Goal: Task Accomplishment & Management: Use online tool/utility

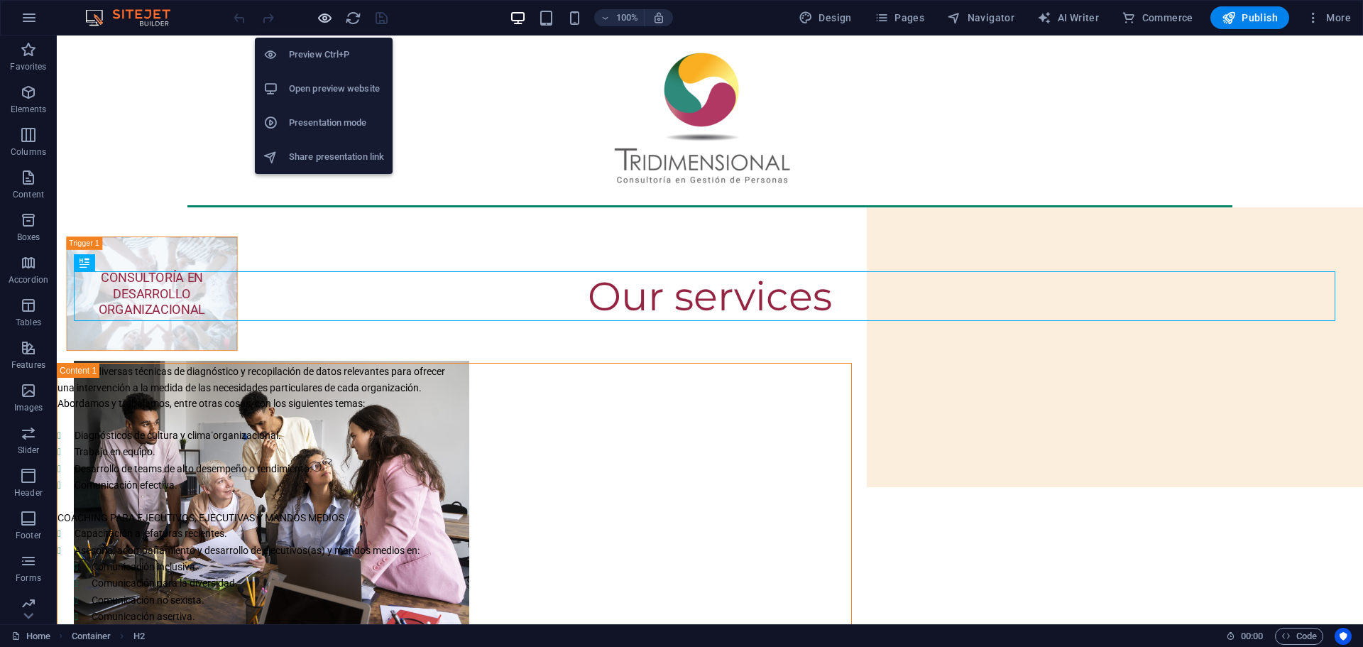
click at [327, 16] on icon "button" at bounding box center [325, 18] width 16 height 16
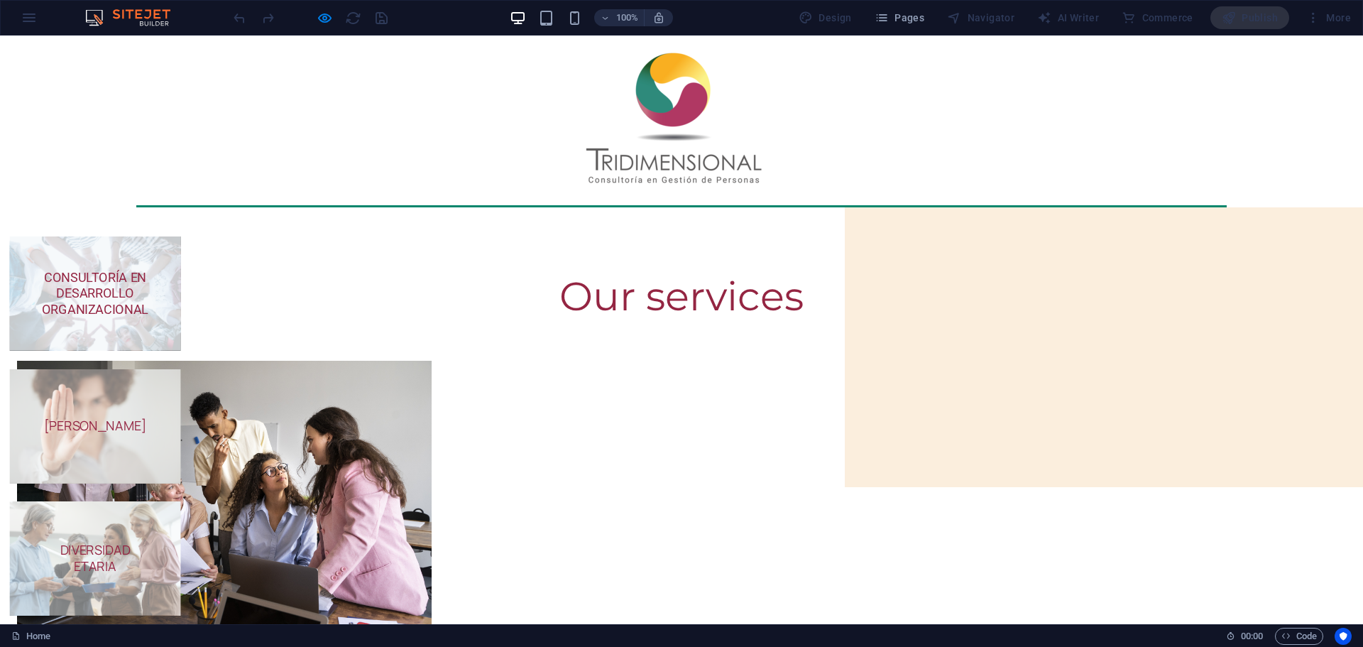
click at [148, 287] on span "CONSULTORÍA EN DESARROLLO ORGANIZACIONAL" at bounding box center [95, 293] width 107 height 47
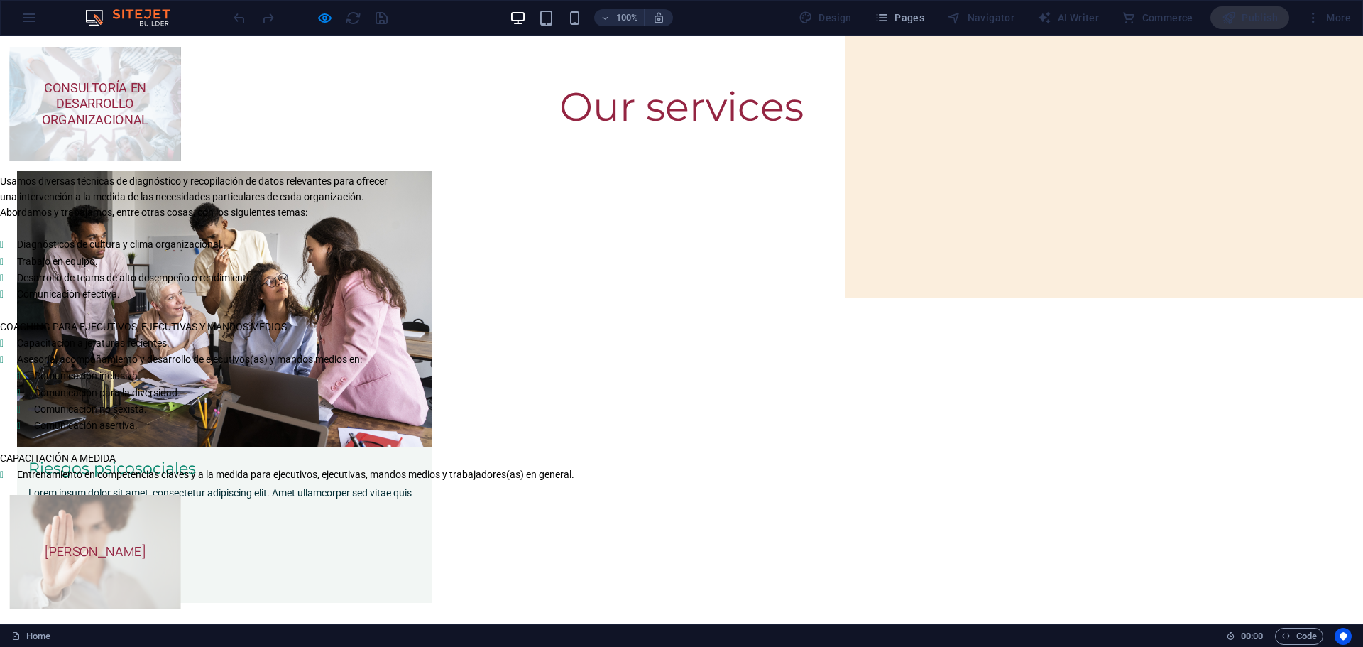
scroll to position [94, 0]
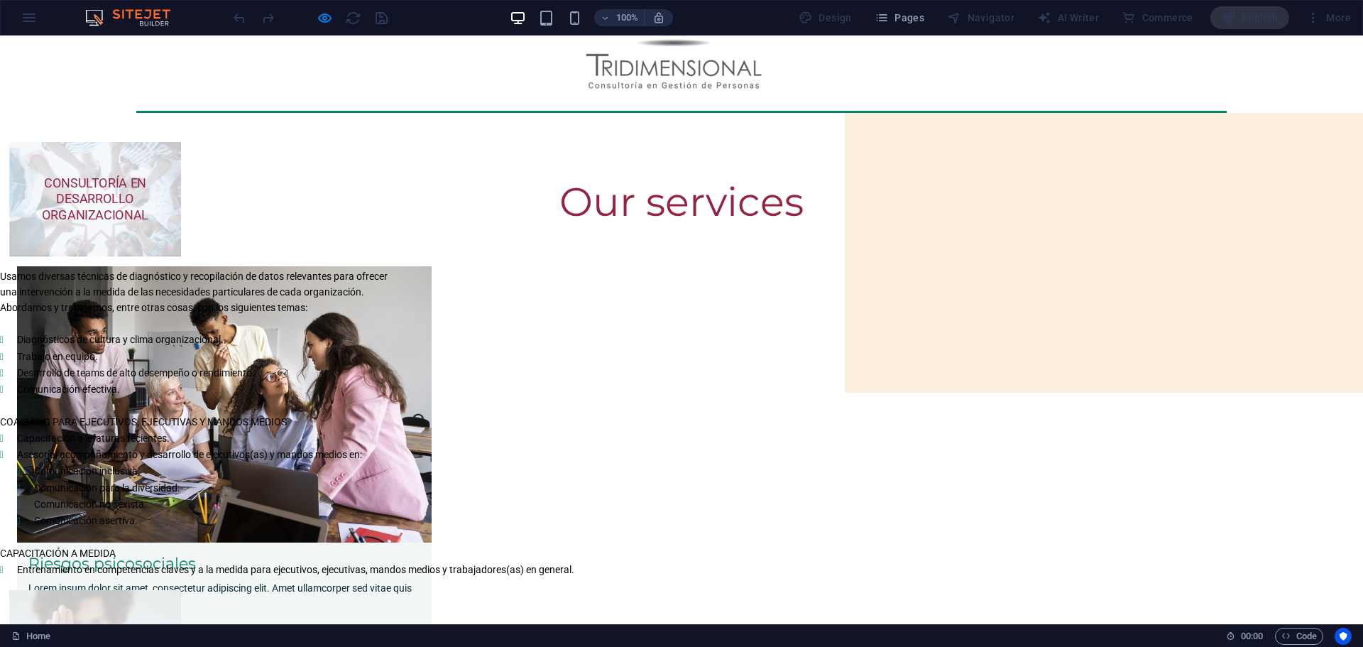
click at [180, 590] on span "[PERSON_NAME]" at bounding box center [94, 647] width 171 height 114
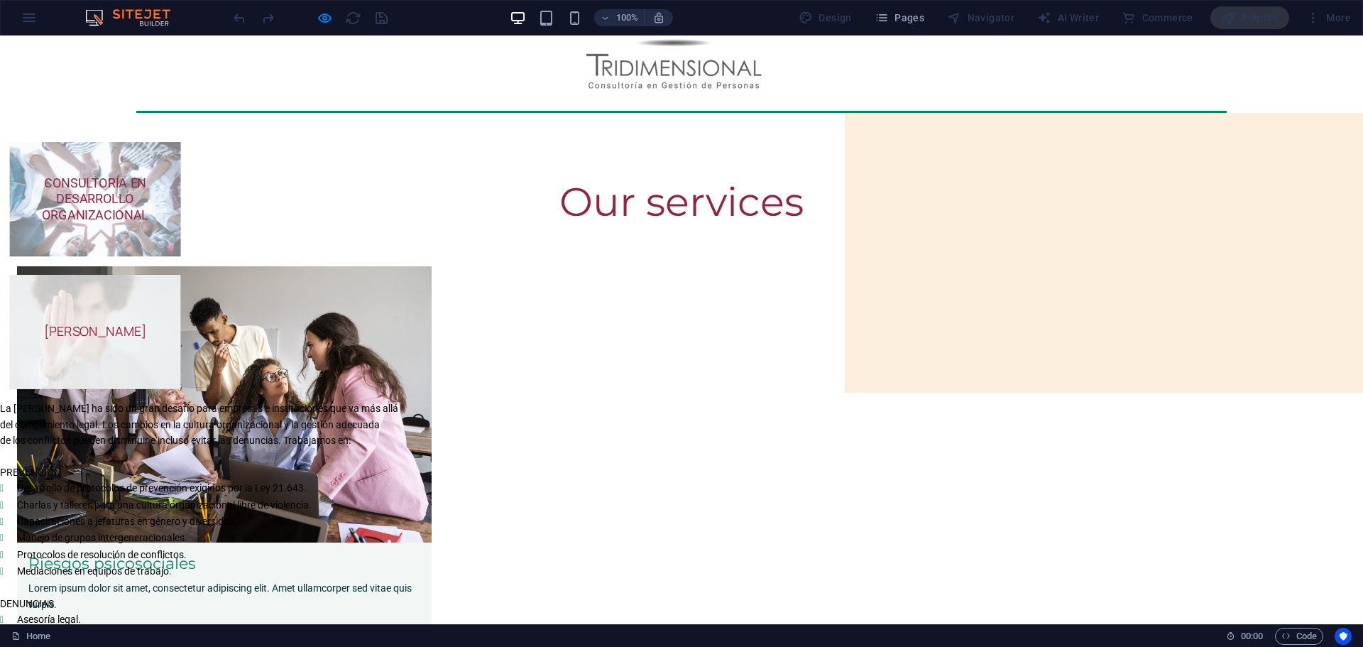
scroll to position [190, 0]
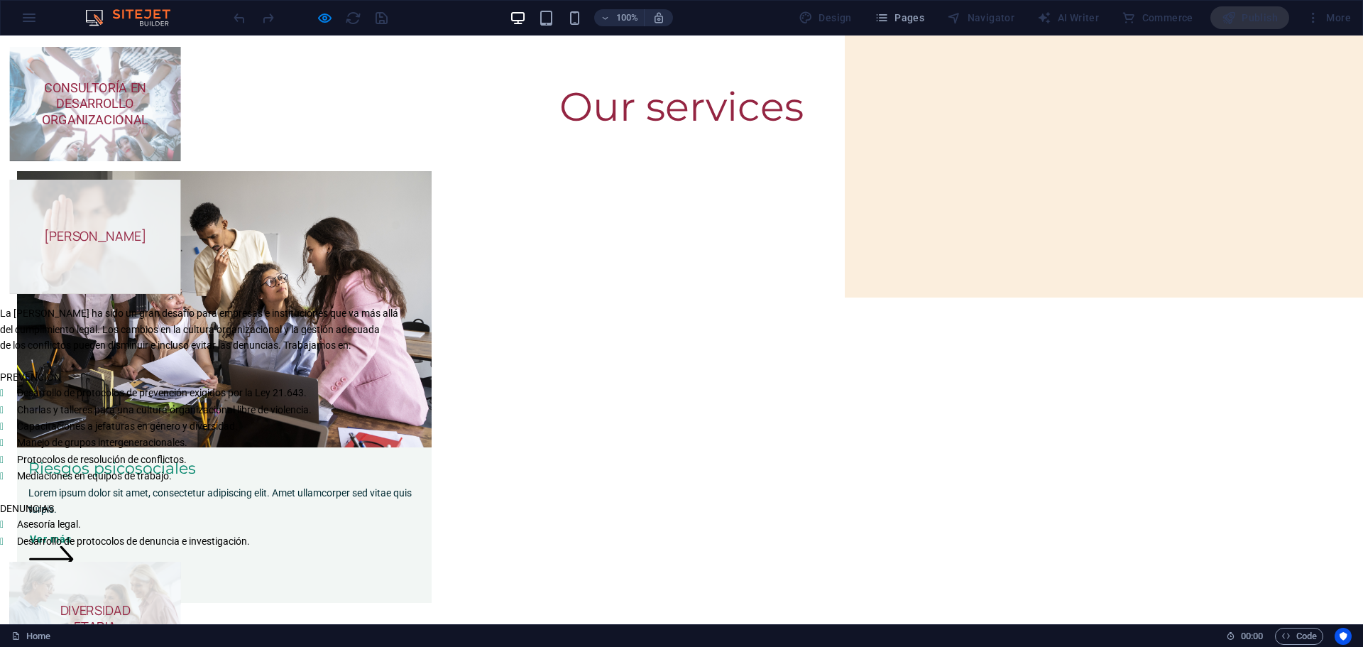
click at [165, 603] on h5 "DIVERSIDAD" at bounding box center [95, 611] width 141 height 16
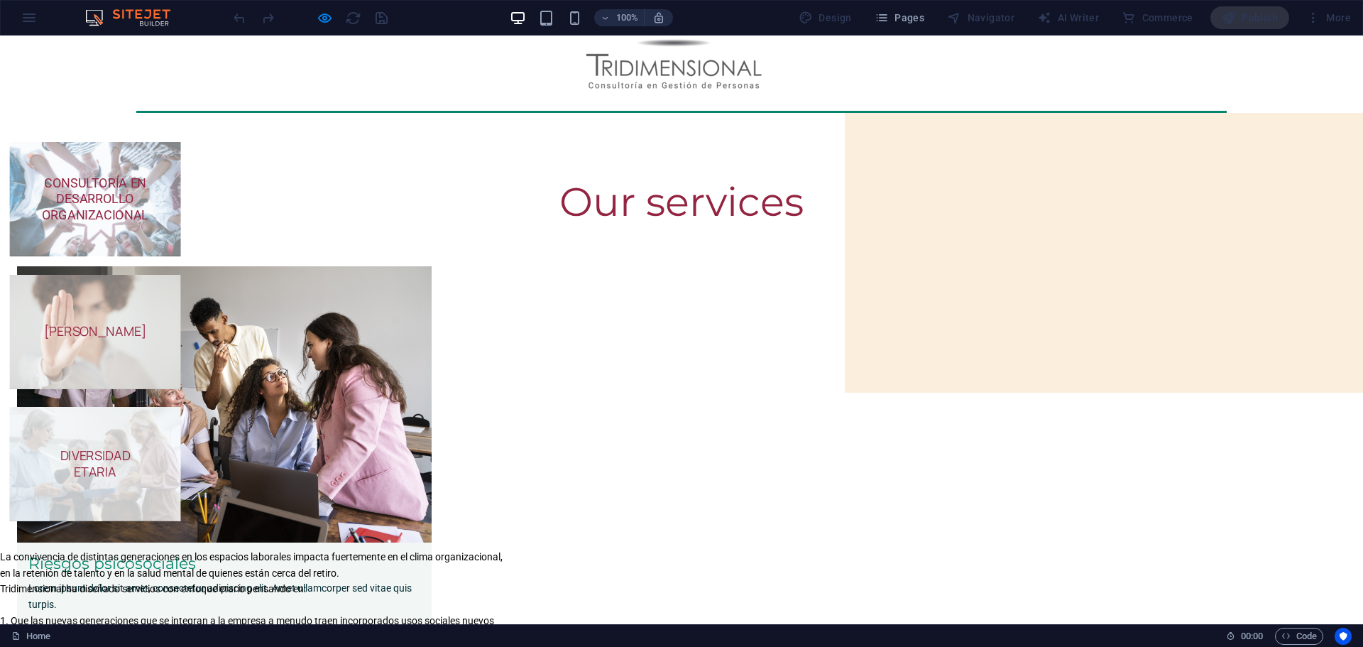
scroll to position [0, 0]
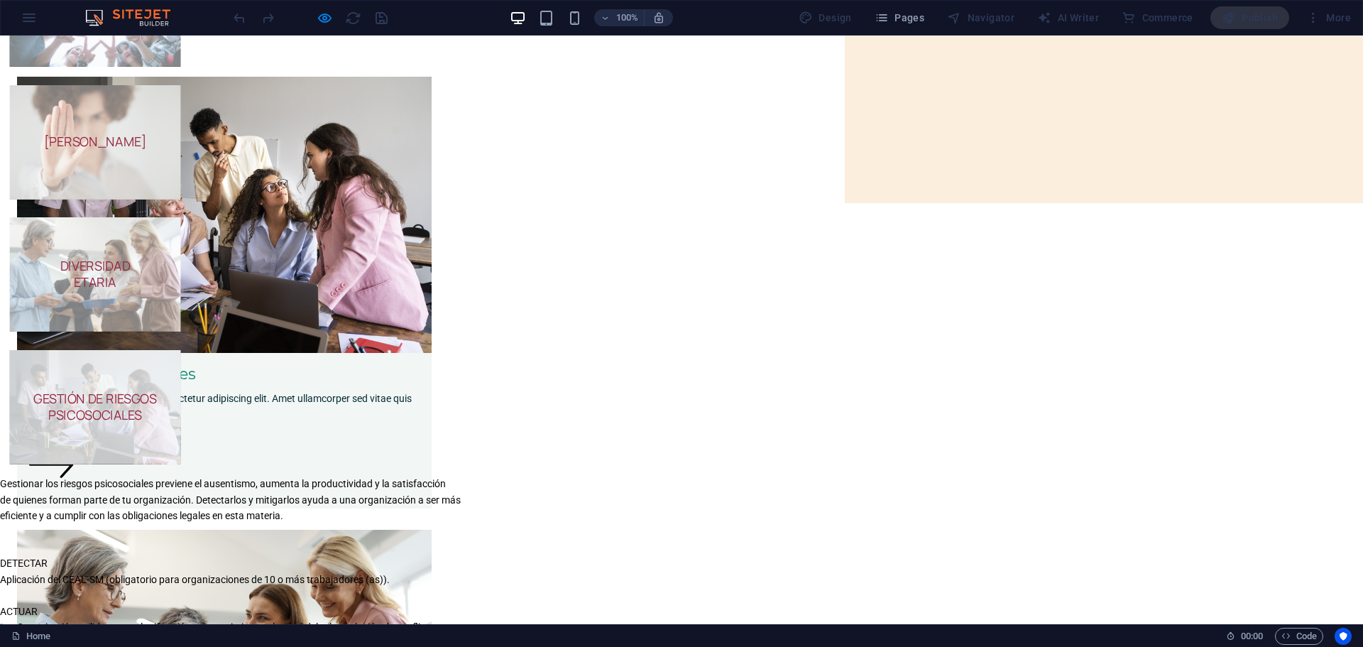
scroll to position [190, 0]
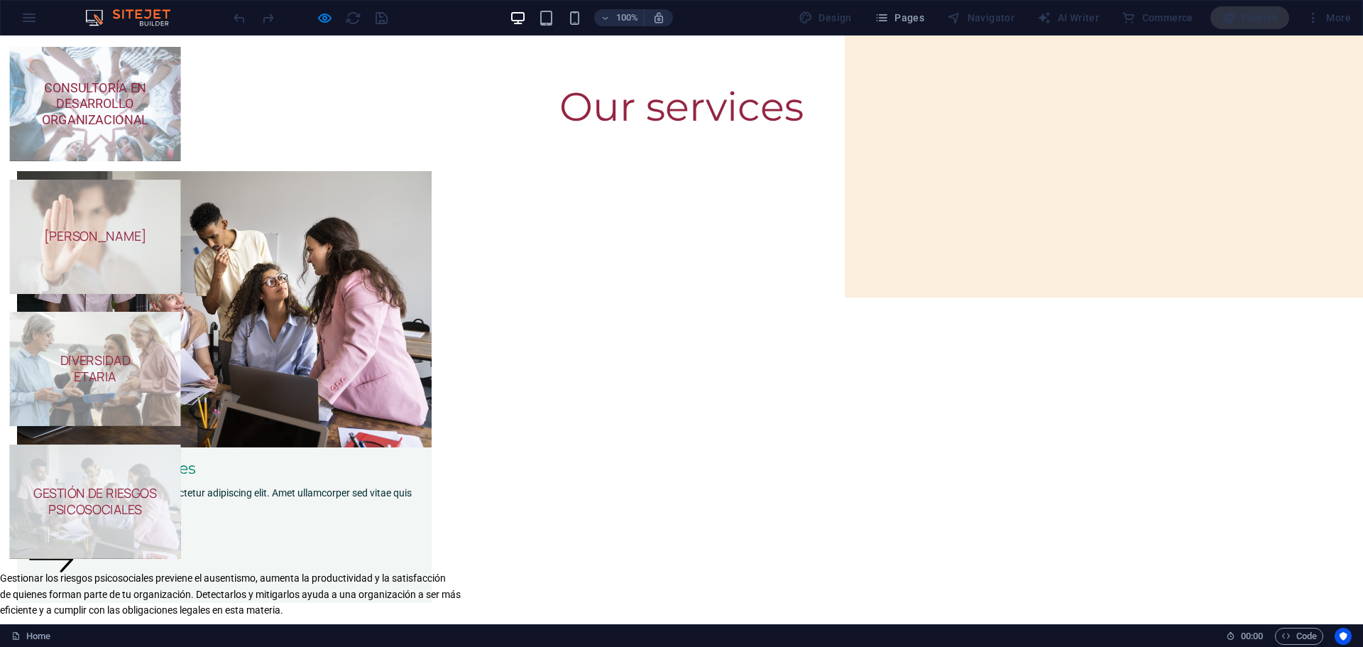
drag, startPoint x: 342, startPoint y: 281, endPoint x: 383, endPoint y: 279, distance: 41.2
copy span "CEAL-SM"
click at [161, 259] on div "CONSULTORÍA EN DESARROLLO ORGANIZACIONAL Usamos diversas técnicas de diagnóstic…" at bounding box center [681, 493] width 1363 height 935
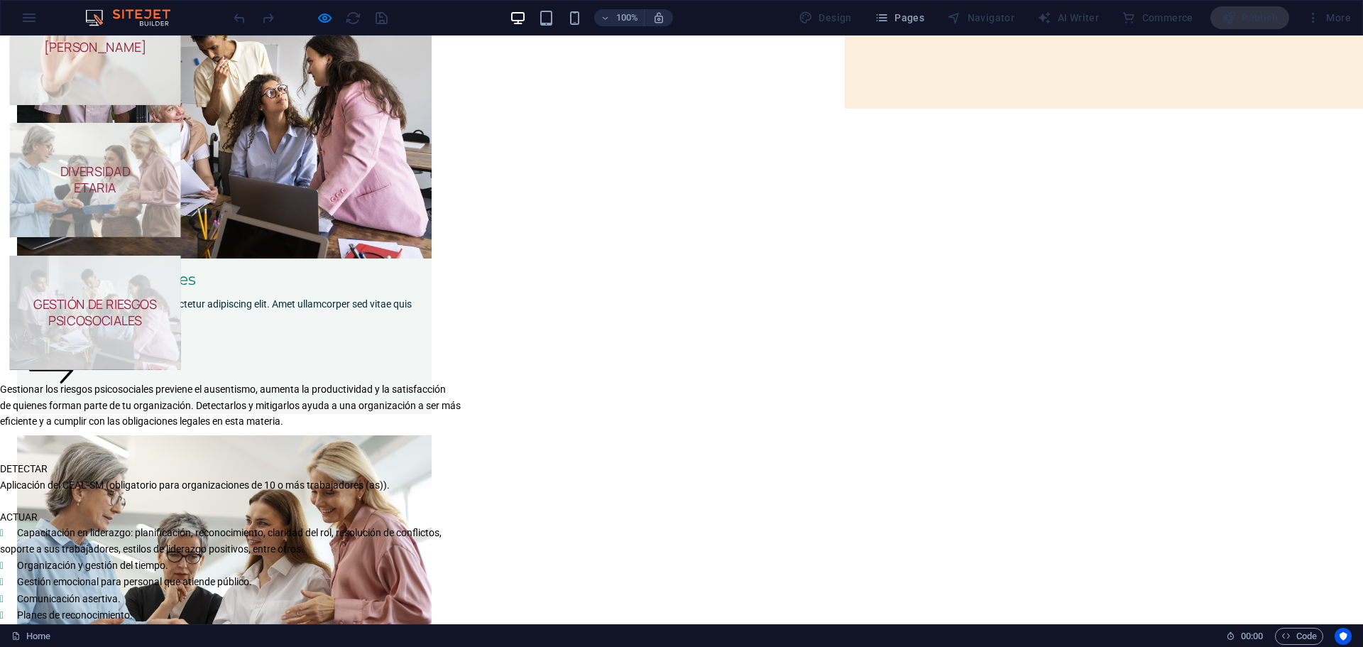
scroll to position [474, 0]
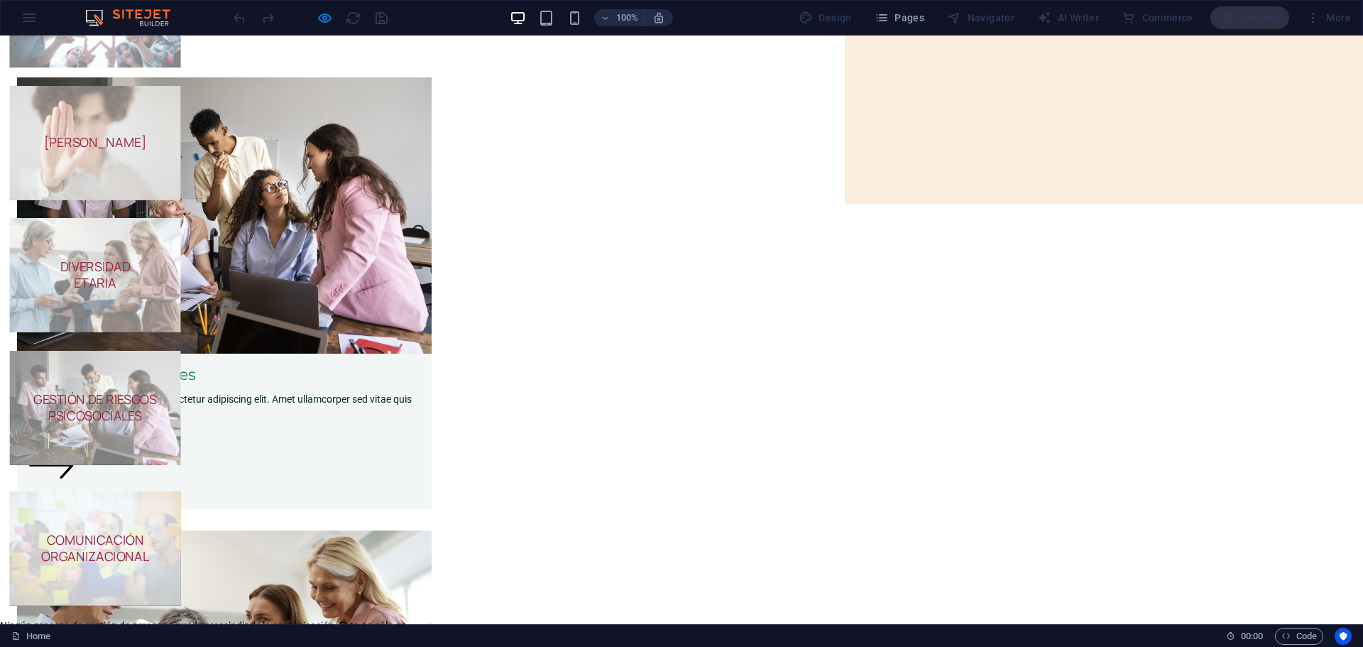
scroll to position [189, 0]
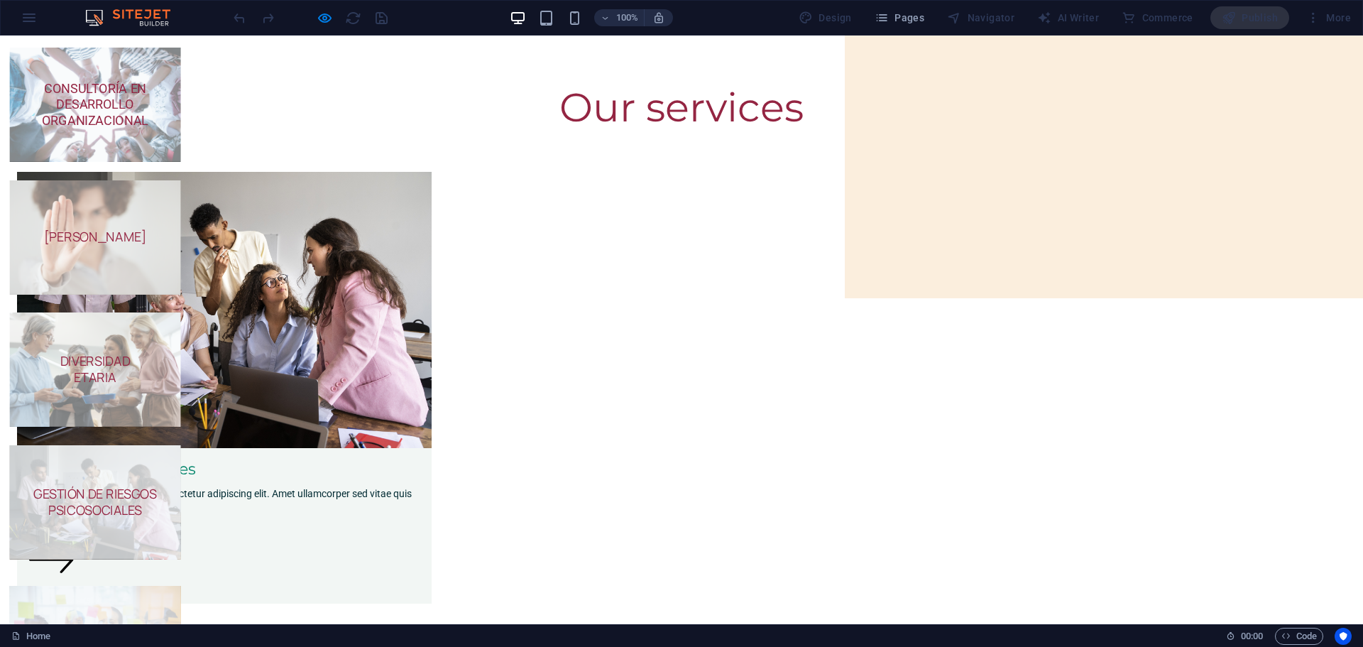
click at [165, 486] on h5 "GESTIÓN DE RIESGOS PSICOSOCIALES" at bounding box center [95, 502] width 141 height 32
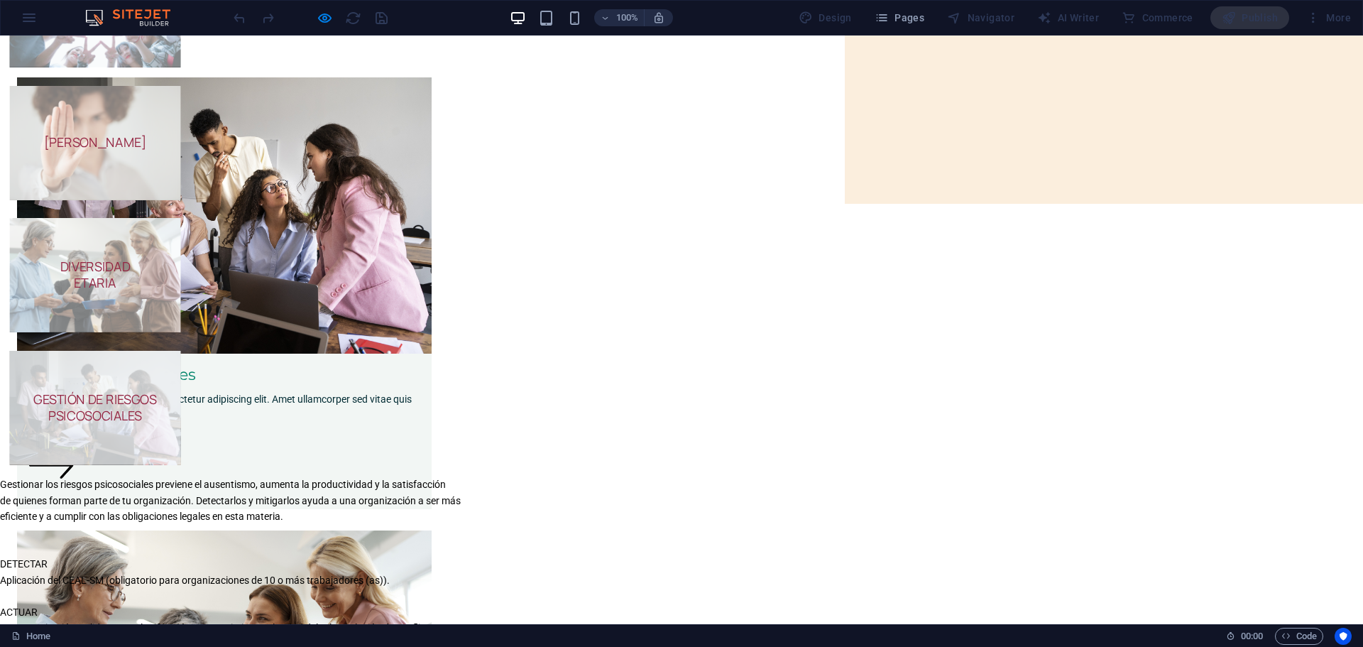
scroll to position [378, 0]
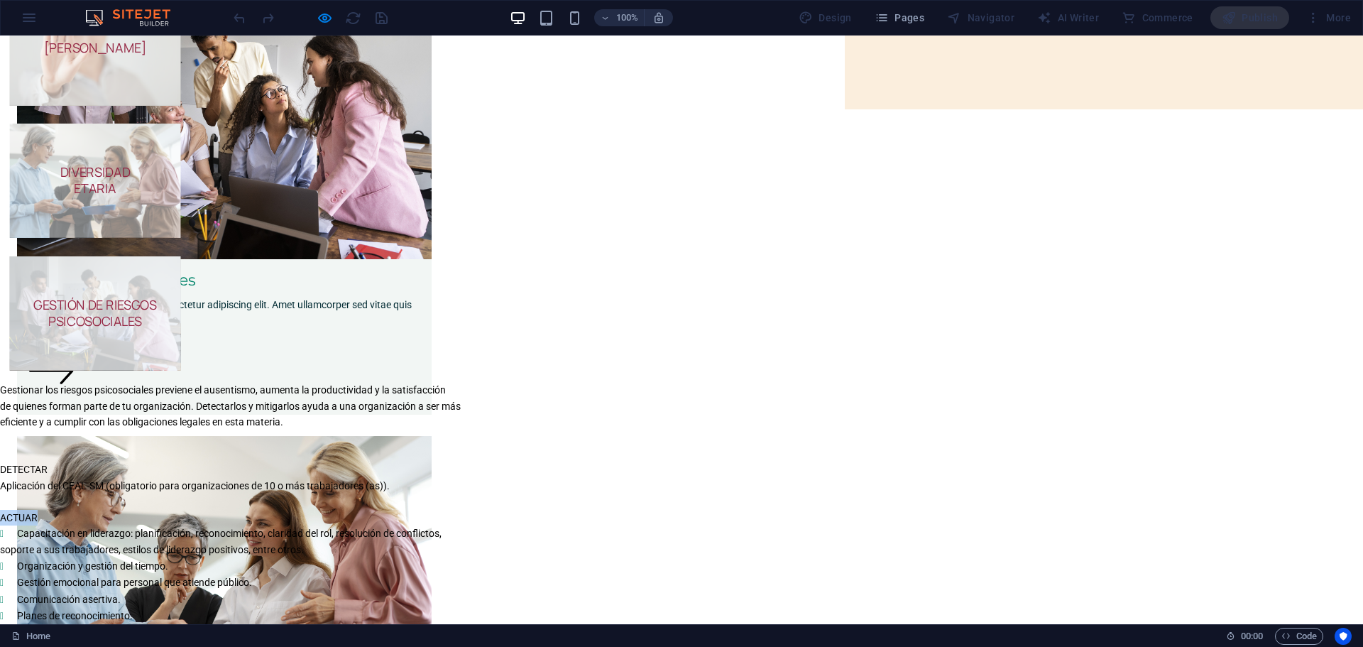
drag, startPoint x: 278, startPoint y: 125, endPoint x: 316, endPoint y: 121, distance: 38.6
click at [316, 121] on div "CONSULTORÍA EN DESARROLLO ORGANIZACIONAL Usamos diversas técnicas de diagnóstic…" at bounding box center [681, 305] width 1363 height 935
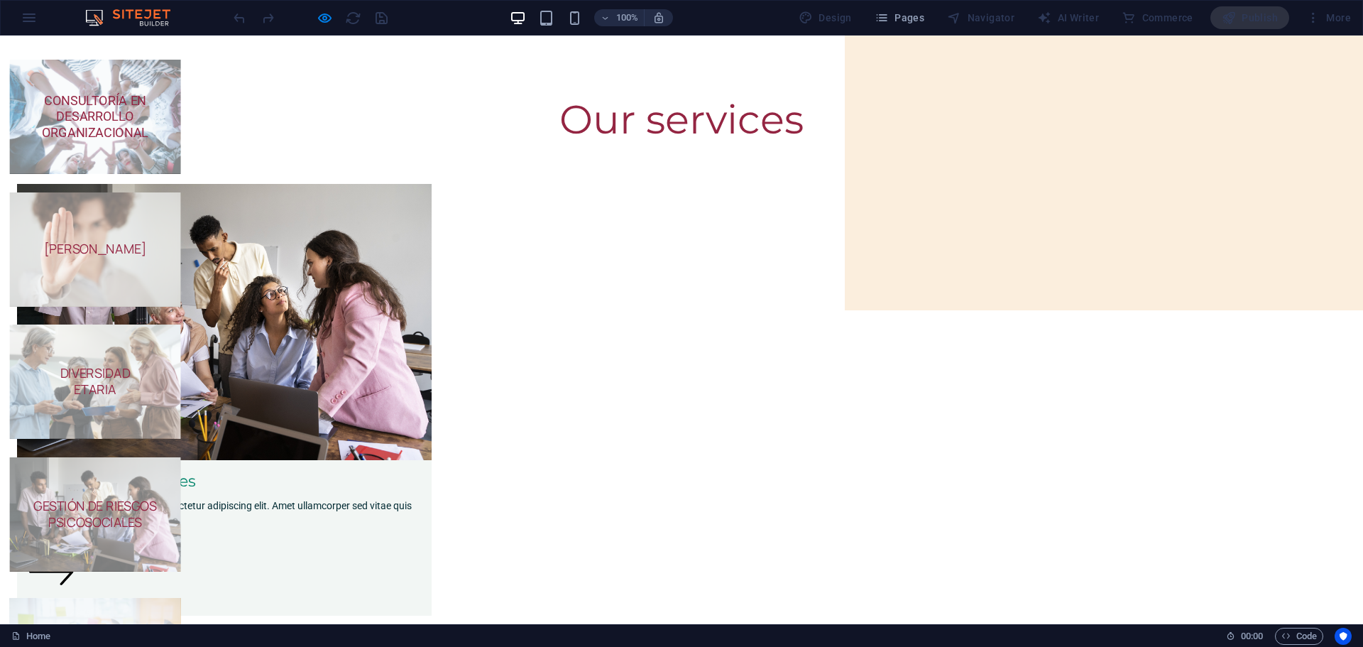
scroll to position [82, 0]
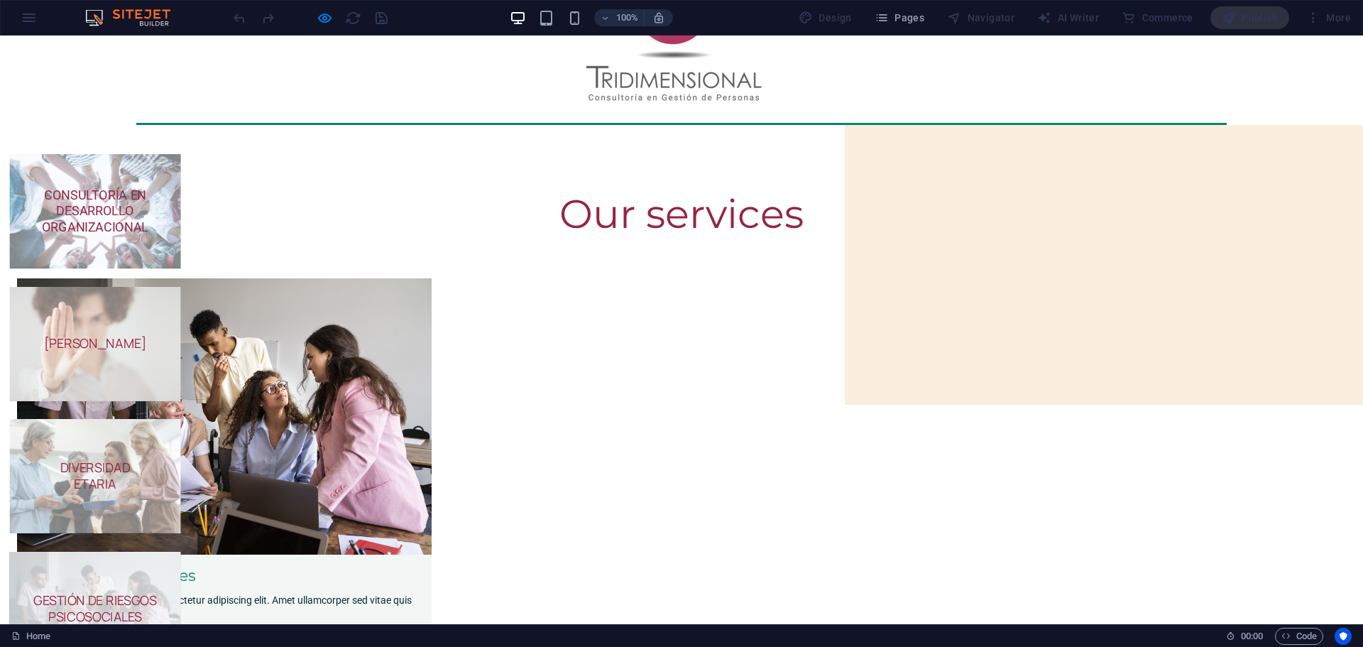
click at [165, 593] on h5 "GESTIÓN DE RIESGOS PSICOSOCIALES" at bounding box center [95, 609] width 141 height 32
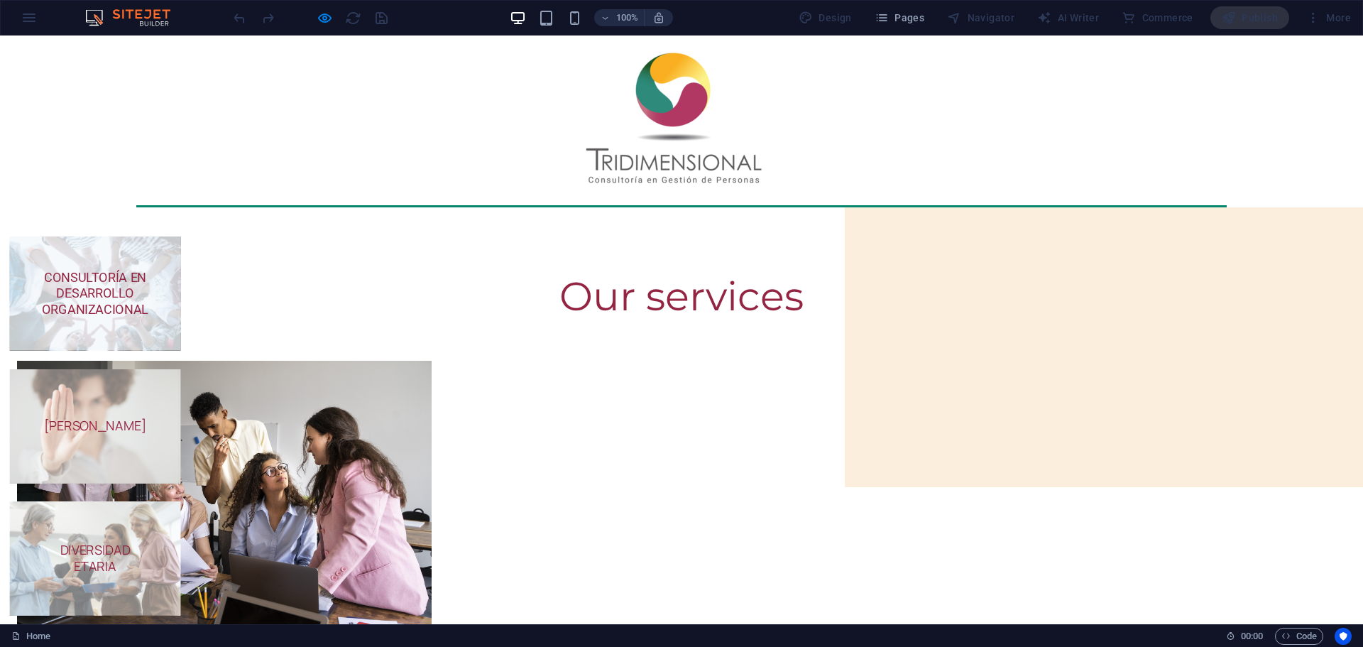
click at [148, 283] on span "CONSULTORÍA EN DESARROLLO ORGANIZACIONAL" at bounding box center [95, 293] width 107 height 47
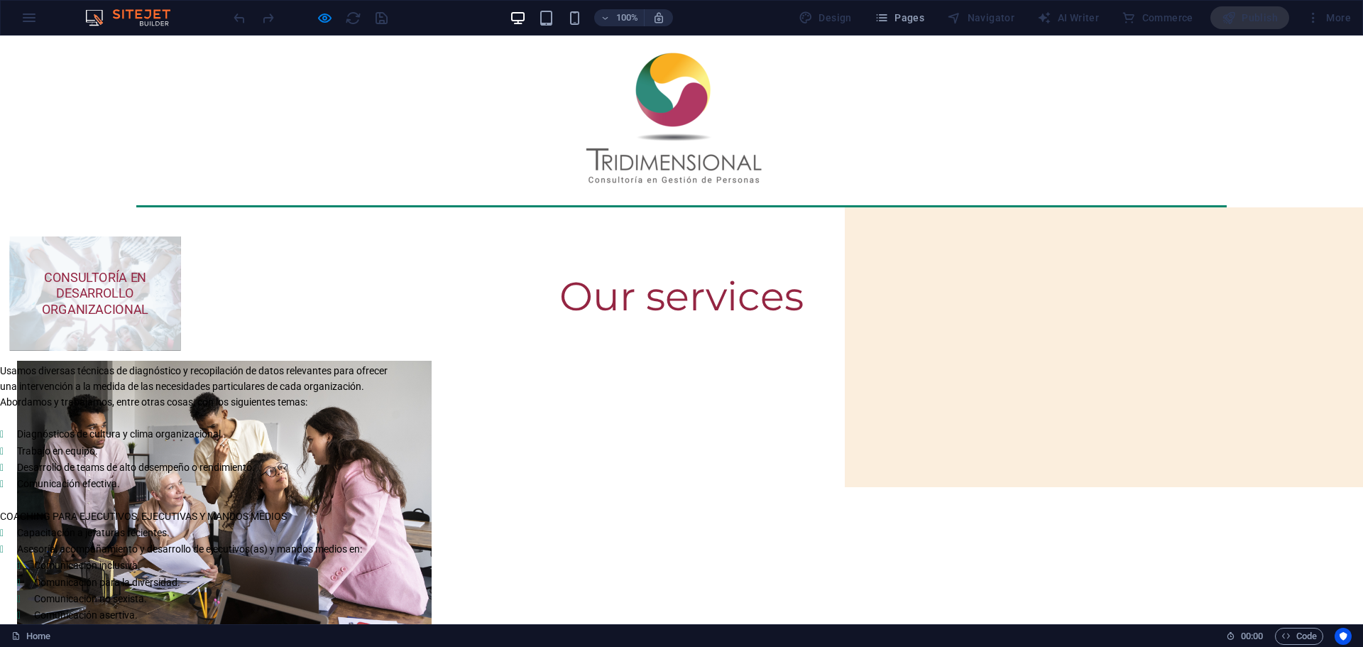
scroll to position [94, 0]
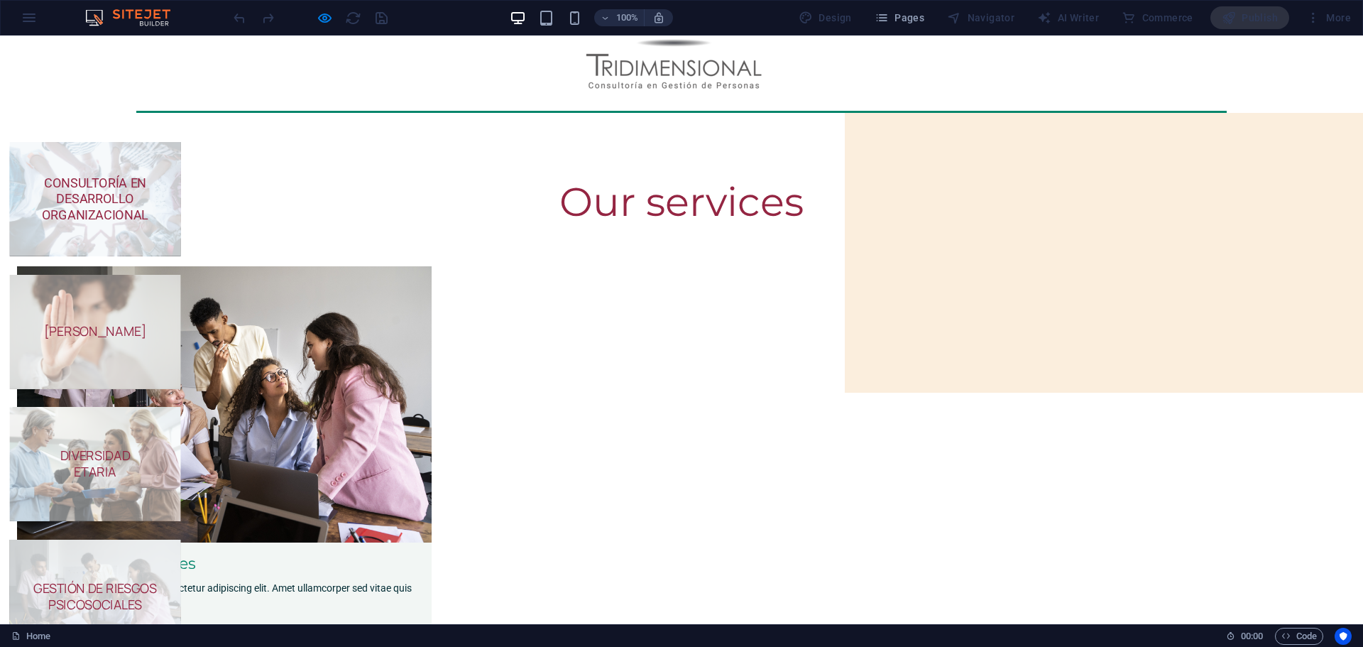
click at [148, 192] on span "CONSULTORÍA EN DESARROLLO ORGANIZACIONAL" at bounding box center [95, 198] width 107 height 47
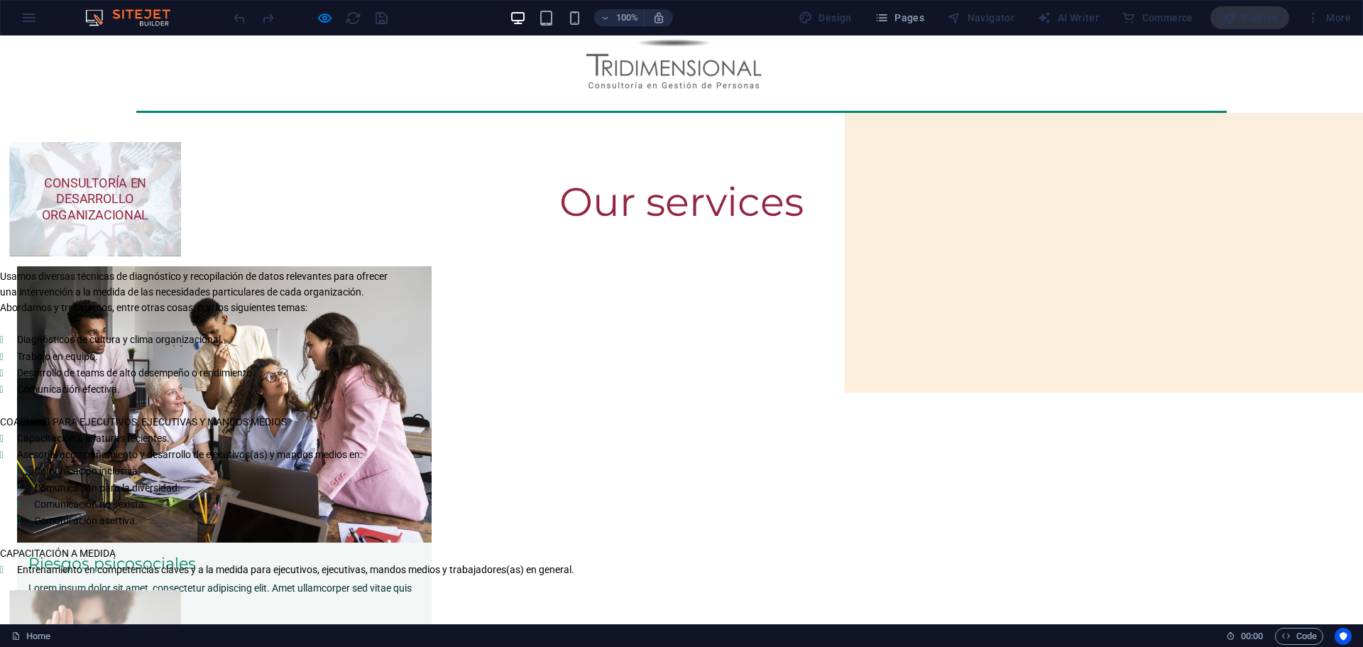
scroll to position [190, 0]
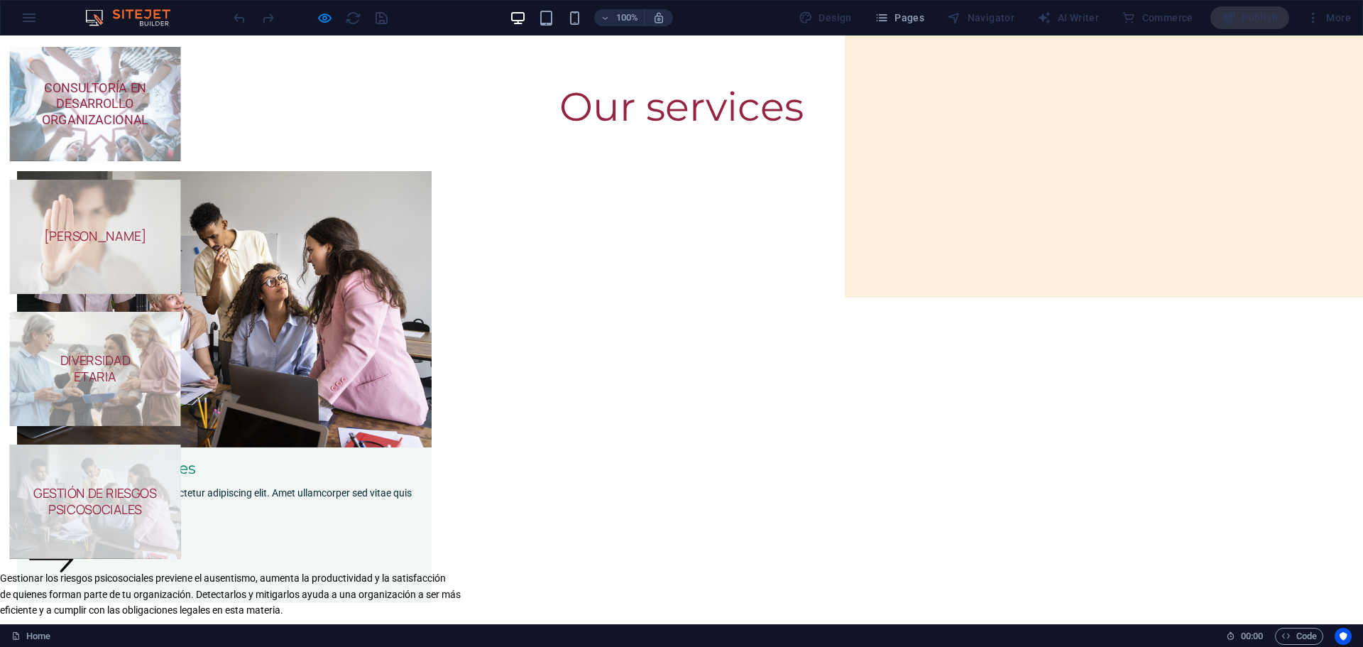
click at [279, 572] on span "Gestionar los riesgos psicosociales previene el ausentismo, aumenta la producti…" at bounding box center [223, 577] width 446 height 11
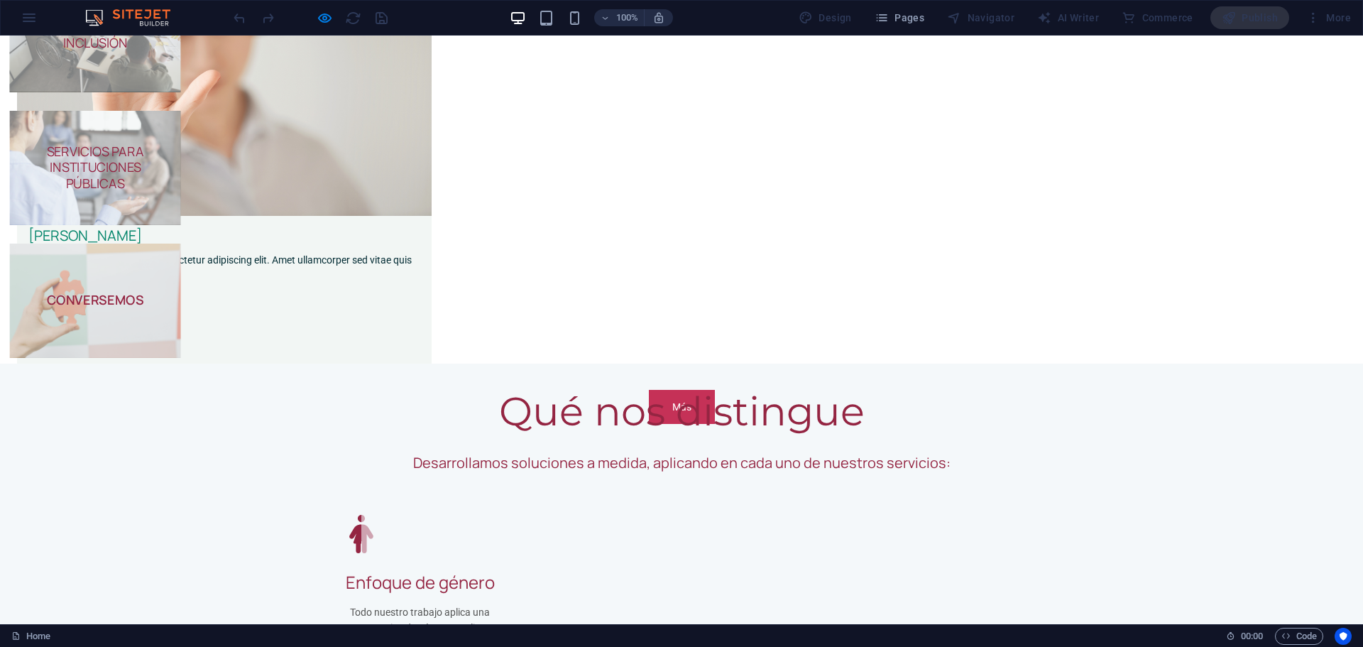
scroll to position [1422, 0]
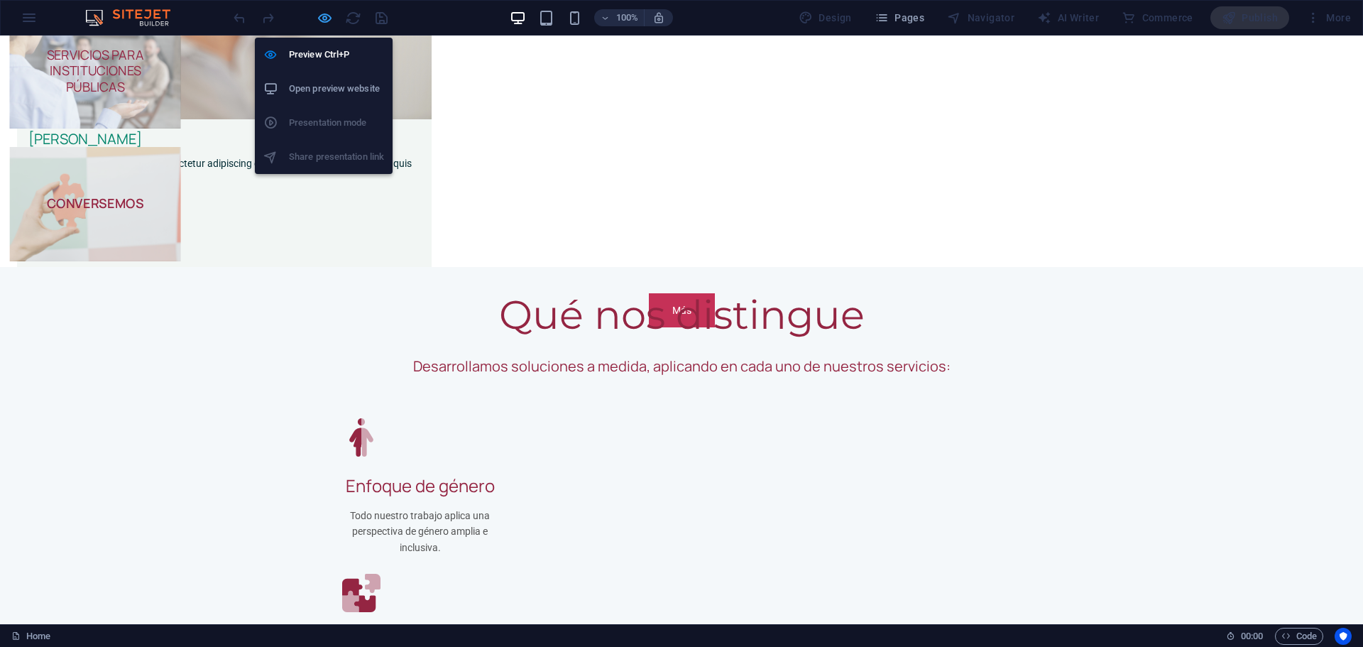
click at [327, 18] on icon "button" at bounding box center [325, 18] width 16 height 16
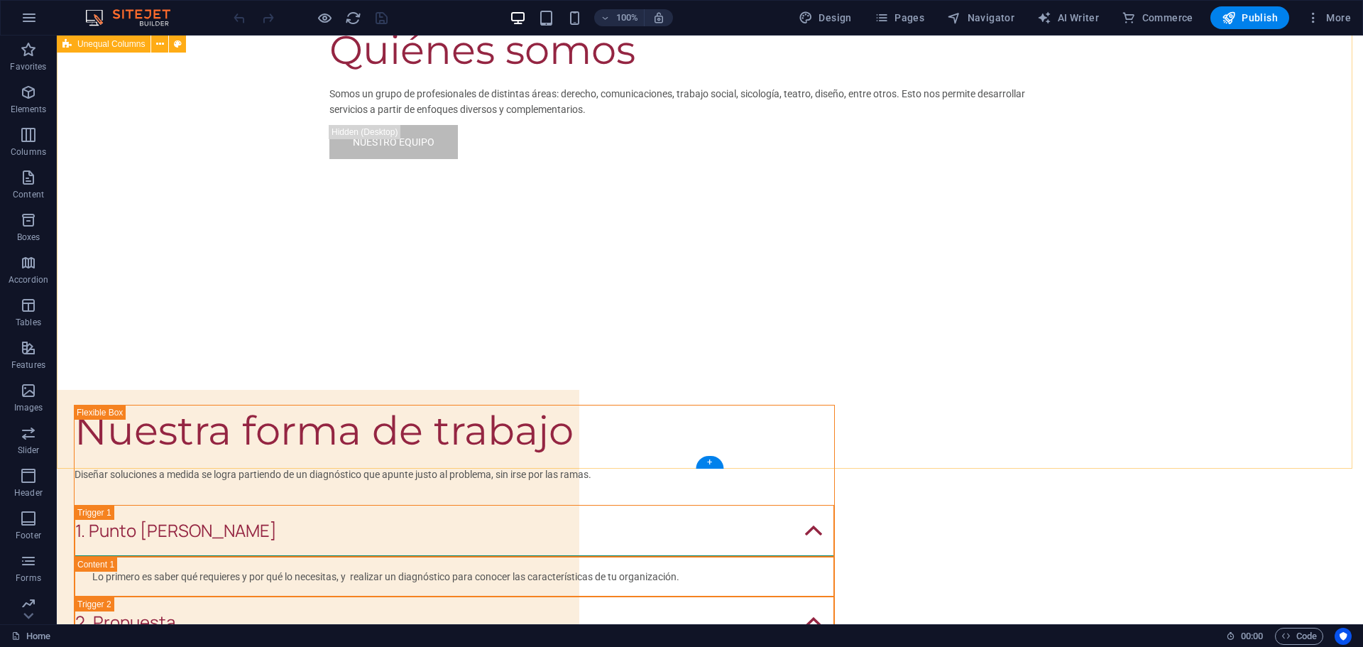
scroll to position [4286, 0]
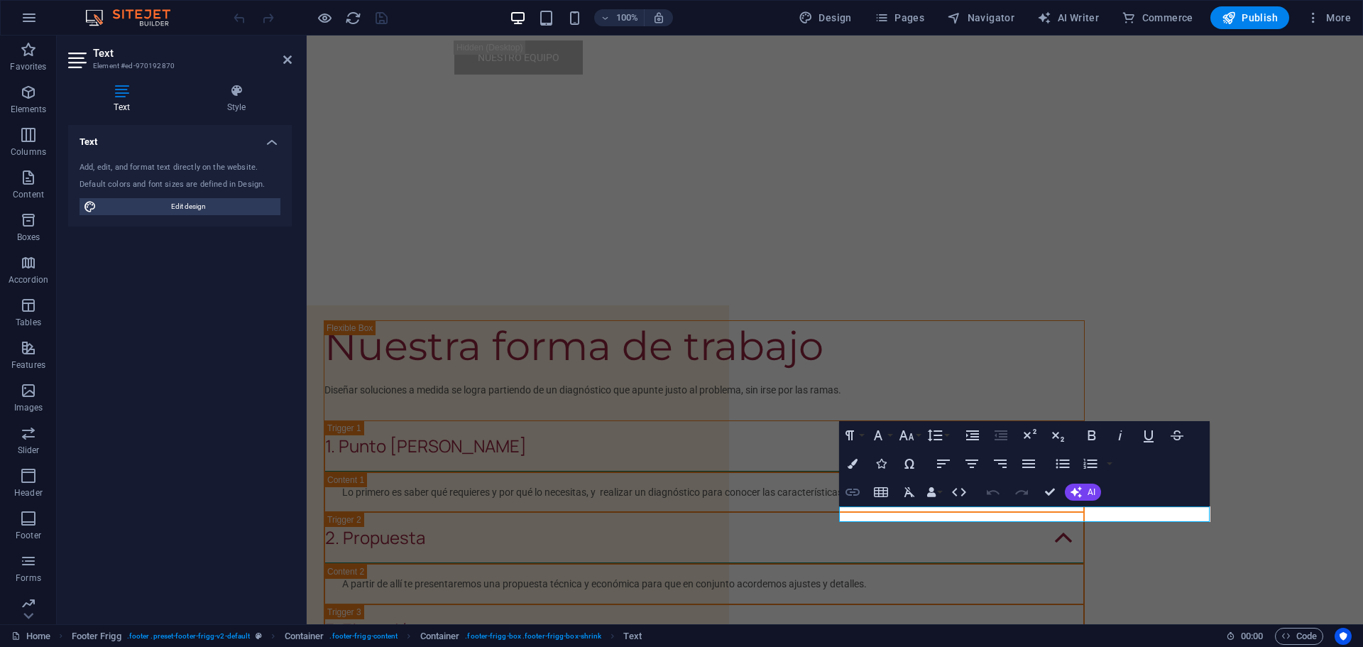
click at [854, 490] on icon "button" at bounding box center [852, 492] width 17 height 17
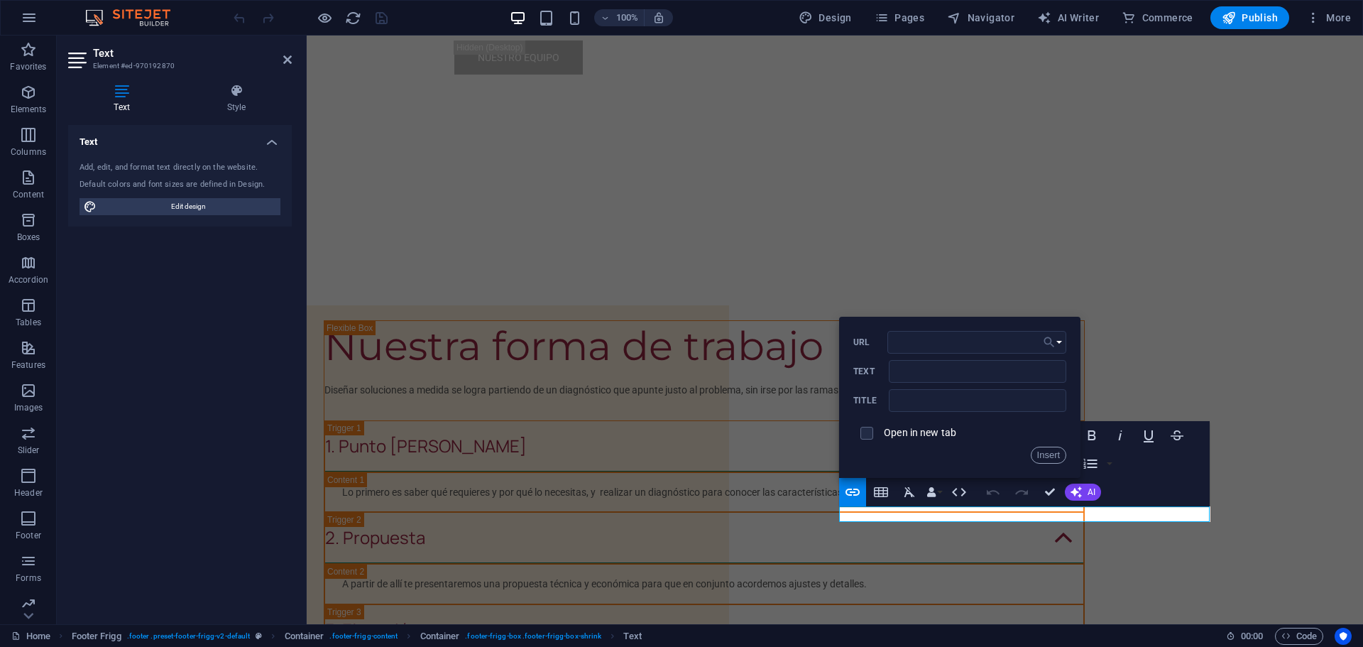
click at [1060, 339] on button "Choose Link" at bounding box center [1053, 342] width 27 height 23
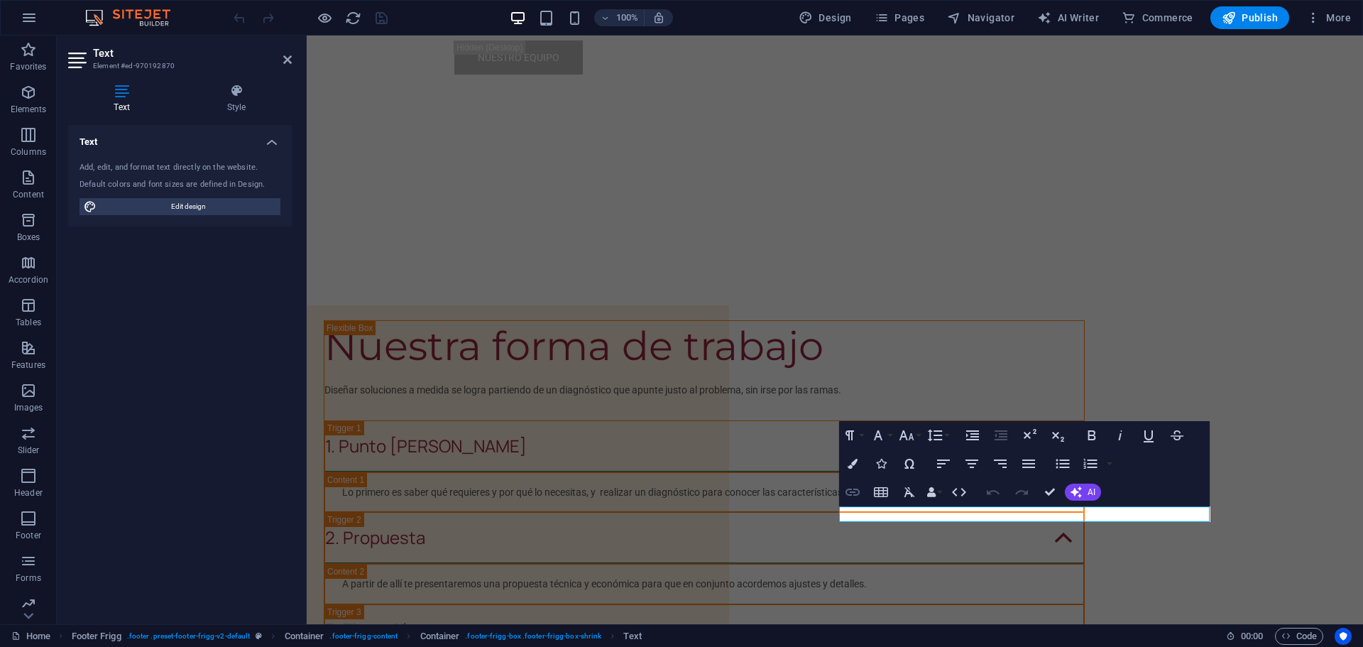
click at [856, 494] on icon "button" at bounding box center [853, 492] width 14 height 7
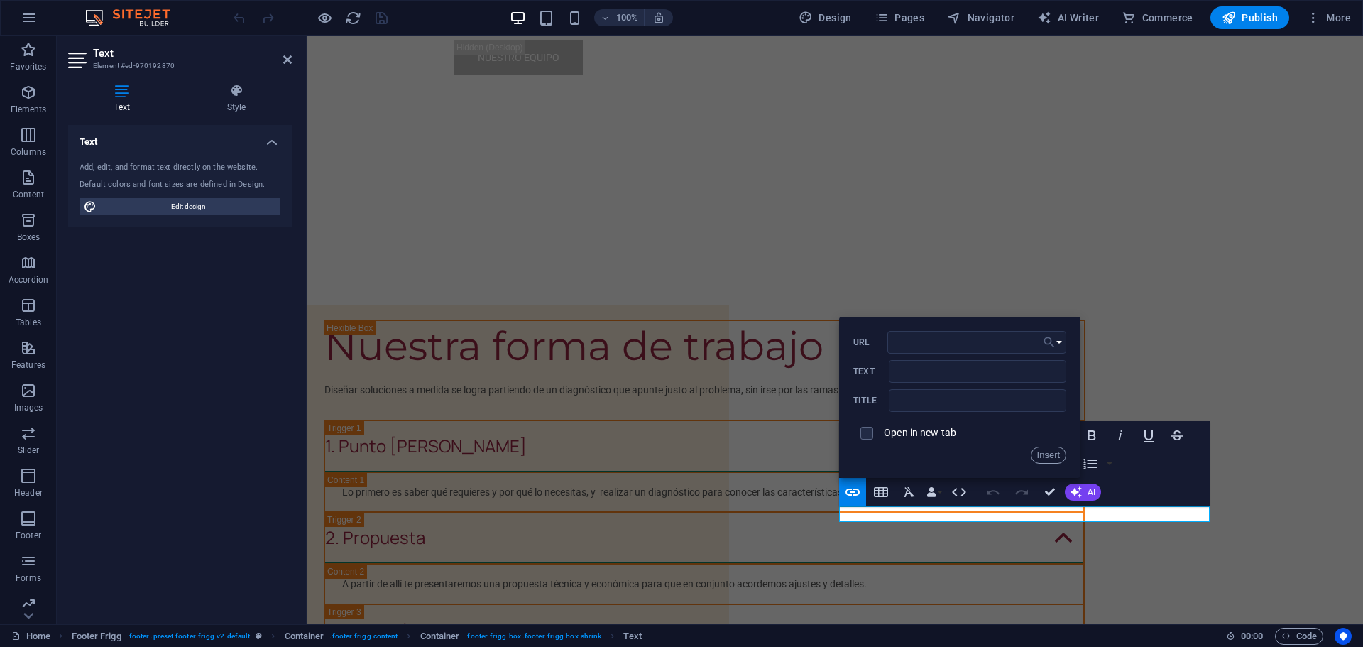
click at [1059, 343] on button "Choose Link" at bounding box center [1053, 342] width 27 height 23
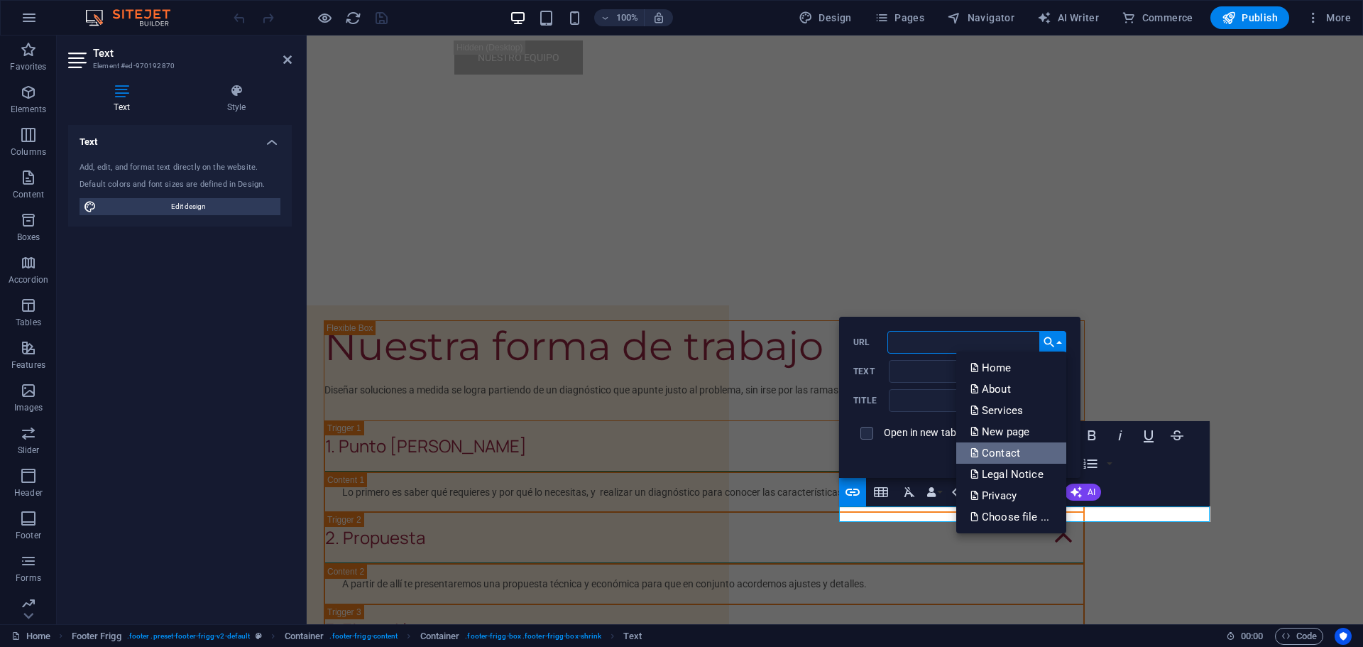
click at [1014, 450] on p "Contact" at bounding box center [997, 452] width 53 height 21
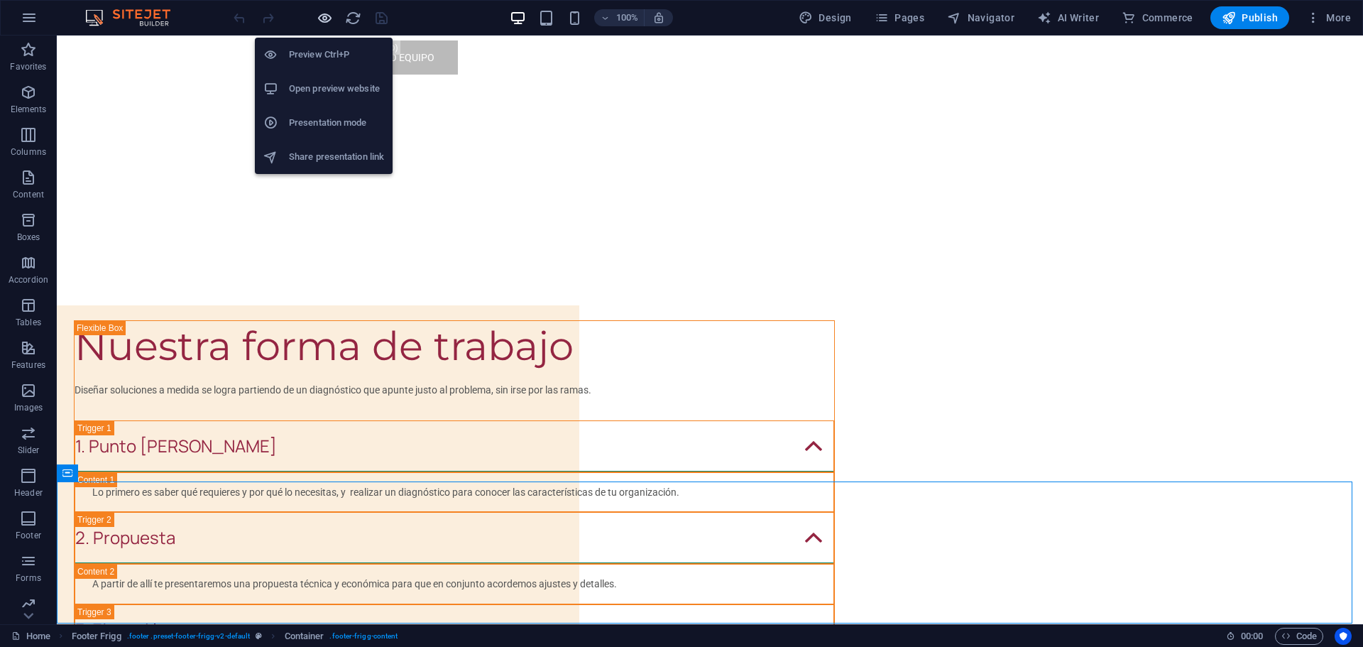
click at [324, 21] on icon "button" at bounding box center [325, 18] width 16 height 16
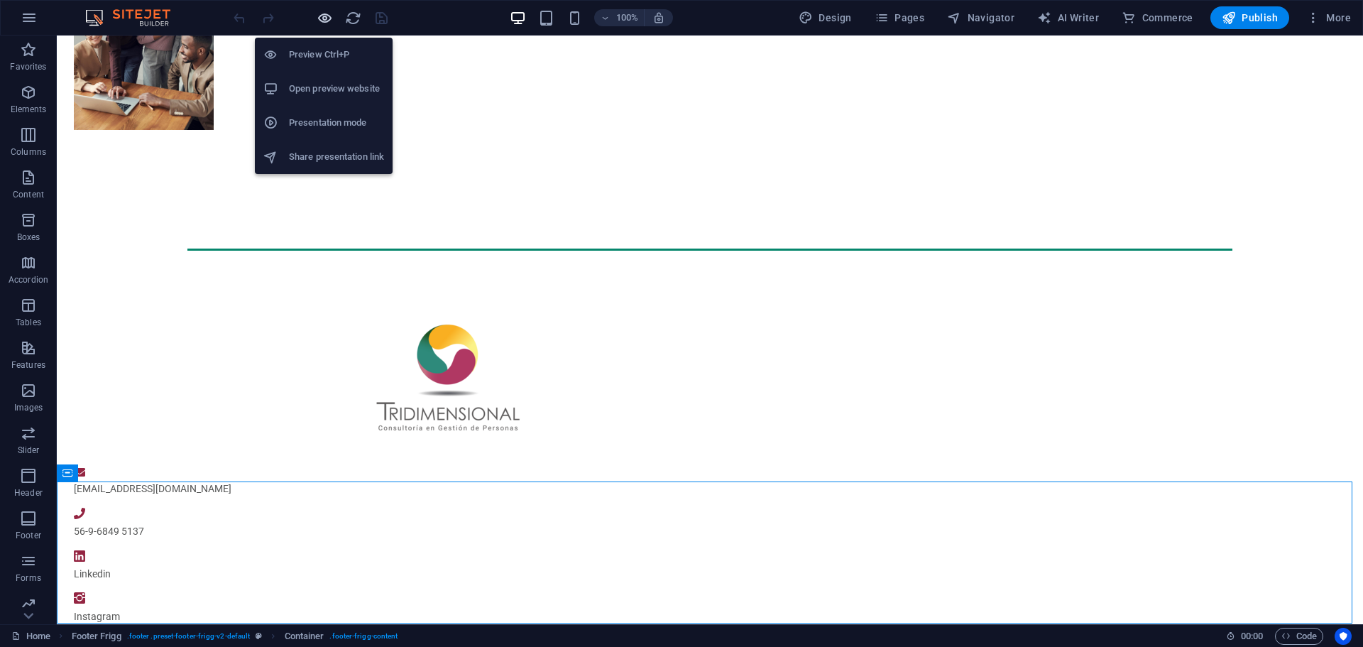
scroll to position [1020, 0]
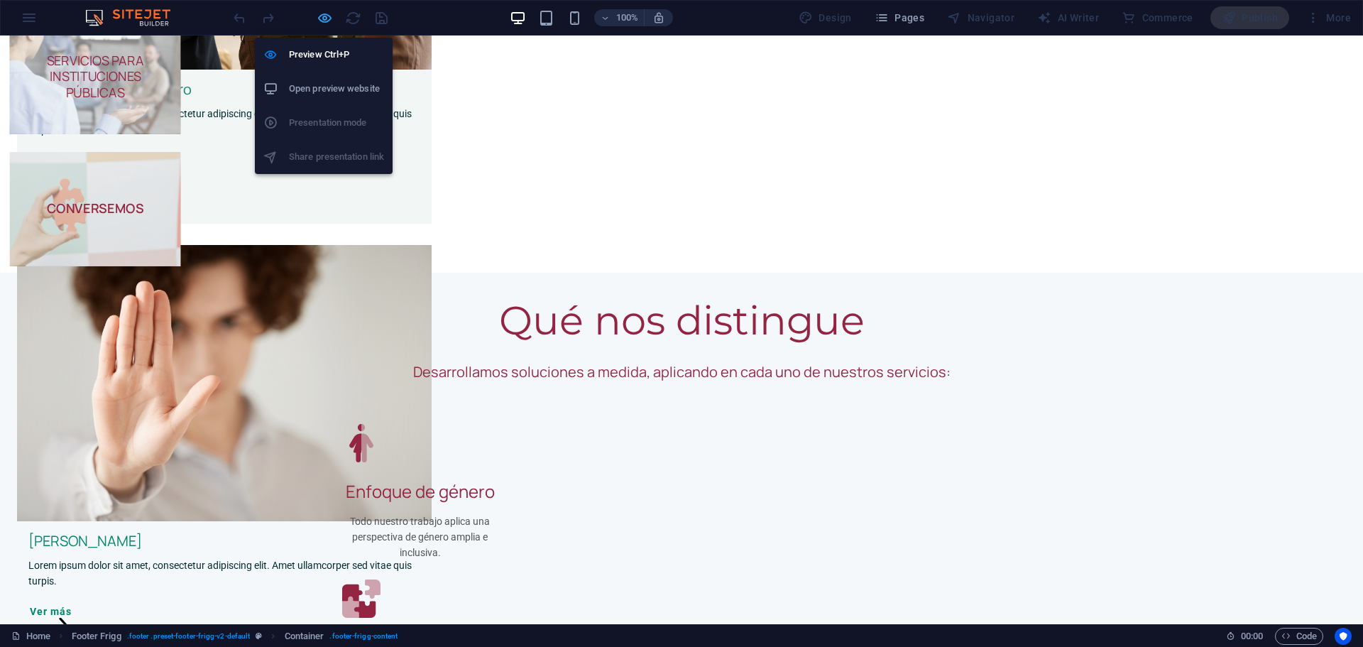
click at [322, 18] on icon "button" at bounding box center [325, 18] width 16 height 16
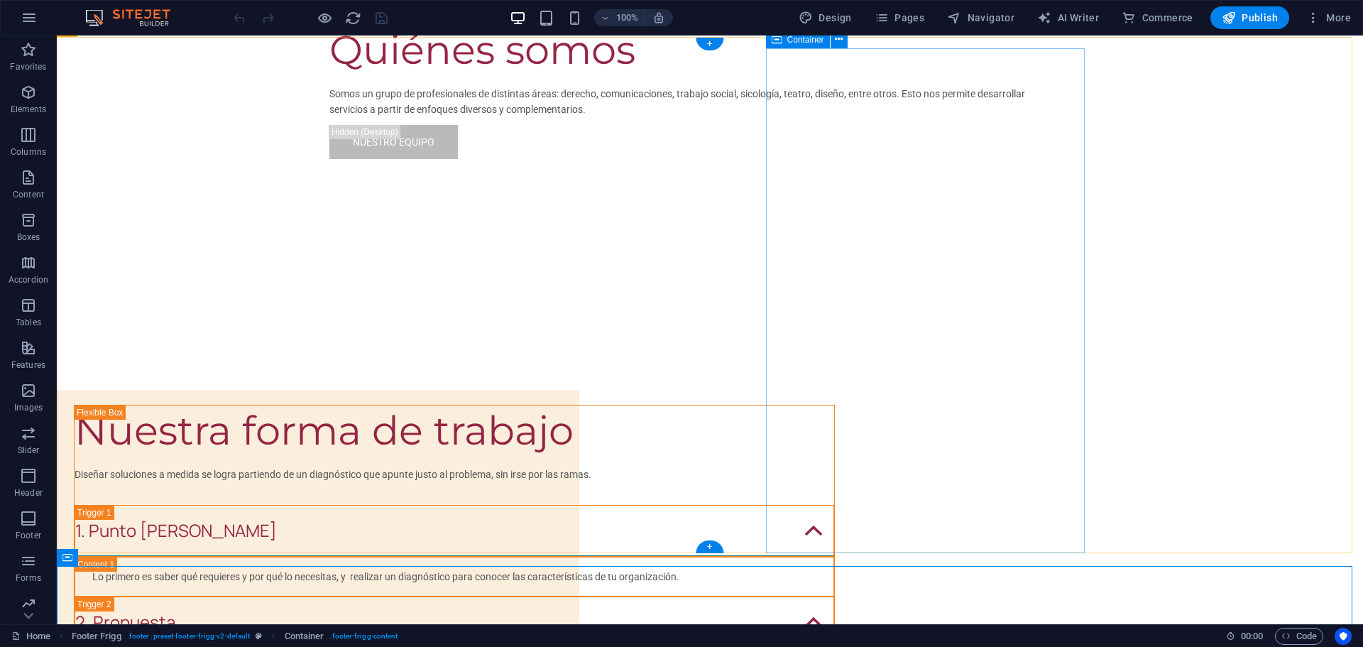
scroll to position [4286, 0]
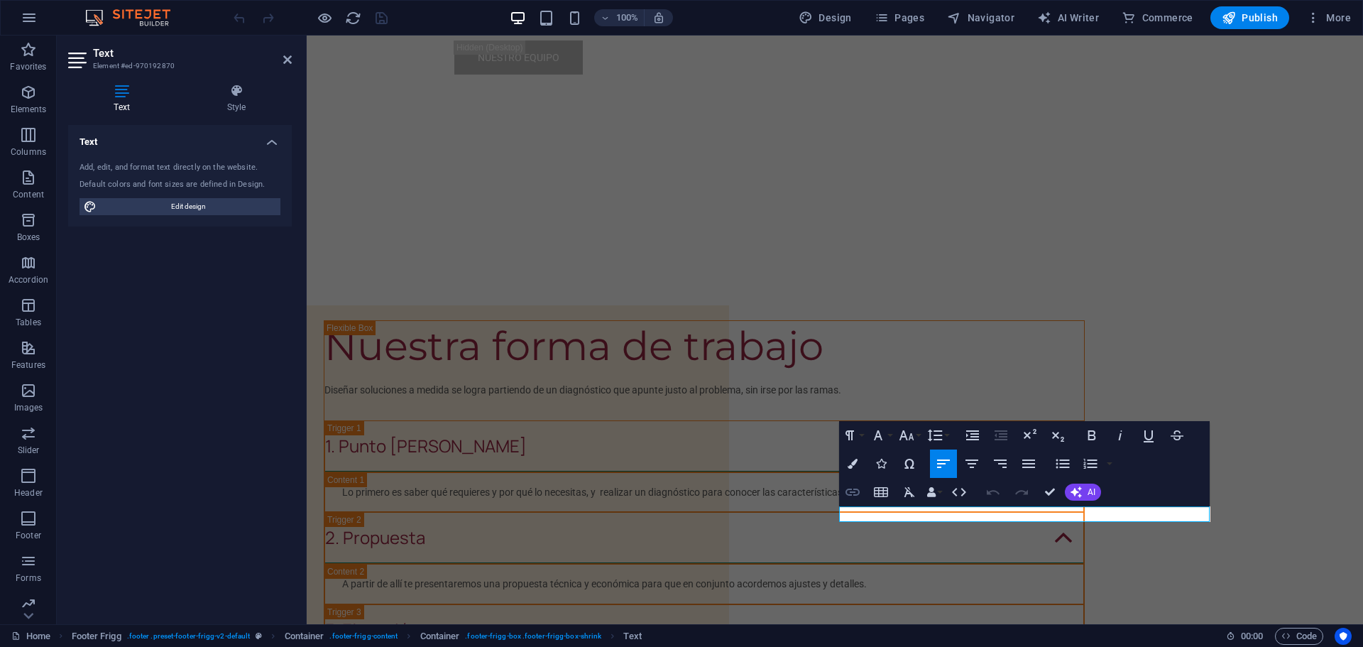
click at [855, 491] on icon "button" at bounding box center [853, 492] width 14 height 7
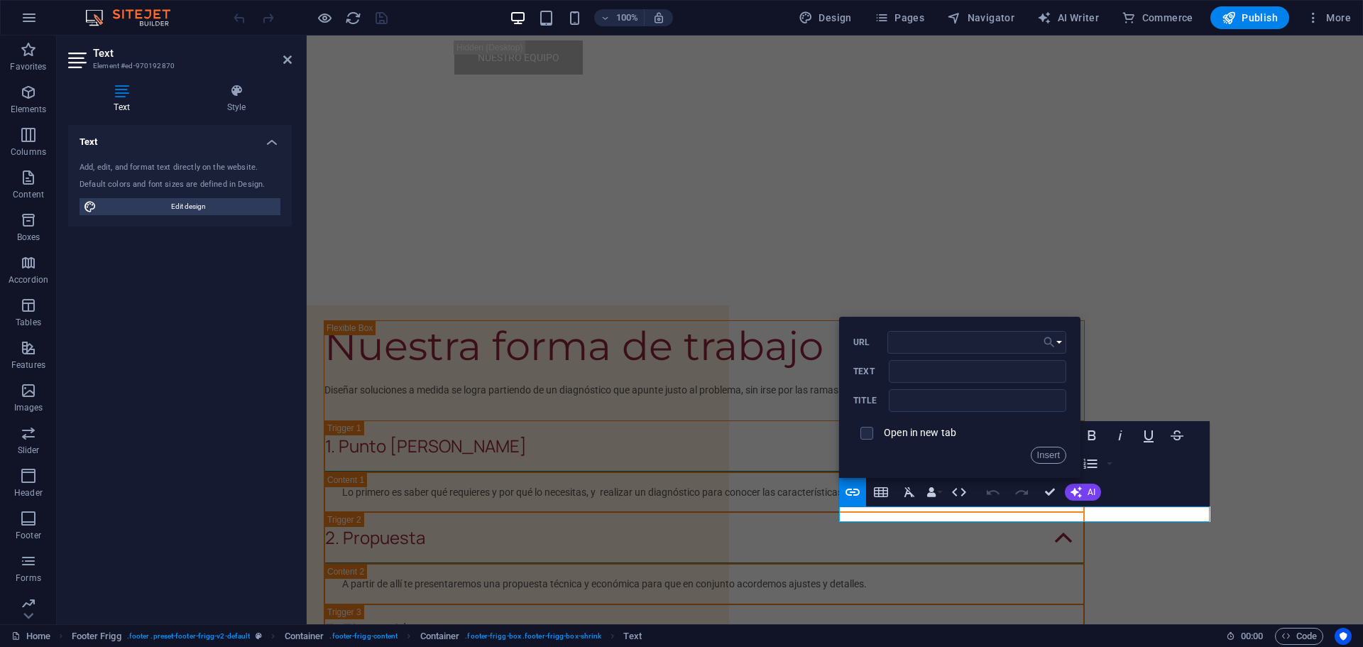
click at [1059, 341] on button "Choose Link" at bounding box center [1053, 342] width 27 height 23
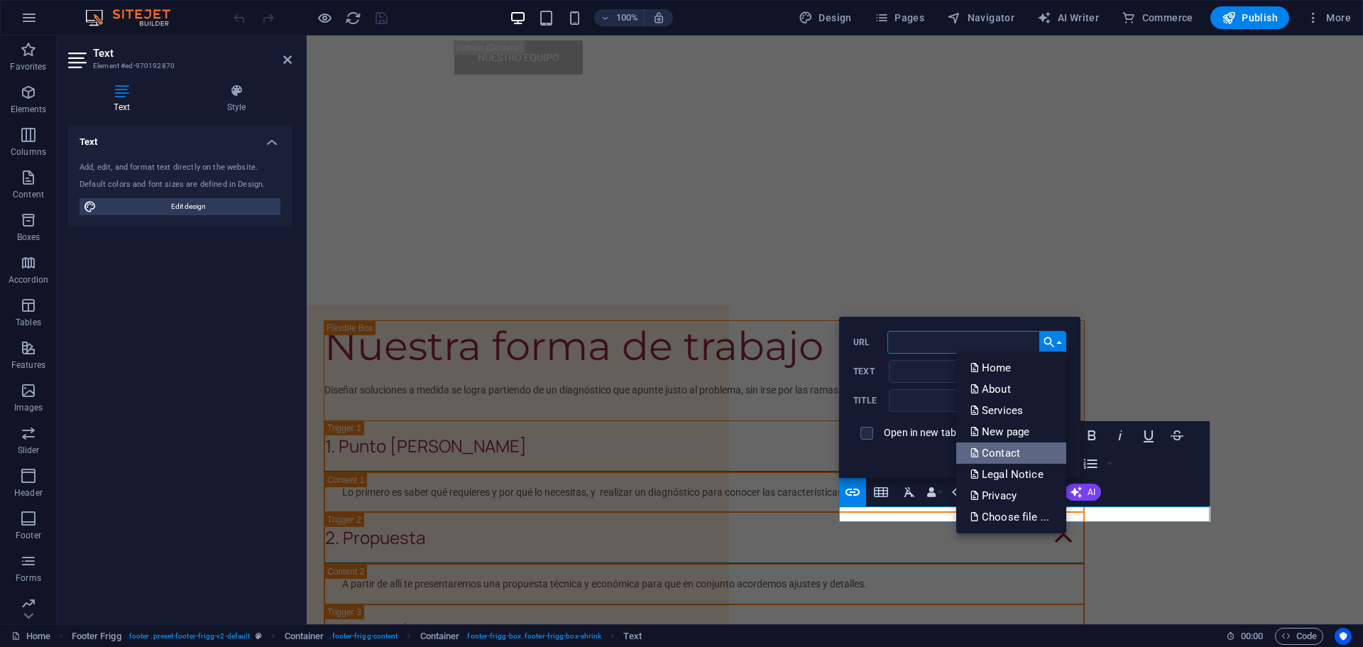
click at [1028, 452] on link "Contact" at bounding box center [1012, 452] width 110 height 21
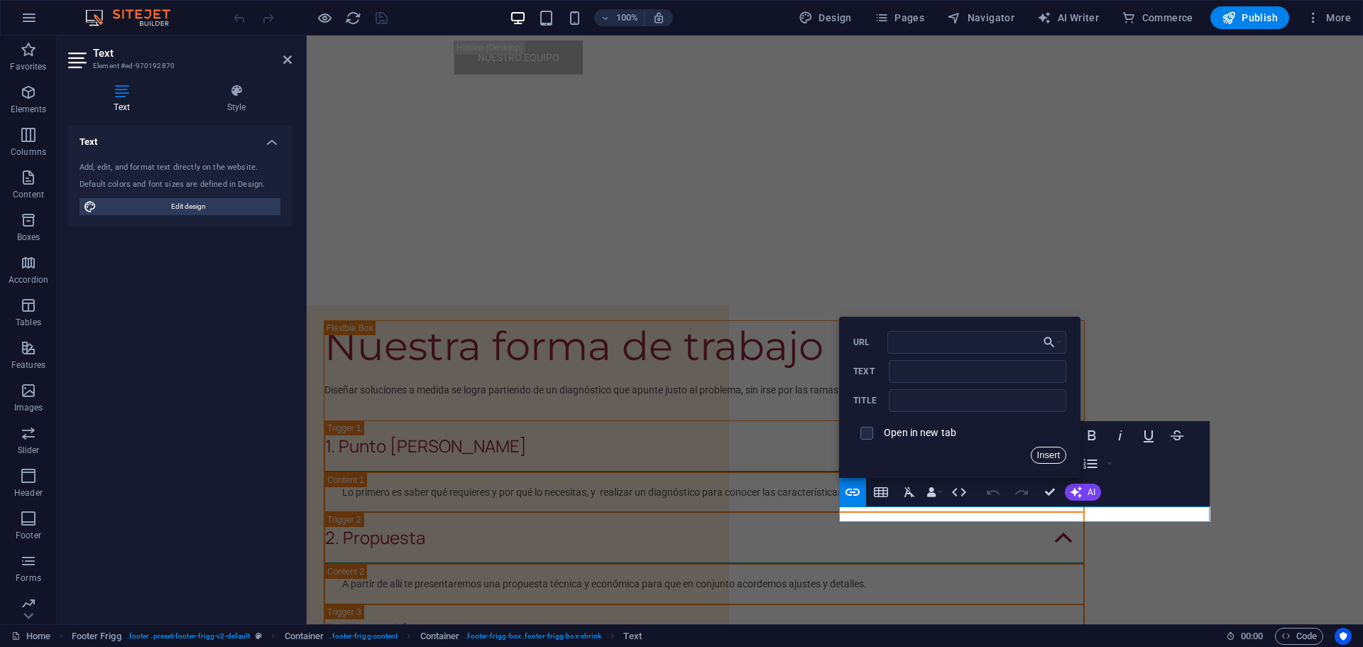
click at [1038, 452] on button "Insert" at bounding box center [1049, 455] width 36 height 17
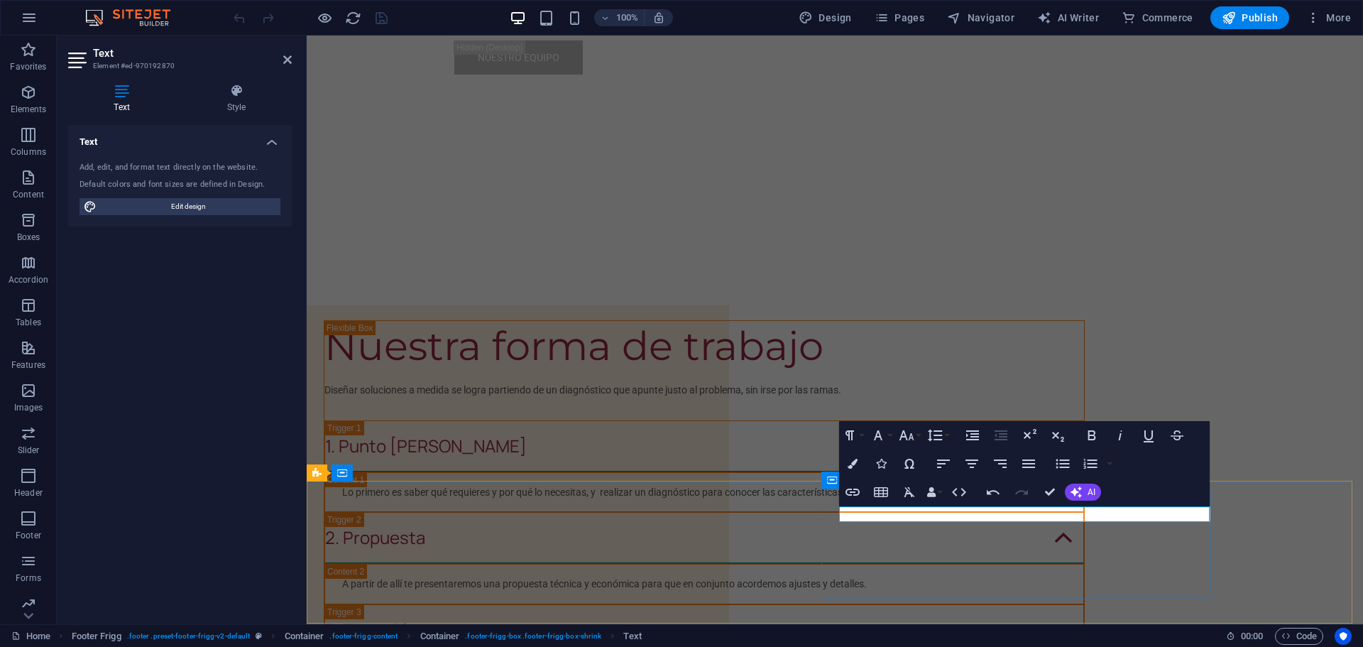
drag, startPoint x: 1083, startPoint y: 513, endPoint x: 821, endPoint y: 516, distance: 262.1
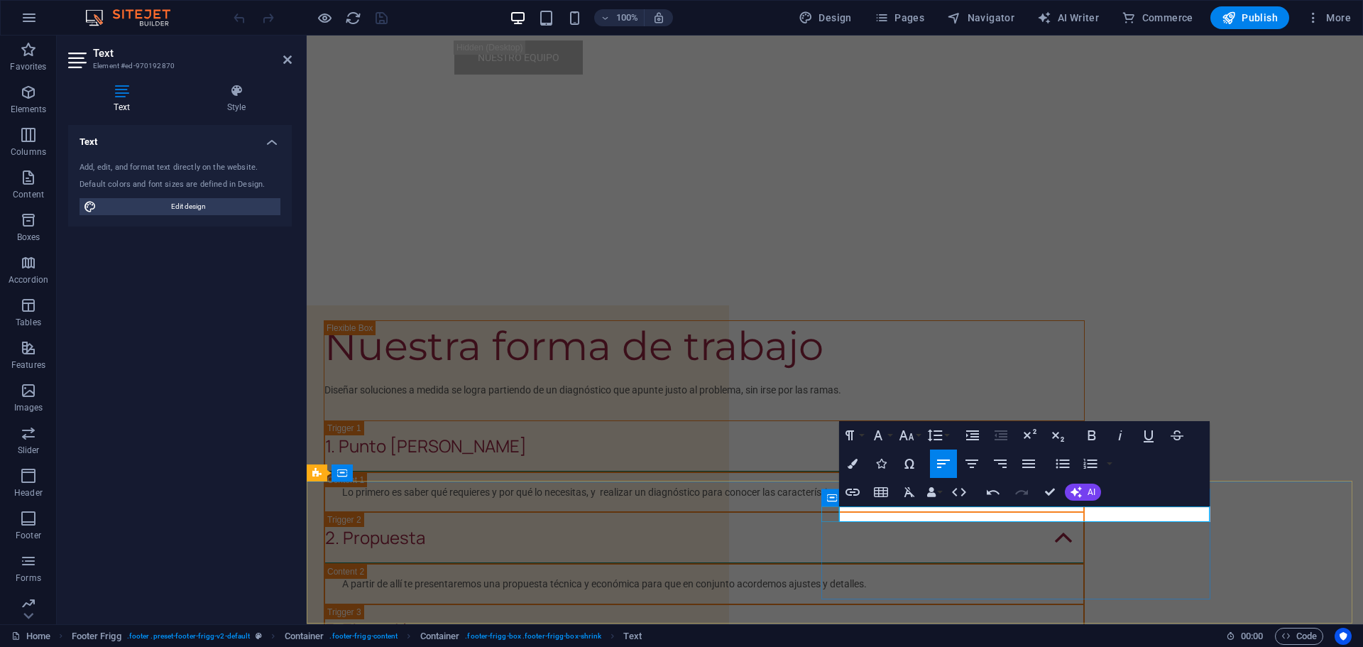
drag, startPoint x: 1280, startPoint y: 514, endPoint x: 1528, endPoint y: 514, distance: 247.8
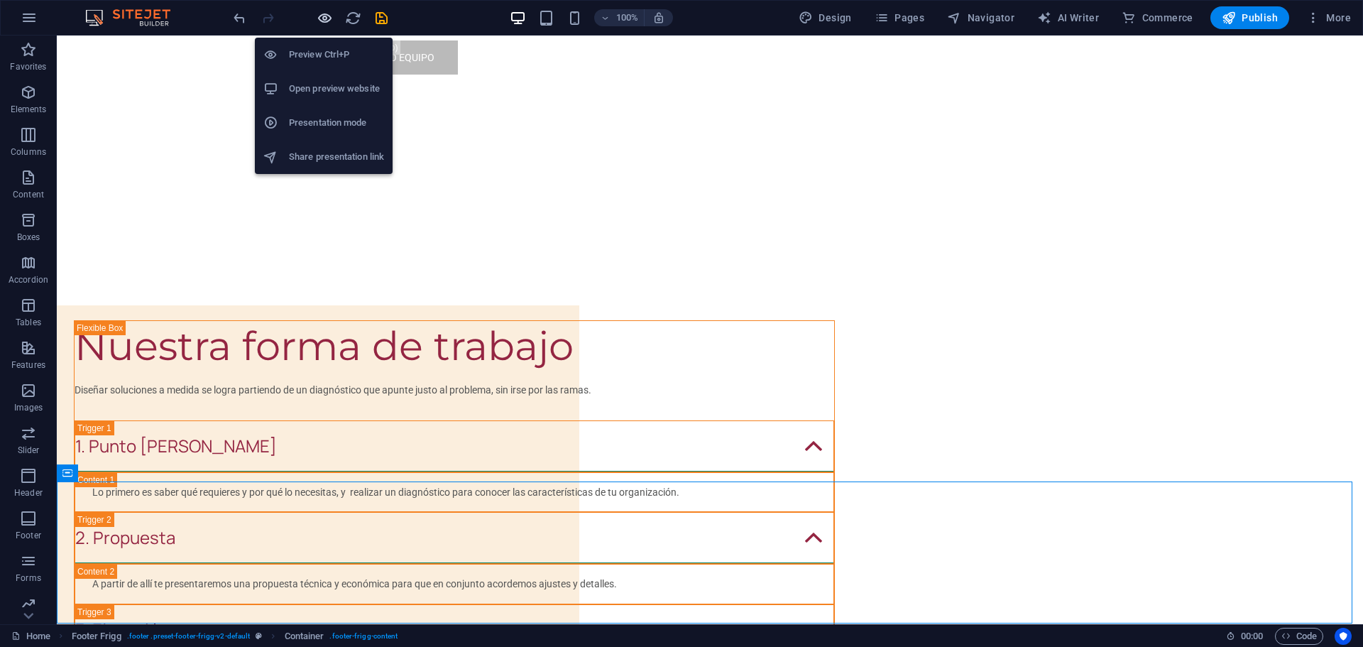
click at [321, 15] on icon "button" at bounding box center [325, 18] width 16 height 16
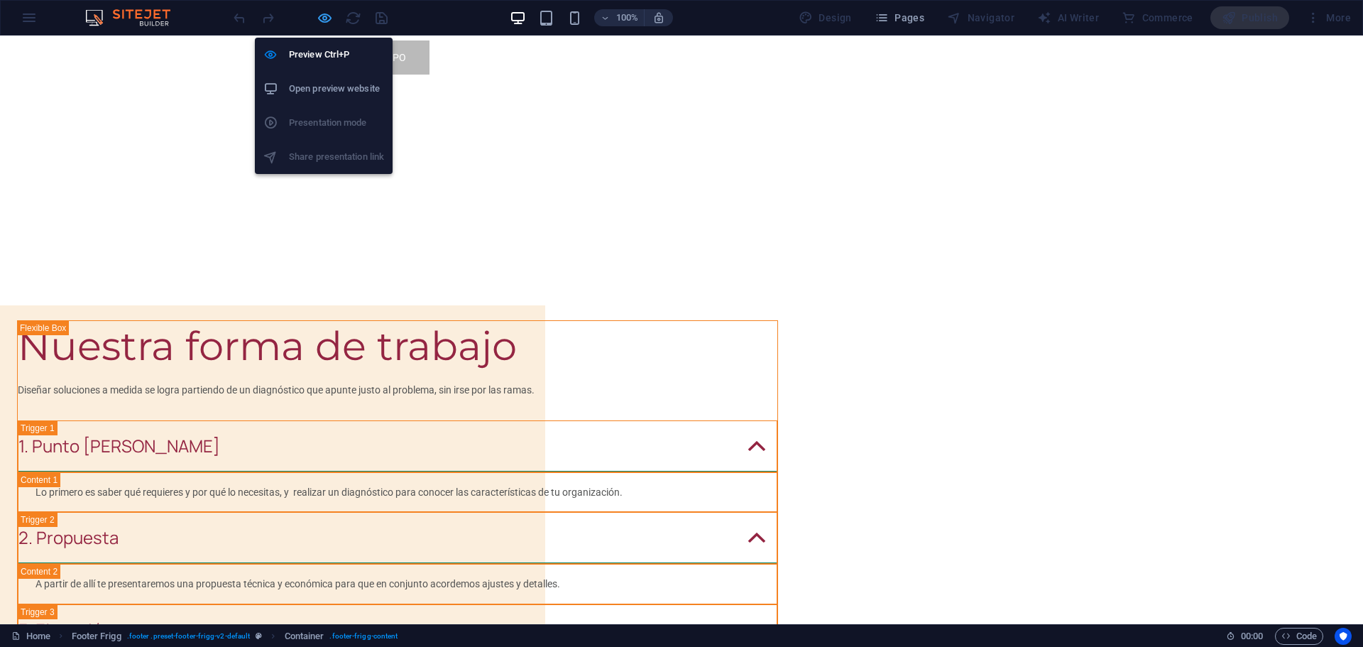
scroll to position [1020, 0]
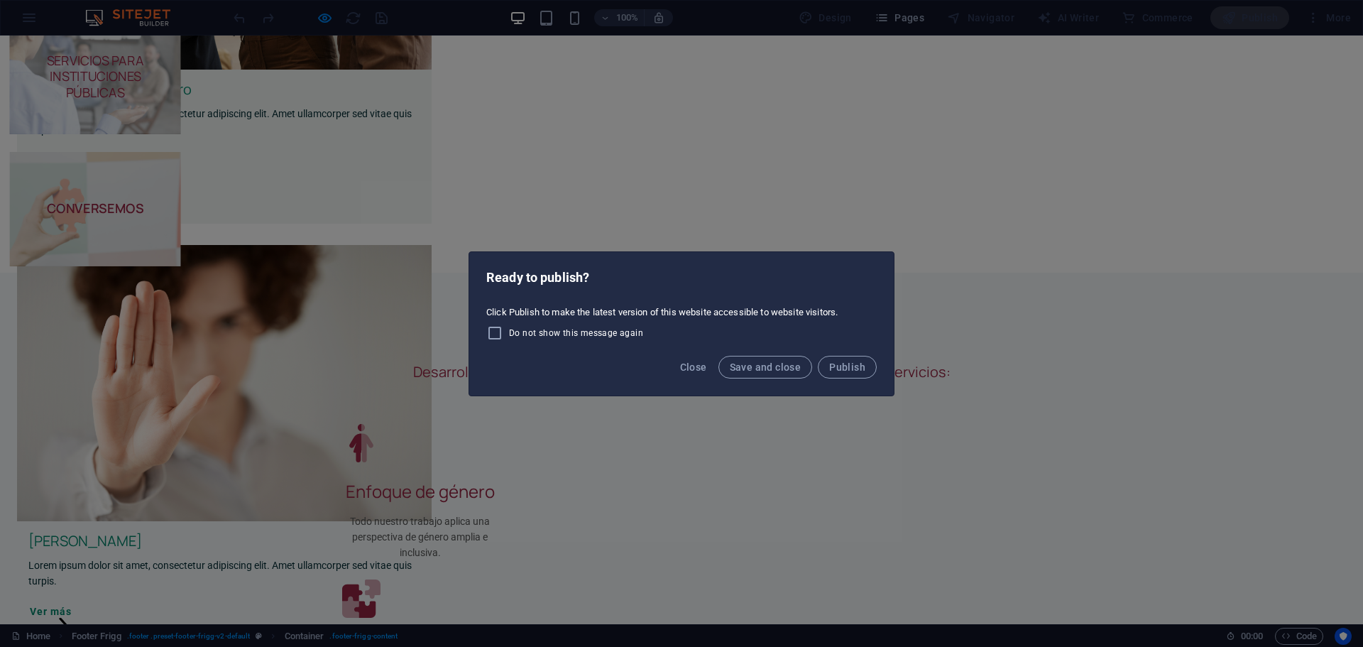
click at [324, 18] on div "Ready to publish? Click Publish to make the latest version of this website acce…" at bounding box center [681, 323] width 1363 height 647
click at [695, 356] on button "Close" at bounding box center [694, 367] width 38 height 23
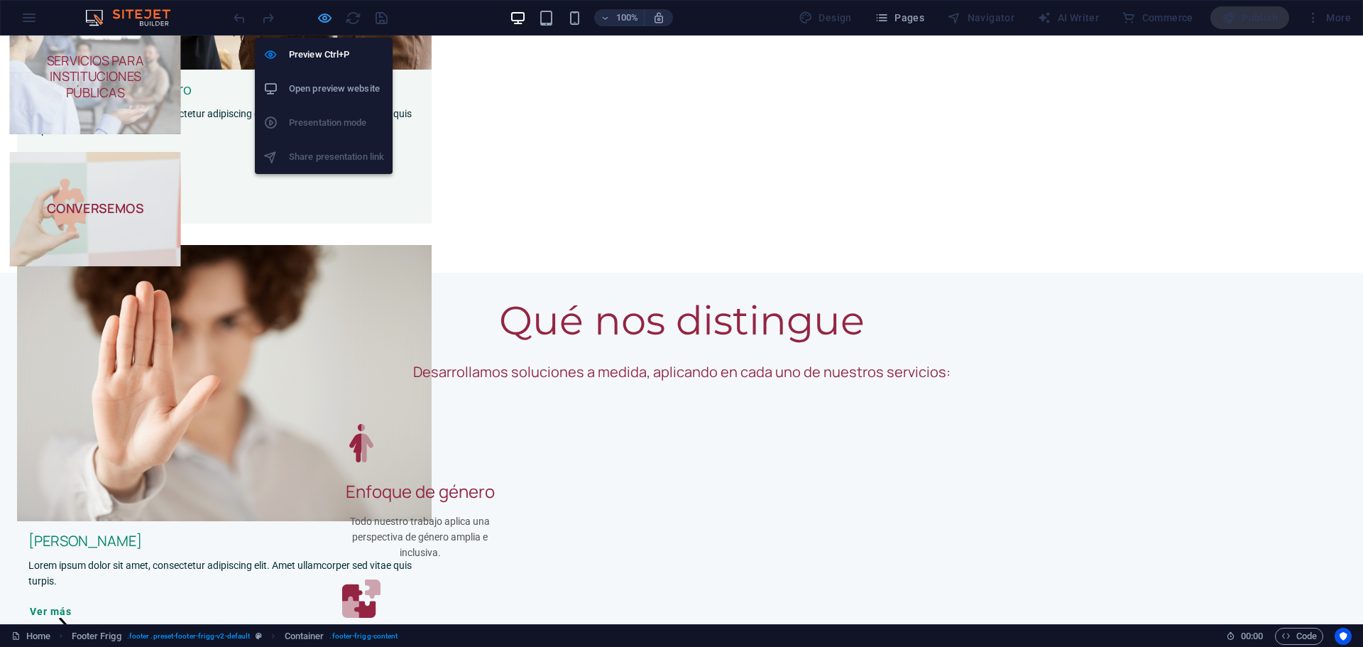
click at [321, 13] on icon "button" at bounding box center [325, 18] width 16 height 16
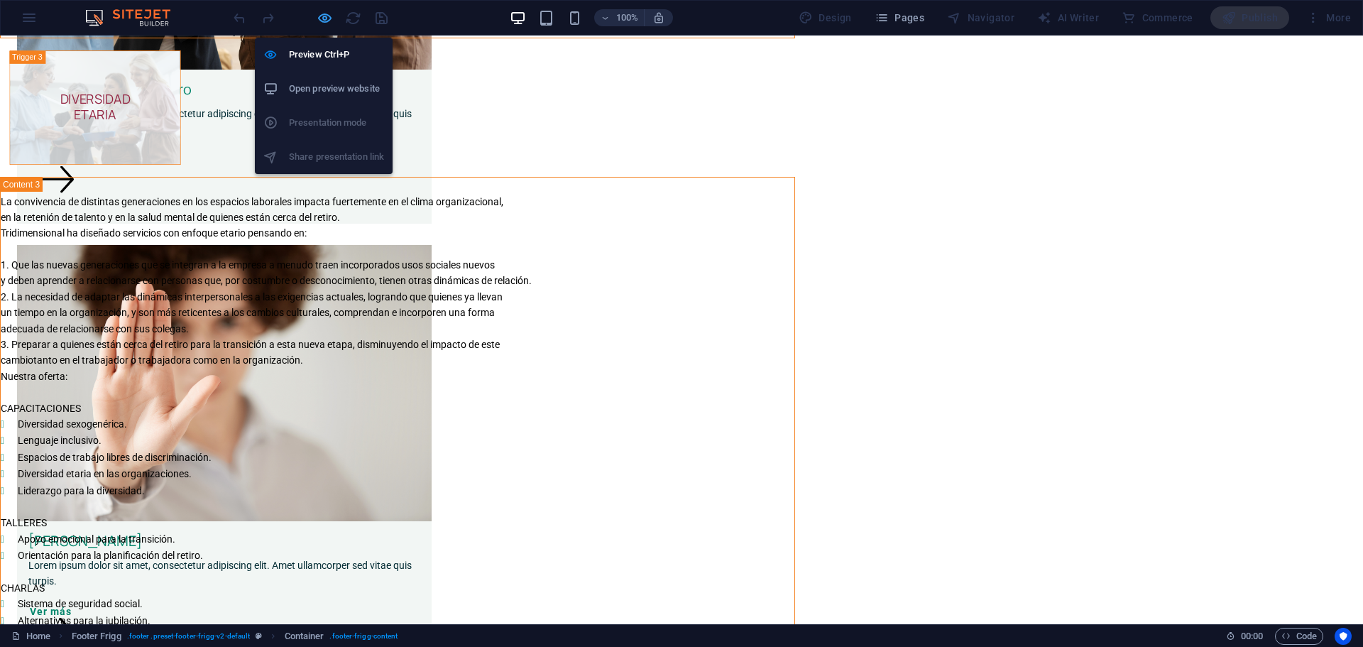
scroll to position [4201, 0]
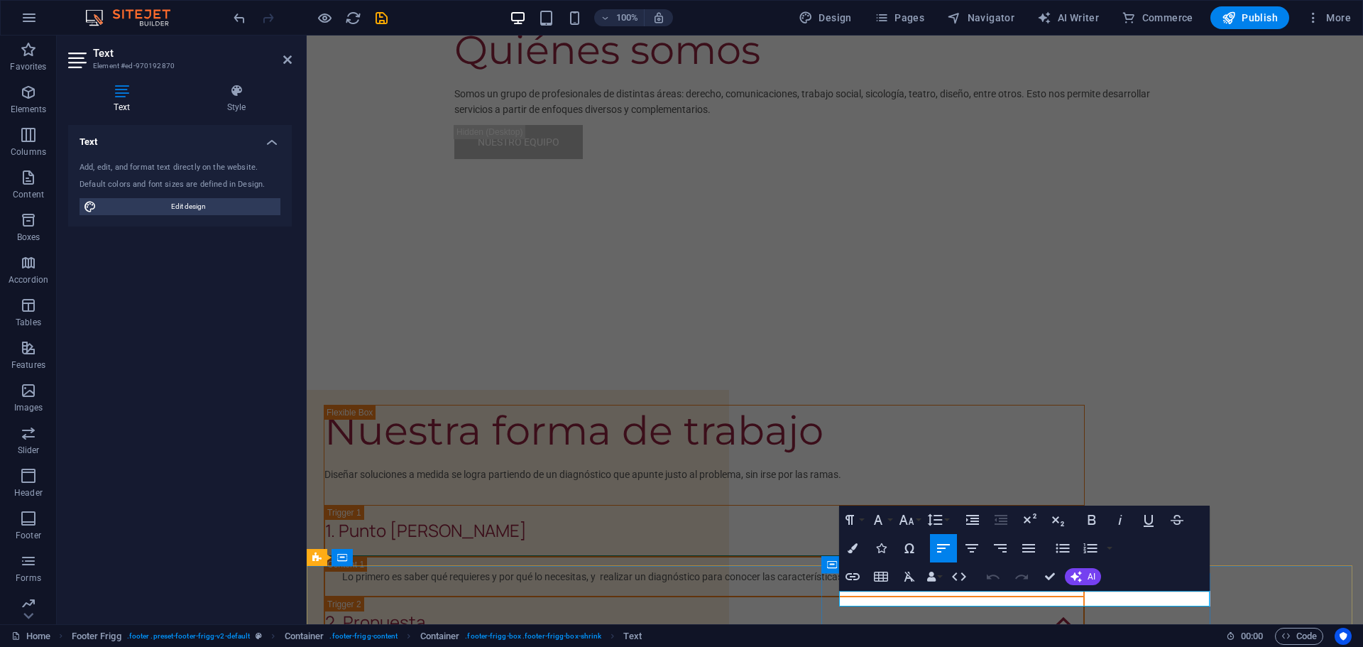
drag, startPoint x: 1083, startPoint y: 598, endPoint x: 847, endPoint y: 597, distance: 235.8
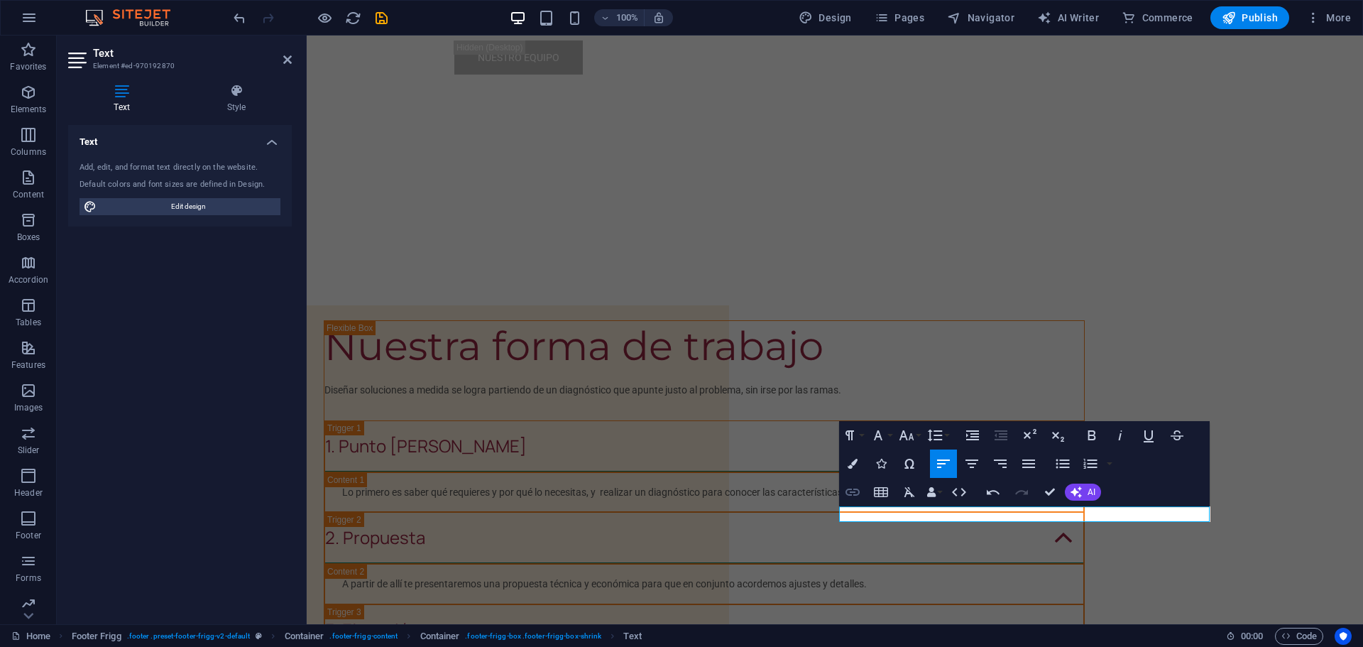
click at [854, 494] on icon "button" at bounding box center [852, 492] width 17 height 17
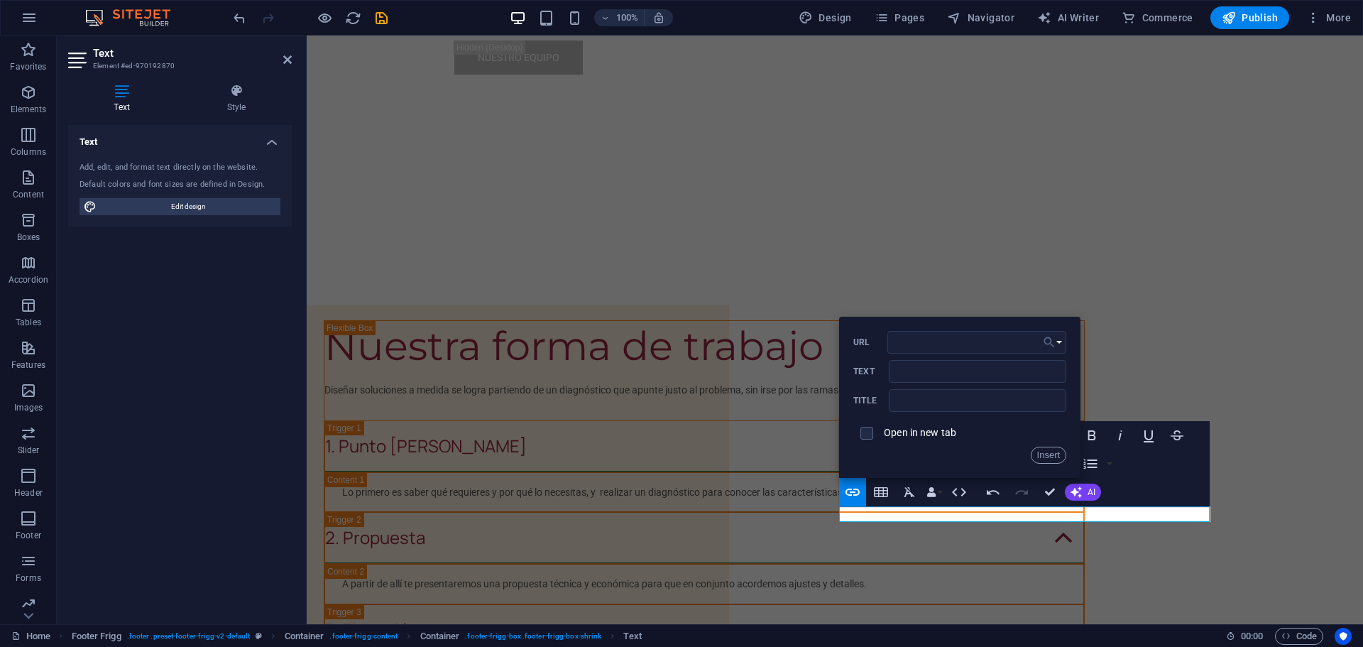
click at [1062, 338] on button "Choose Link" at bounding box center [1053, 342] width 27 height 23
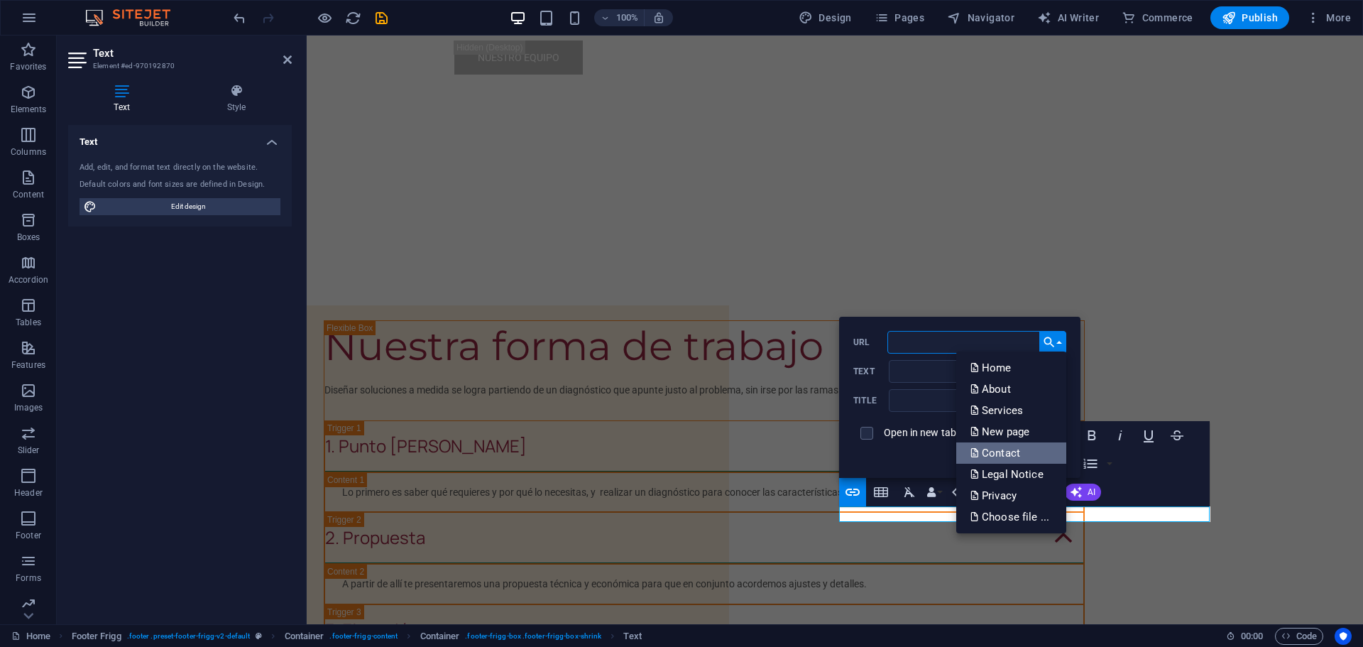
click at [1001, 454] on p "Contact" at bounding box center [997, 452] width 53 height 21
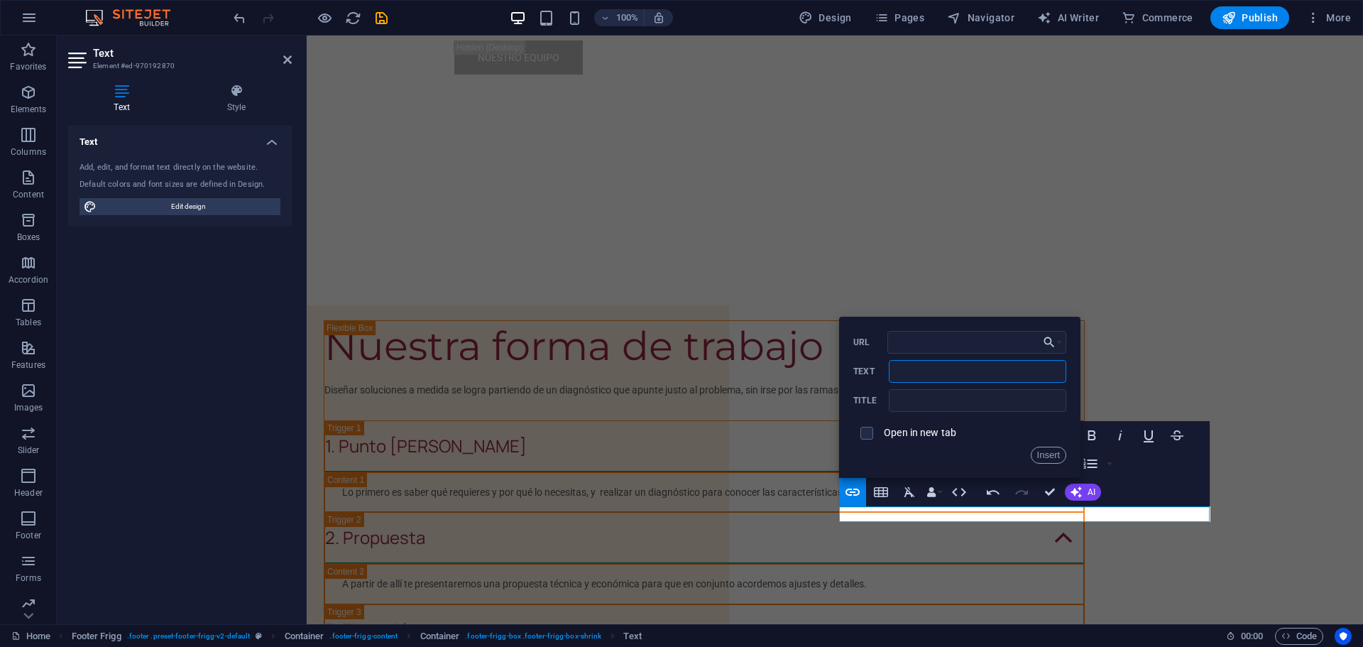
click at [904, 366] on input "Text" at bounding box center [978, 371] width 178 height 23
click at [1047, 454] on button "Insert" at bounding box center [1049, 455] width 36 height 17
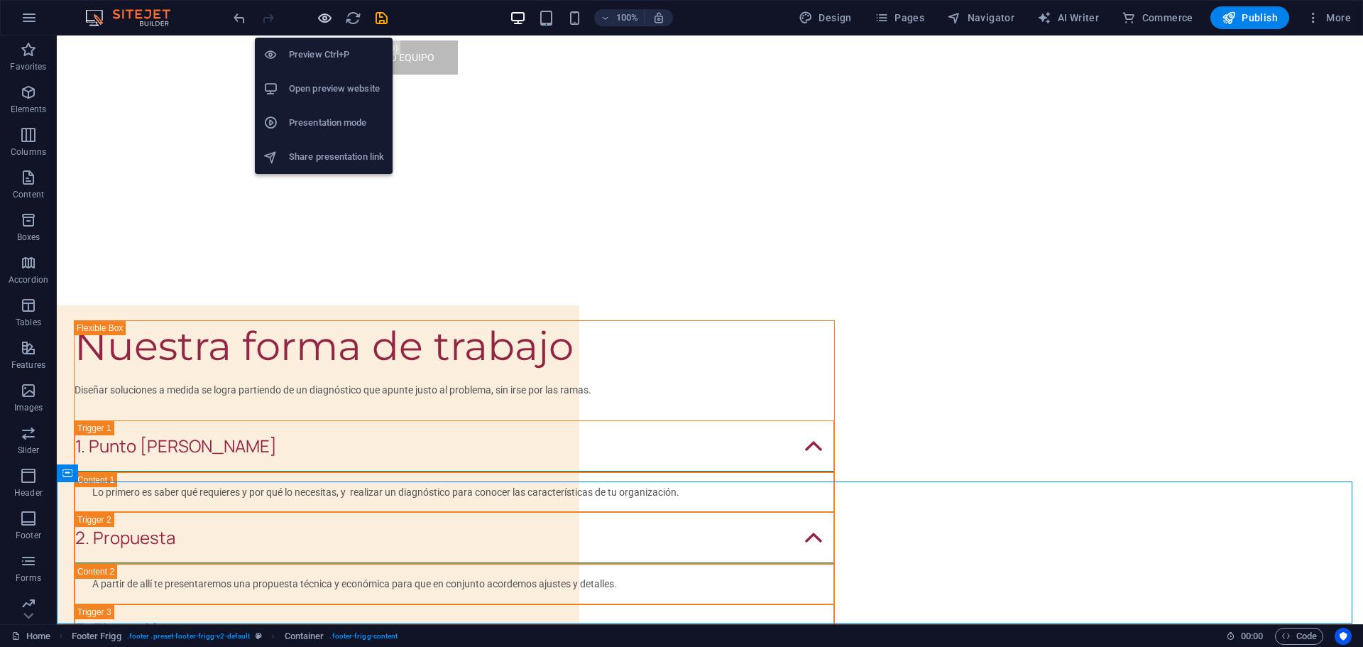
click at [322, 17] on icon "button" at bounding box center [325, 18] width 16 height 16
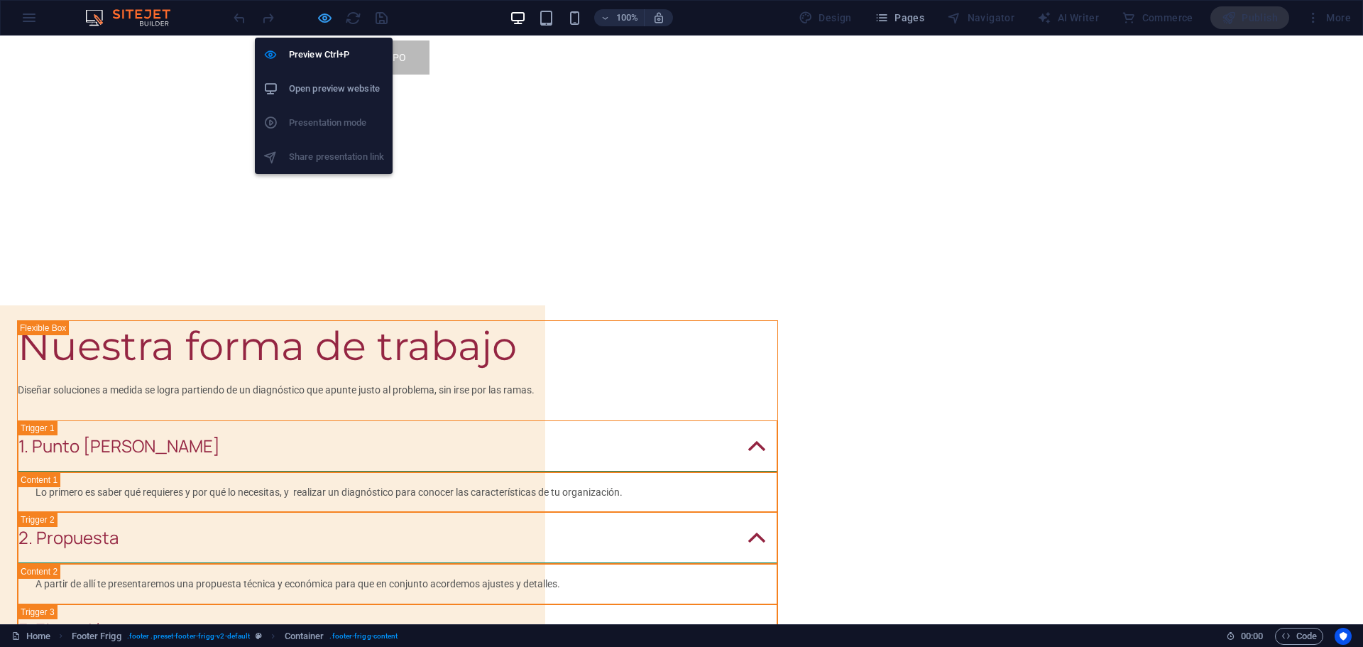
scroll to position [1020, 0]
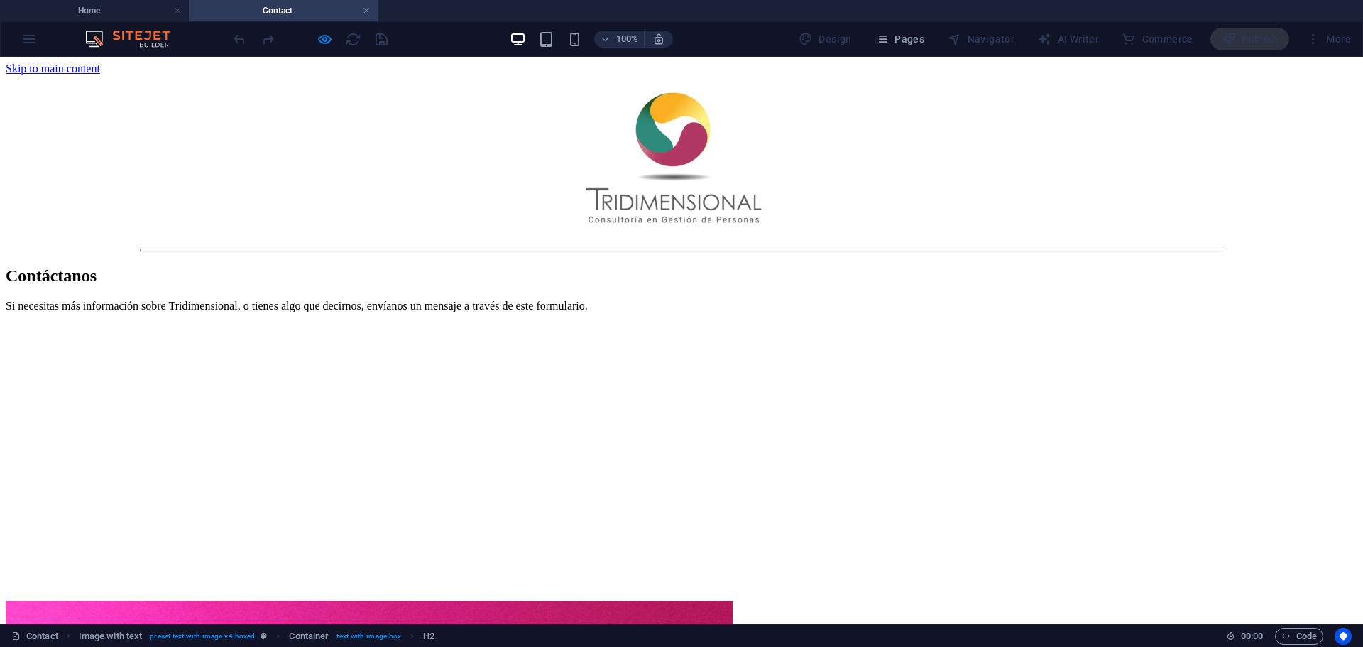
scroll to position [0, 0]
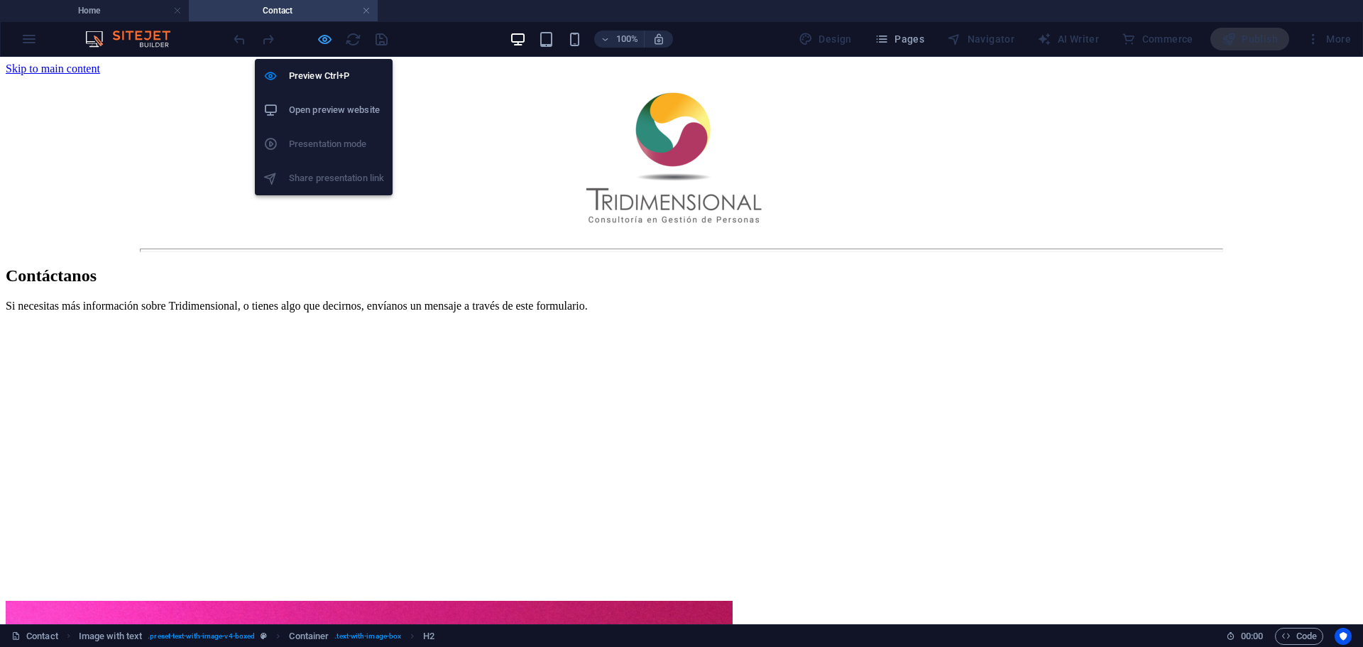
click at [332, 35] on icon "button" at bounding box center [325, 39] width 16 height 16
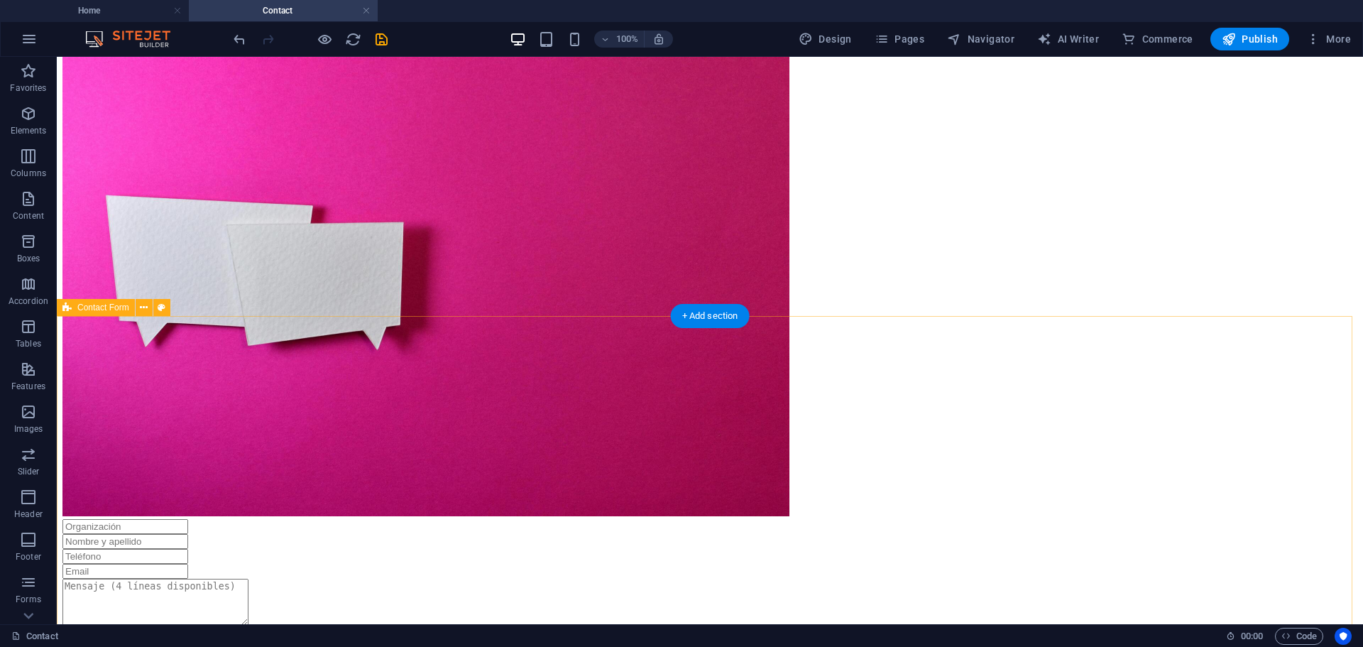
scroll to position [94, 0]
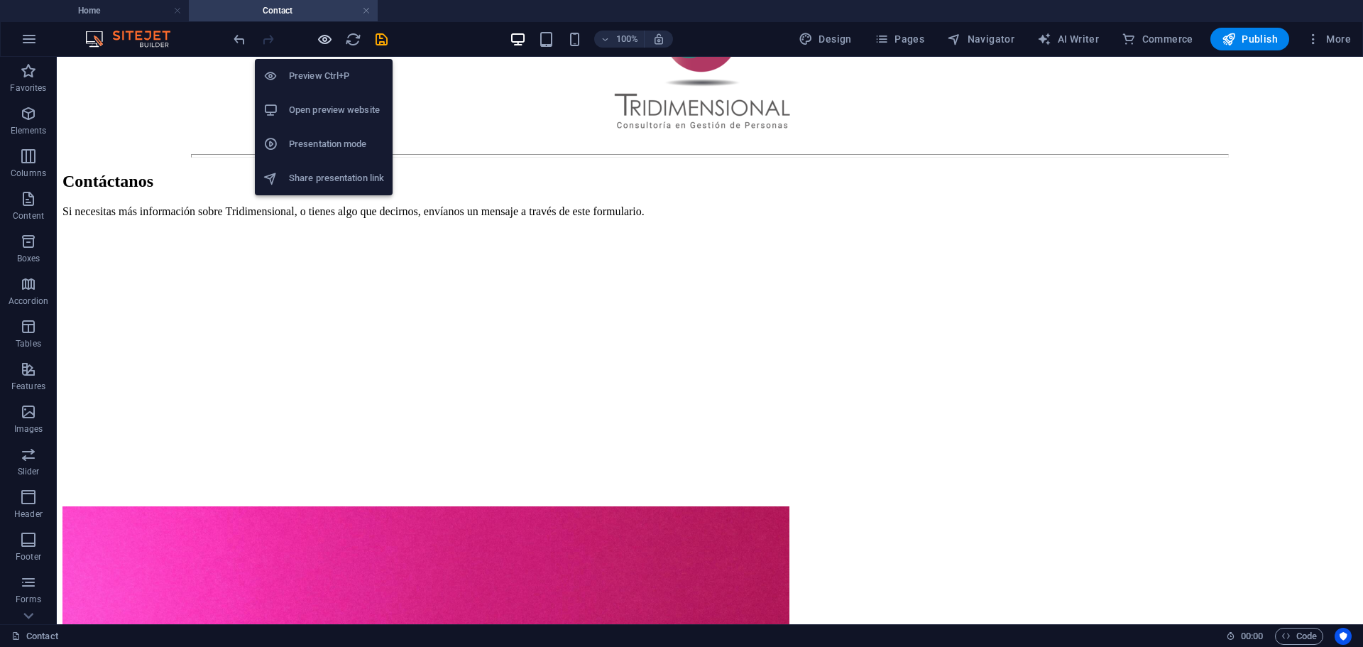
click at [328, 36] on icon "button" at bounding box center [325, 39] width 16 height 16
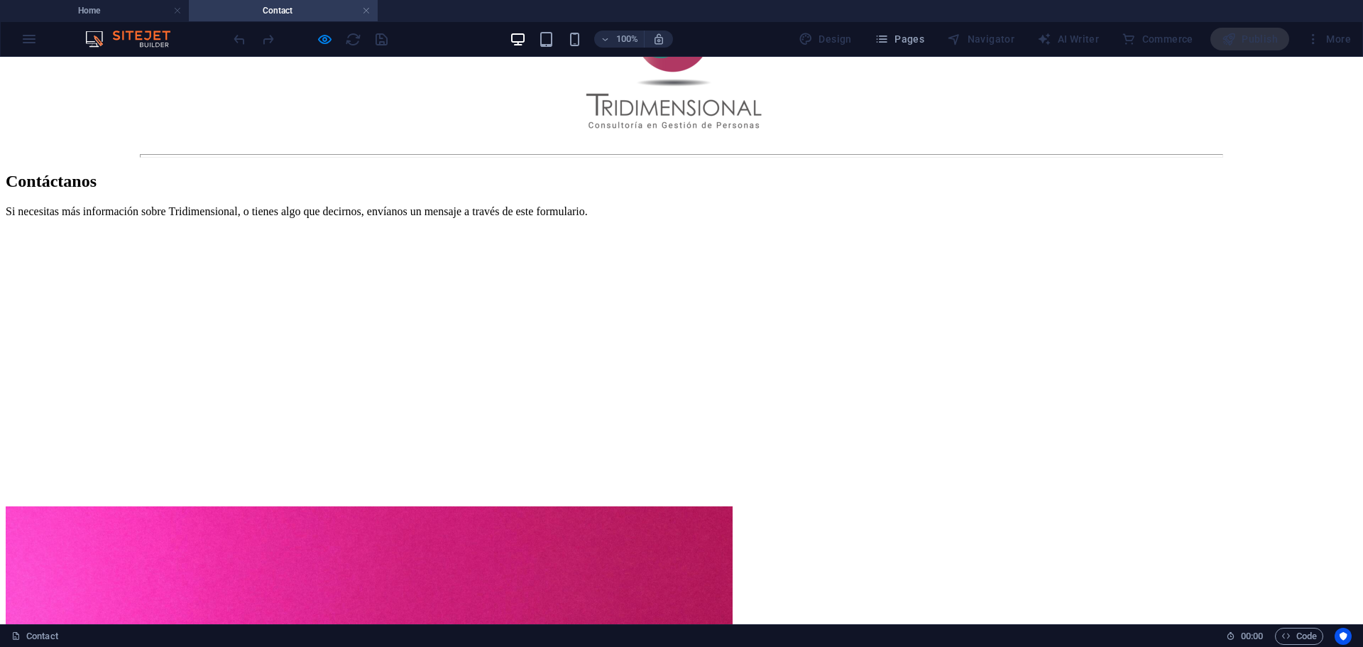
scroll to position [0, 0]
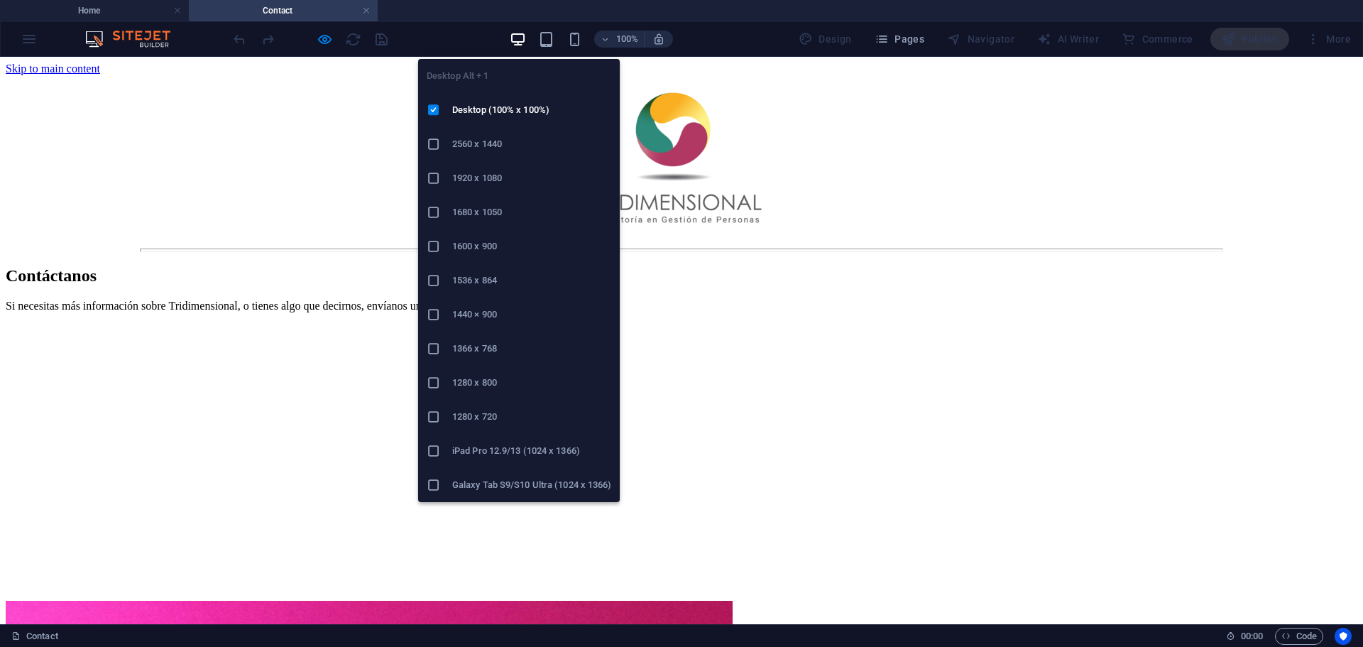
click at [520, 40] on icon "button" at bounding box center [518, 39] width 16 height 16
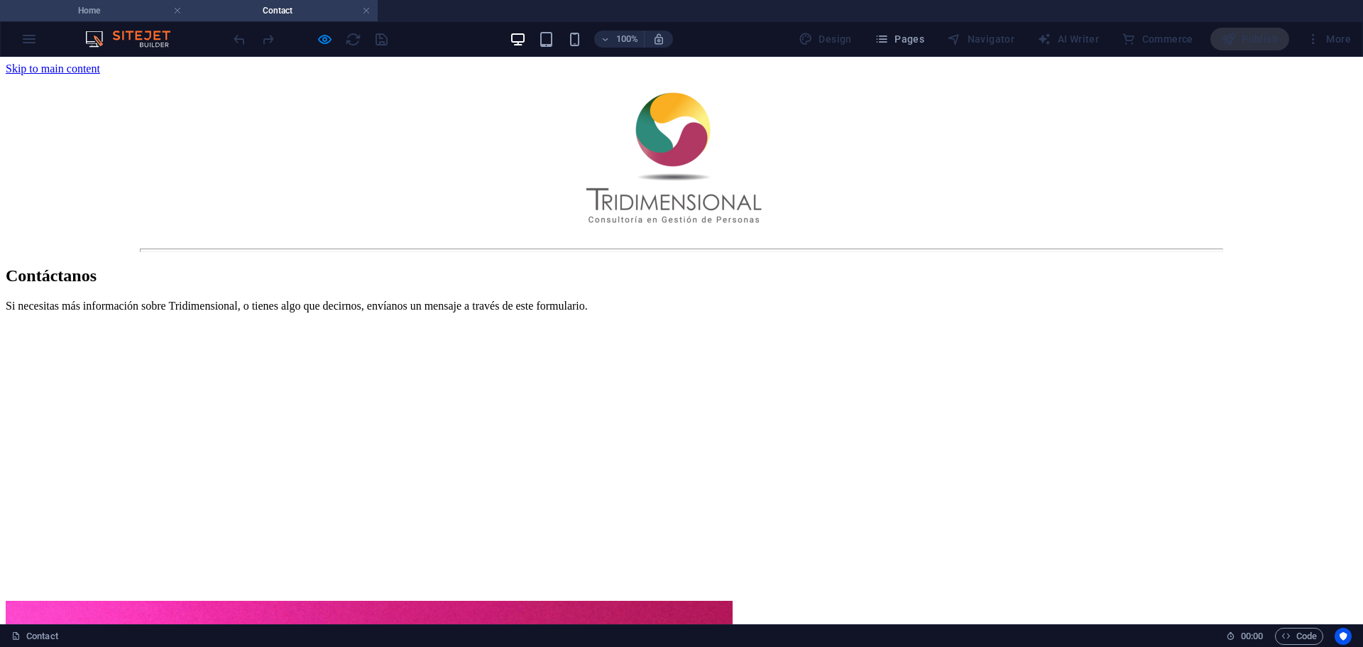
click at [132, 8] on h4 "Home" at bounding box center [94, 11] width 189 height 16
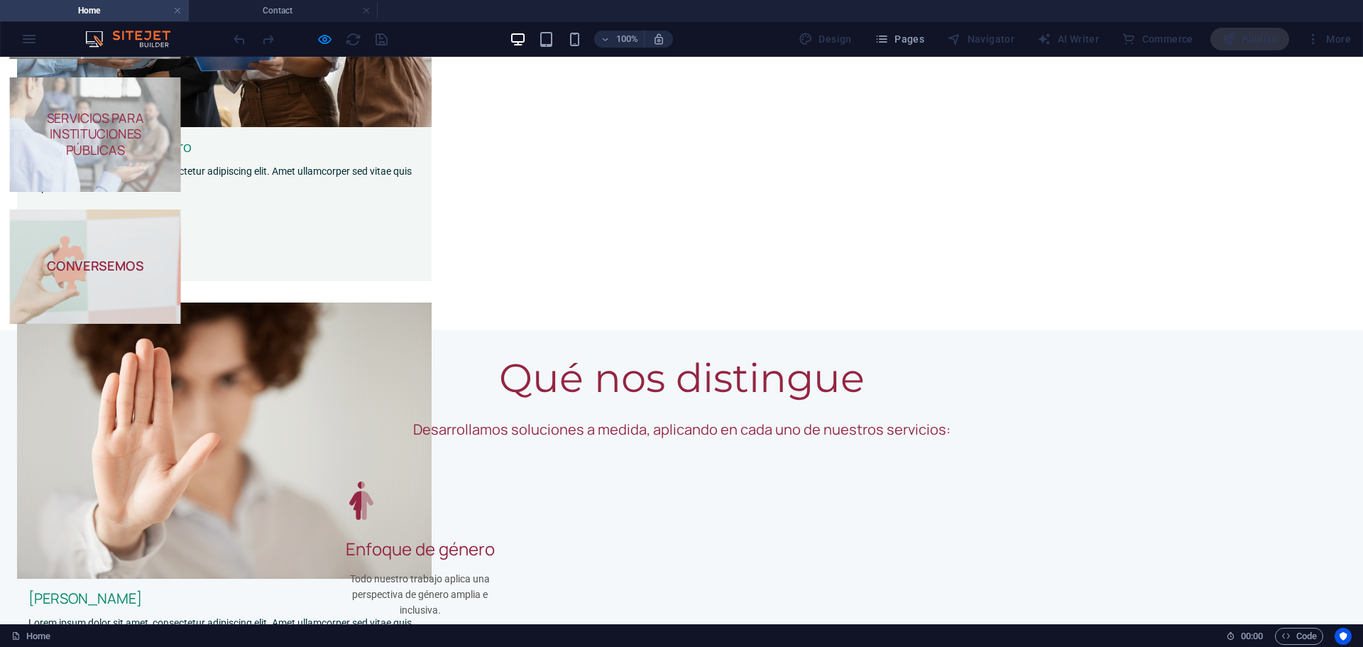
scroll to position [1042, 0]
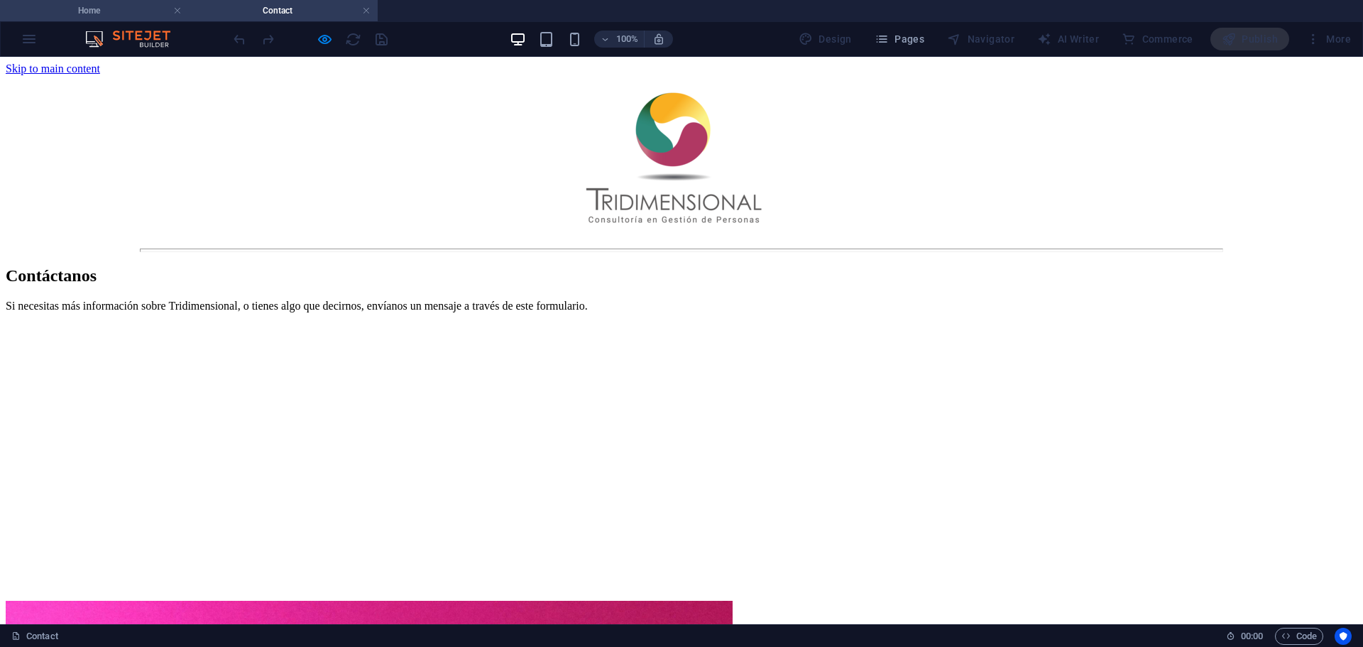
click at [136, 9] on h4 "Home" at bounding box center [94, 11] width 189 height 16
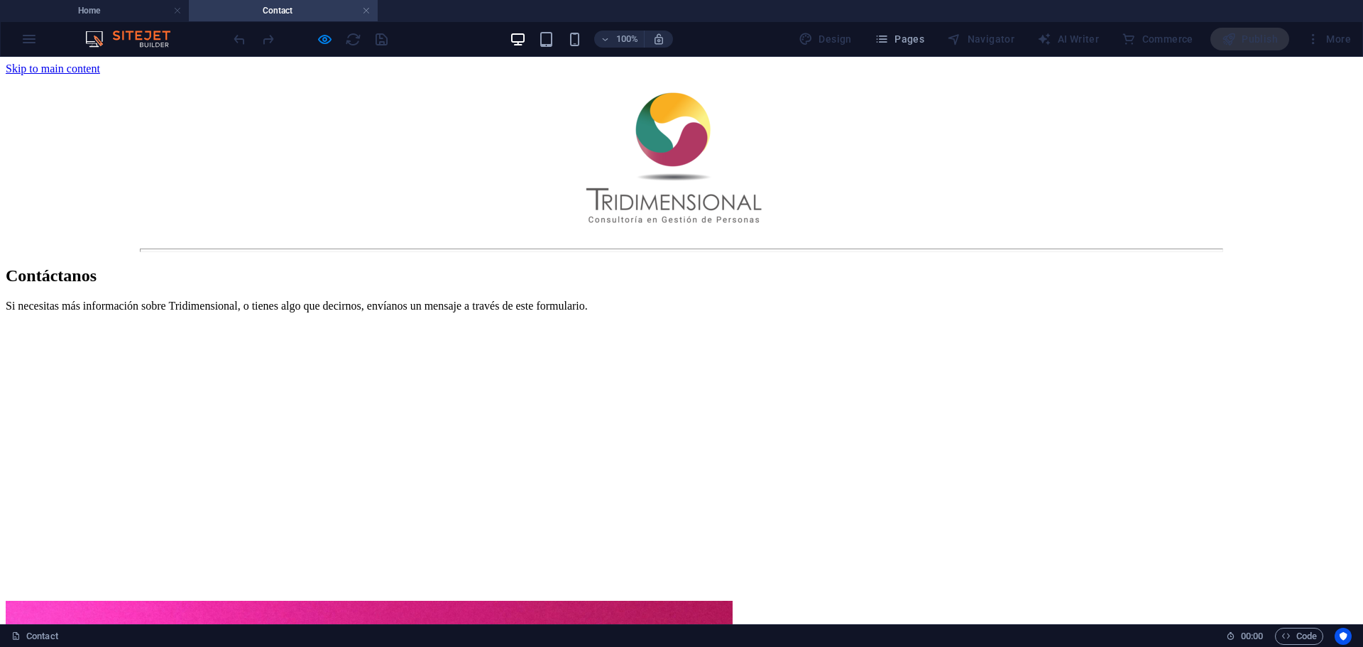
scroll to position [0, 0]
click at [139, 9] on h4 "Home" at bounding box center [94, 11] width 189 height 16
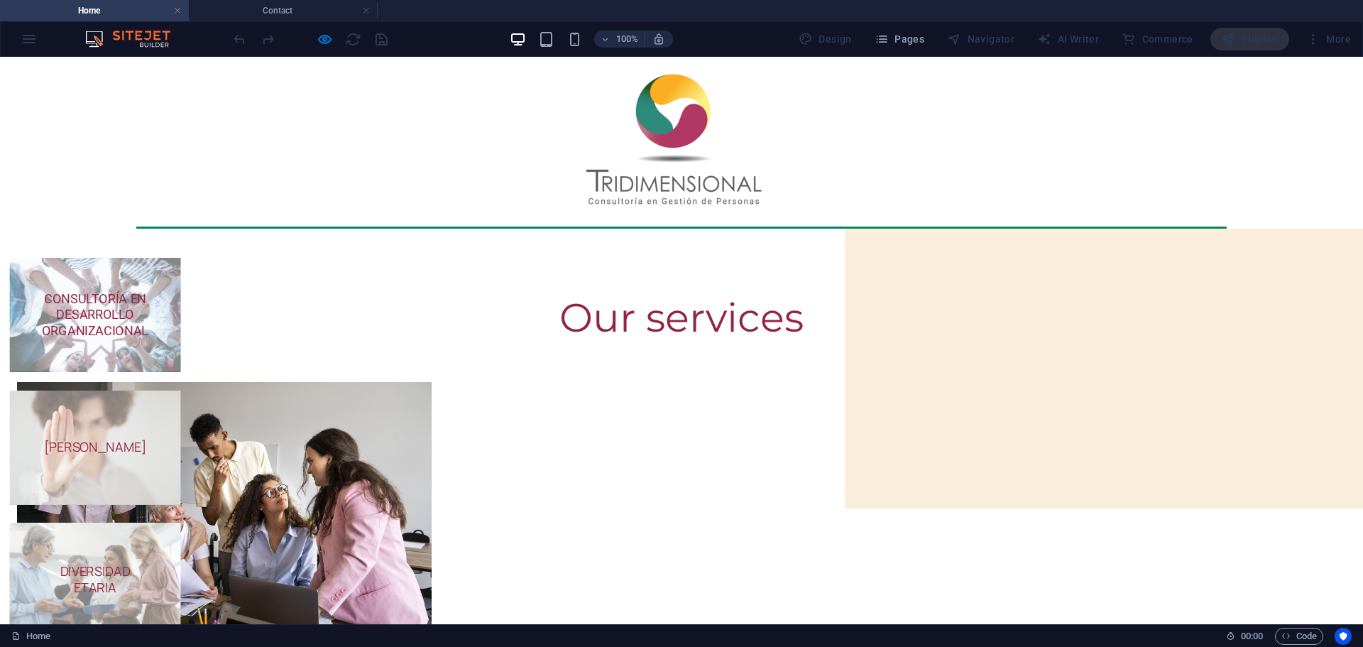
scroll to position [1042, 0]
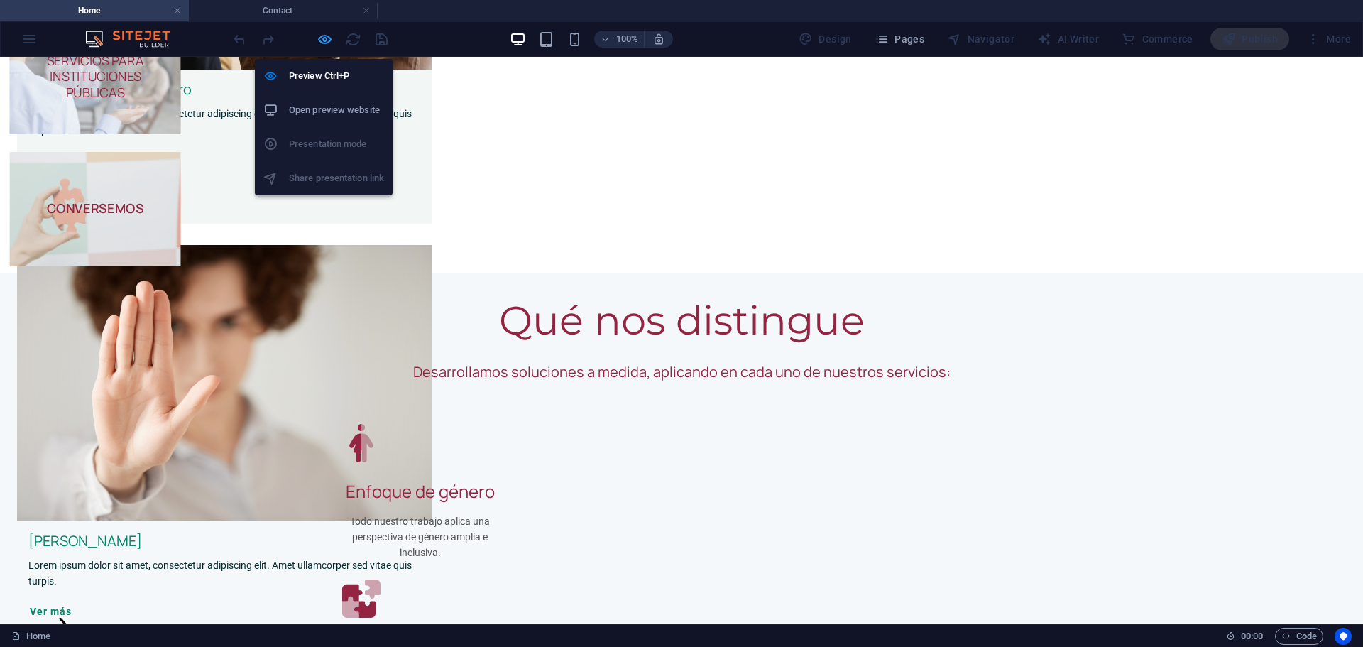
click at [321, 34] on icon "button" at bounding box center [325, 39] width 16 height 16
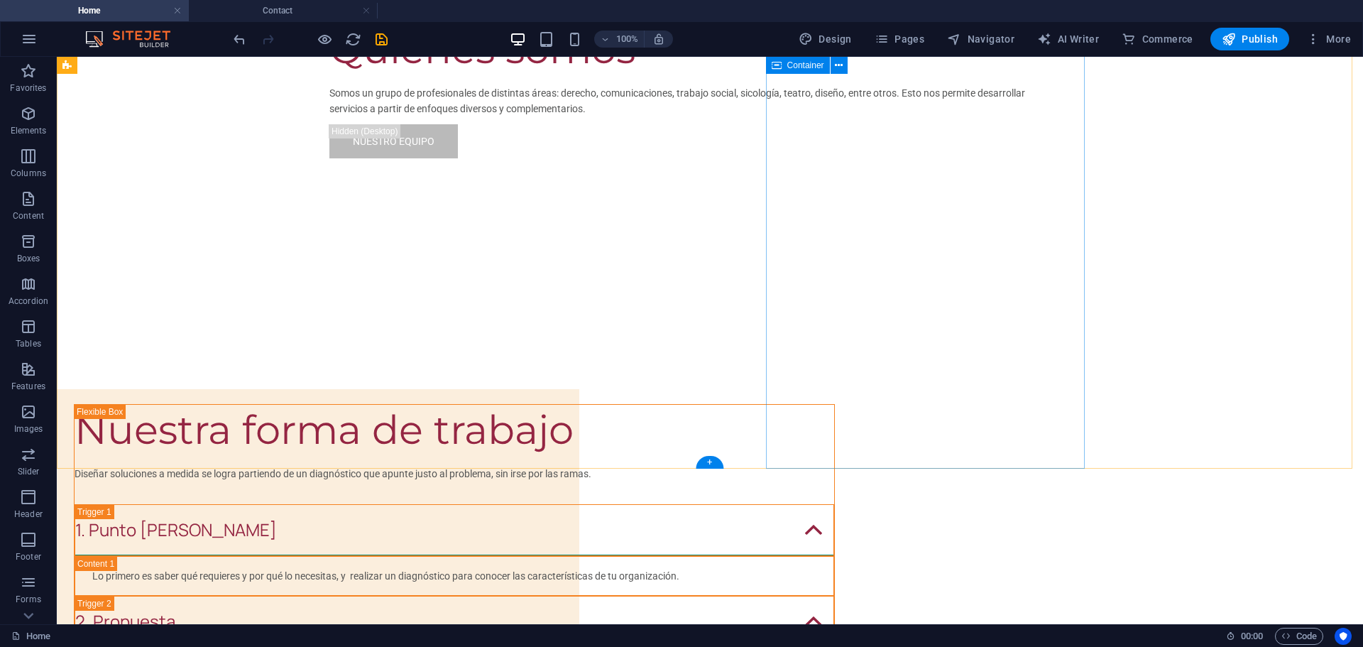
scroll to position [4307, 0]
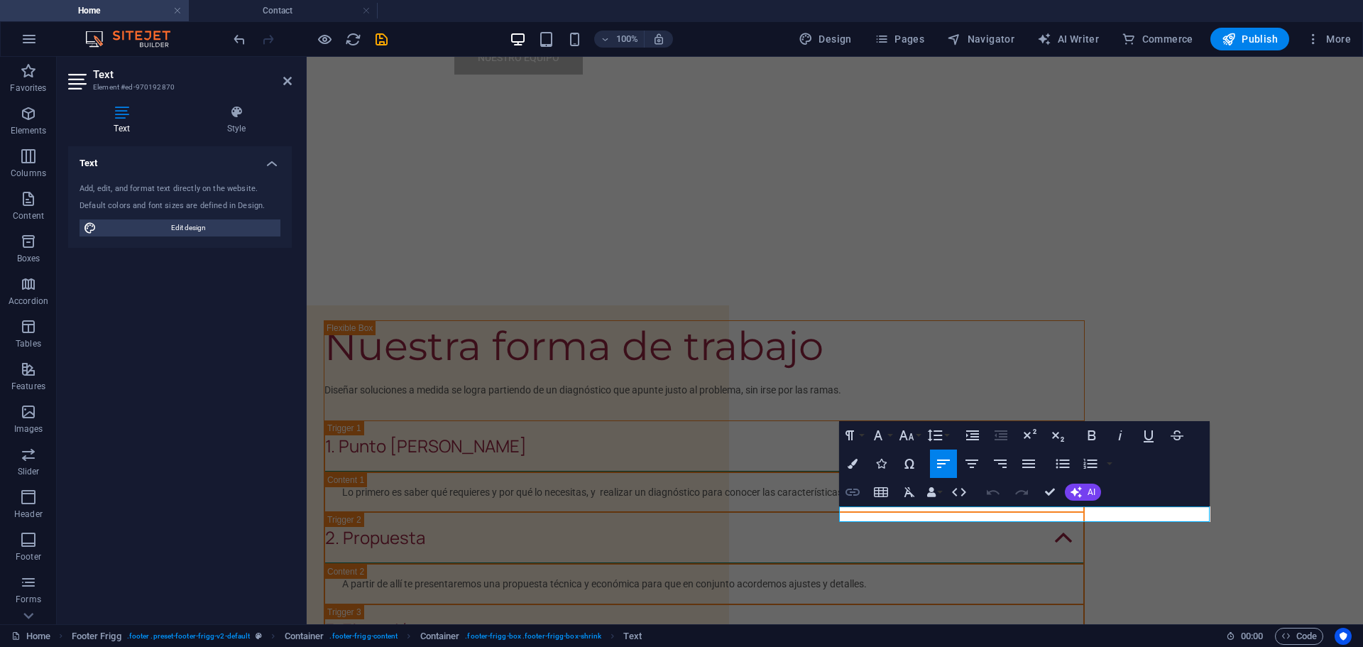
click at [854, 496] on icon "button" at bounding box center [852, 492] width 17 height 17
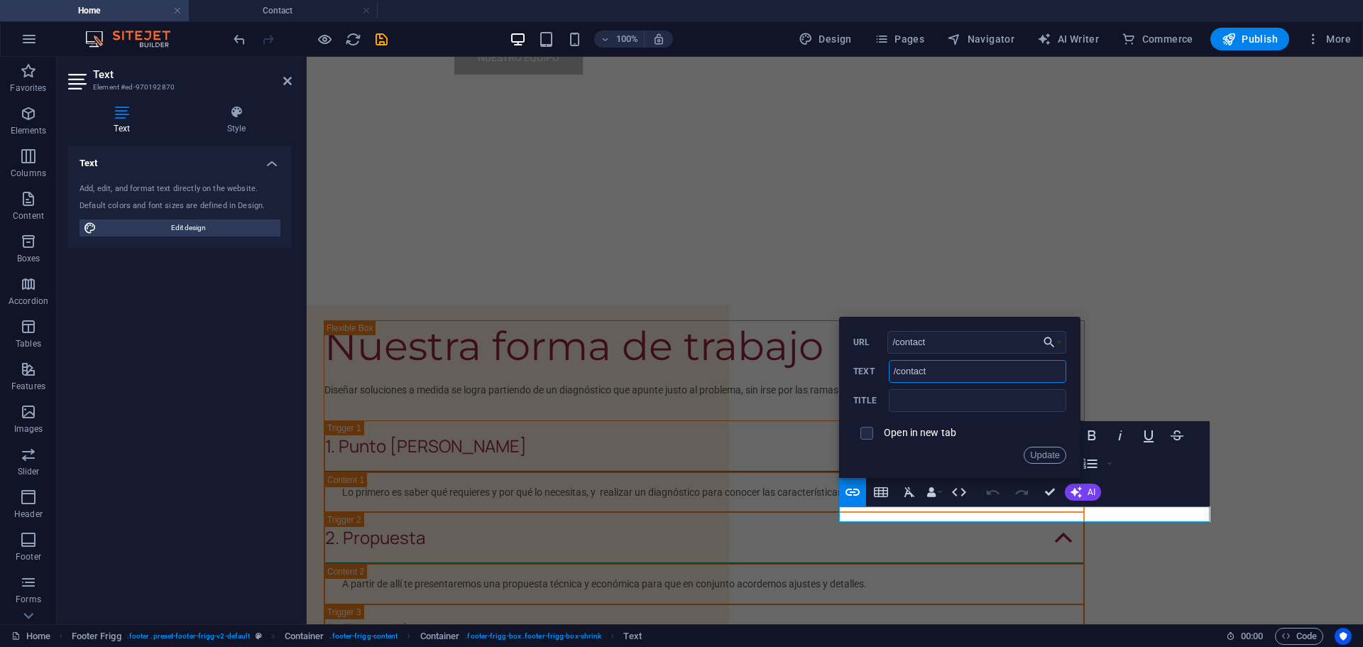
click at [963, 374] on input "/contact" at bounding box center [978, 371] width 178 height 23
type input "[EMAIL_ADDRESS][DOMAIN_NAME]"
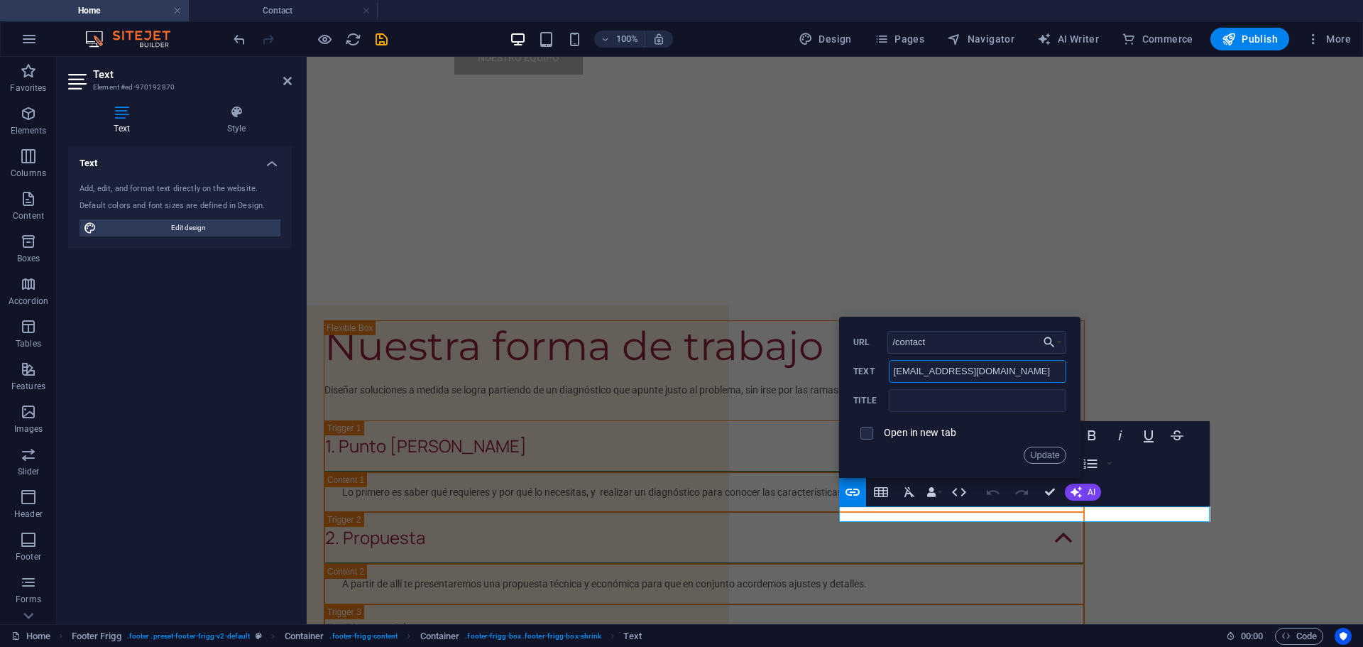
scroll to position [0, 0]
drag, startPoint x: 940, startPoint y: 369, endPoint x: 888, endPoint y: 371, distance: 51.9
click at [888, 371] on div "tridimensional@tridimensionalconsultora.cl Text" at bounding box center [960, 371] width 213 height 23
click at [1050, 454] on button "Update" at bounding box center [1045, 455] width 43 height 17
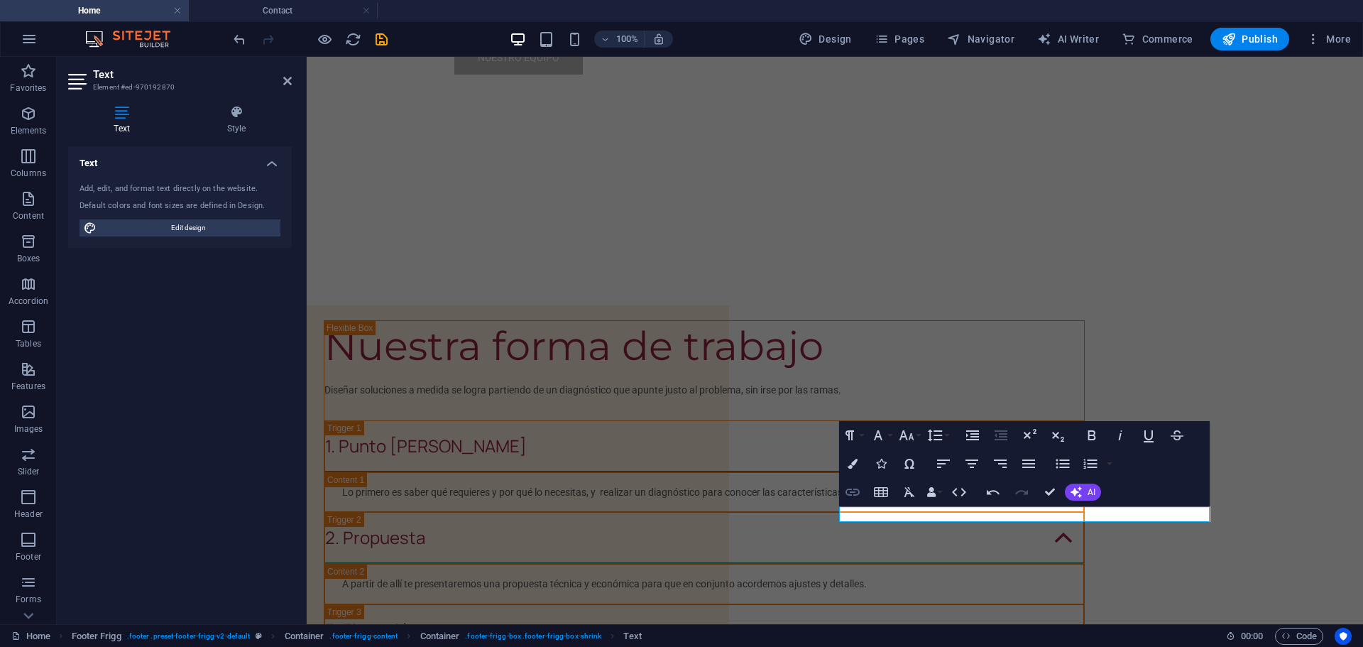
click at [854, 492] on icon "button" at bounding box center [853, 492] width 14 height 7
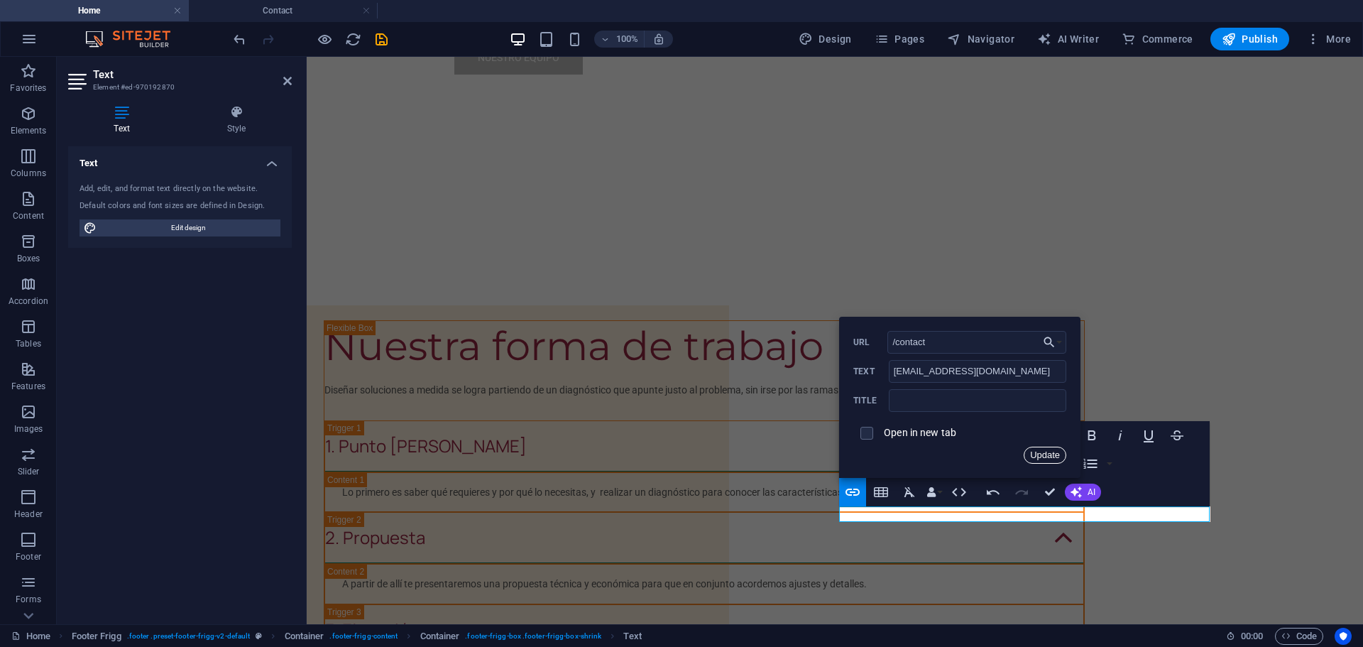
click at [1045, 453] on button "Update" at bounding box center [1045, 455] width 43 height 17
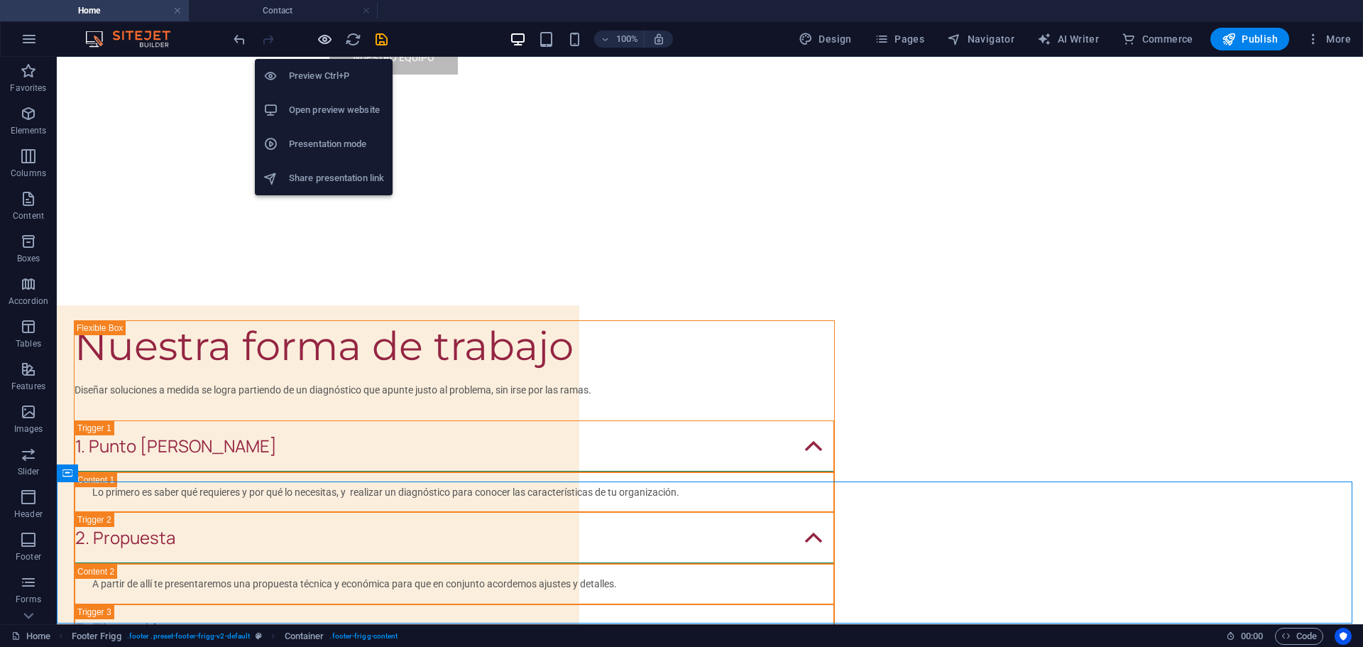
click at [327, 39] on icon "button" at bounding box center [325, 39] width 16 height 16
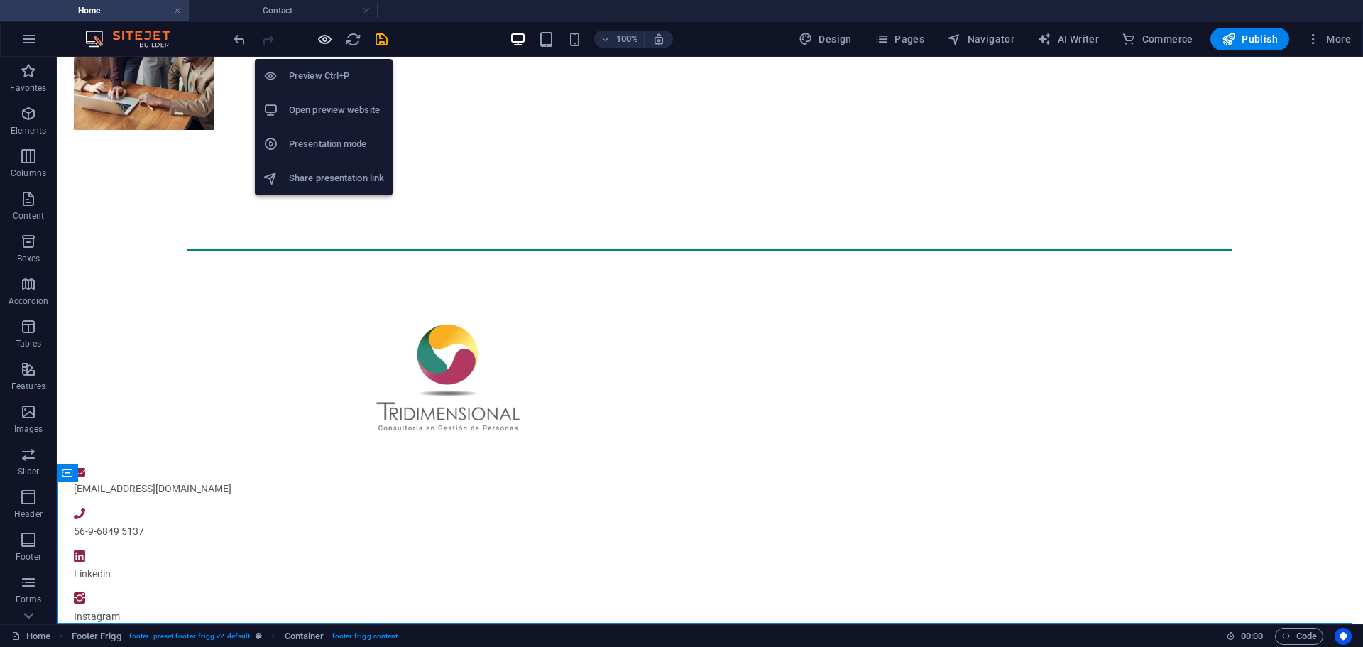
scroll to position [1042, 0]
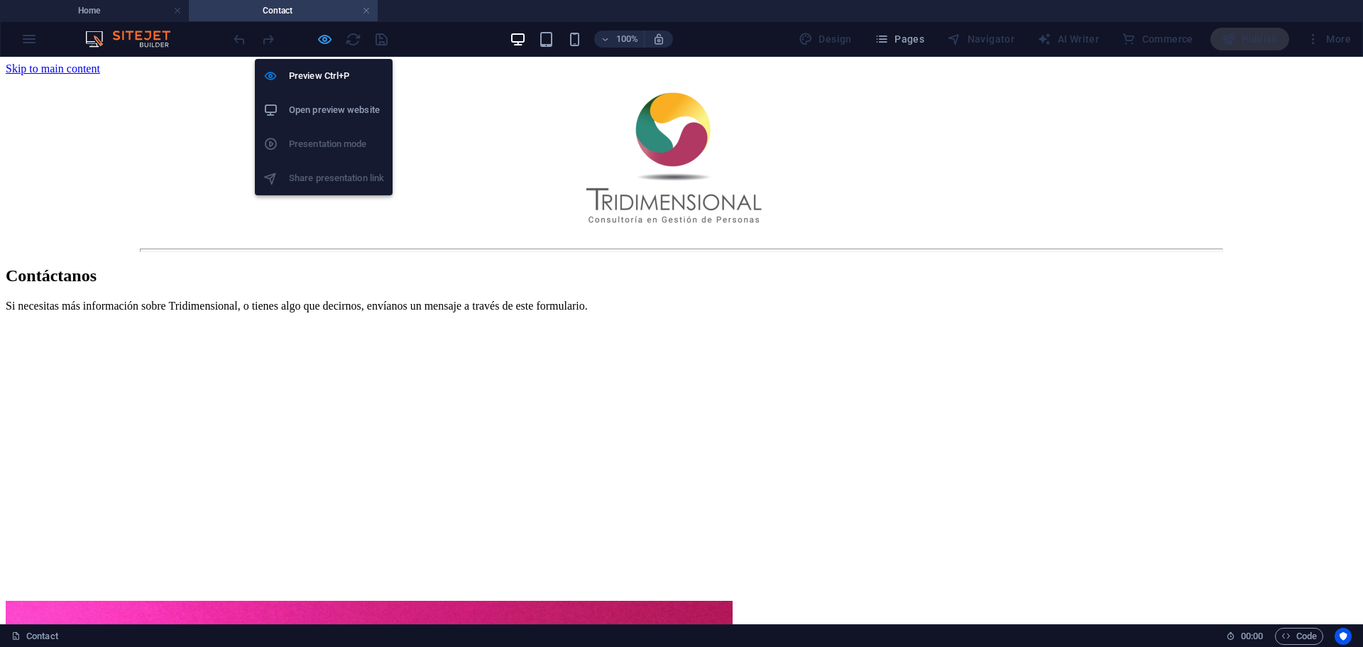
click at [323, 42] on icon "button" at bounding box center [325, 39] width 16 height 16
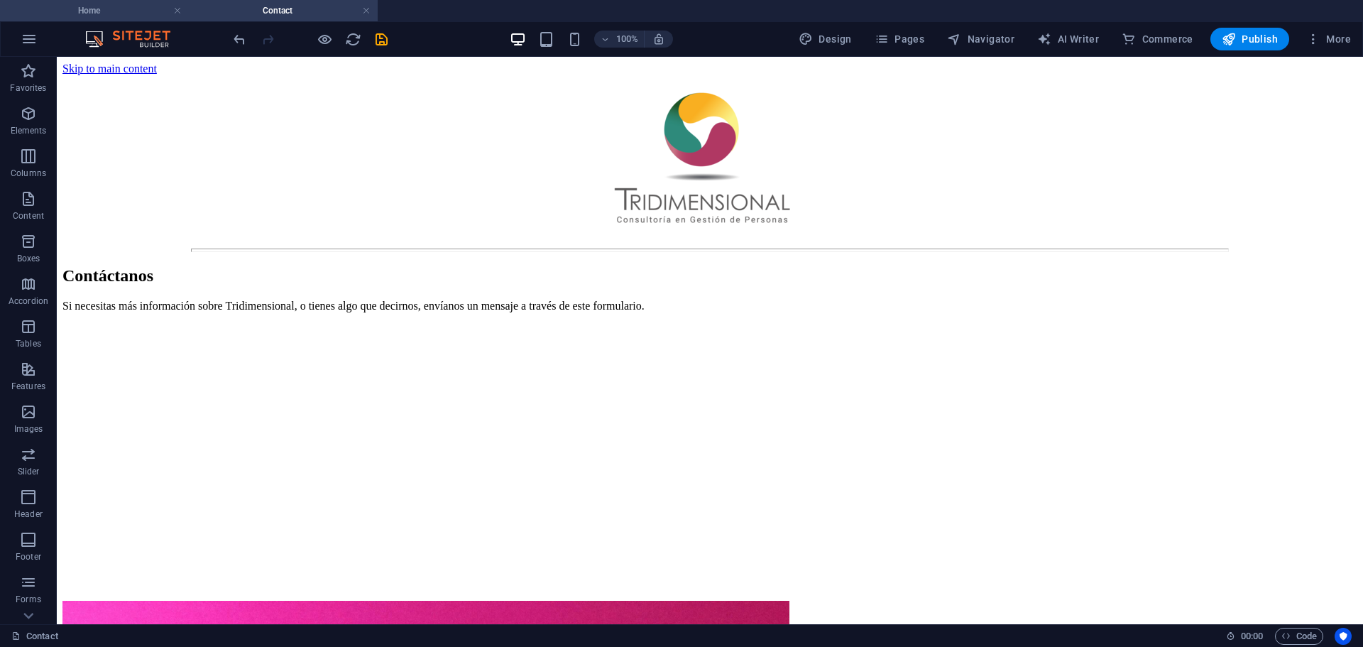
click at [99, 7] on h4 "Home" at bounding box center [94, 11] width 189 height 16
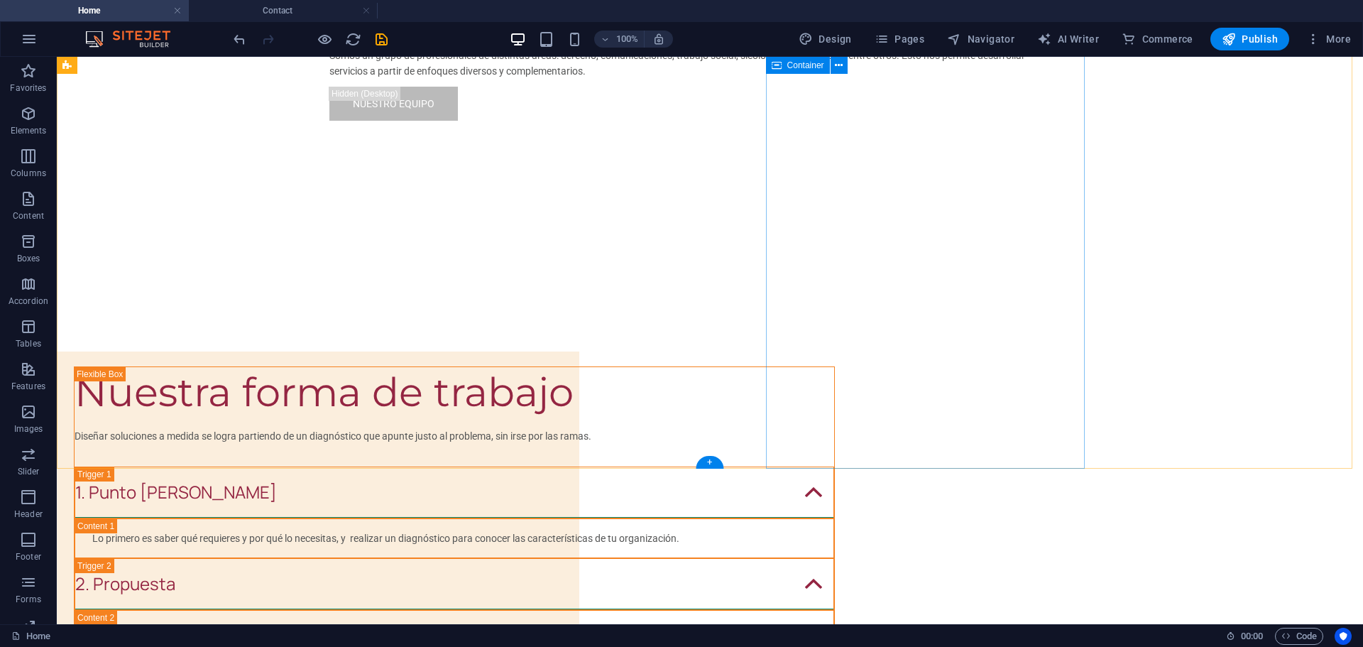
scroll to position [4307, 0]
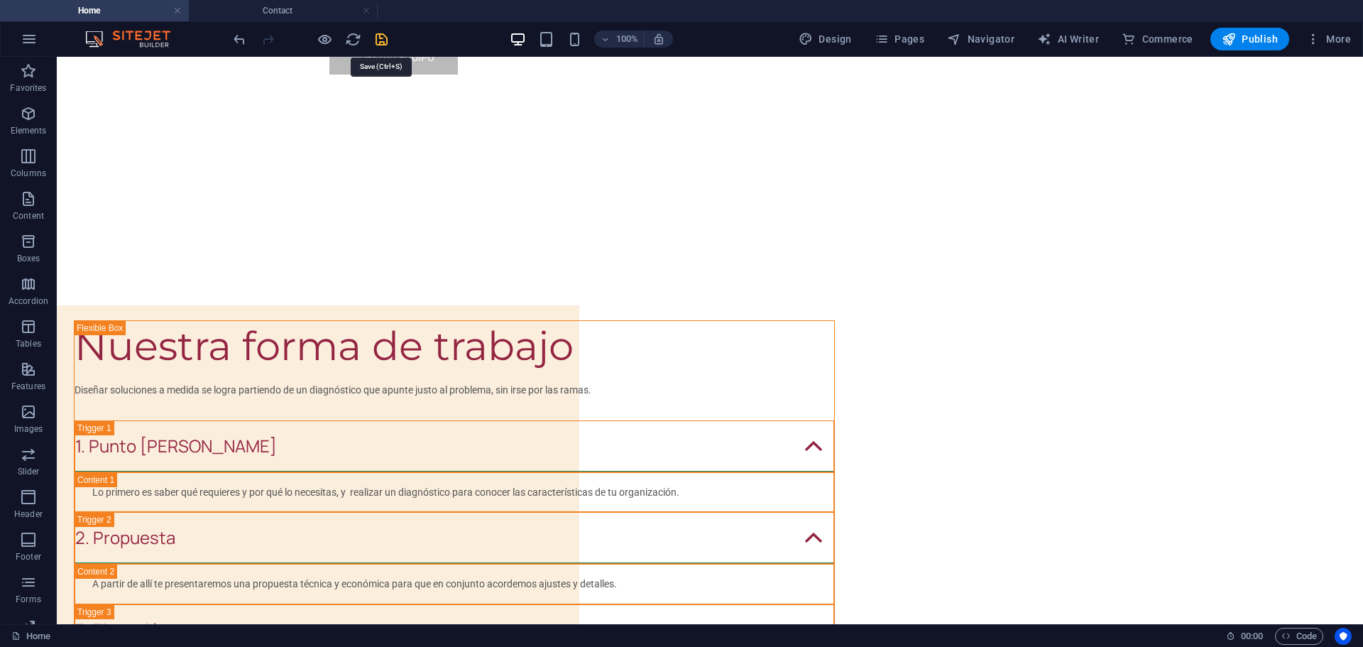
click at [383, 33] on icon "save" at bounding box center [382, 39] width 16 height 16
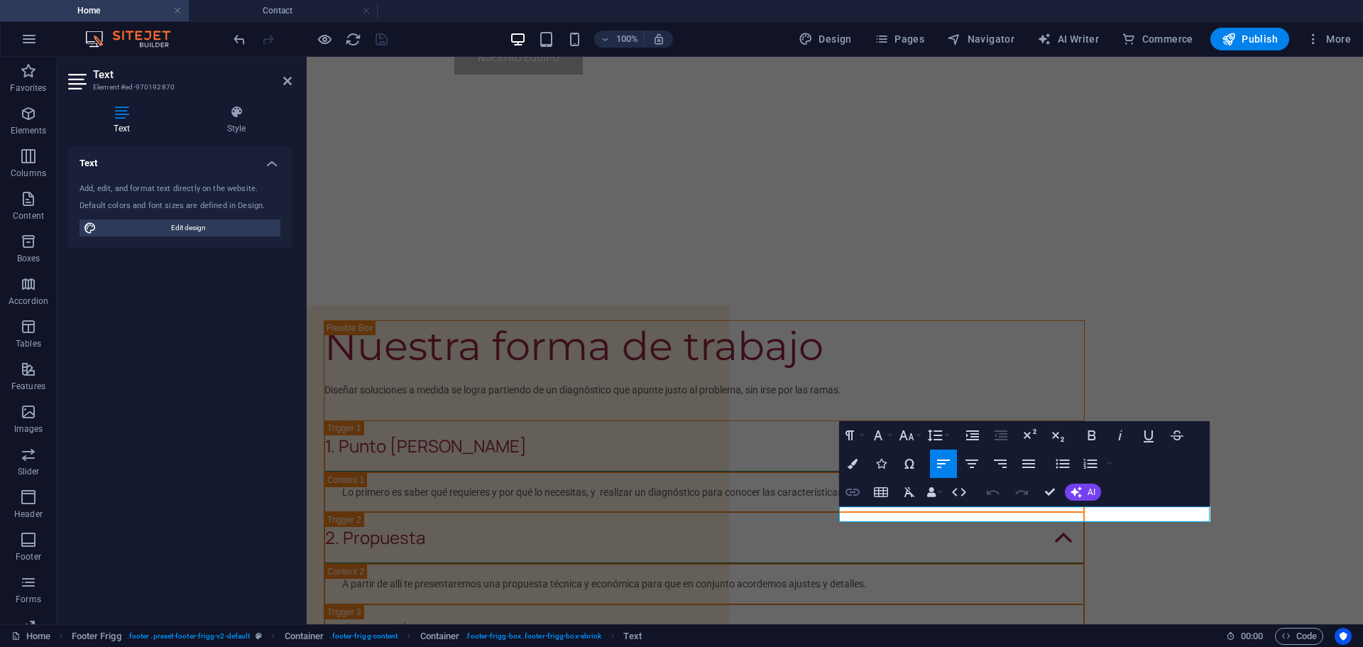
click at [851, 493] on icon "button" at bounding box center [852, 492] width 17 height 17
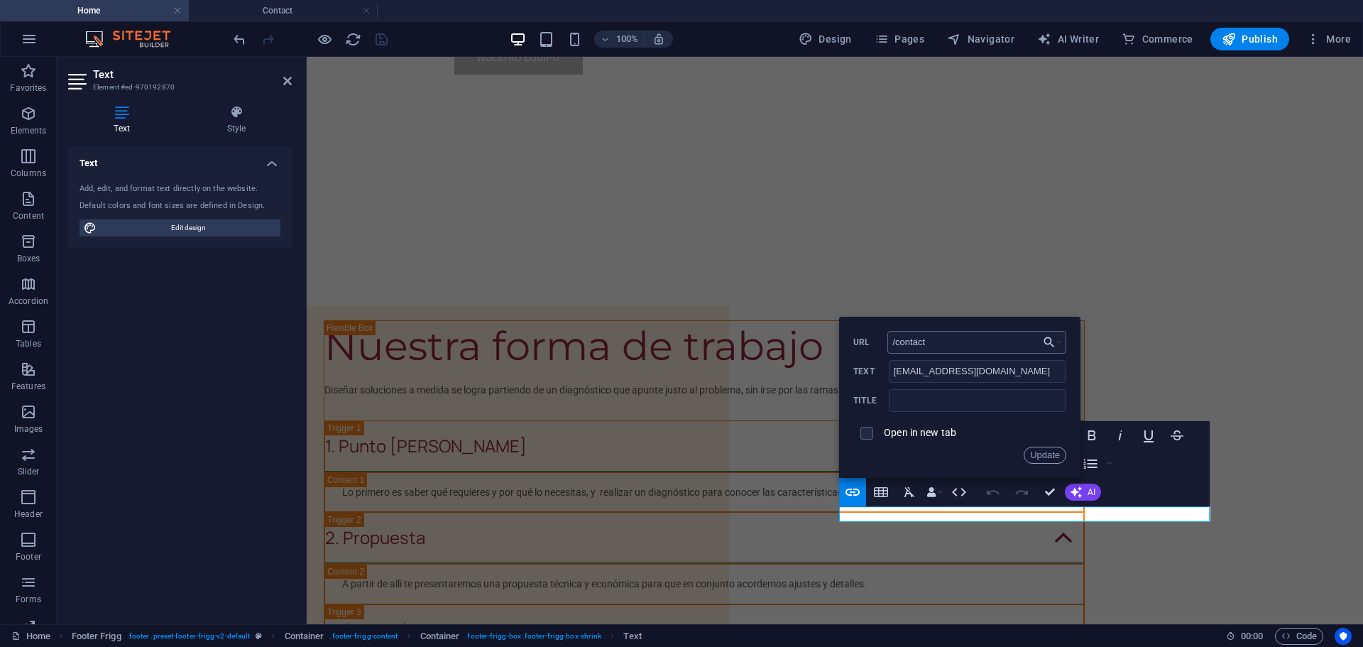
click at [955, 344] on input "/contact" at bounding box center [977, 342] width 179 height 23
type input "/"
click at [1044, 450] on button "Update" at bounding box center [1045, 455] width 43 height 17
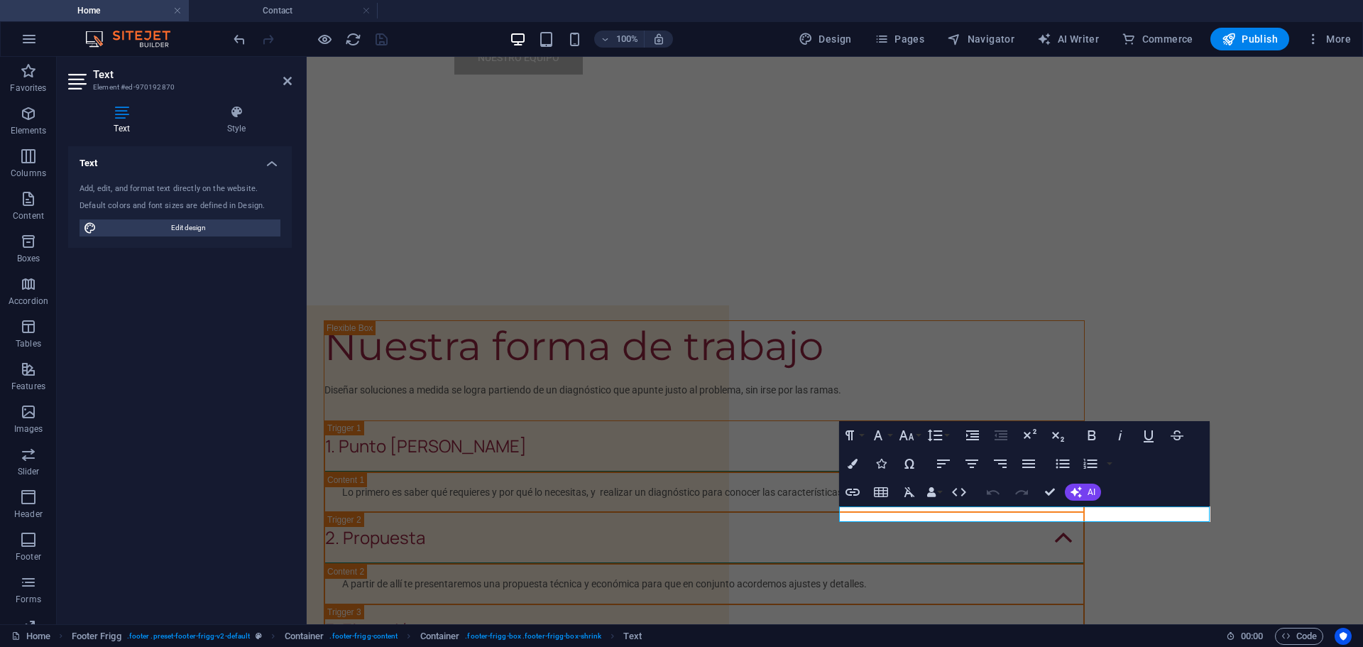
click at [124, 9] on h4 "Home" at bounding box center [94, 11] width 189 height 16
click at [298, 10] on h4 "Contact" at bounding box center [283, 11] width 189 height 16
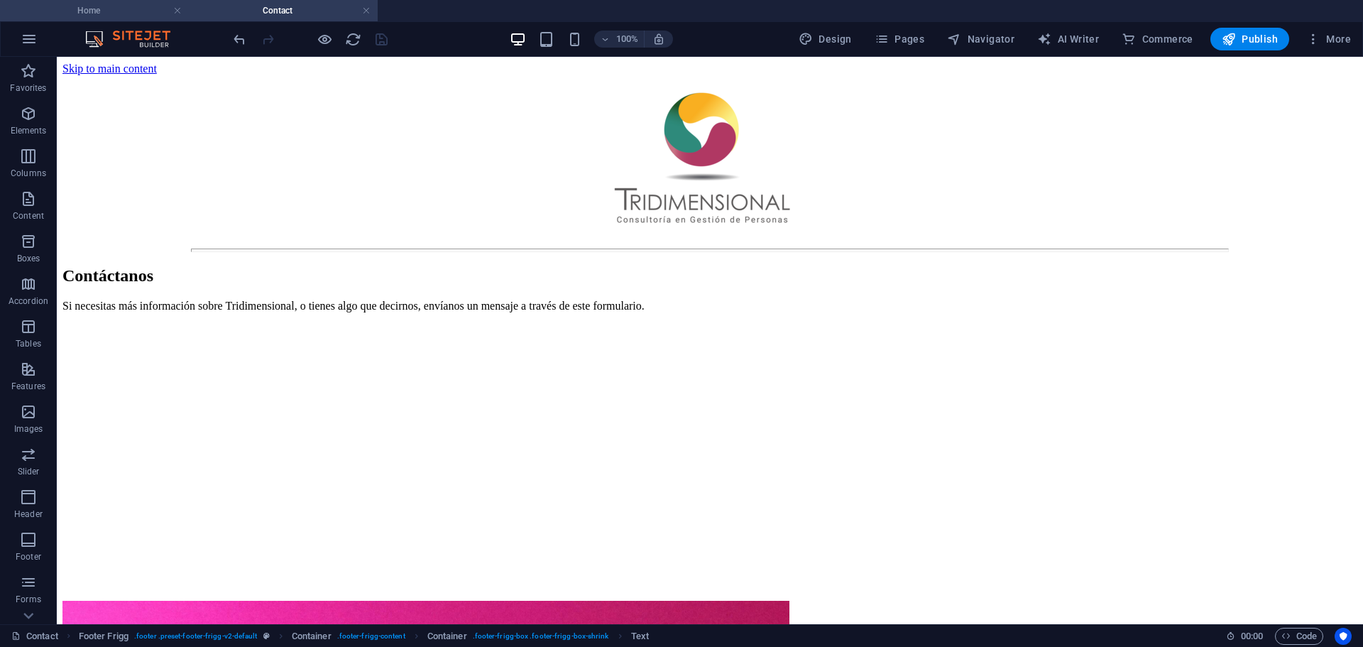
click at [106, 9] on h4 "Home" at bounding box center [94, 11] width 189 height 16
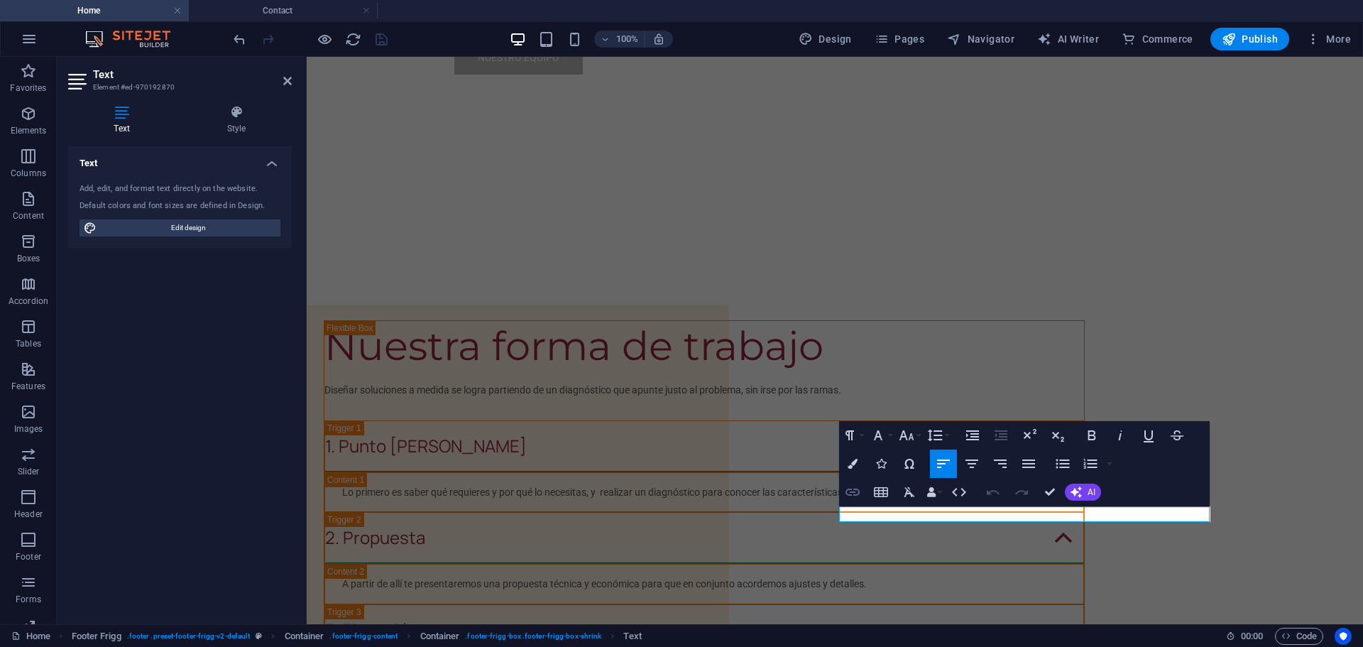
click at [851, 493] on icon "button" at bounding box center [852, 492] width 17 height 17
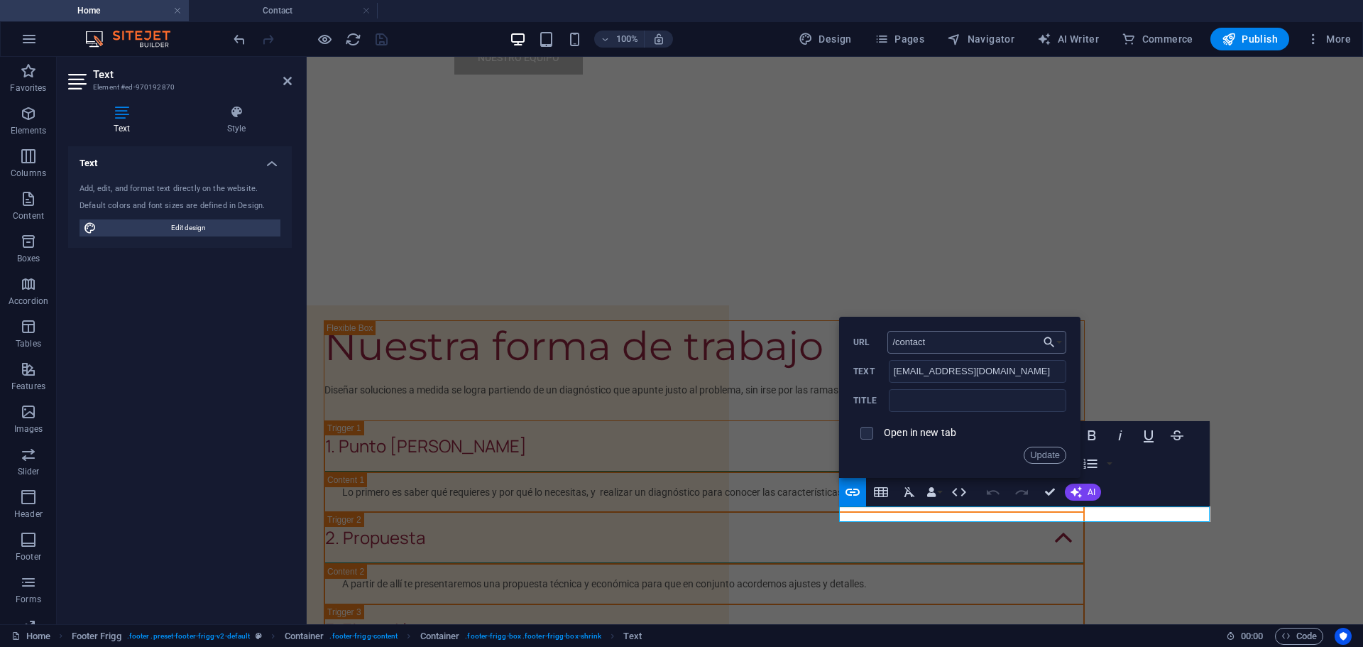
click at [952, 341] on input "/contact" at bounding box center [977, 342] width 179 height 23
click at [1040, 456] on button "Update" at bounding box center [1045, 455] width 43 height 17
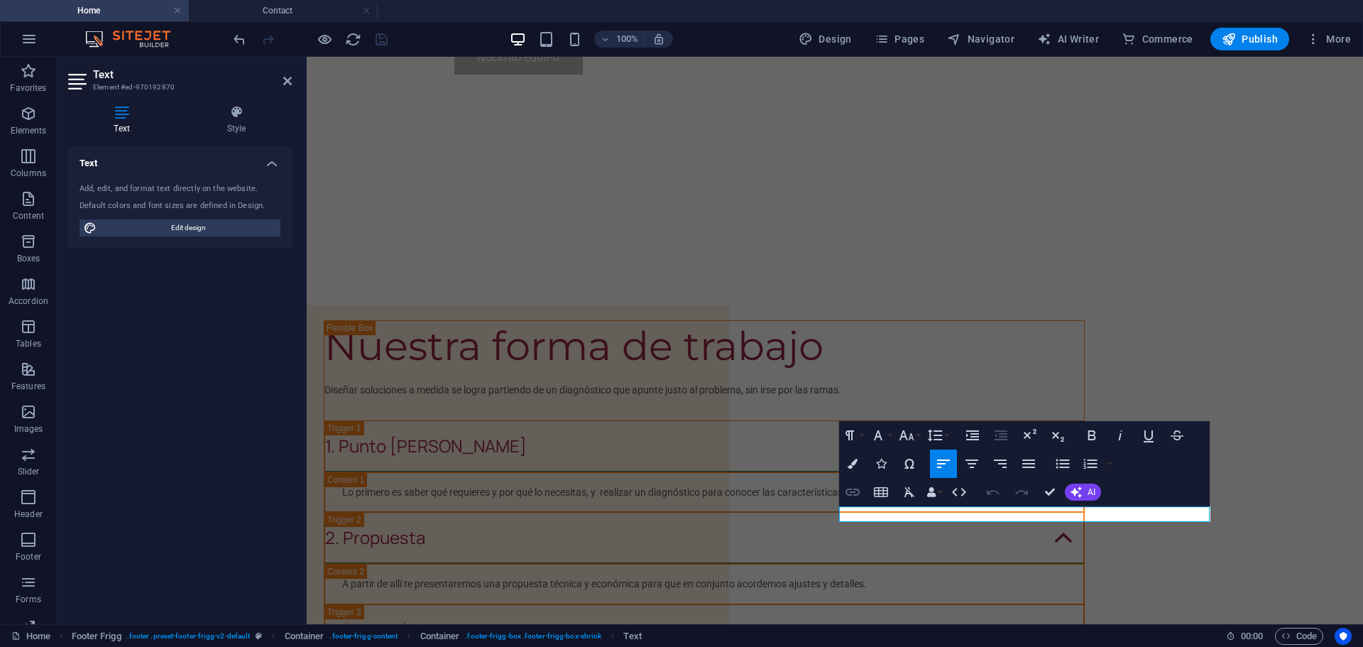
click at [854, 486] on icon "button" at bounding box center [852, 492] width 17 height 17
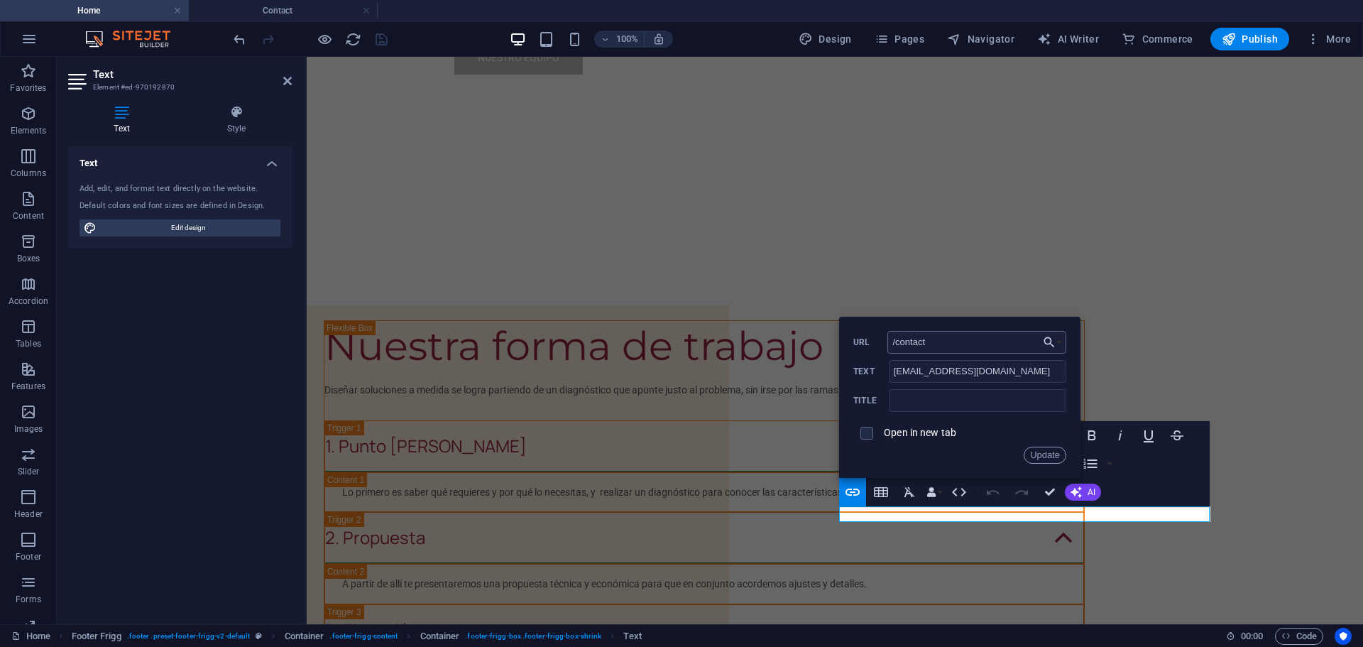
click at [967, 341] on input "/contact" at bounding box center [977, 342] width 179 height 23
click at [967, 340] on input "/contact" at bounding box center [977, 342] width 179 height 23
click at [973, 369] on input "[EMAIL_ADDRESS][DOMAIN_NAME]" at bounding box center [978, 371] width 178 height 23
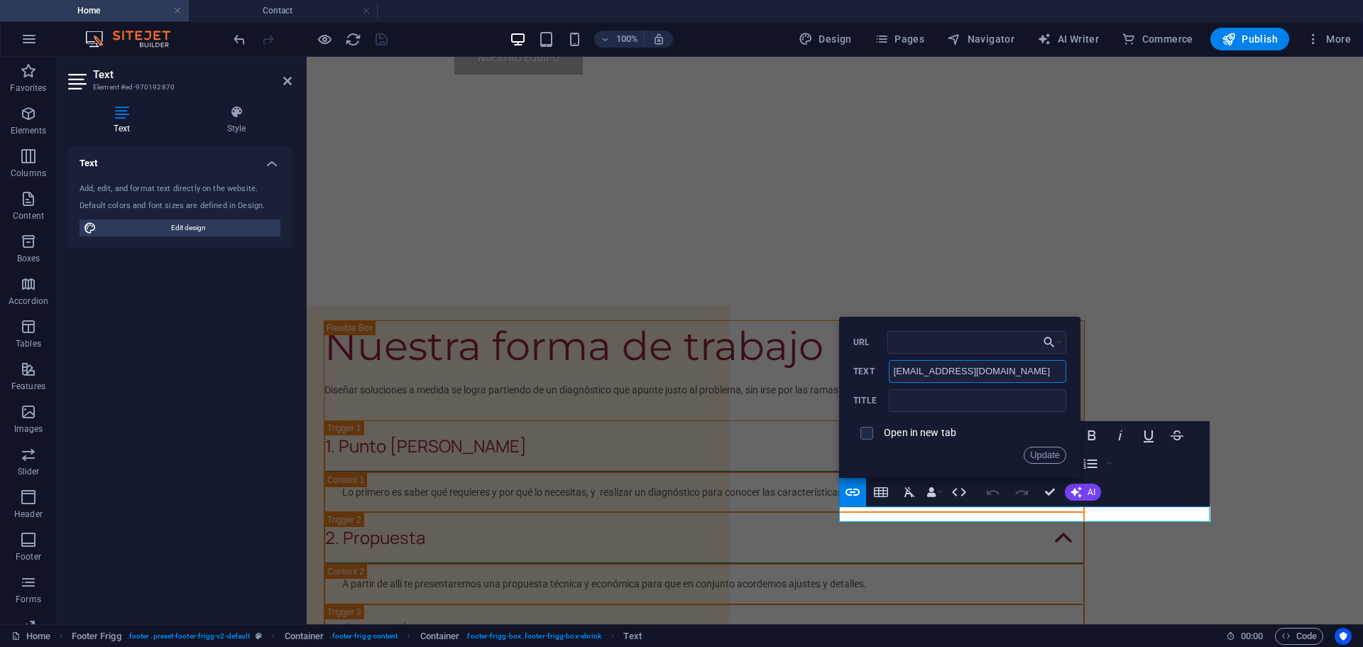
click at [973, 369] on input "[EMAIL_ADDRESS][DOMAIN_NAME]" at bounding box center [978, 371] width 178 height 23
click at [1050, 455] on button "Update" at bounding box center [1045, 455] width 43 height 17
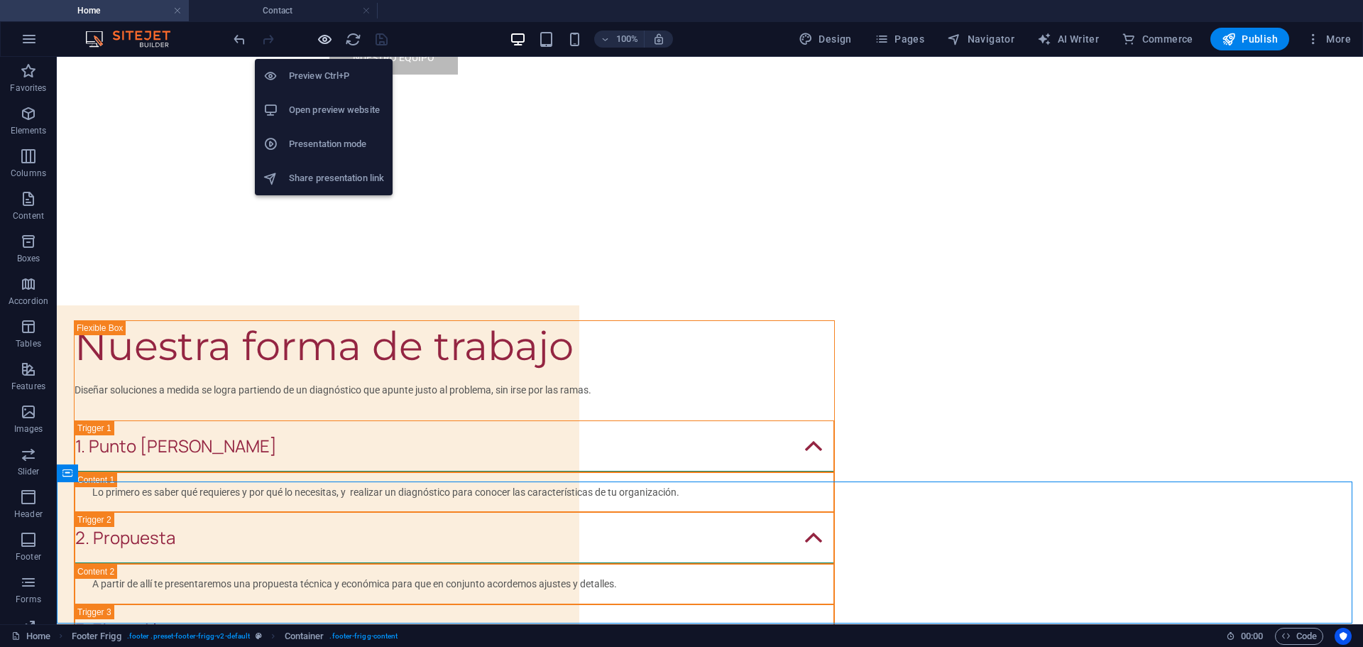
click at [325, 39] on icon "button" at bounding box center [325, 39] width 16 height 16
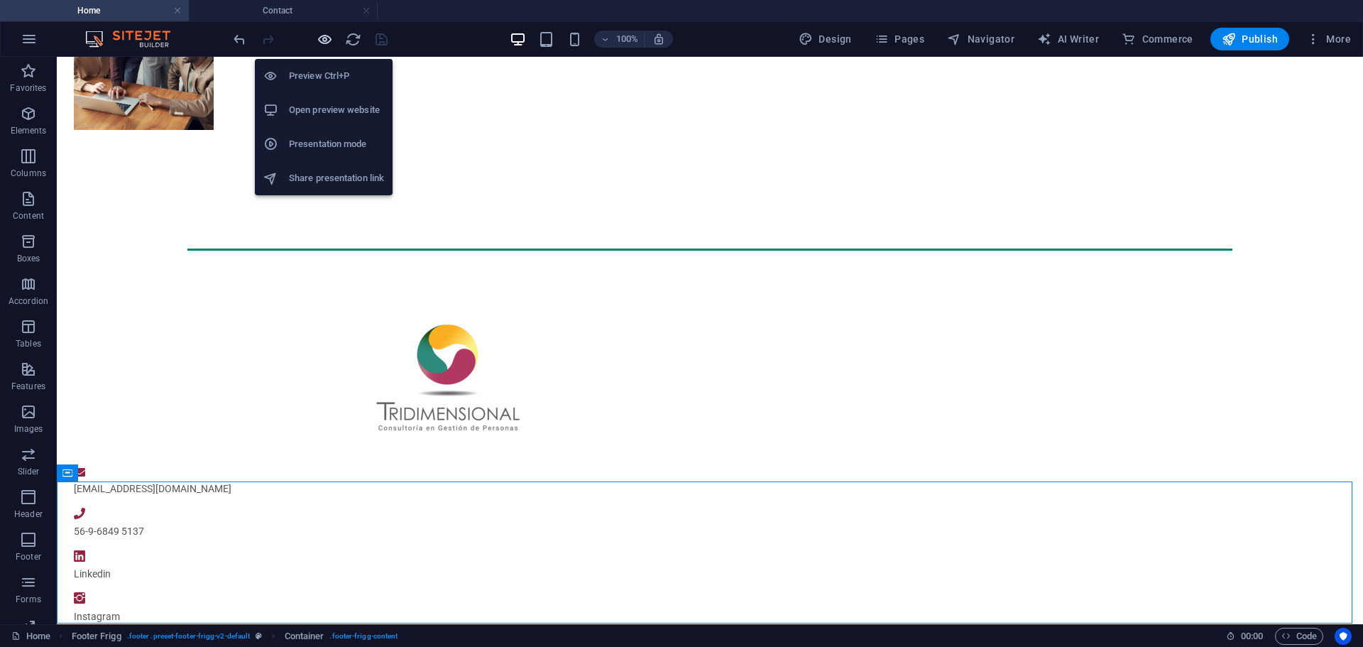
scroll to position [1042, 0]
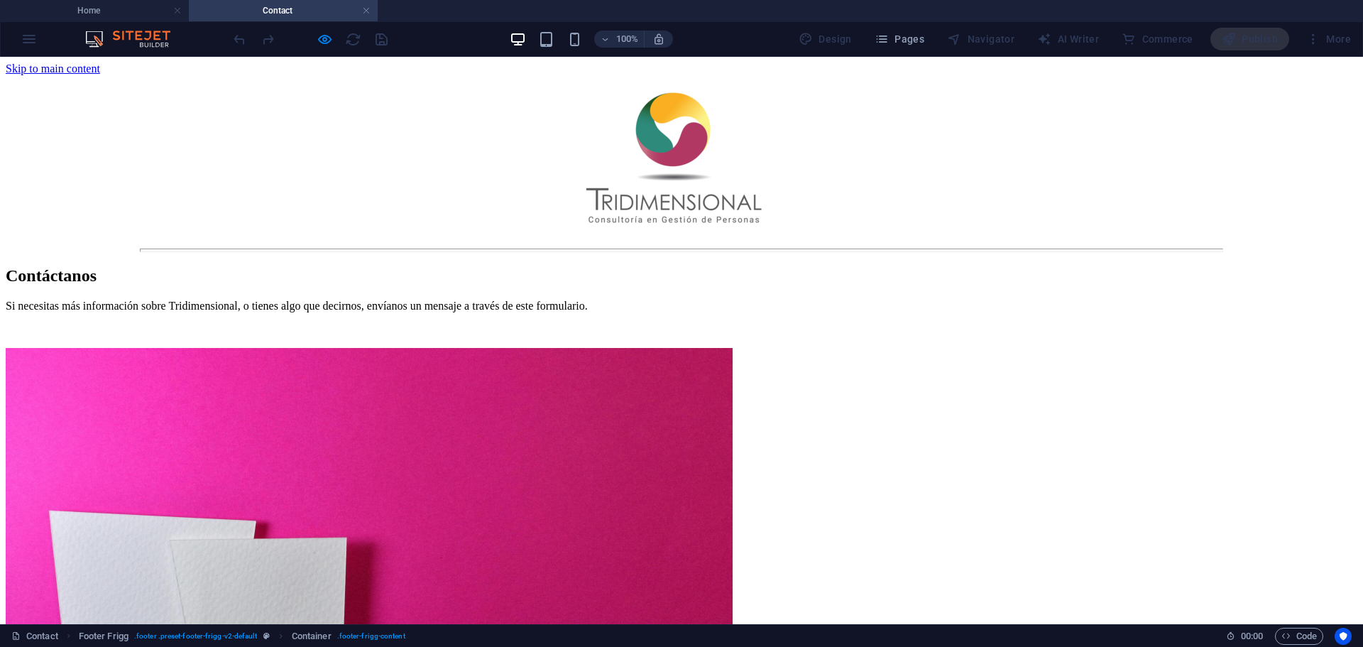
scroll to position [0, 0]
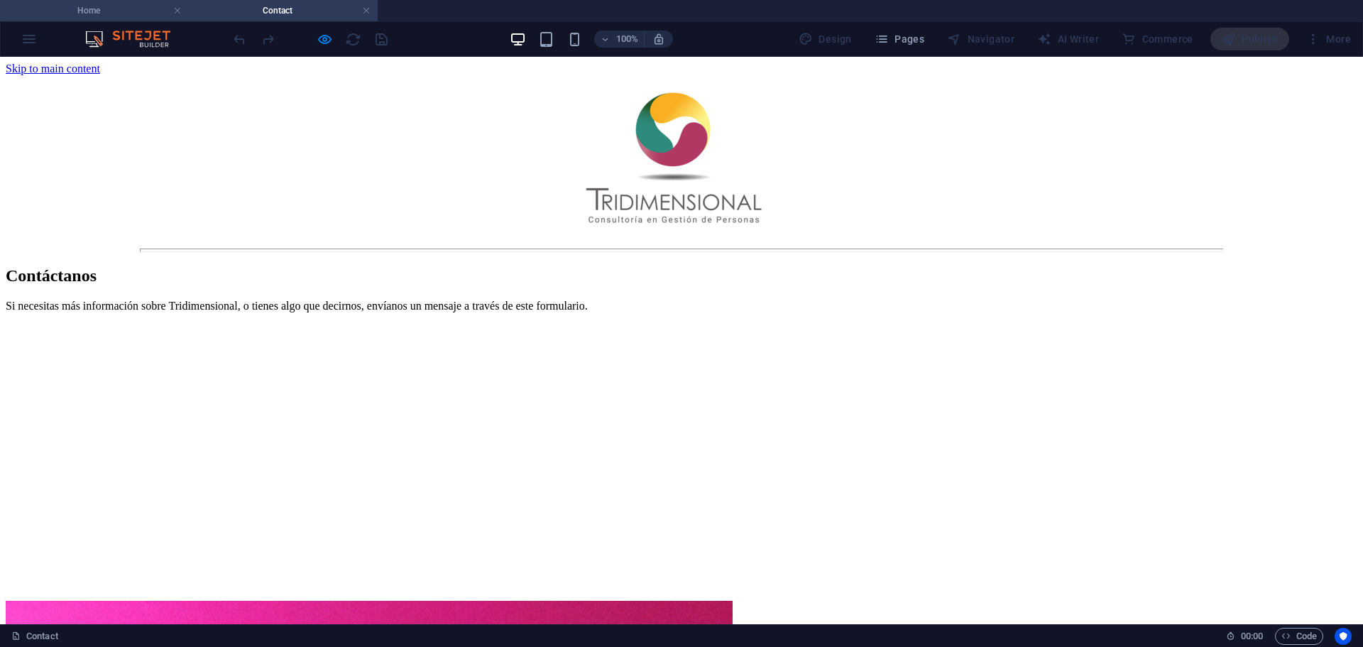
click at [98, 13] on h4 "Home" at bounding box center [94, 11] width 189 height 16
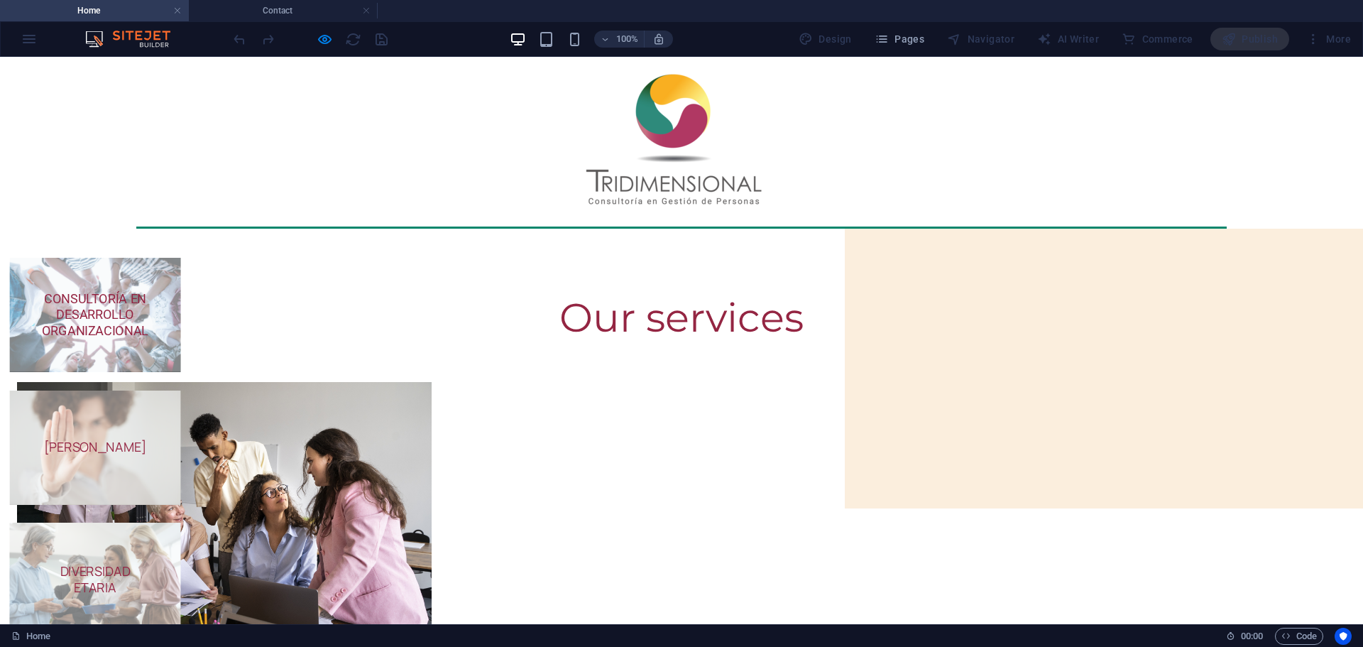
scroll to position [1042, 0]
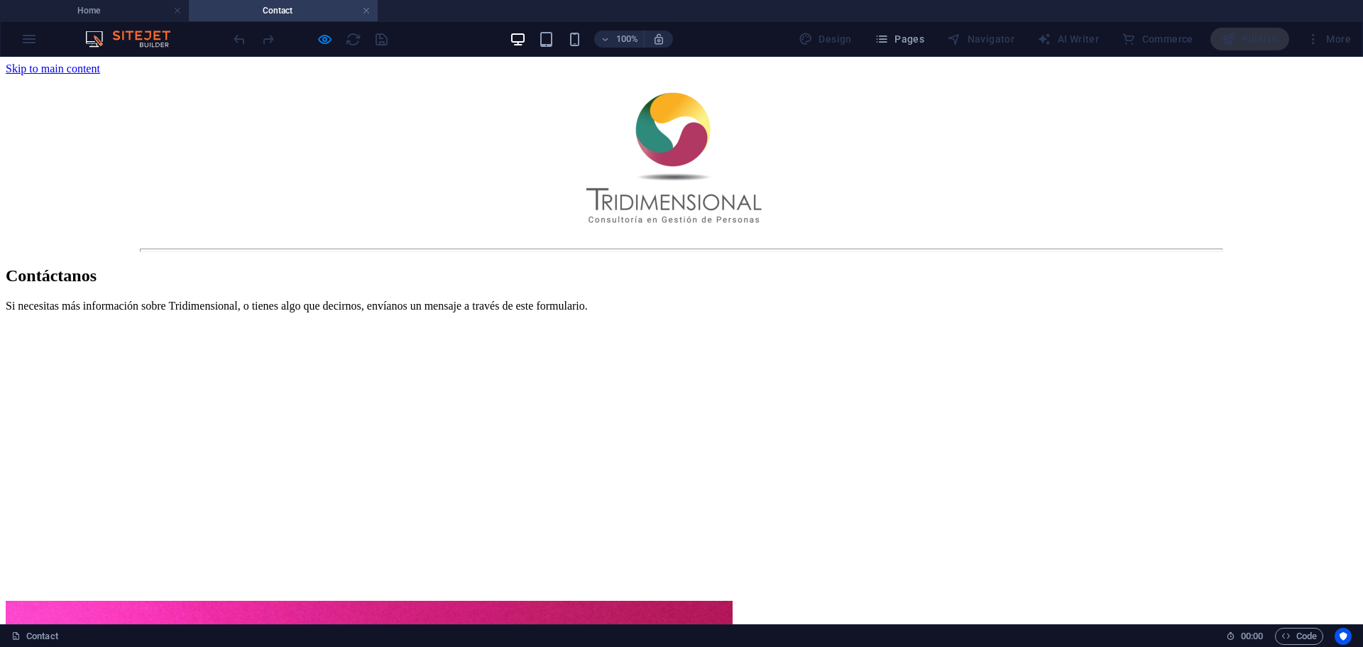
scroll to position [0, 0]
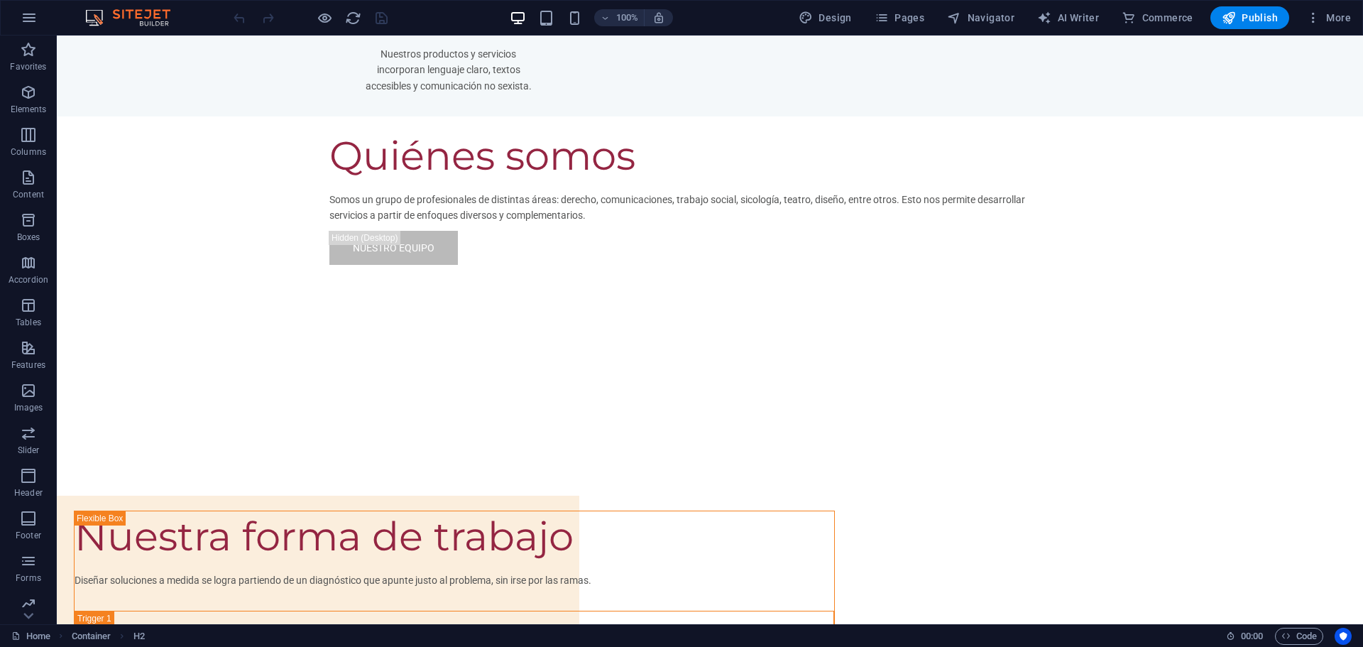
scroll to position [4286, 0]
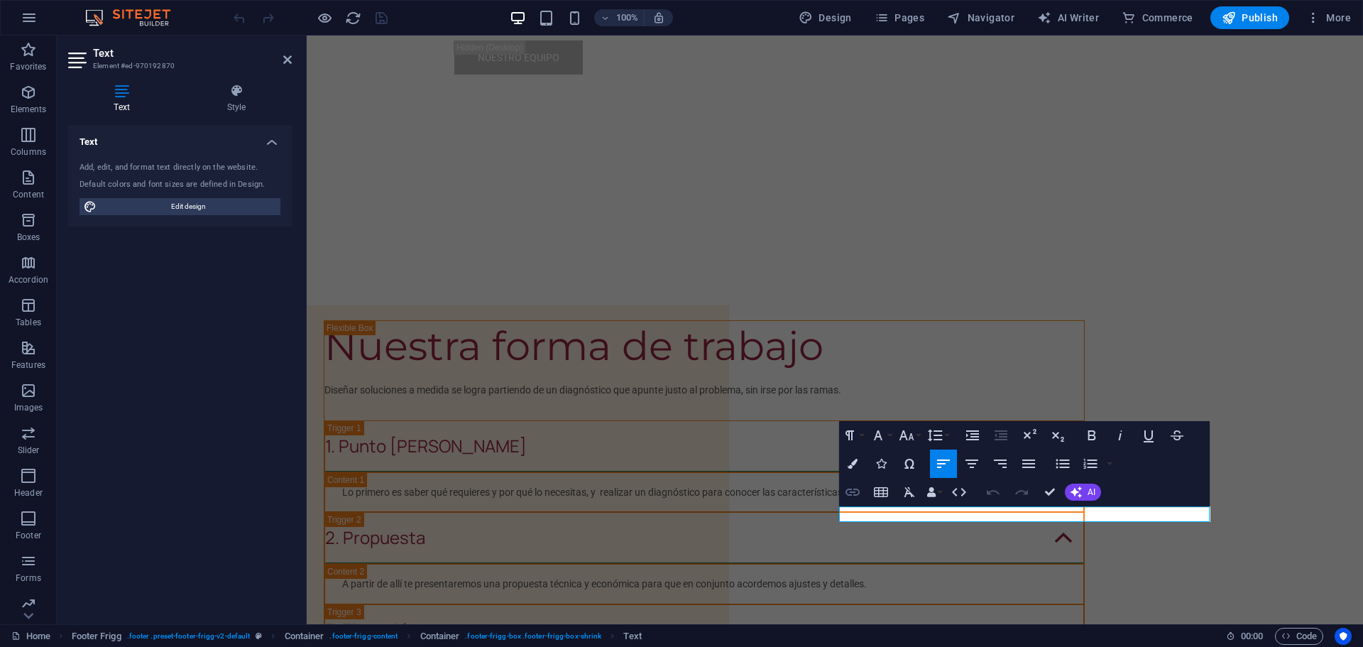
click at [857, 488] on icon "button" at bounding box center [852, 492] width 17 height 17
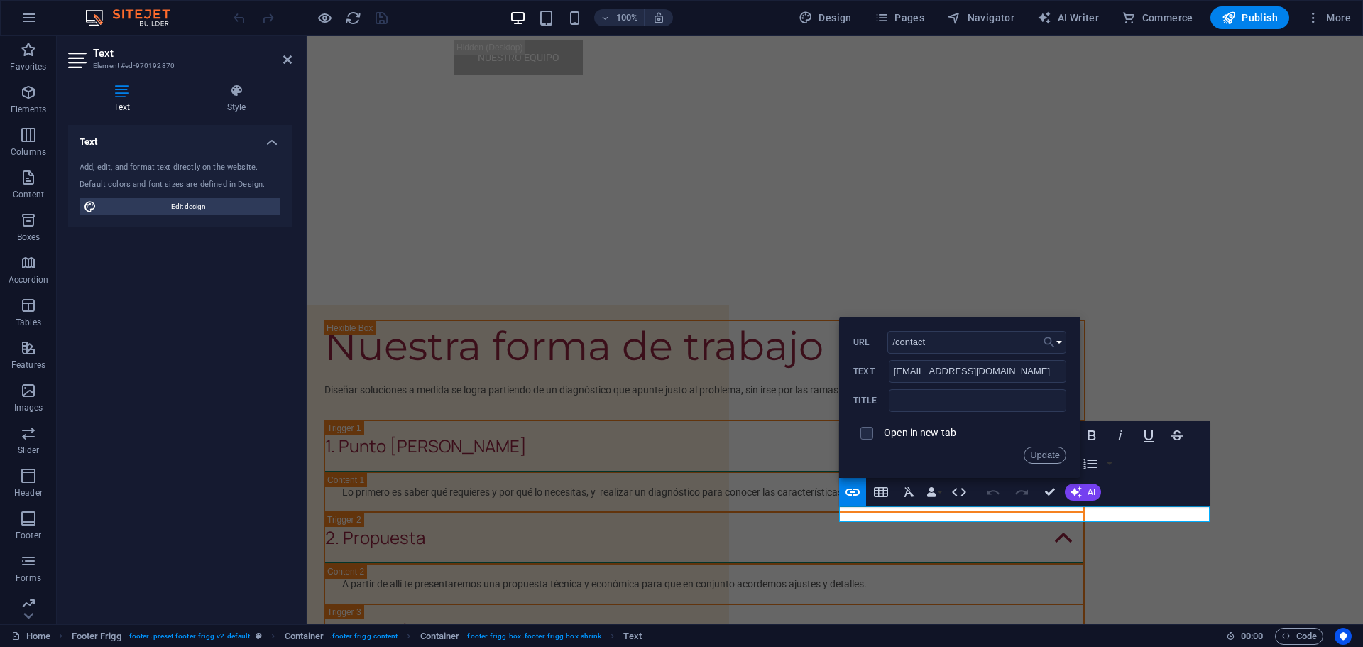
click at [1059, 339] on button "Choose Link" at bounding box center [1053, 342] width 27 height 23
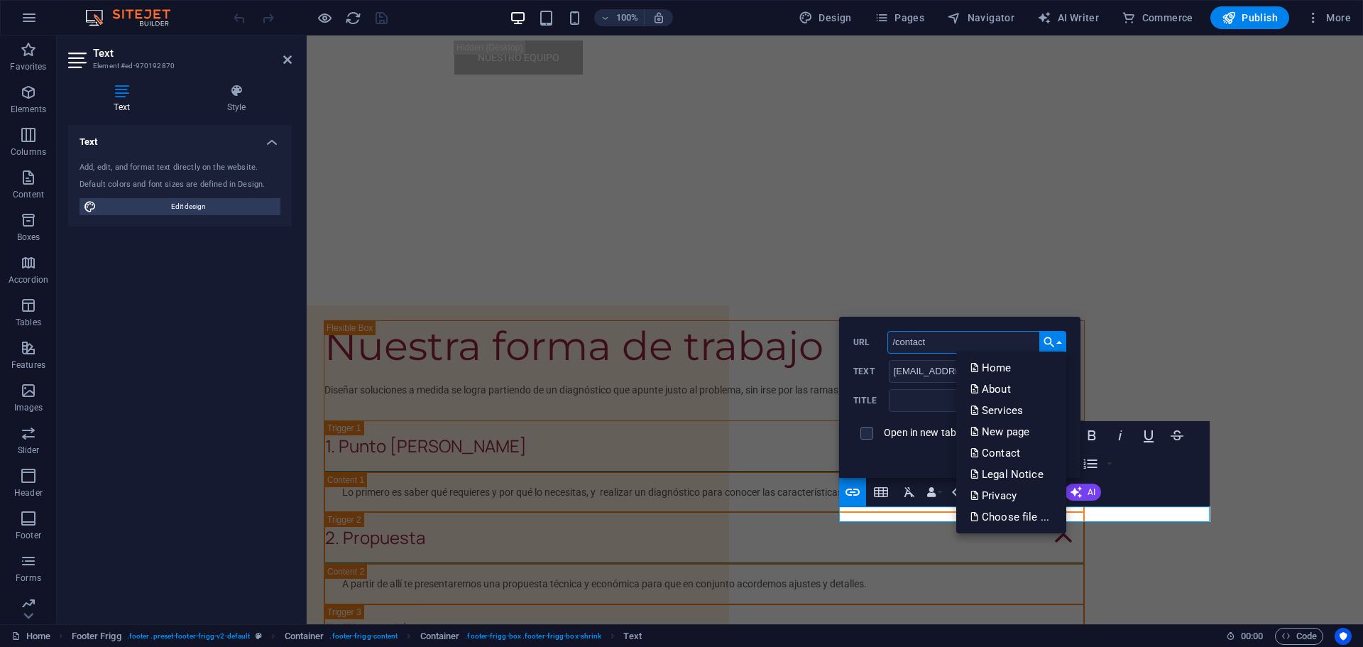
click at [946, 342] on input "/contact" at bounding box center [977, 342] width 179 height 23
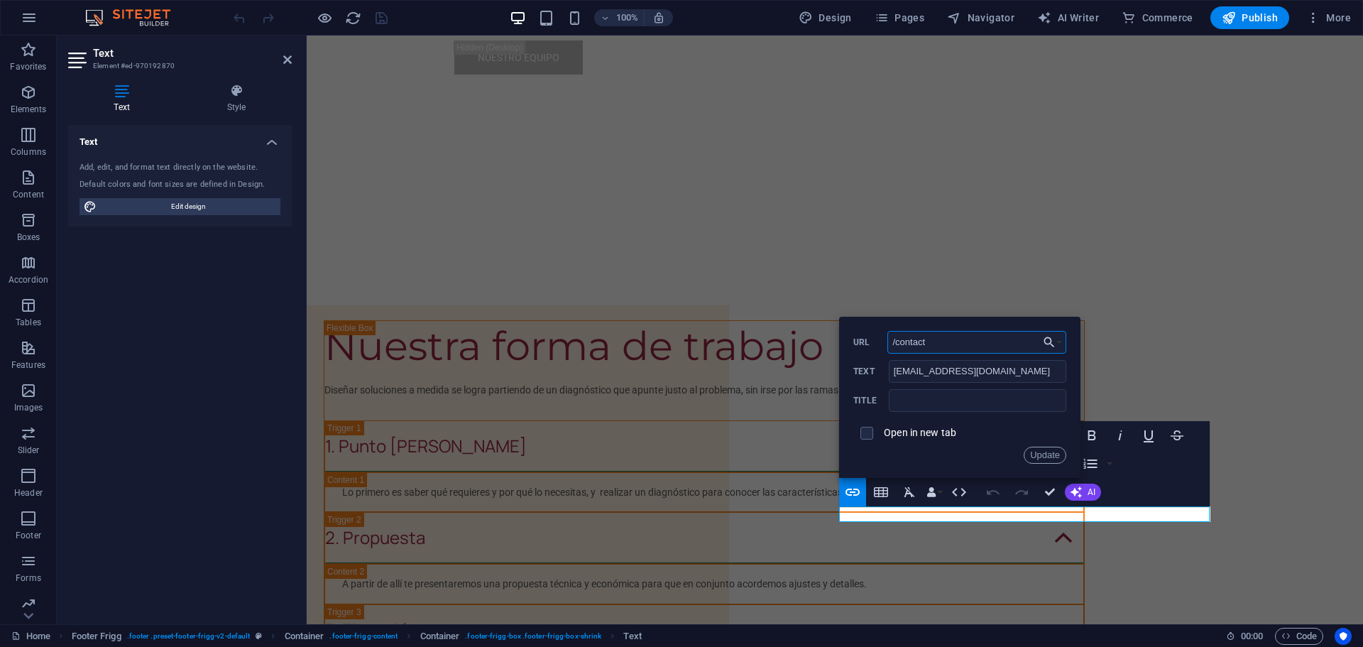
click at [946, 342] on input "/contact" at bounding box center [977, 342] width 179 height 23
type input "/"
click at [937, 400] on input "text" at bounding box center [978, 400] width 178 height 23
click at [1035, 455] on button "Update" at bounding box center [1045, 455] width 43 height 17
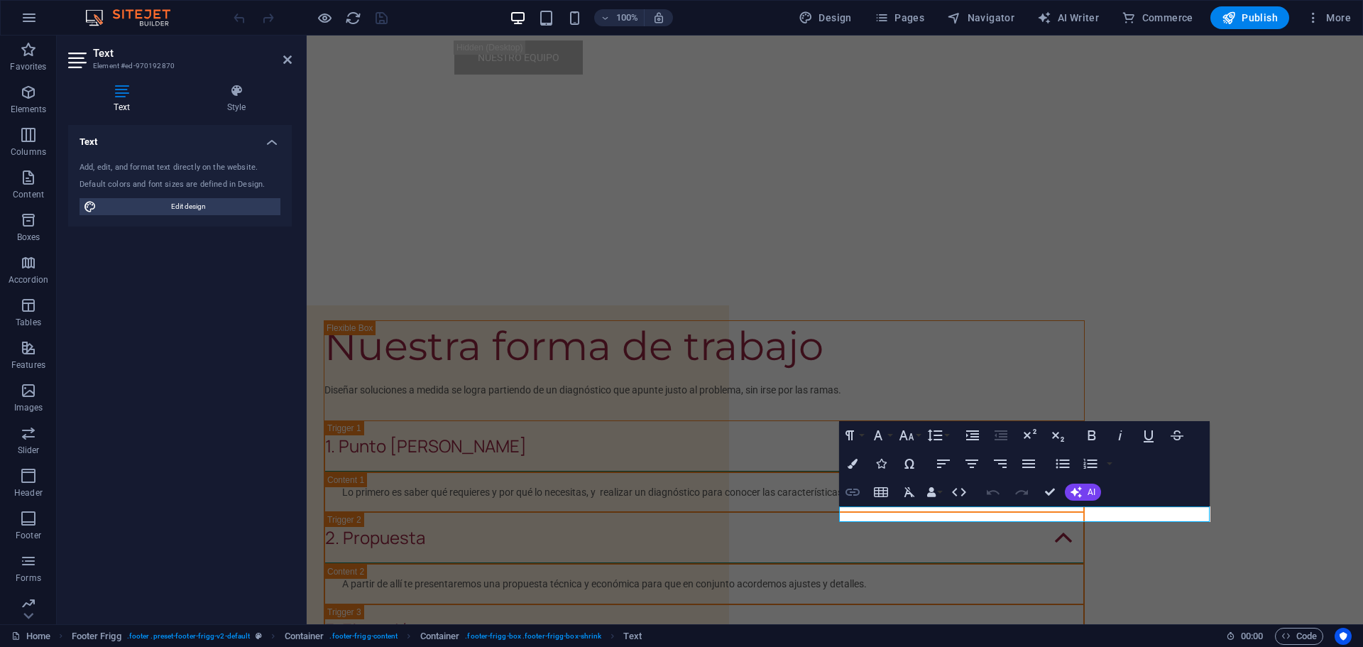
type input "/contact"
click at [846, 491] on icon "button" at bounding box center [853, 492] width 14 height 7
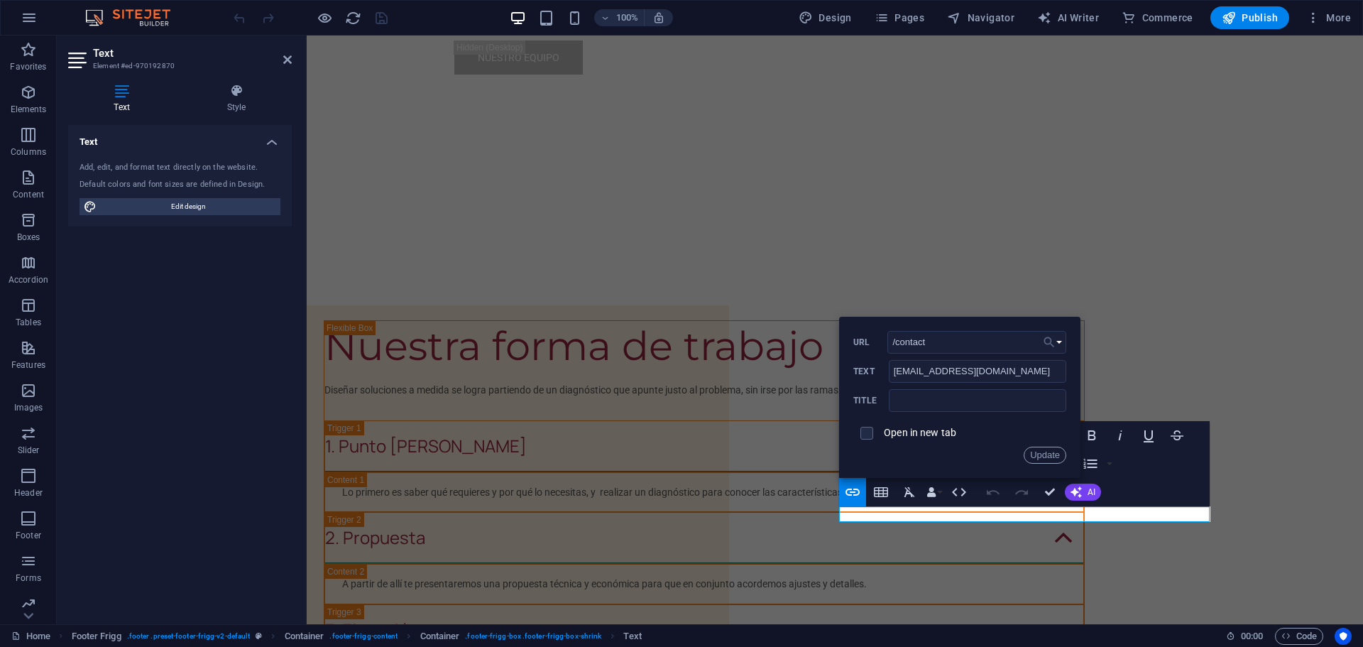
click at [1057, 340] on button "Choose Link" at bounding box center [1053, 342] width 27 height 23
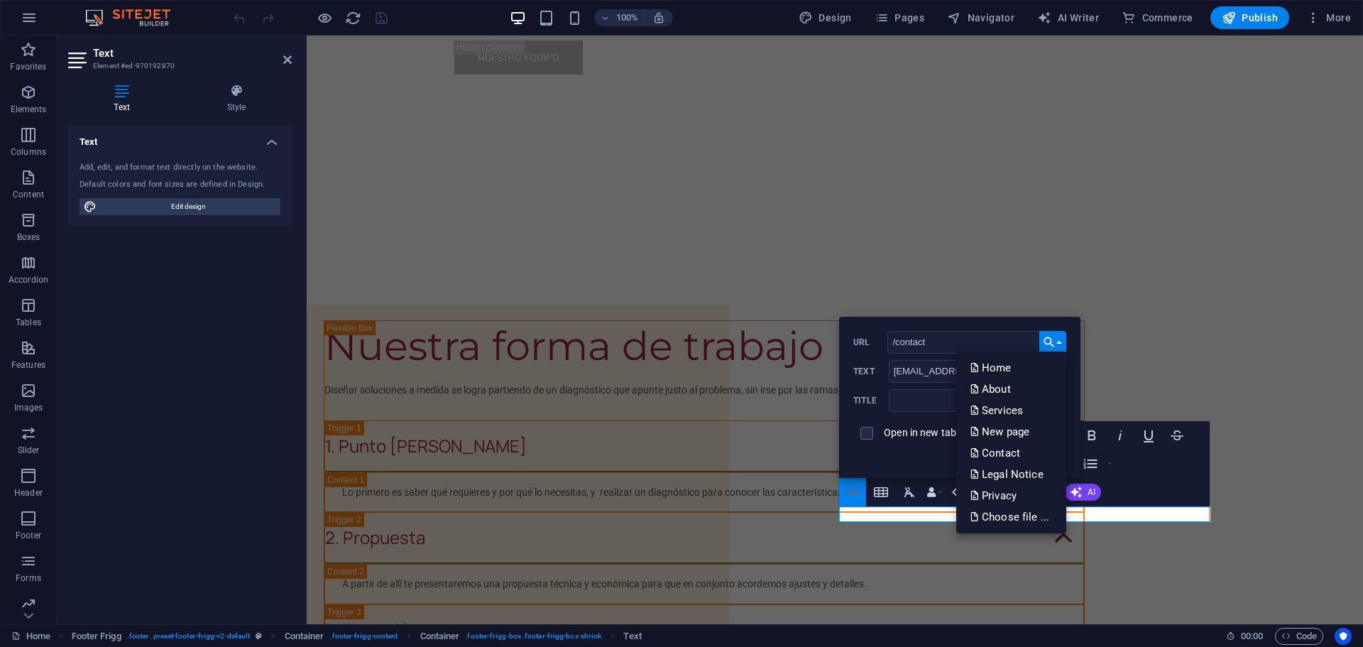
click at [849, 489] on icon "button" at bounding box center [853, 492] width 14 height 7
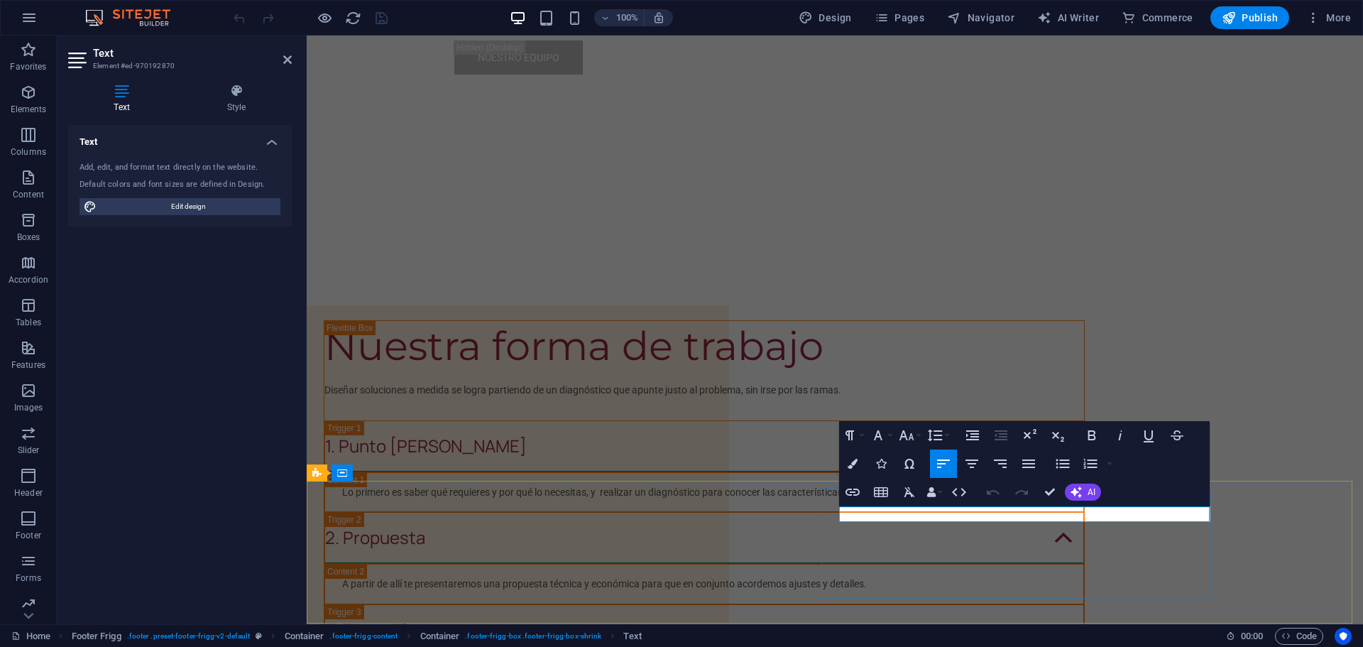
click at [848, 494] on icon "button" at bounding box center [853, 492] width 14 height 7
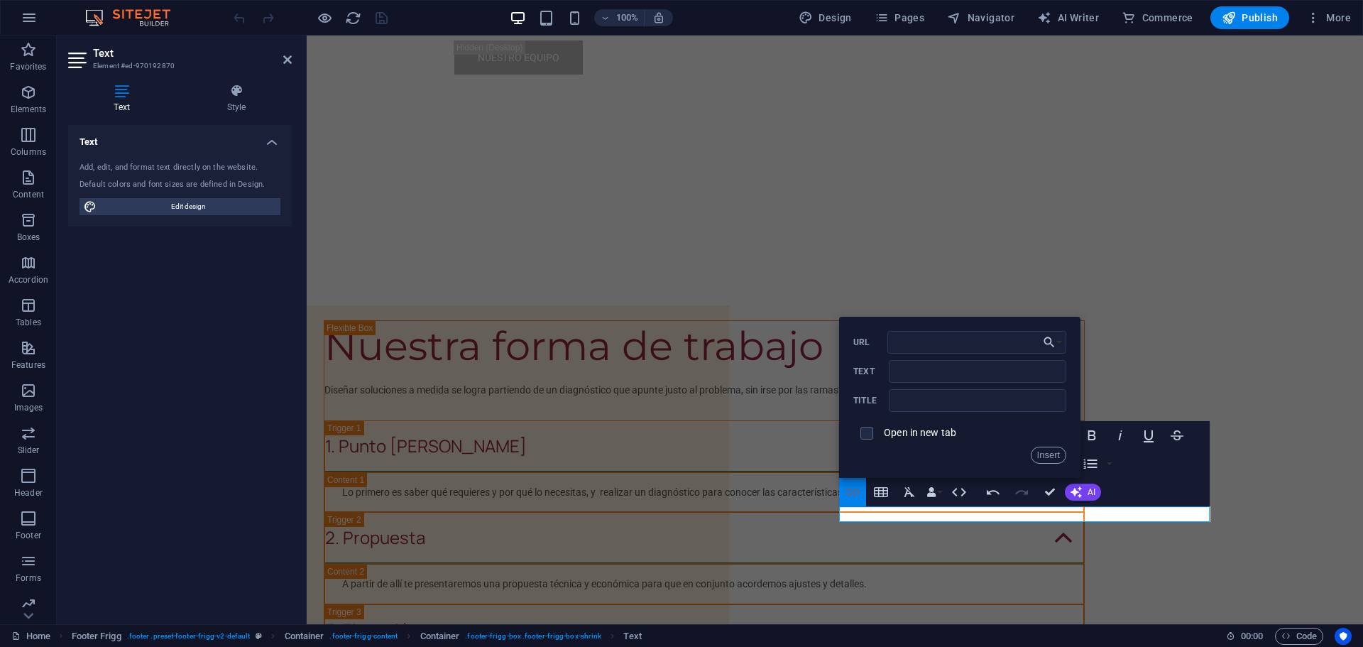
click at [849, 494] on icon "button" at bounding box center [852, 492] width 17 height 17
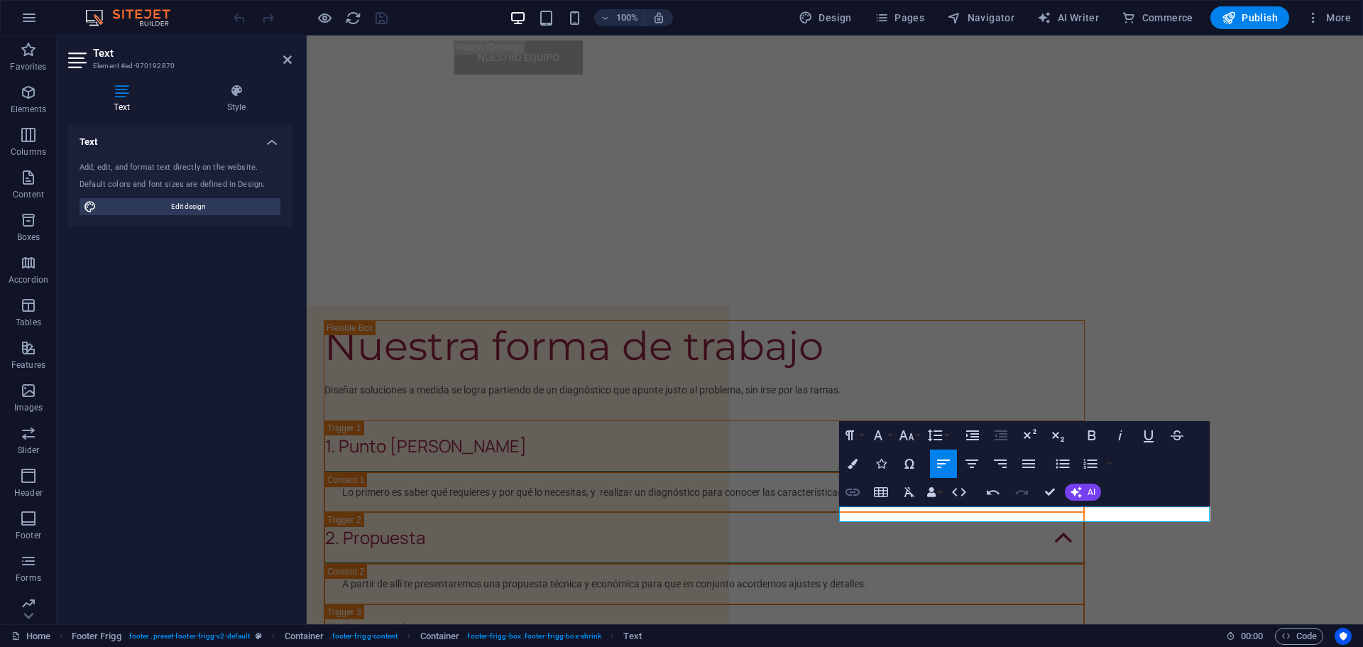
click at [849, 494] on icon "button" at bounding box center [852, 492] width 17 height 17
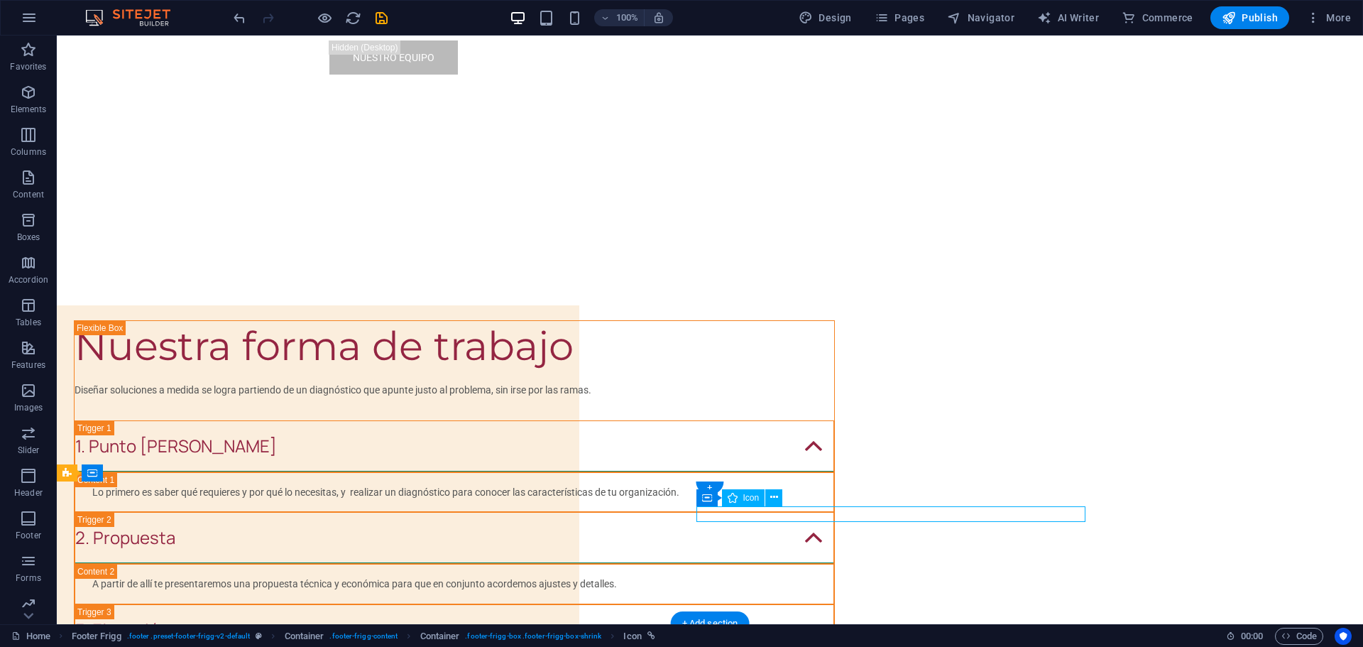
select select "xMidYMid"
select select "px"
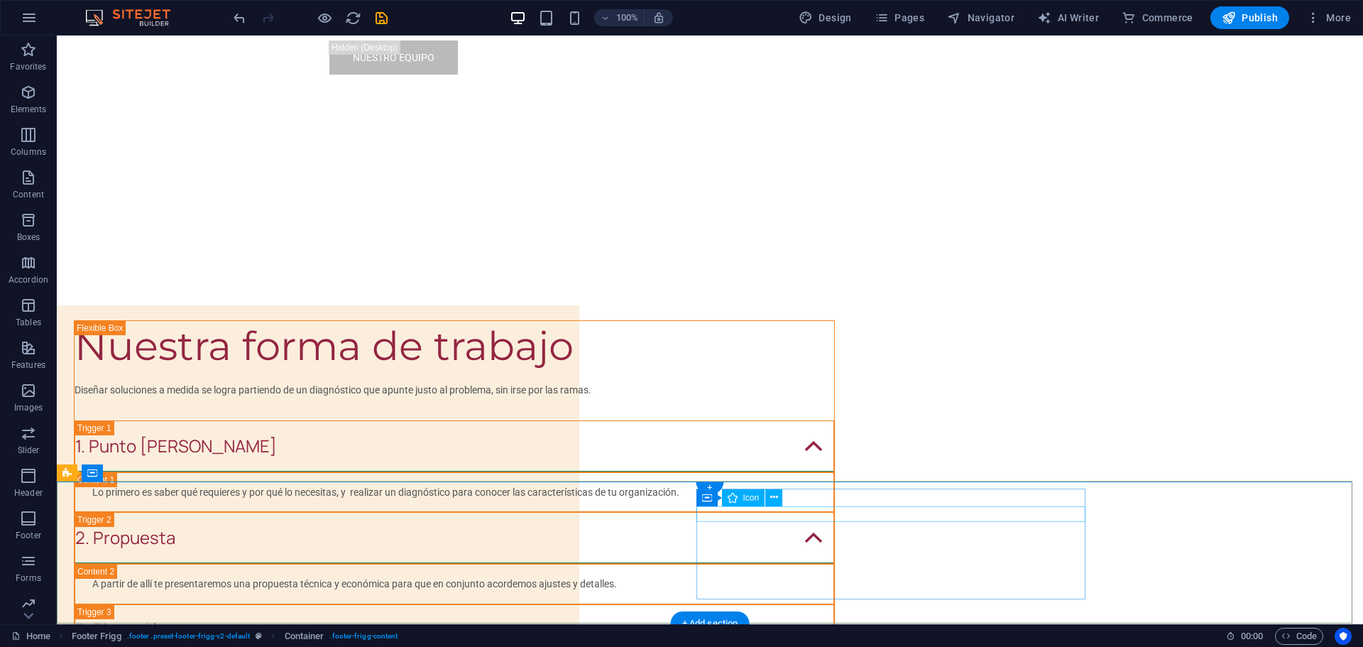
click at [777, 498] on icon at bounding box center [775, 497] width 8 height 15
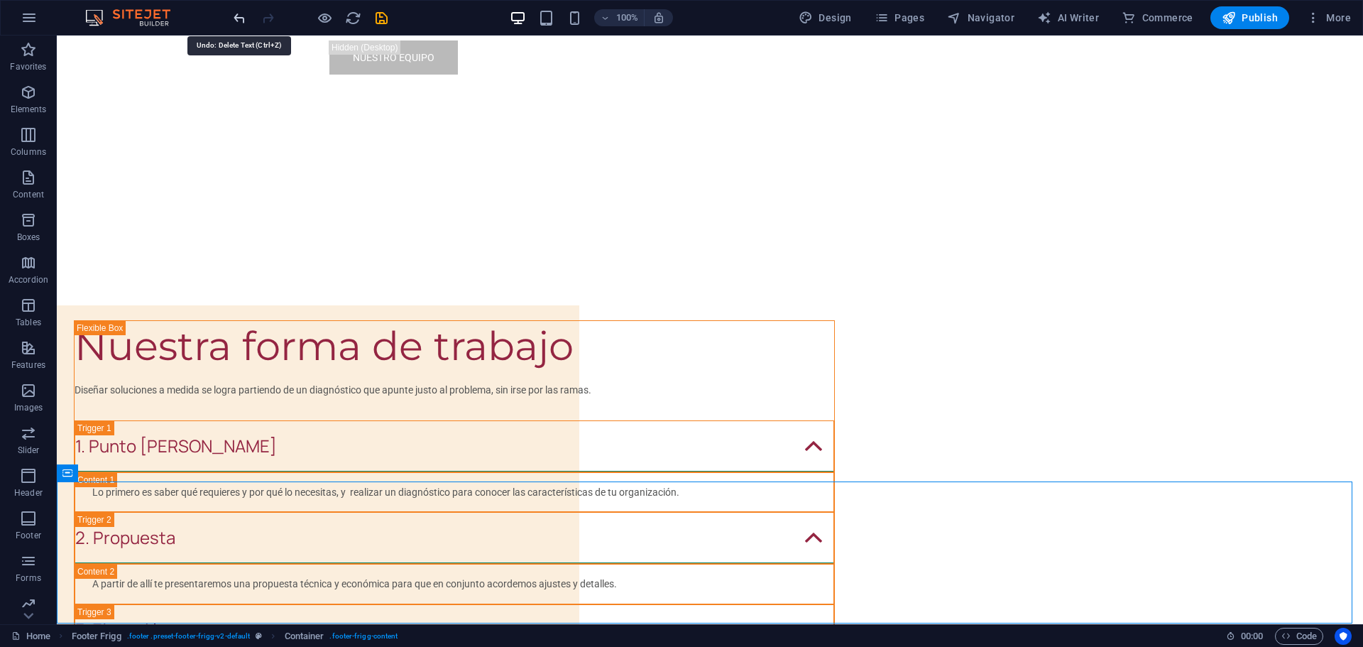
click at [239, 15] on icon "undo" at bounding box center [240, 18] width 16 height 16
click at [239, 15] on div at bounding box center [310, 17] width 159 height 23
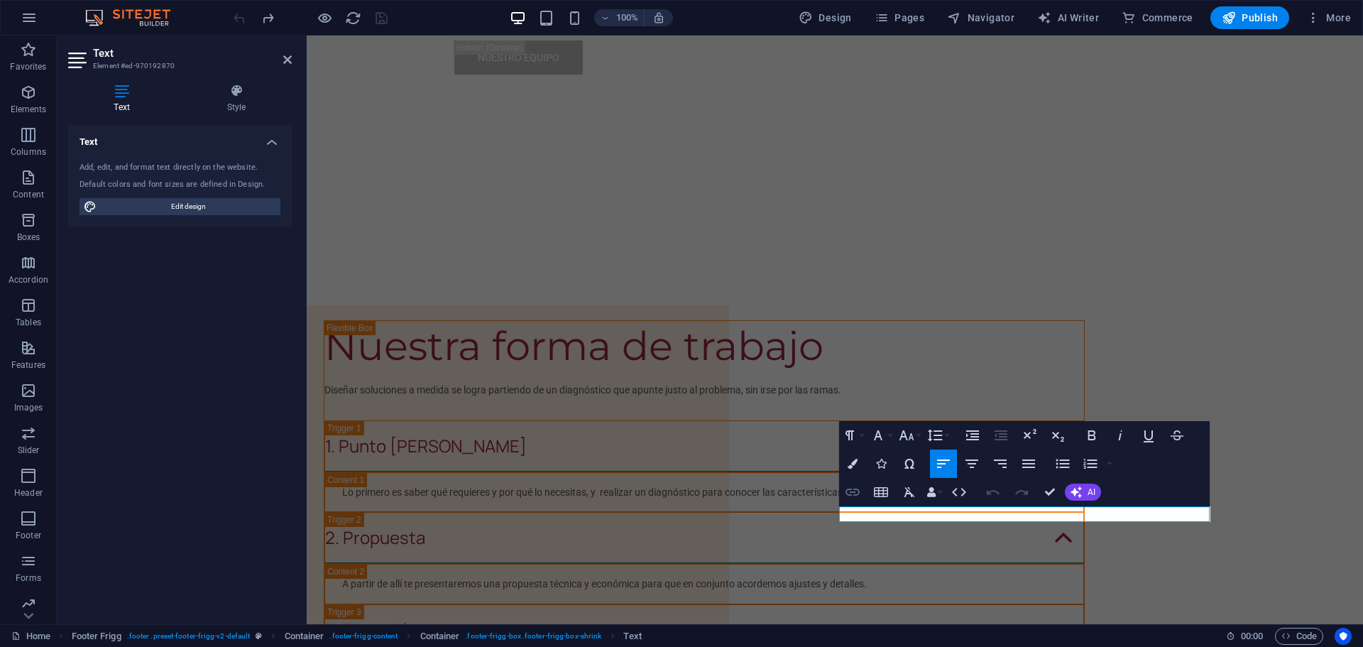
click at [849, 489] on icon "button" at bounding box center [853, 492] width 14 height 7
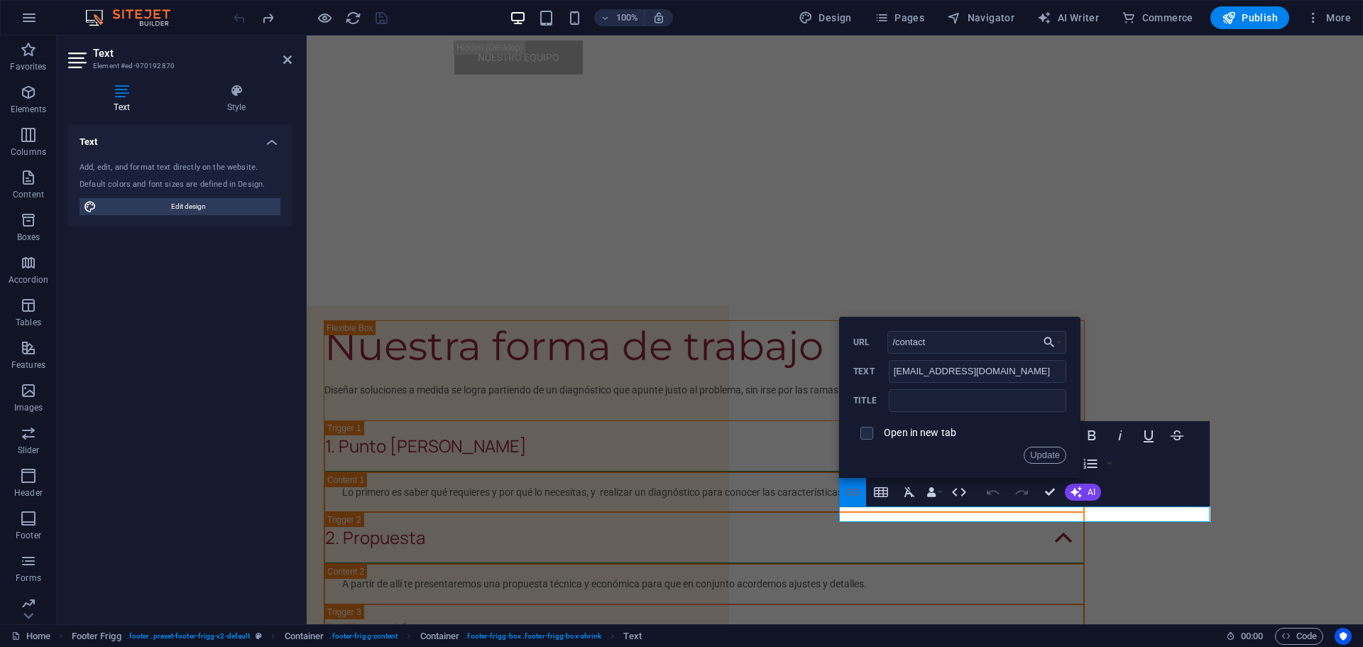
click at [849, 488] on icon "button" at bounding box center [852, 492] width 17 height 17
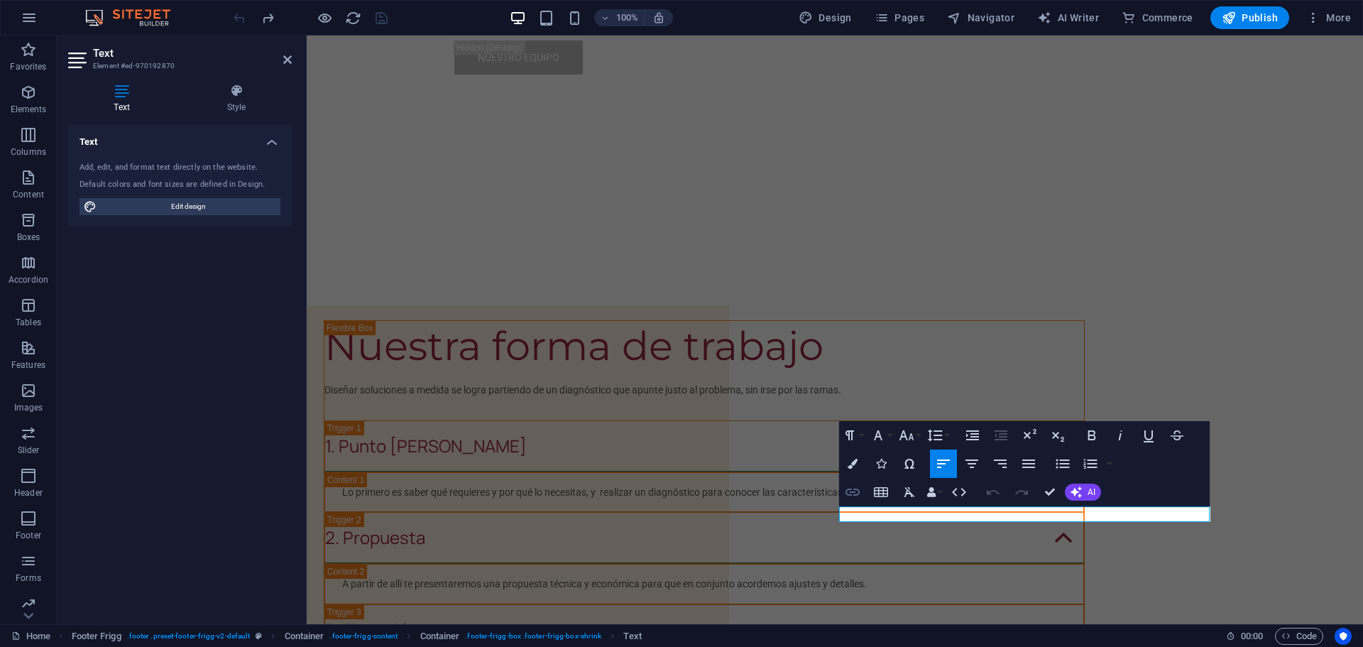
click at [849, 488] on icon "button" at bounding box center [852, 492] width 17 height 17
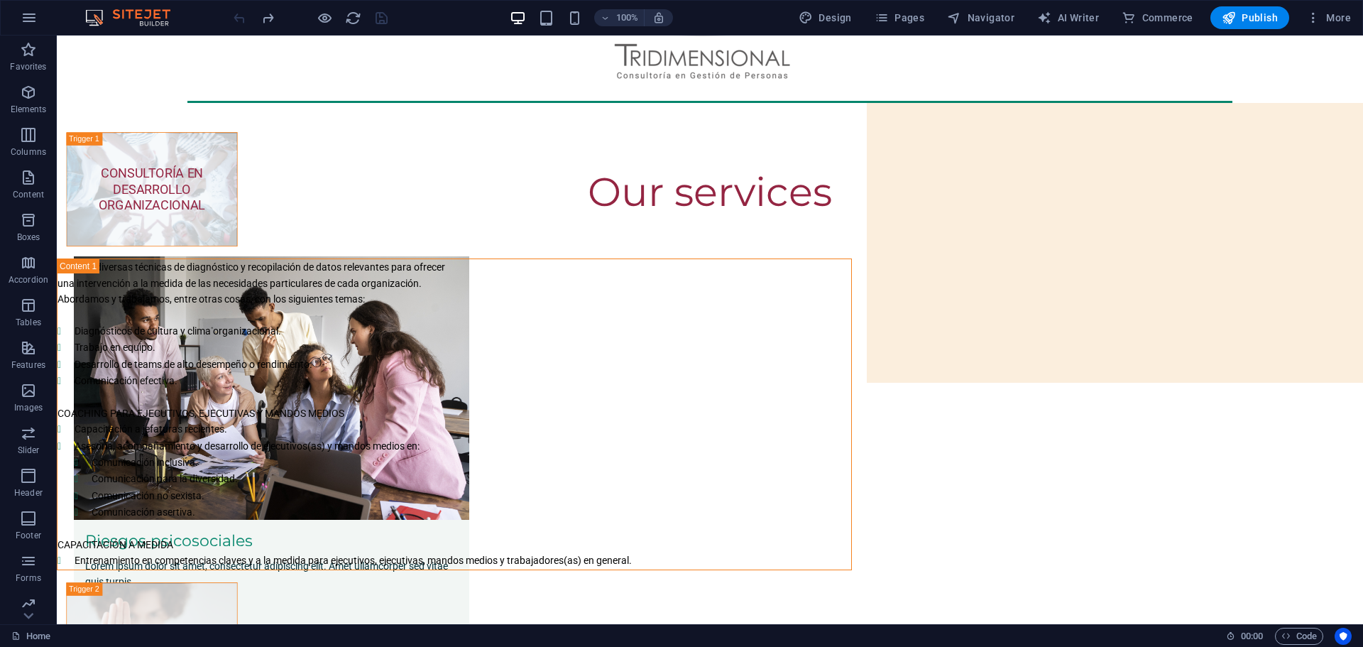
scroll to position [0, 0]
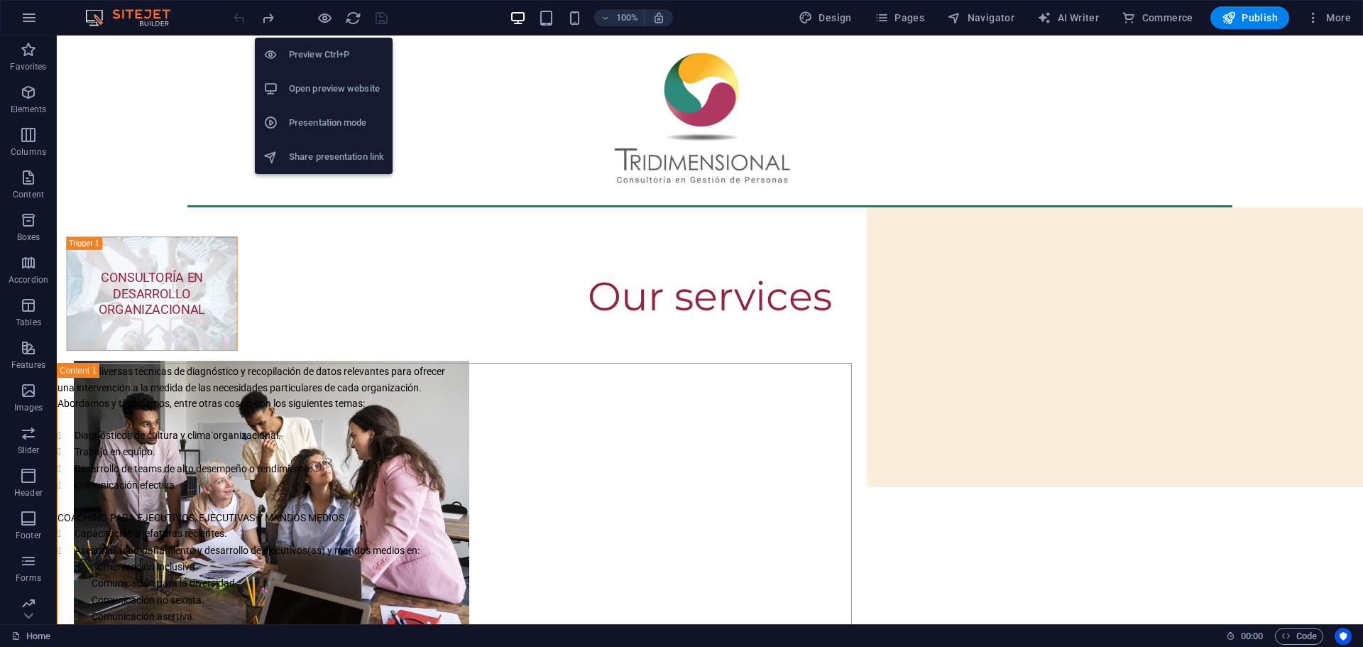
click at [337, 52] on h6 "Preview Ctrl+P" at bounding box center [336, 54] width 95 height 17
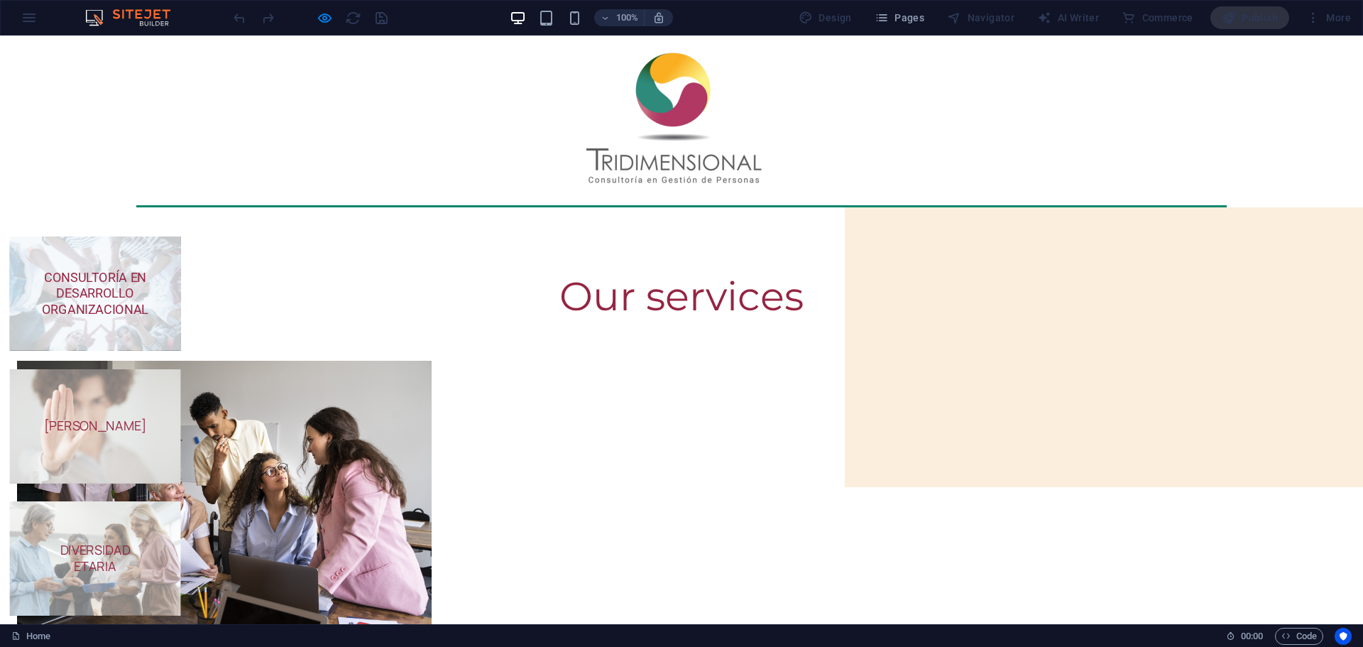
click at [148, 276] on span "CONSULTORÍA EN DESARROLLO ORGANIZACIONAL" at bounding box center [95, 293] width 107 height 47
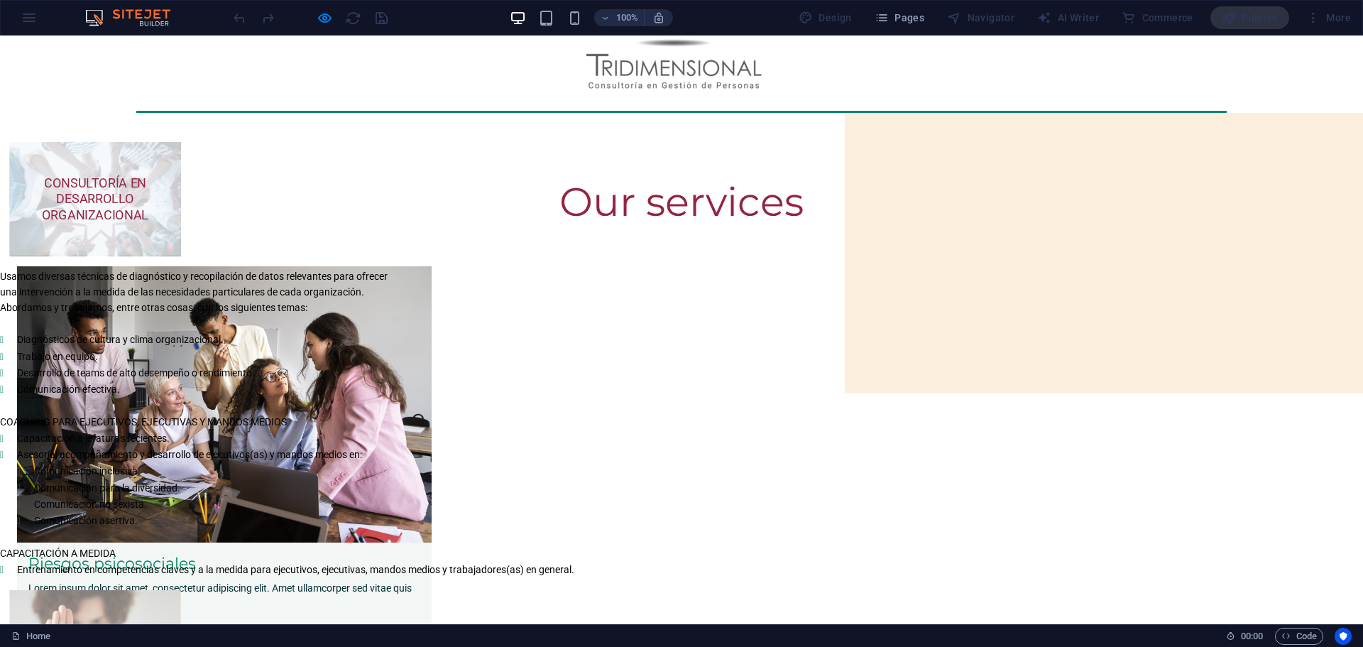
scroll to position [190, 0]
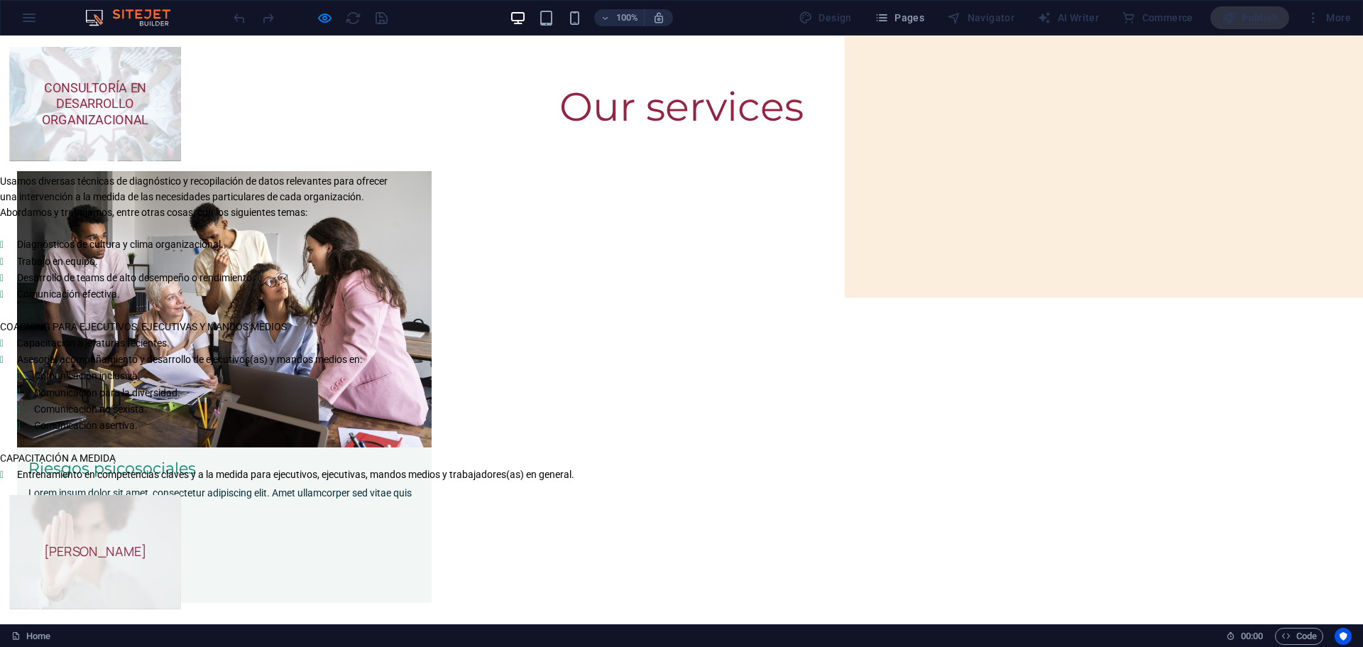
click at [165, 544] on h5 "[PERSON_NAME]" at bounding box center [95, 552] width 141 height 16
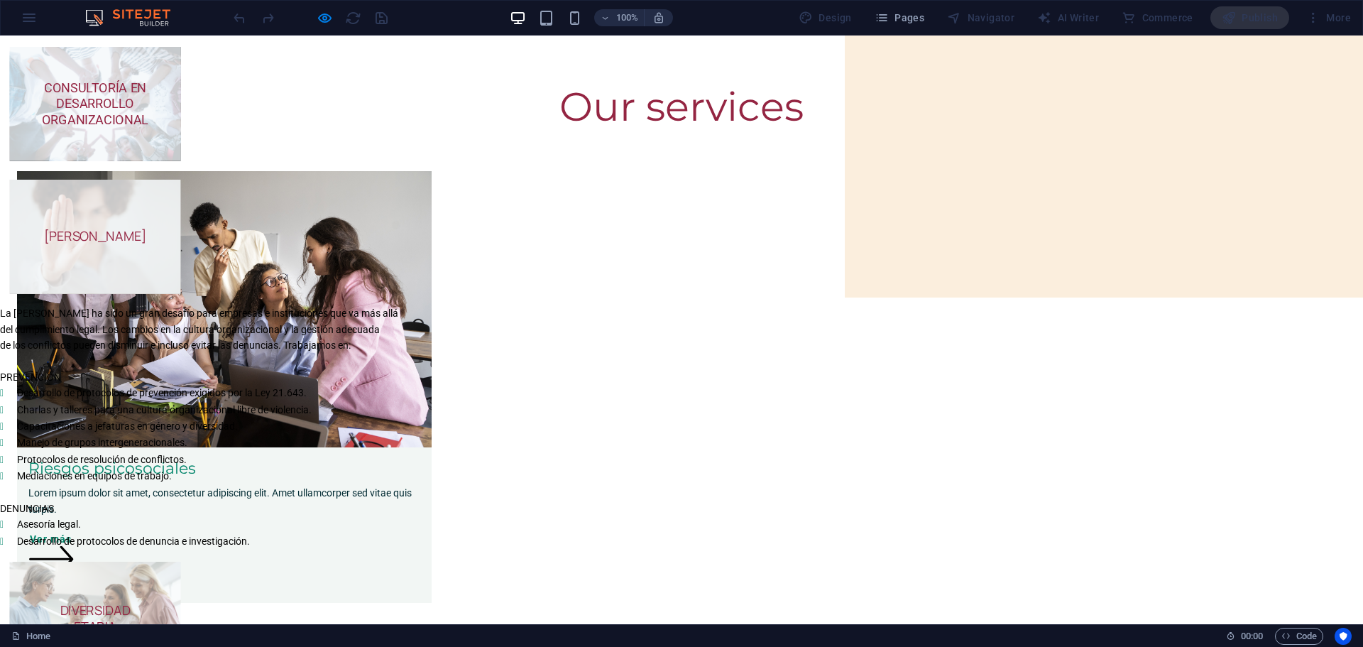
click at [148, 119] on span "CONSULTORÍA EN DESARROLLO ORGANIZACIONAL" at bounding box center [95, 103] width 107 height 47
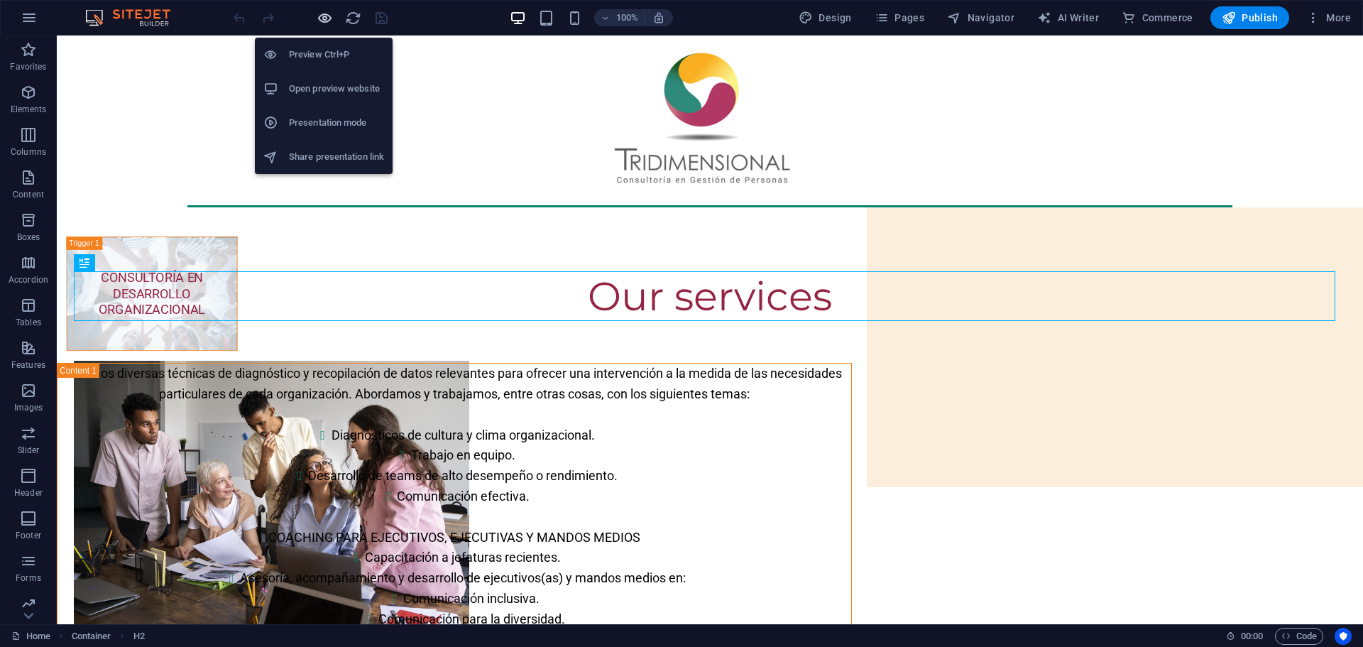
click at [324, 13] on icon "button" at bounding box center [325, 18] width 16 height 16
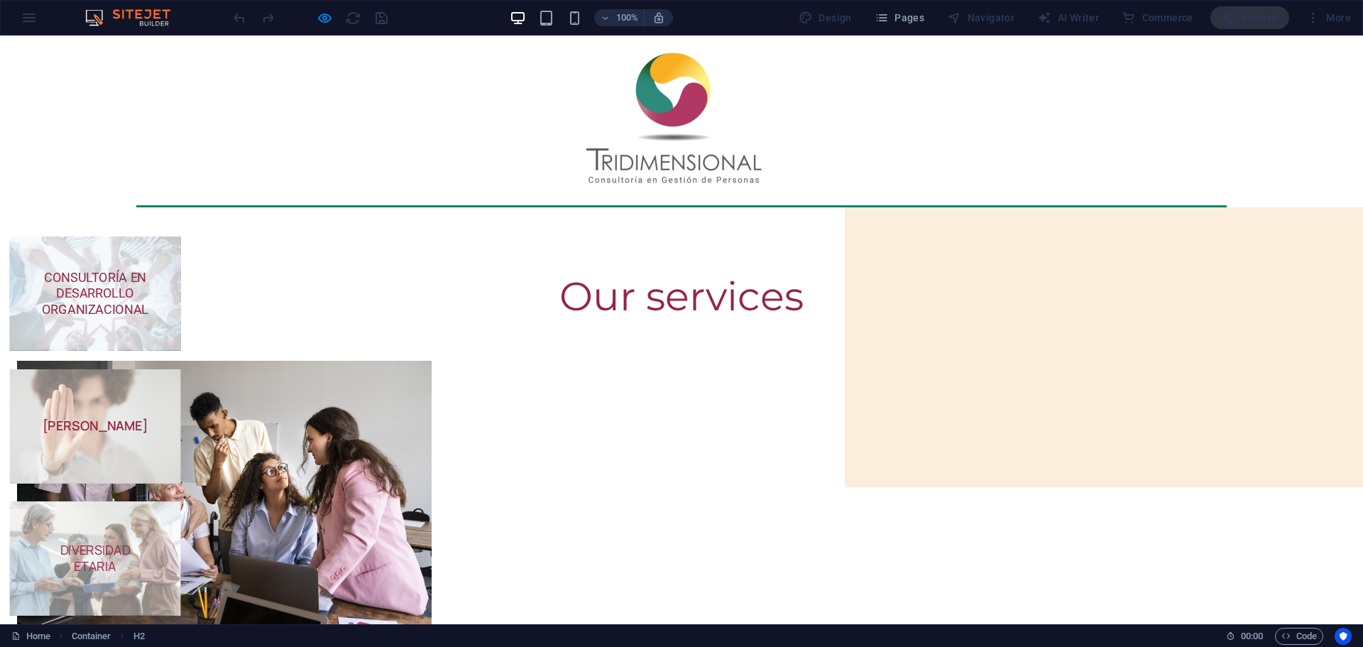
click at [148, 281] on span "CONSULTORÍA EN DESARROLLO ORGANIZACIONAL" at bounding box center [95, 293] width 107 height 47
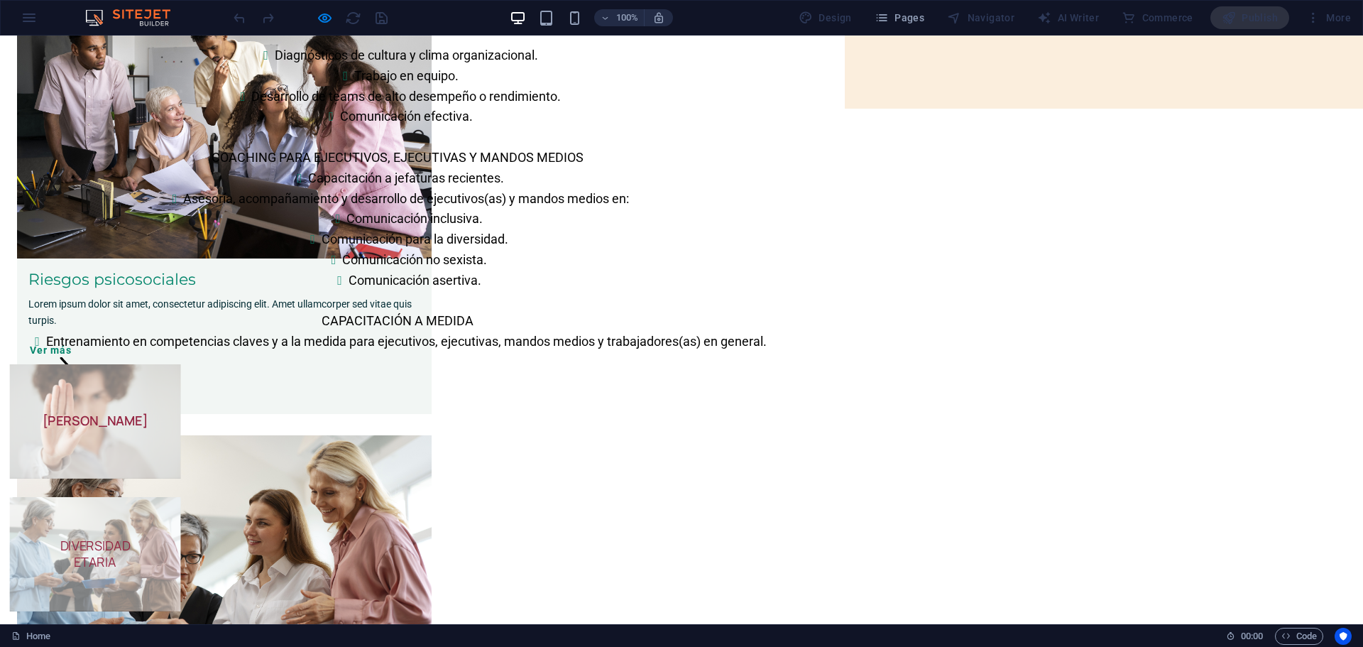
scroll to position [190, 0]
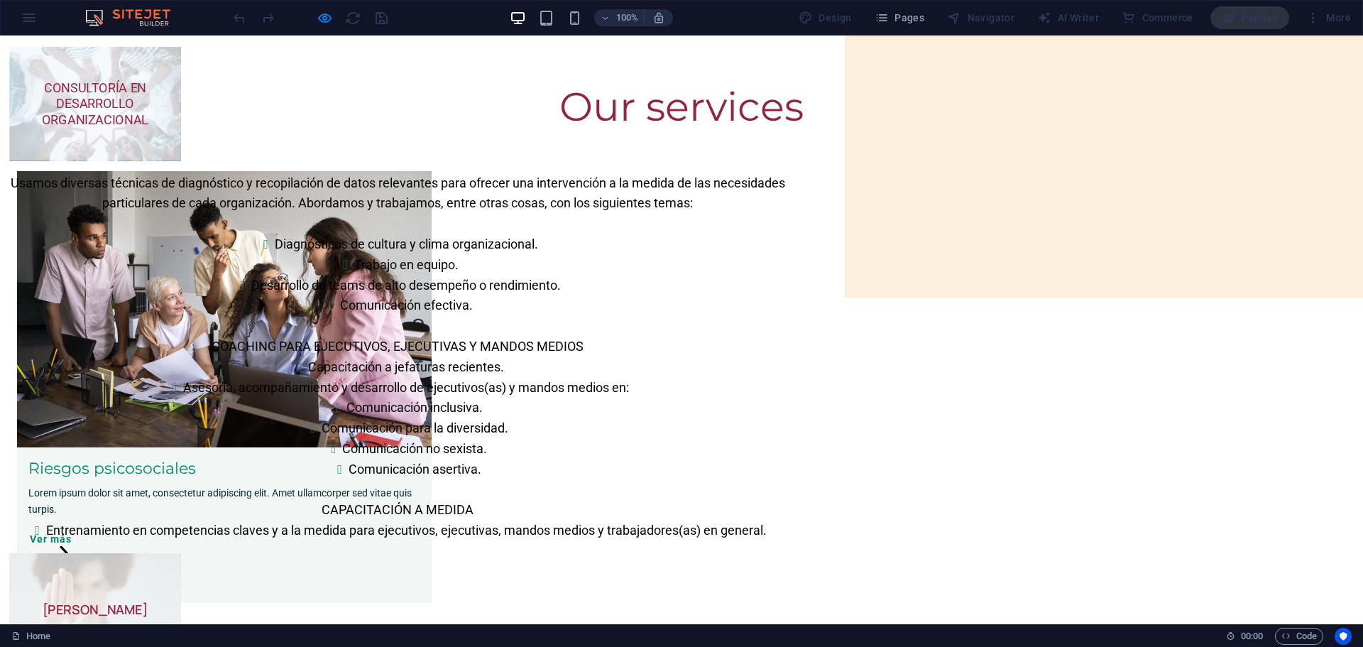
click at [148, 601] on strong "[PERSON_NAME]" at bounding box center [96, 609] width 106 height 17
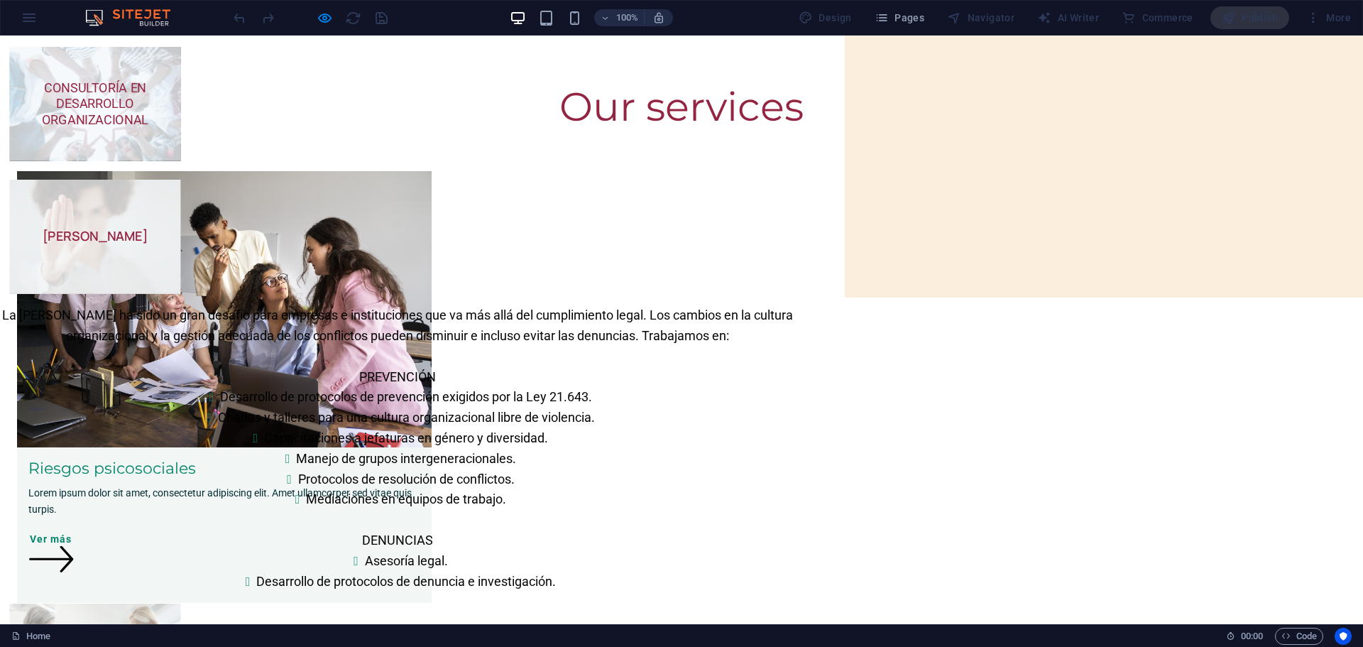
click at [148, 107] on span "CONSULTORÍA EN DESARROLLO ORGANIZACIONAL" at bounding box center [95, 103] width 107 height 47
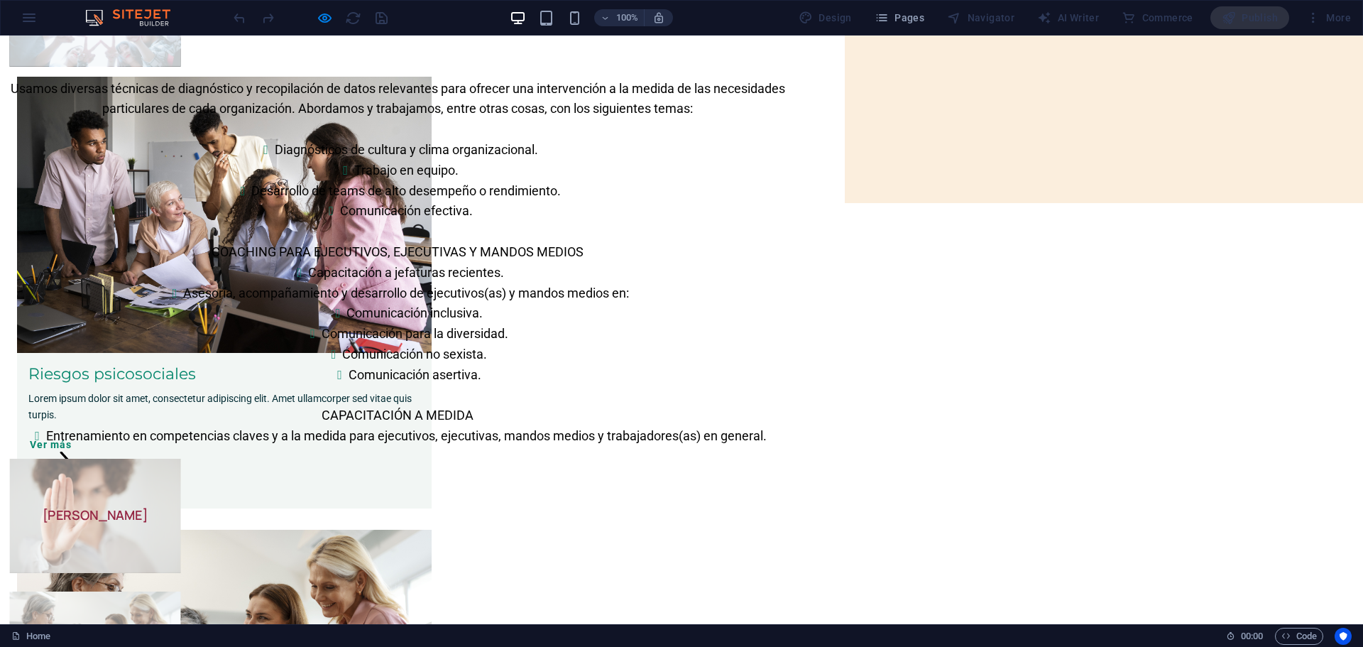
scroll to position [94, 0]
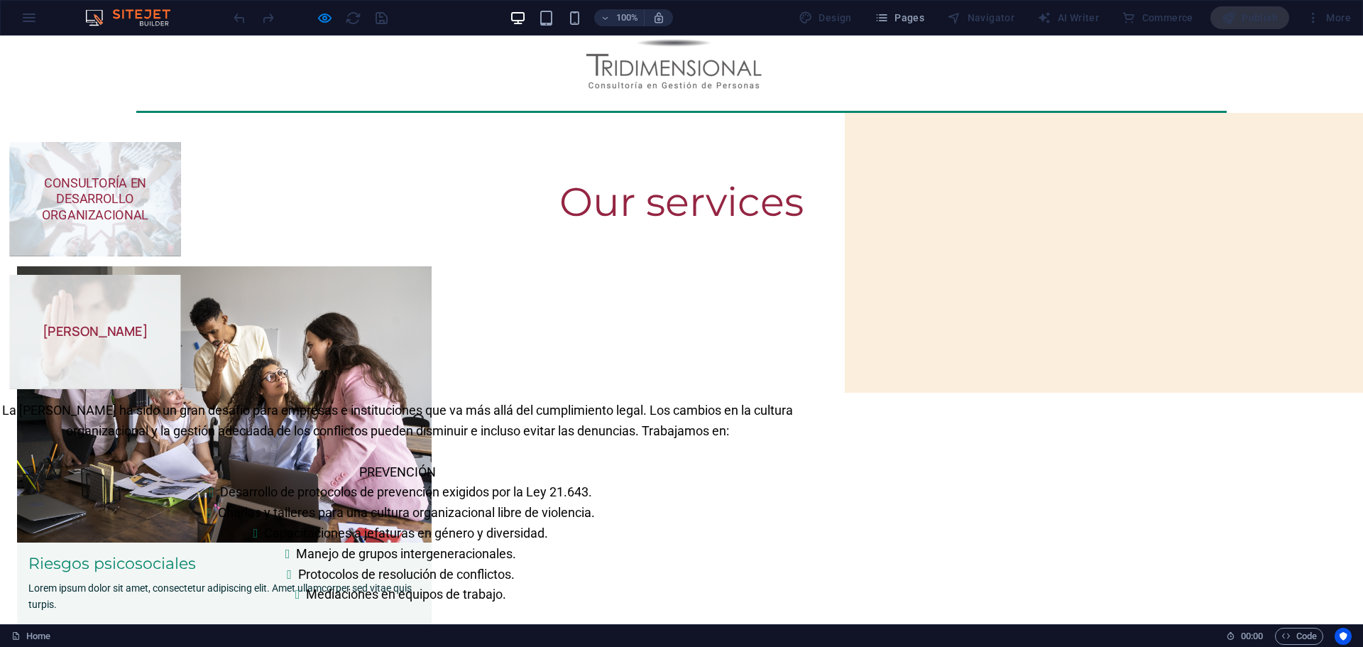
click at [148, 190] on span "CONSULTORÍA EN DESARROLLO ORGANIZACIONAL" at bounding box center [95, 198] width 107 height 47
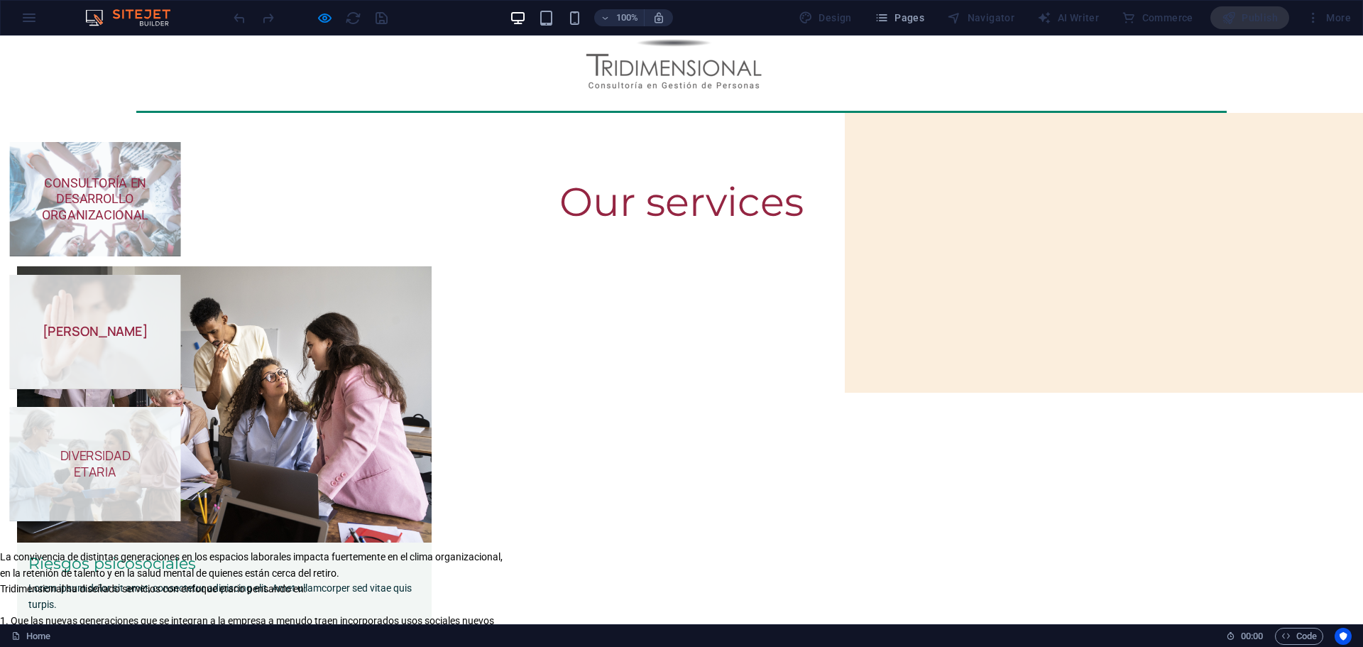
click at [148, 322] on strong "[PERSON_NAME]" at bounding box center [96, 330] width 106 height 17
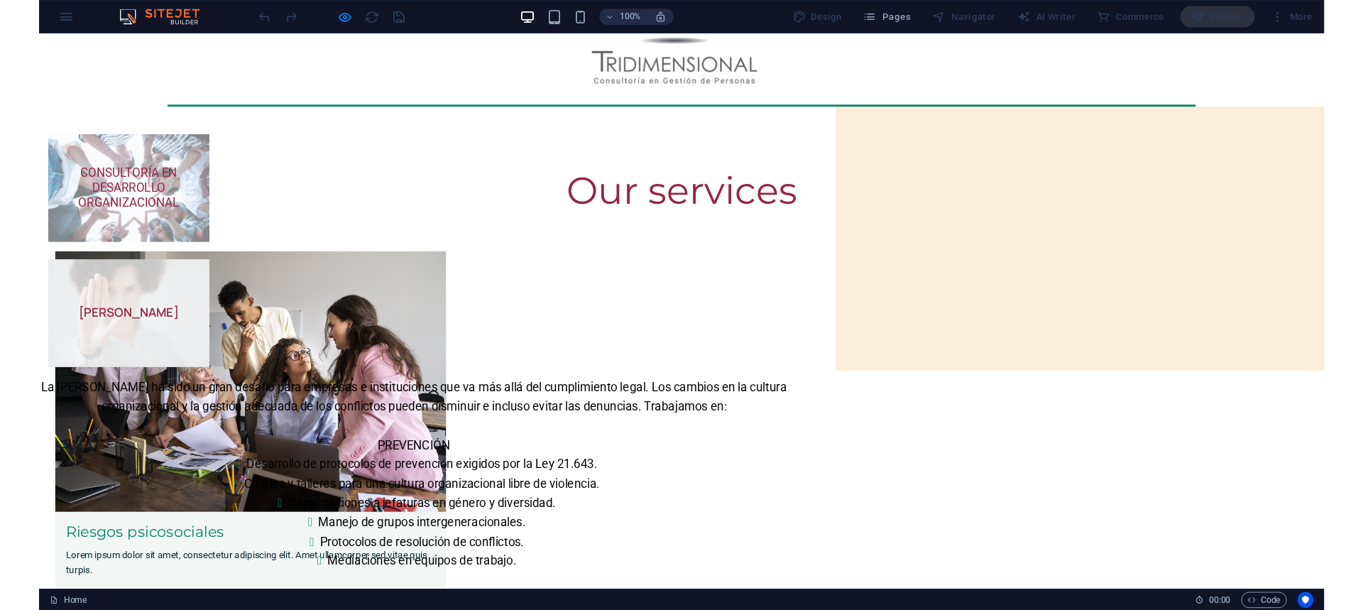
scroll to position [190, 0]
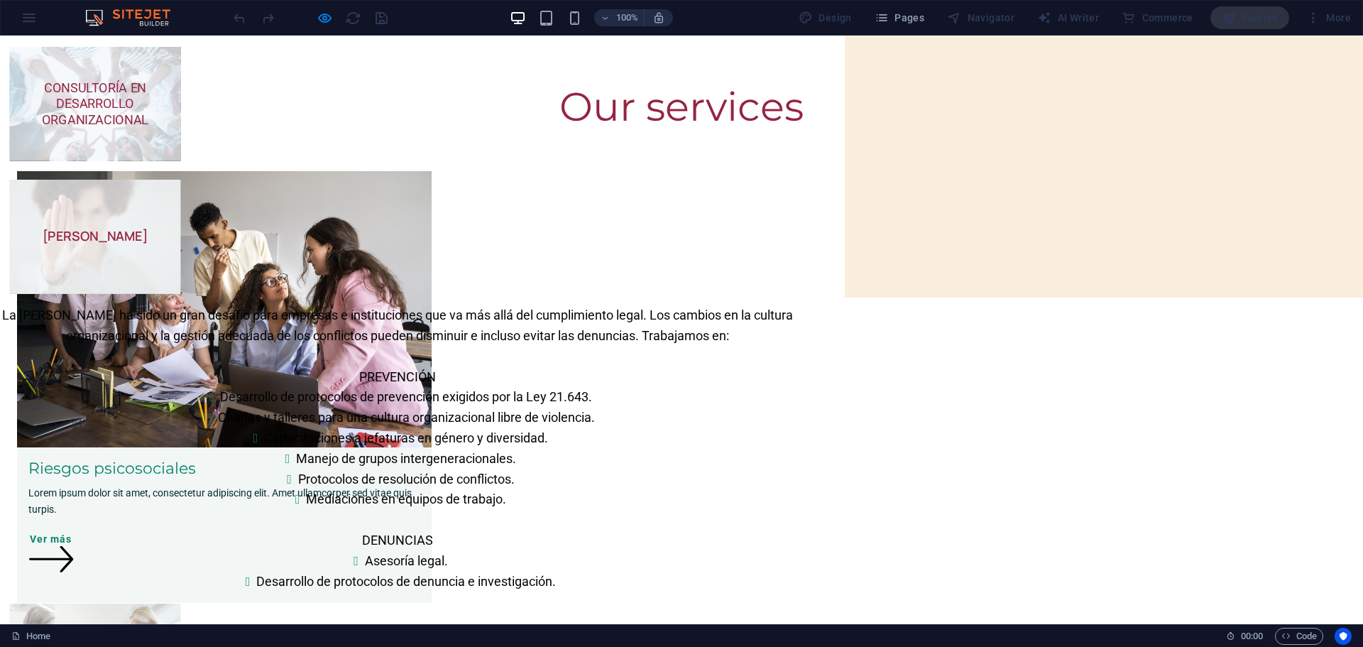
click at [148, 106] on span "CONSULTORÍA EN DESARROLLO ORGANIZACIONAL" at bounding box center [95, 103] width 107 height 47
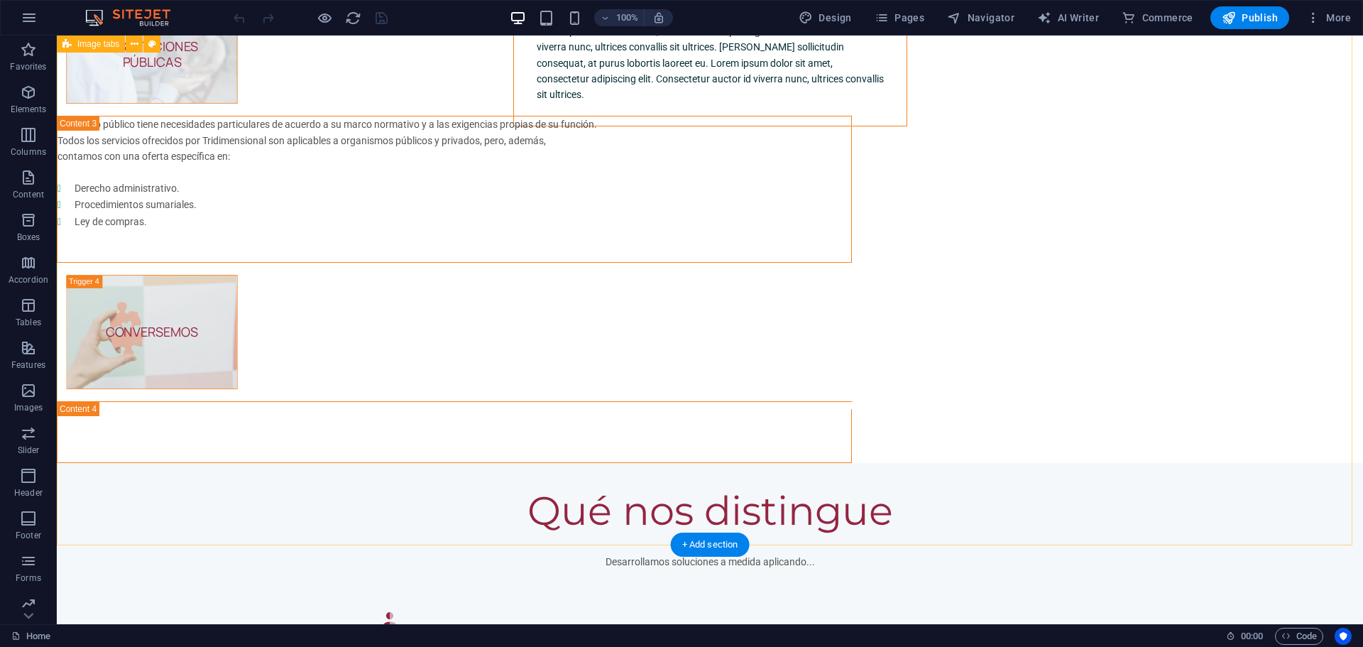
scroll to position [2746, 0]
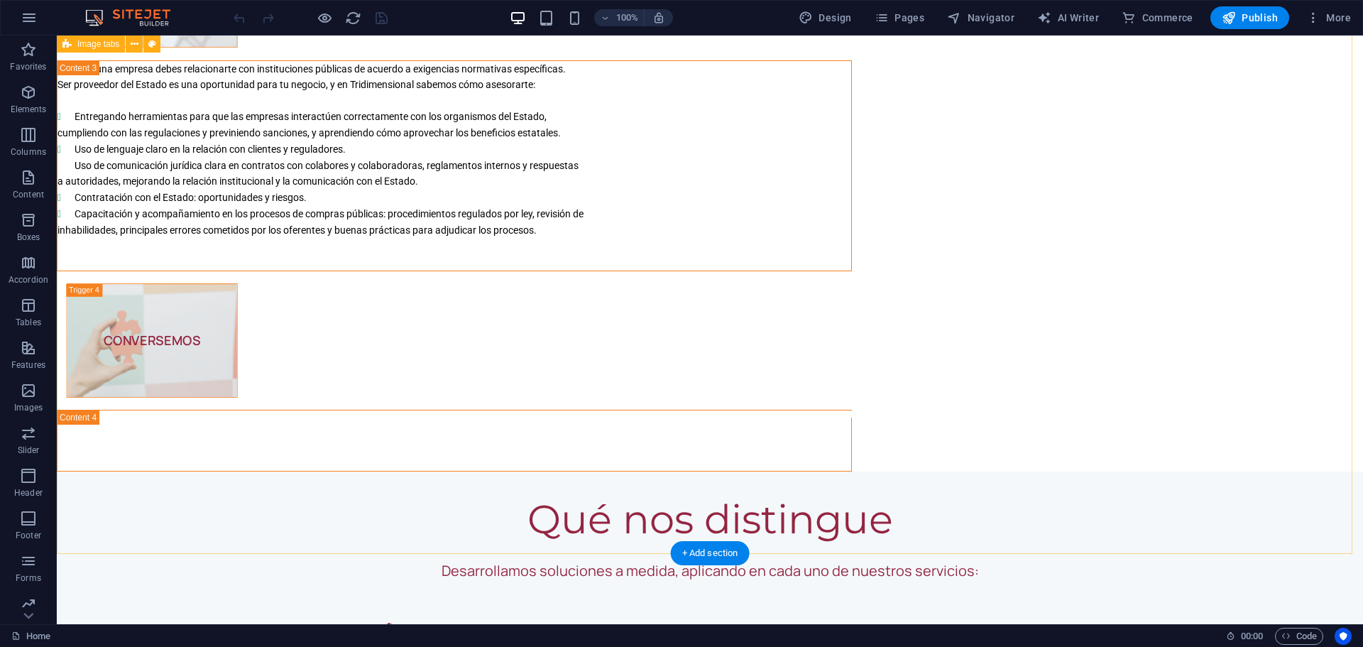
scroll to position [3125, 0]
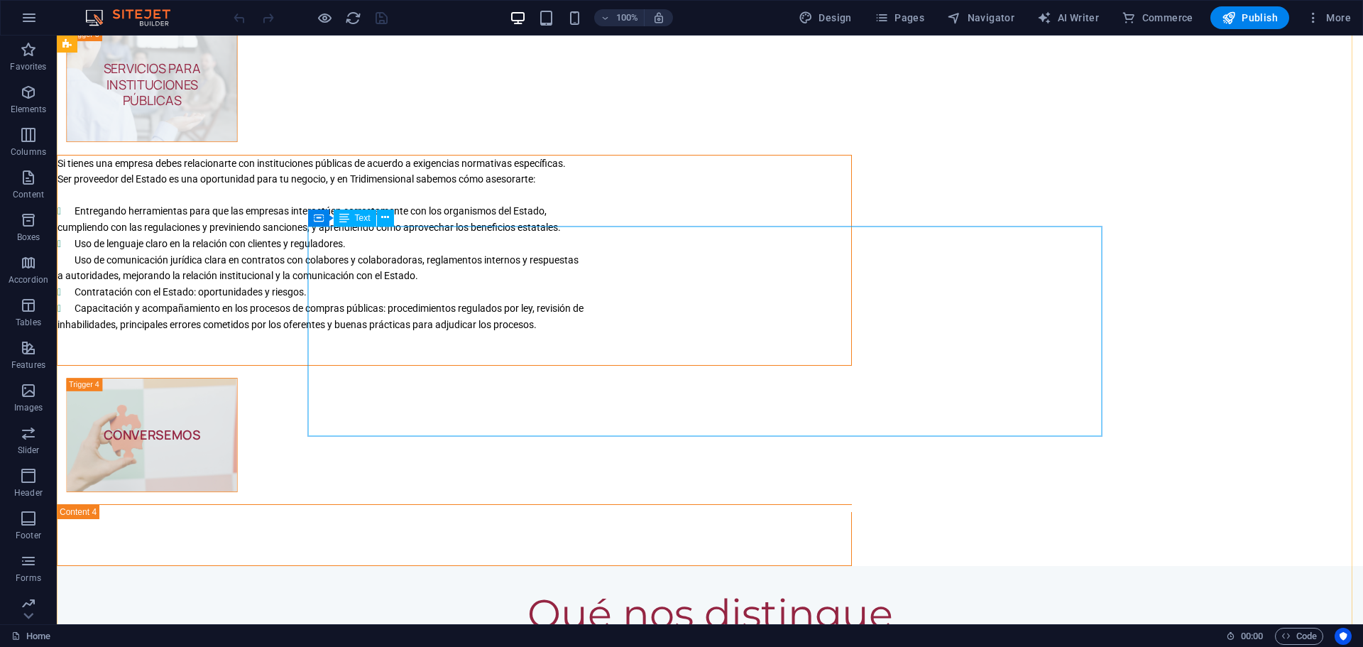
click at [310, 232] on div "Si tienes una empresa debes relacionarte con instituciones públicas de acuerdo …" at bounding box center [455, 260] width 794 height 209
click at [311, 232] on div "Si tienes una empresa debes relacionarte con instituciones públicas de acuerdo …" at bounding box center [455, 260] width 794 height 209
drag, startPoint x: 311, startPoint y: 232, endPoint x: 62, endPoint y: 232, distance: 249.3
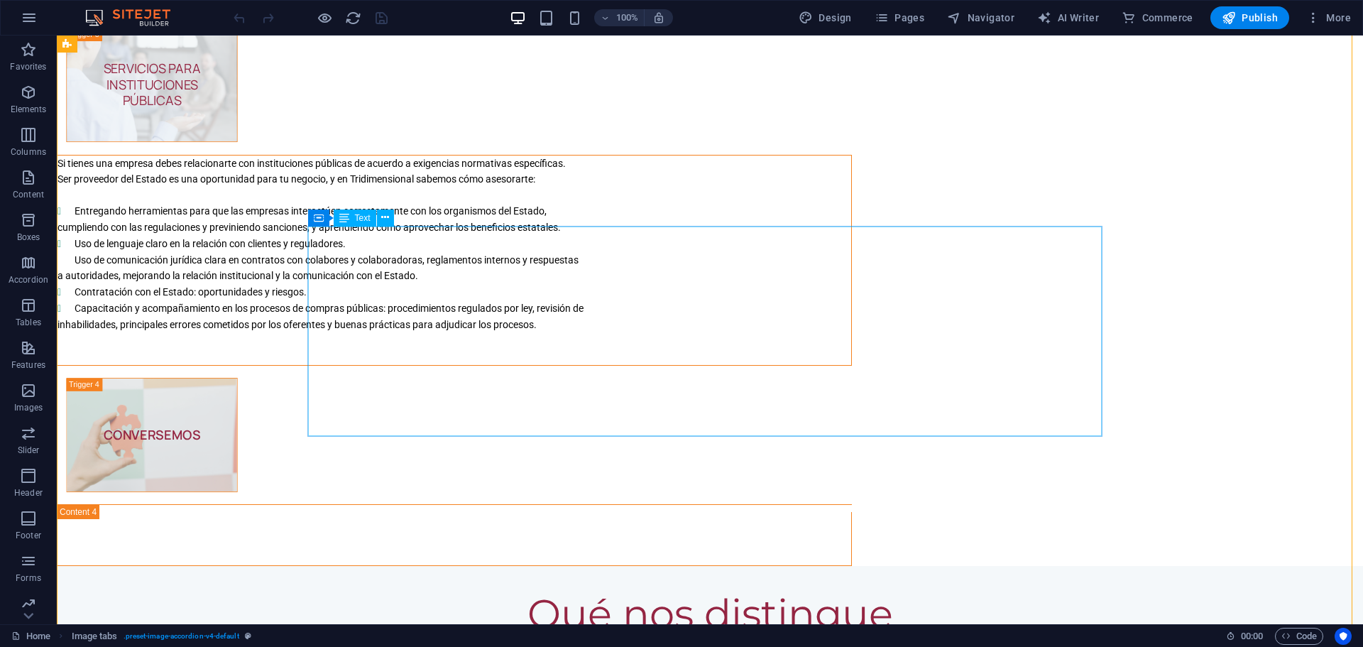
click at [487, 243] on div "Si tienes una empresa debes relacionarte con instituciones públicas de acuerdo …" at bounding box center [455, 260] width 794 height 209
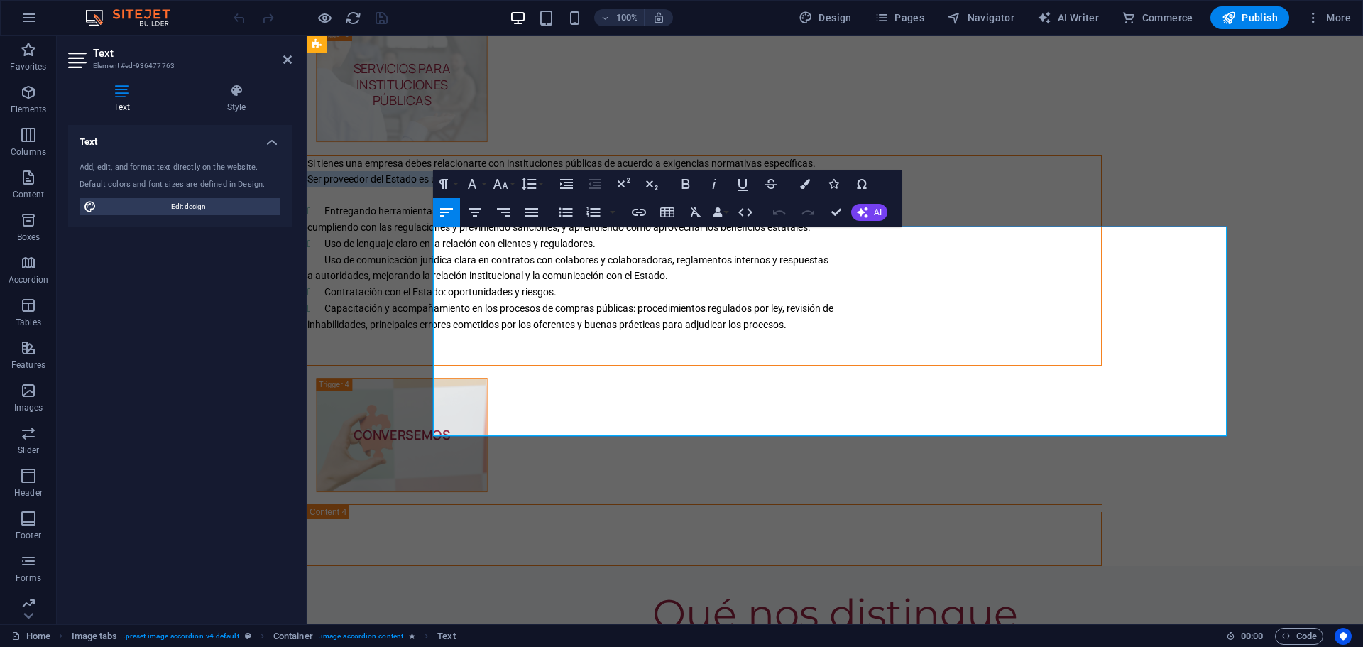
click at [487, 185] on span "Ser proveedor del Estado es una oportunidad para tu negocio, y en Tridimensiona…" at bounding box center [546, 178] width 478 height 11
click at [582, 233] on span "cumpliendo con las regulaciones y previniendo sanciones, y aprendiendo cómo apr…" at bounding box center [558, 227] width 503 height 11
drag, startPoint x: 968, startPoint y: 401, endPoint x: 449, endPoint y: 235, distance: 544.8
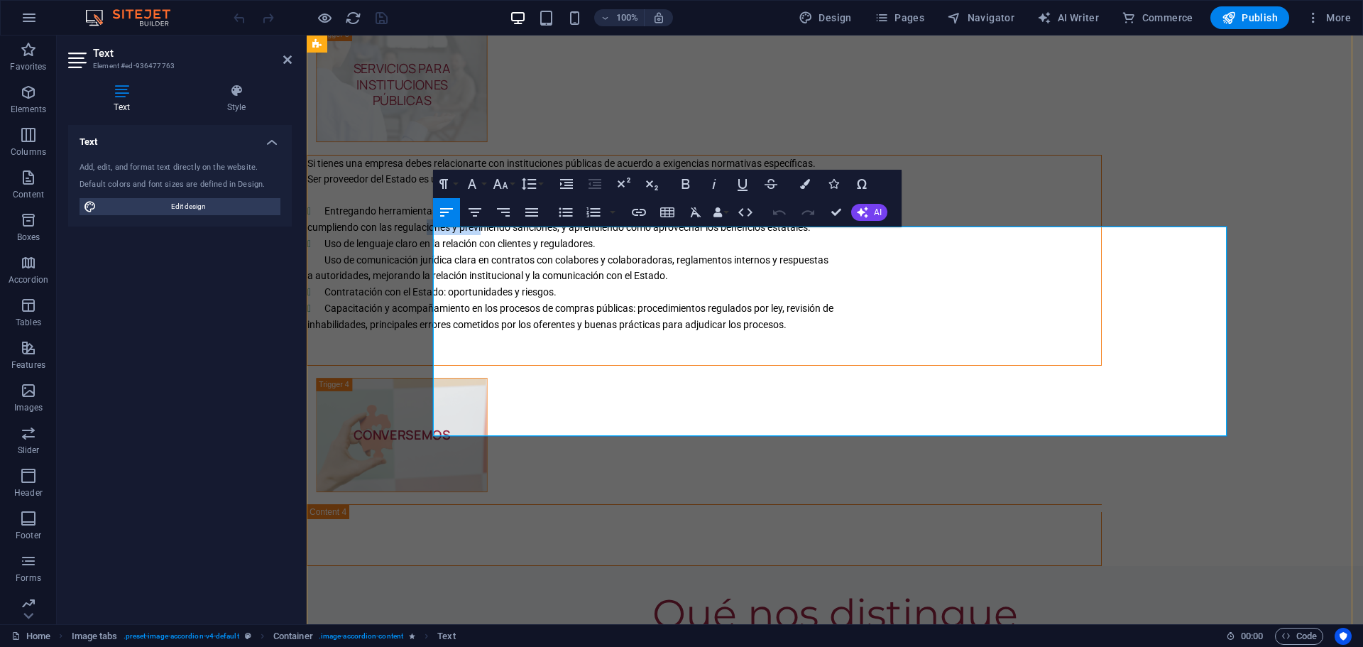
click at [437, 234] on div "Si tienes una empresa debes relacionarte con instituciones públicas de acuerdo …" at bounding box center [704, 260] width 794 height 209
click at [567, 207] on icon "button" at bounding box center [565, 212] width 17 height 17
click at [670, 209] on icon "button" at bounding box center [667, 212] width 14 height 10
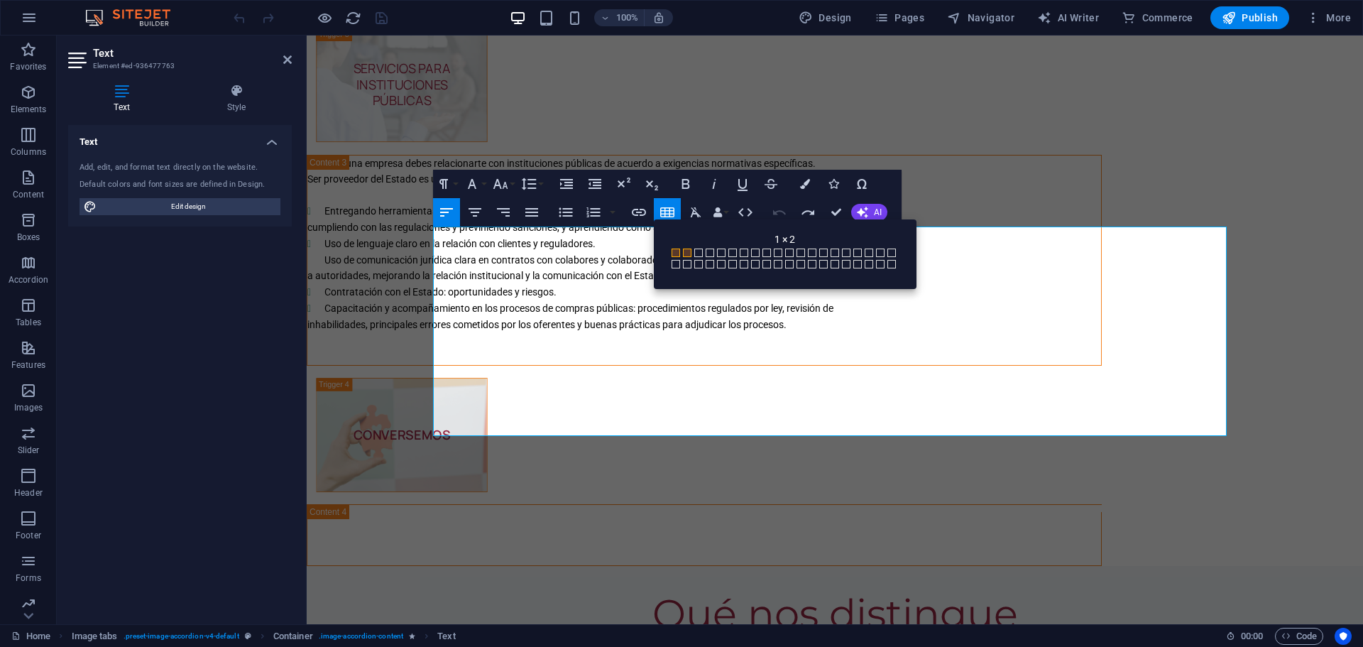
click at [685, 252] on span at bounding box center [687, 253] width 9 height 9
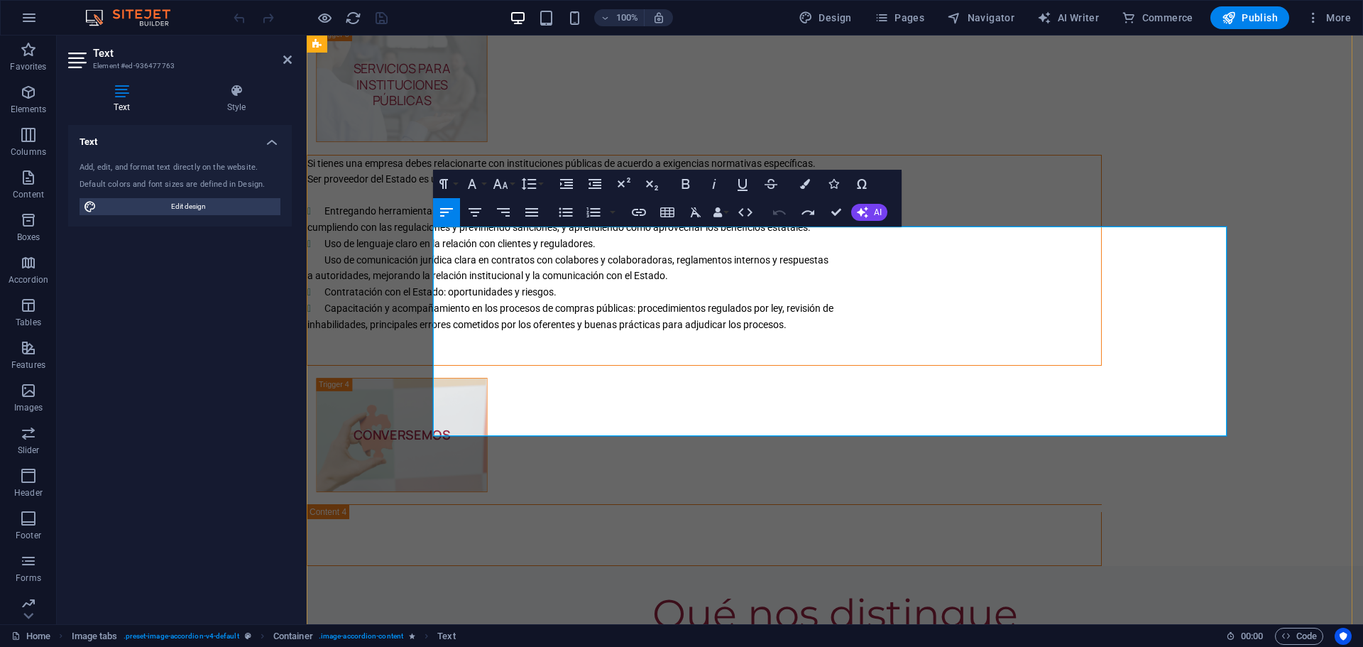
click at [927, 202] on p at bounding box center [704, 195] width 794 height 16
drag, startPoint x: 434, startPoint y: 235, endPoint x: 949, endPoint y: 391, distance: 538.5
click at [949, 365] on div "Si tienes una empresa debes relacionarte con instituciones públicas de acuerdo …" at bounding box center [704, 260] width 794 height 209
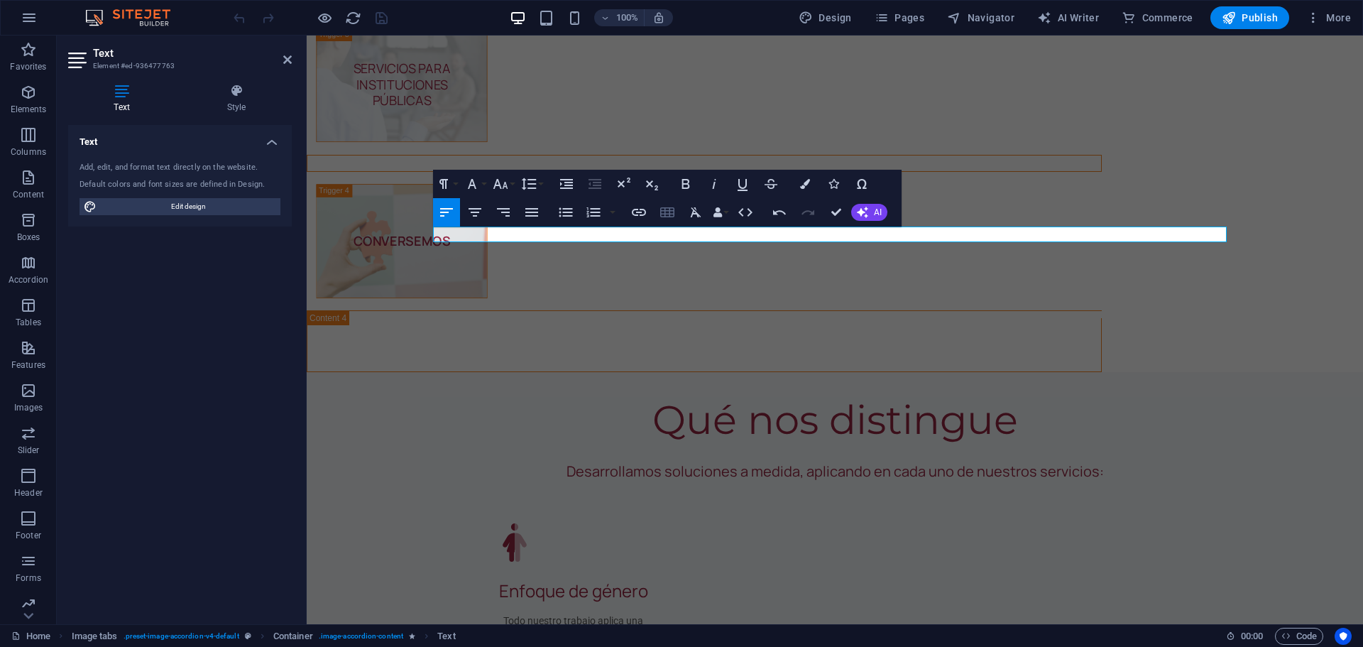
click at [668, 211] on icon "button" at bounding box center [667, 212] width 14 height 10
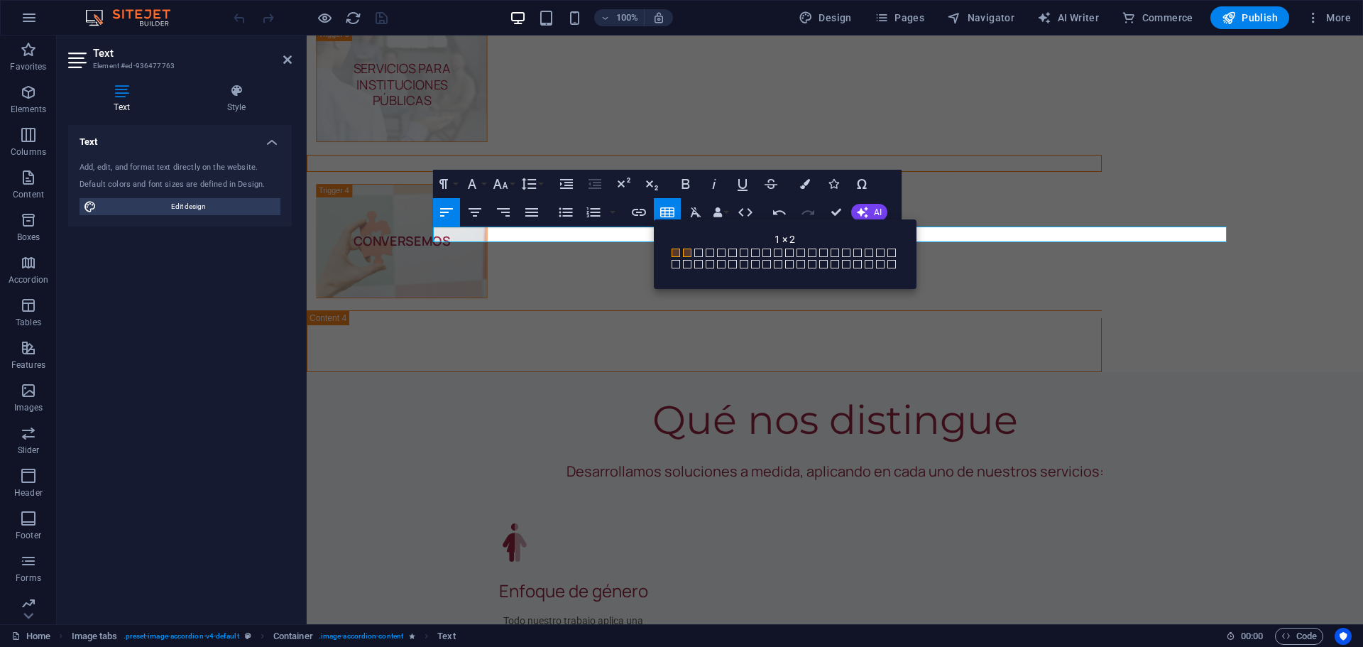
click at [684, 250] on span at bounding box center [687, 253] width 9 height 9
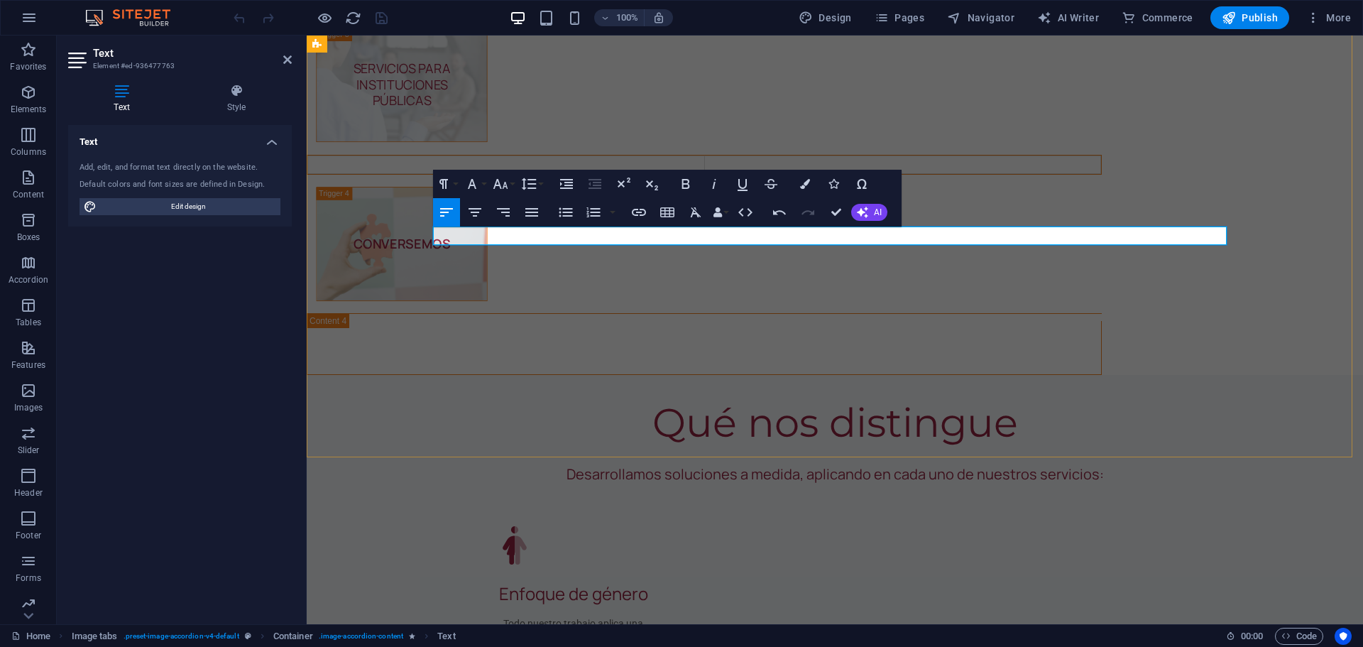
click at [514, 173] on td at bounding box center [506, 165] width 397 height 18
click at [440, 173] on td at bounding box center [506, 165] width 397 height 18
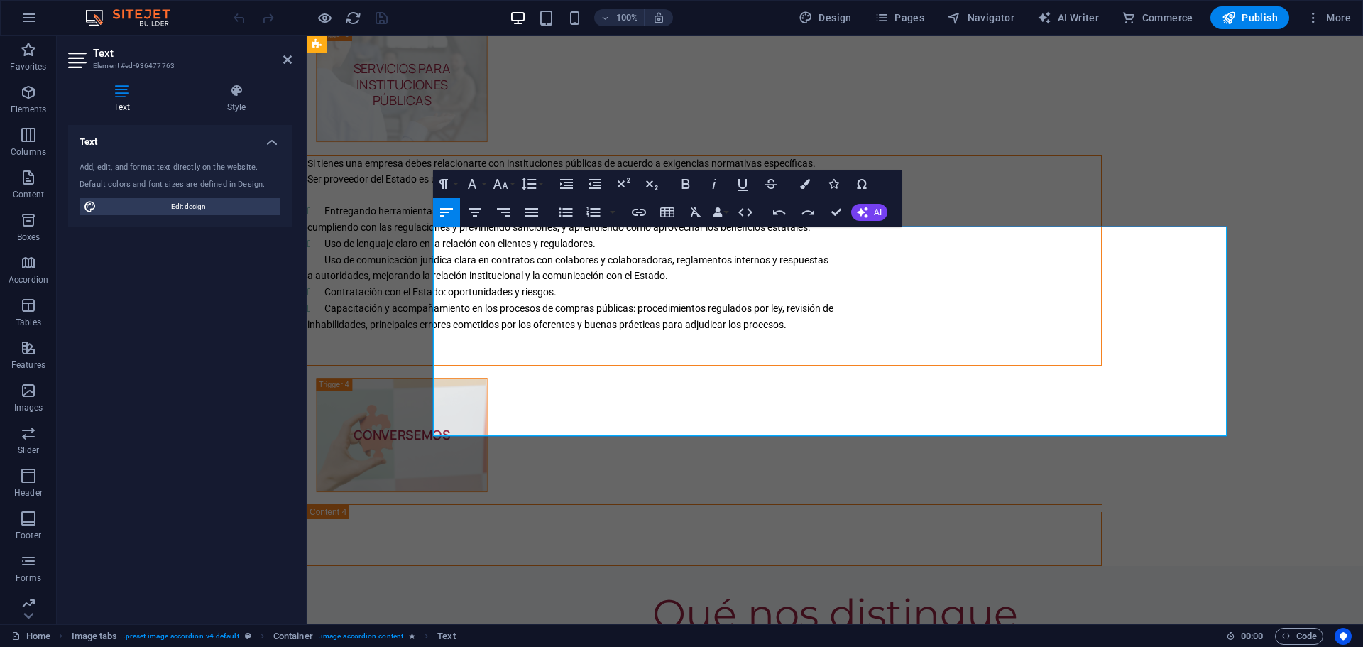
click at [1010, 268] on li "Uso de l enguaje claro en la relación con clientes y reguladores. Uso de comuni…" at bounding box center [713, 252] width 777 height 33
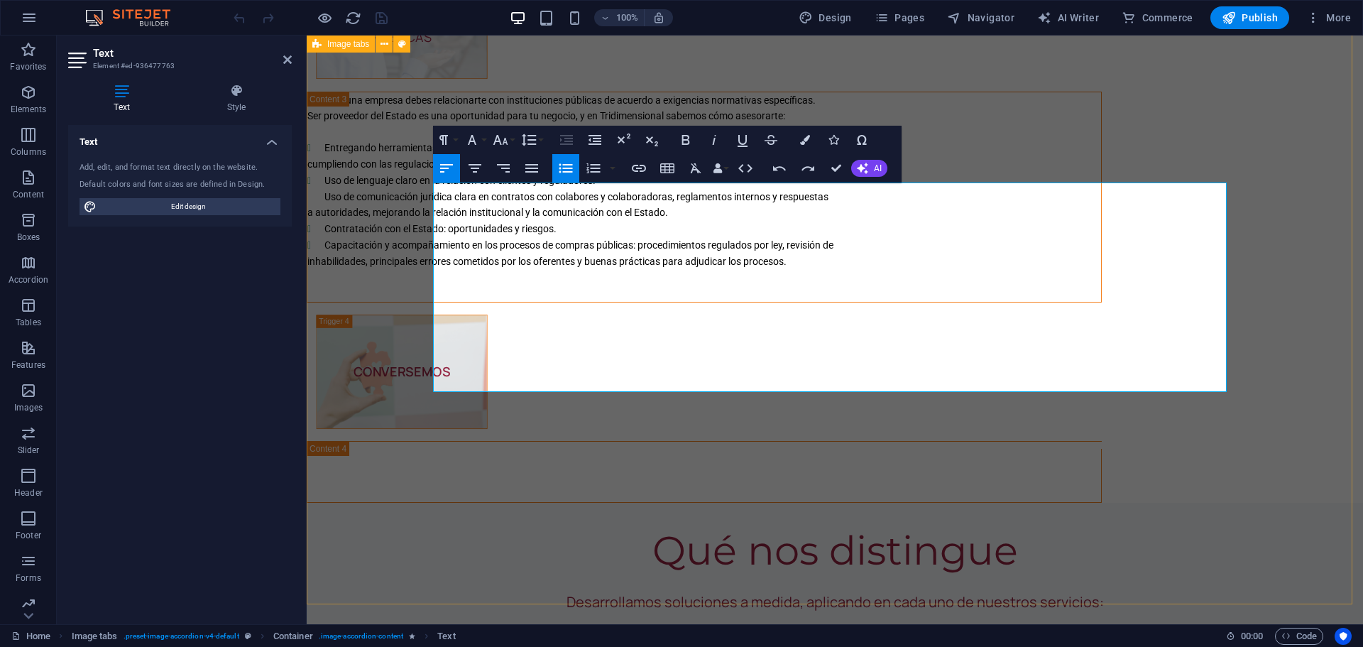
scroll to position [3169, 0]
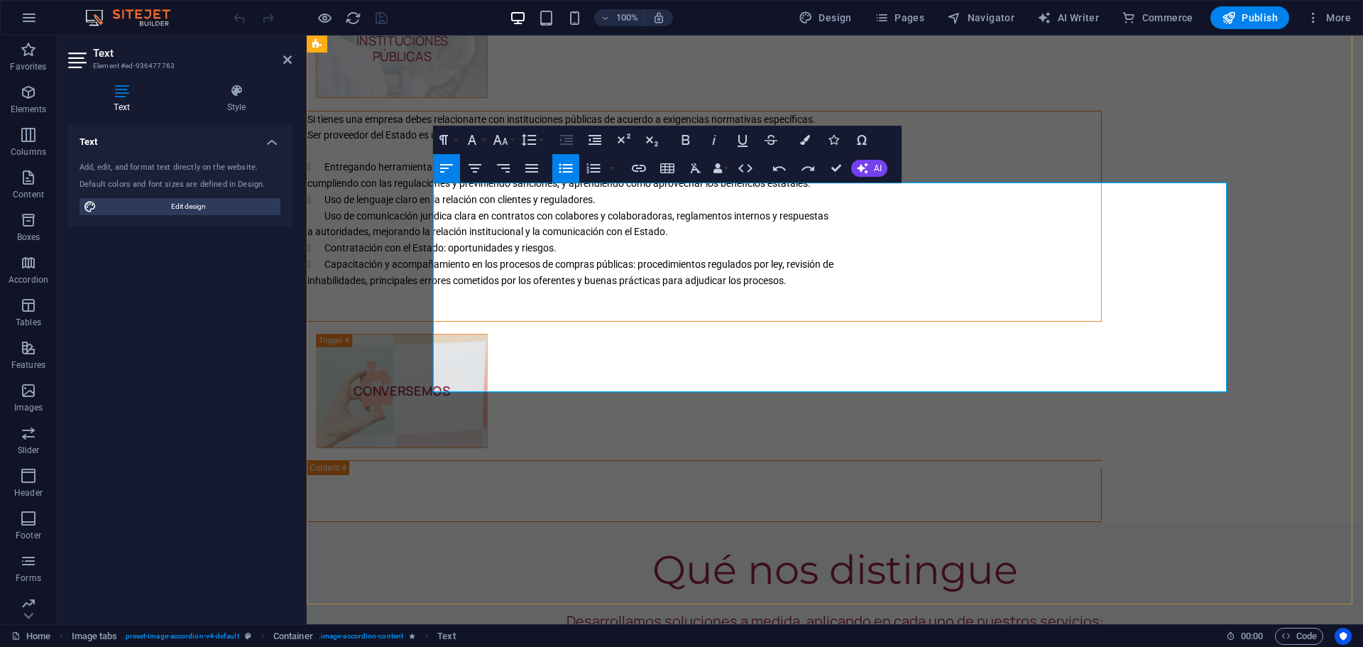
click at [973, 224] on li "Uso de l enguaje claro en la relación con clientes y reguladores. Uso de comuni…" at bounding box center [713, 208] width 777 height 33
drag, startPoint x: 948, startPoint y: 351, endPoint x: 433, endPoint y: 189, distance: 539.7
click at [433, 189] on div "Si tienes una empresa debes relacionarte con instituciones públicas de acuerdo …" at bounding box center [704, 215] width 794 height 209
click at [668, 167] on icon "button" at bounding box center [667, 168] width 14 height 10
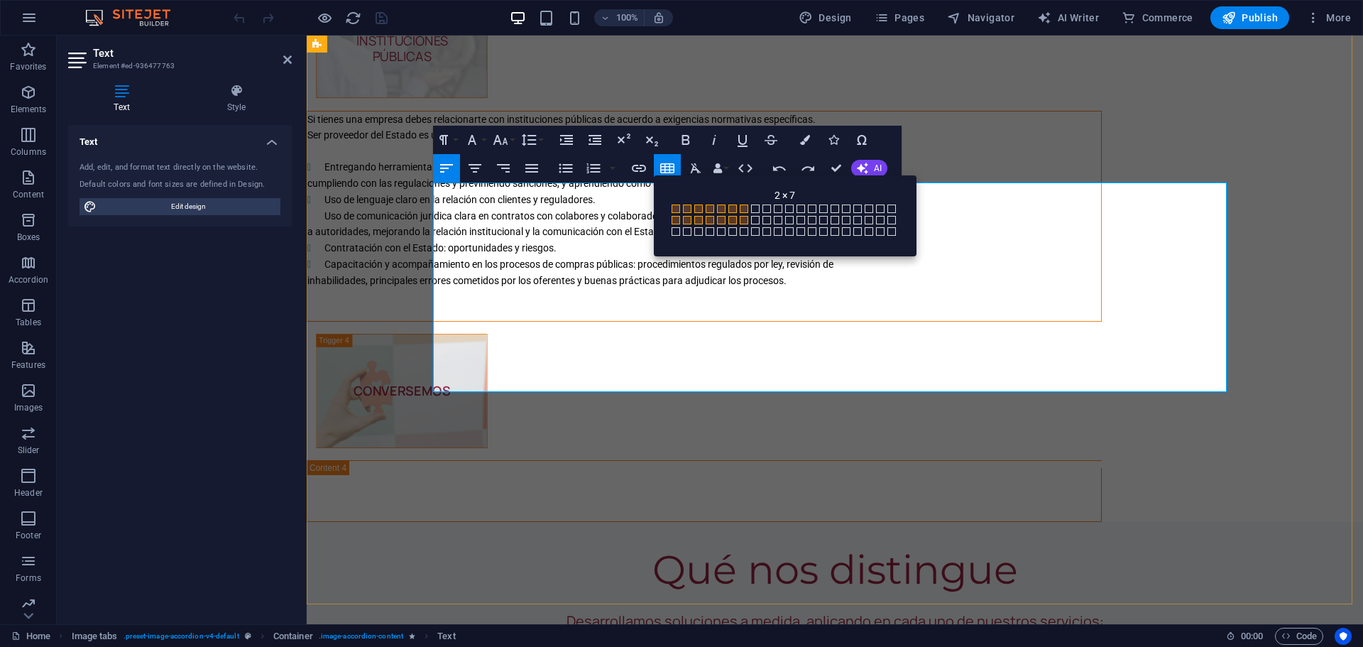
click at [1071, 224] on li "Uso de l enguaje claro en la relación con clientes y reguladores. Uso de comuni…" at bounding box center [713, 208] width 777 height 33
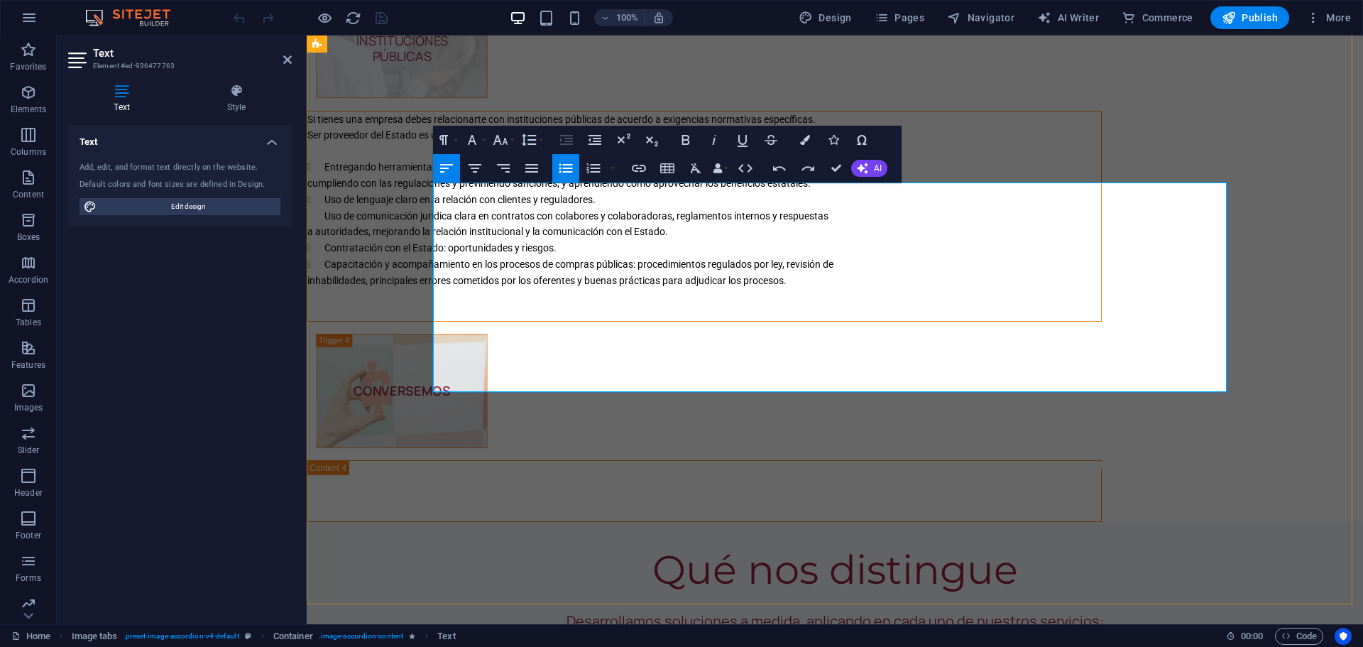
click at [1008, 224] on li "Uso de l enguaje claro en la relación con clientes y reguladores. Uso de comuni…" at bounding box center [713, 208] width 777 height 33
click at [936, 273] on li "Capacitación y acompañamiento en los procesos de compras públicas: procedimient…" at bounding box center [713, 264] width 777 height 16
click at [834, 270] on span "Capacitación y acompañamiento en los procesos de compras públicas: procedimient…" at bounding box center [579, 263] width 509 height 11
click at [949, 273] on li "Capacitación y acompañamiento en los procesos de compras públicas: procedimient…" at bounding box center [713, 264] width 777 height 16
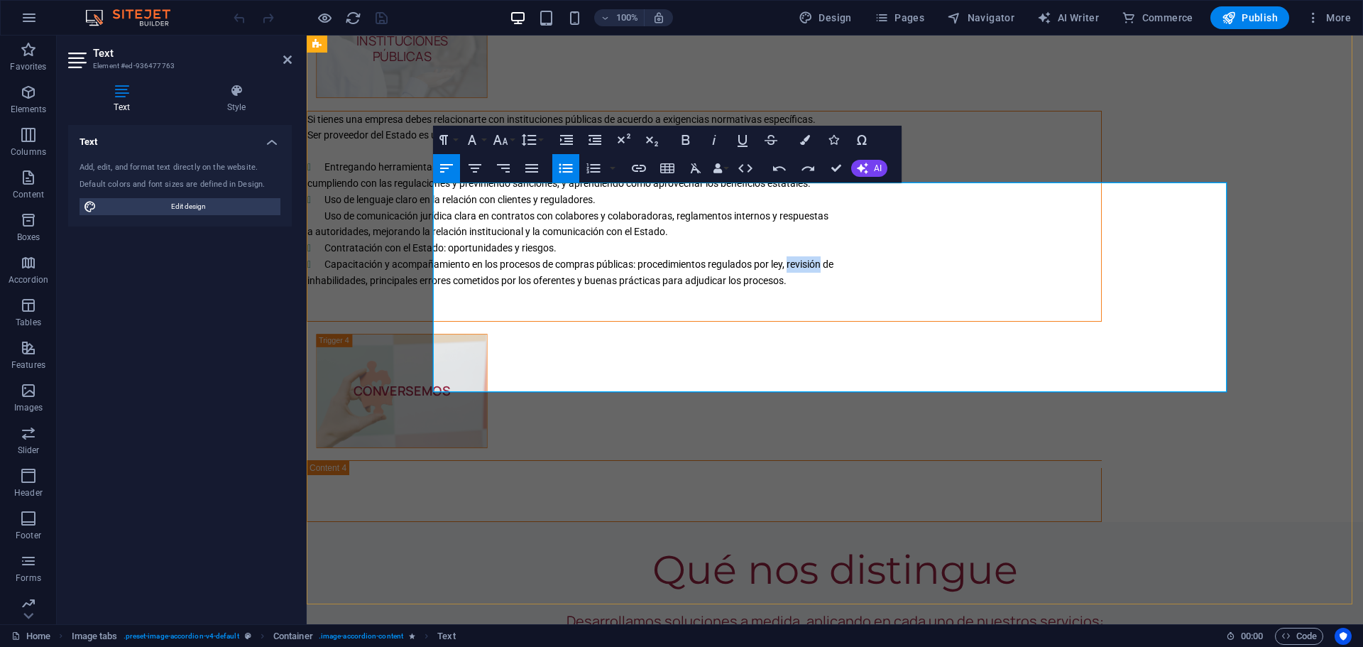
drag, startPoint x: 958, startPoint y: 354, endPoint x: 435, endPoint y: 190, distance: 547.6
click at [435, 190] on div "Si tienes una empresa debes relacionarte con instituciones públicas de acuerdo …" at bounding box center [704, 215] width 794 height 209
click at [595, 136] on icon "button" at bounding box center [595, 139] width 17 height 17
click at [569, 138] on icon "button" at bounding box center [566, 140] width 13 height 10
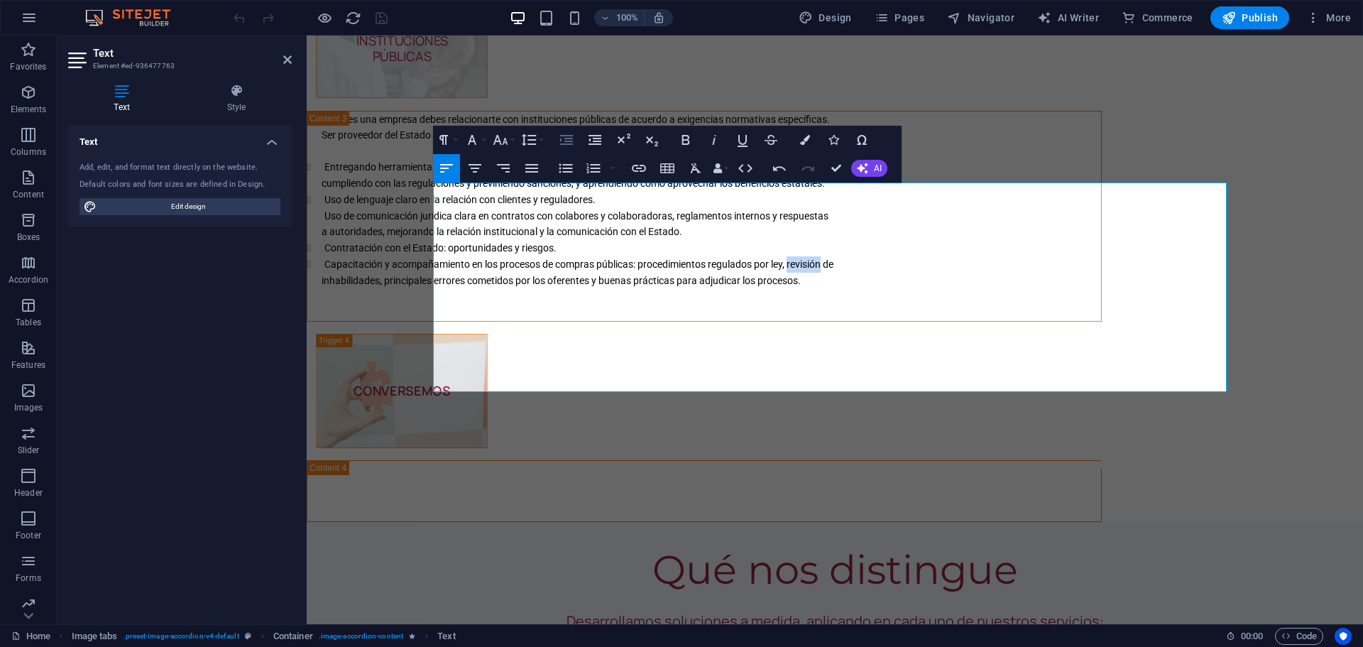
click at [567, 138] on icon "button" at bounding box center [566, 140] width 13 height 10
click at [567, 137] on icon "button" at bounding box center [566, 139] width 17 height 17
click at [566, 137] on icon "button" at bounding box center [566, 139] width 17 height 17
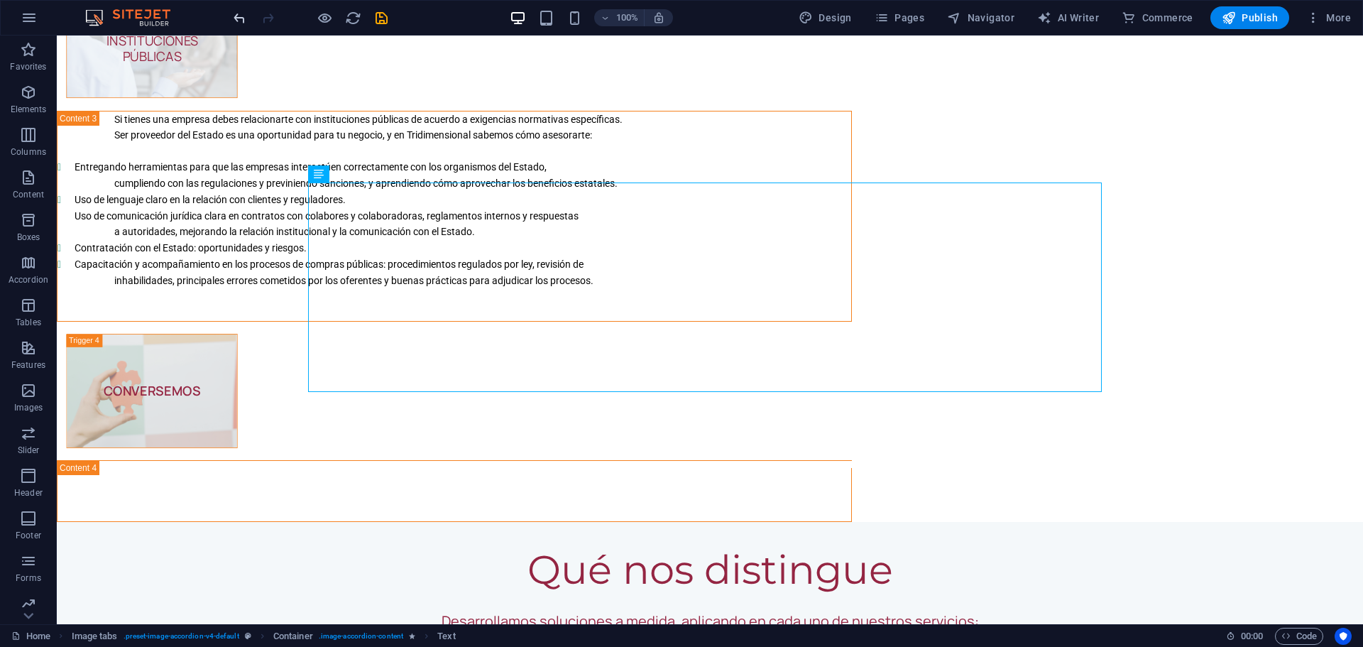
click at [241, 13] on icon "undo" at bounding box center [240, 18] width 16 height 16
click at [241, 13] on div at bounding box center [310, 17] width 159 height 23
click at [240, 13] on div at bounding box center [310, 17] width 159 height 23
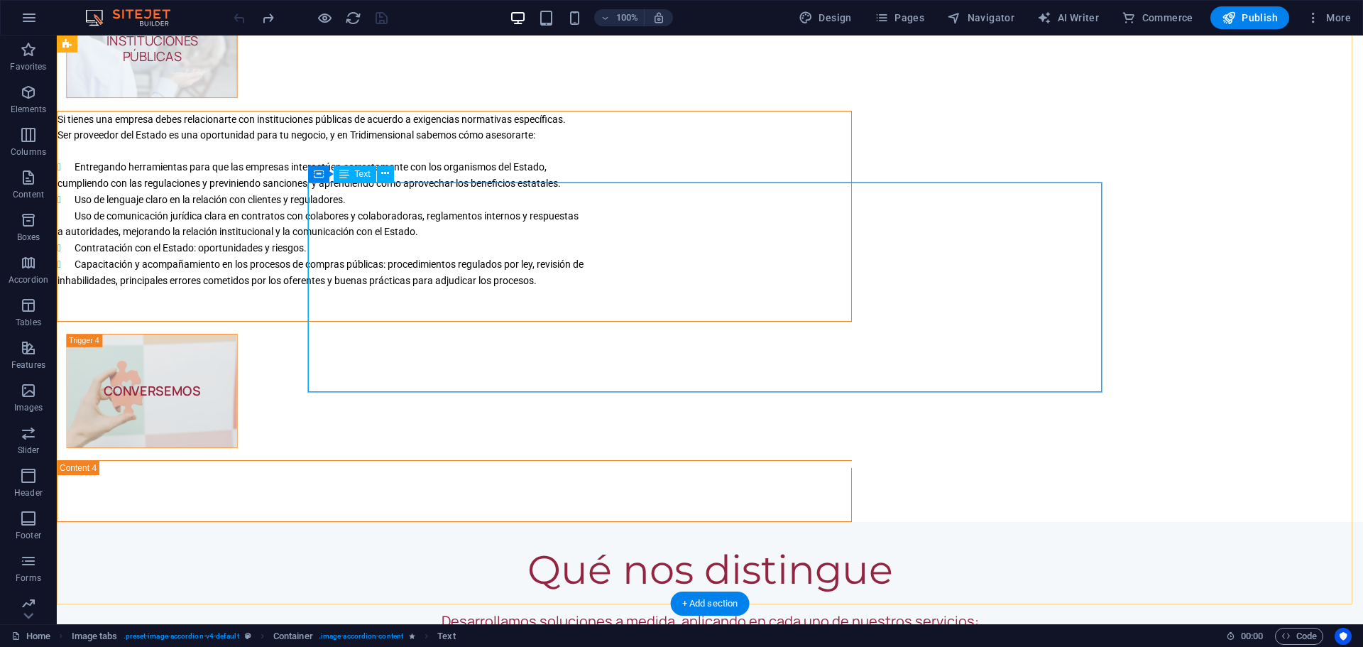
click at [602, 321] on div "Si tienes una empresa debes relacionarte con instituciones públicas de acuerdo …" at bounding box center [455, 215] width 794 height 209
click at [584, 321] on div "Si tienes una empresa debes relacionarte con instituciones públicas de acuerdo …" at bounding box center [455, 215] width 794 height 209
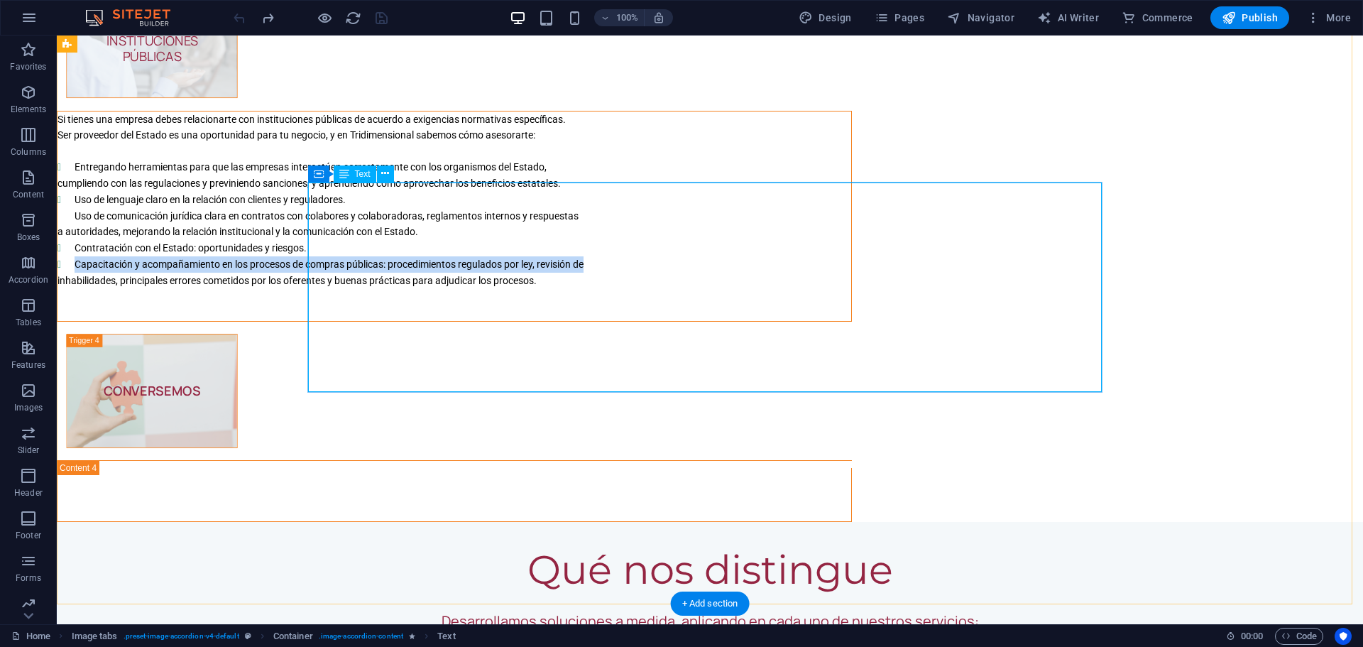
click at [334, 270] on span "Capacitación y acompañamiento en los procesos de compras públicas: procedimient…" at bounding box center [329, 263] width 509 height 11
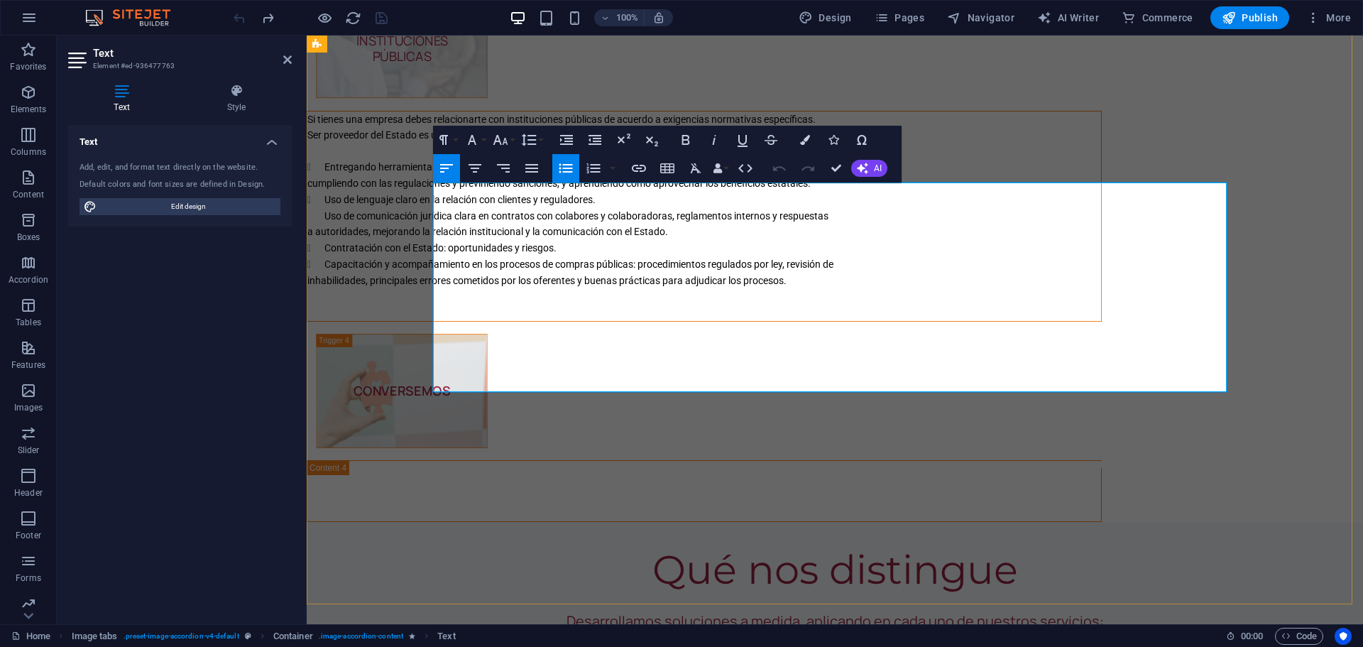
click at [592, 286] on span "inhabilidades, principales errores cometidos por los oferentes y buenas práctic…" at bounding box center [546, 280] width 479 height 11
drag, startPoint x: 901, startPoint y: 352, endPoint x: 424, endPoint y: 186, distance: 505.3
click at [541, 138] on button "Line Height" at bounding box center [531, 140] width 27 height 28
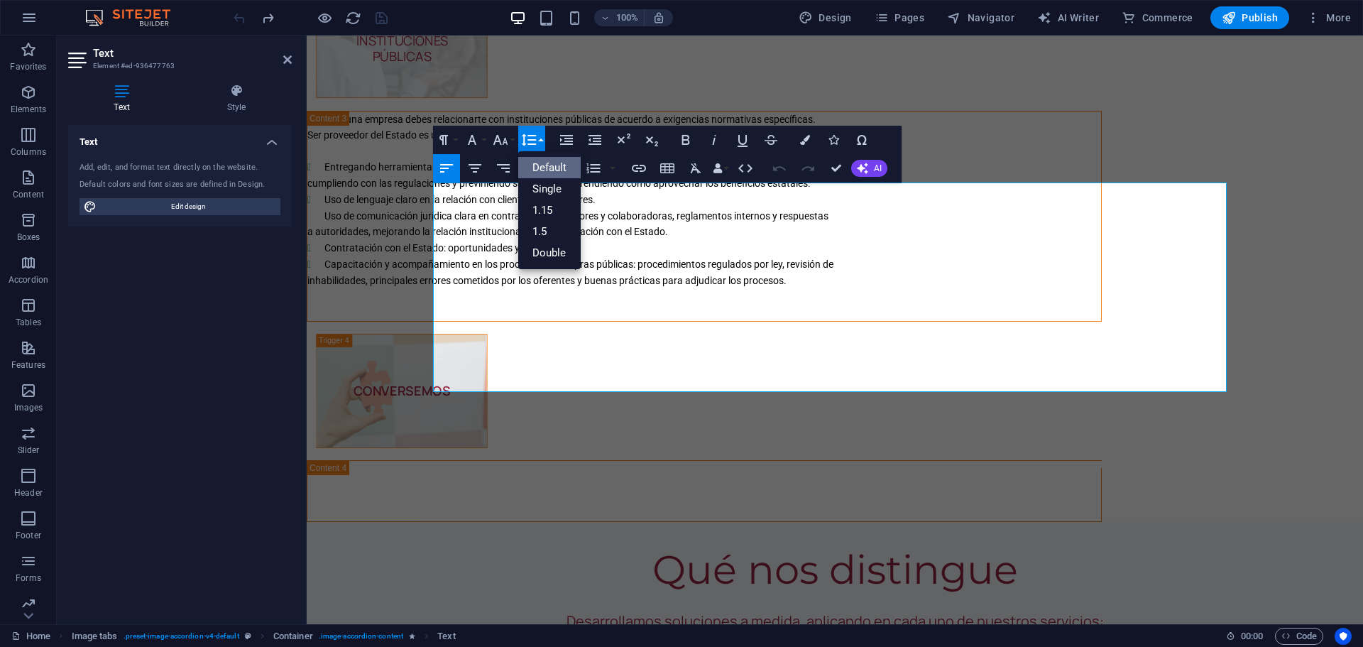
scroll to position [0, 0]
click at [541, 138] on button "Line Height" at bounding box center [531, 140] width 27 height 28
click at [560, 138] on icon "button" at bounding box center [566, 140] width 13 height 10
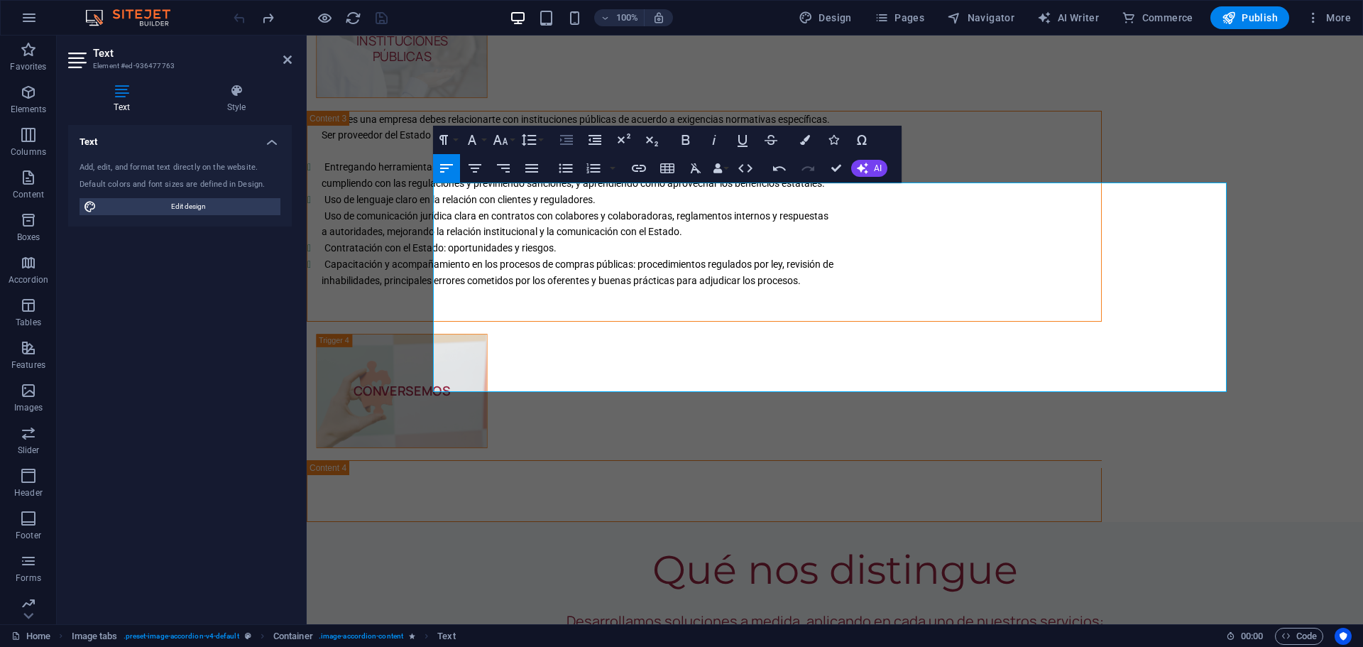
click at [558, 138] on icon "button" at bounding box center [566, 139] width 17 height 17
click at [563, 141] on icon "button" at bounding box center [566, 139] width 17 height 17
click at [987, 273] on li "Capacitación y acompañamiento en los procesos de compras públicas: procedimient…" at bounding box center [713, 264] width 777 height 16
click at [992, 256] on li "Contratación con el Estado: oportunidades y riesgos." at bounding box center [713, 248] width 777 height 16
click at [1032, 239] on p "a autoridades, mejorando la relación institucional y la comunicación con el Est…" at bounding box center [704, 232] width 794 height 16
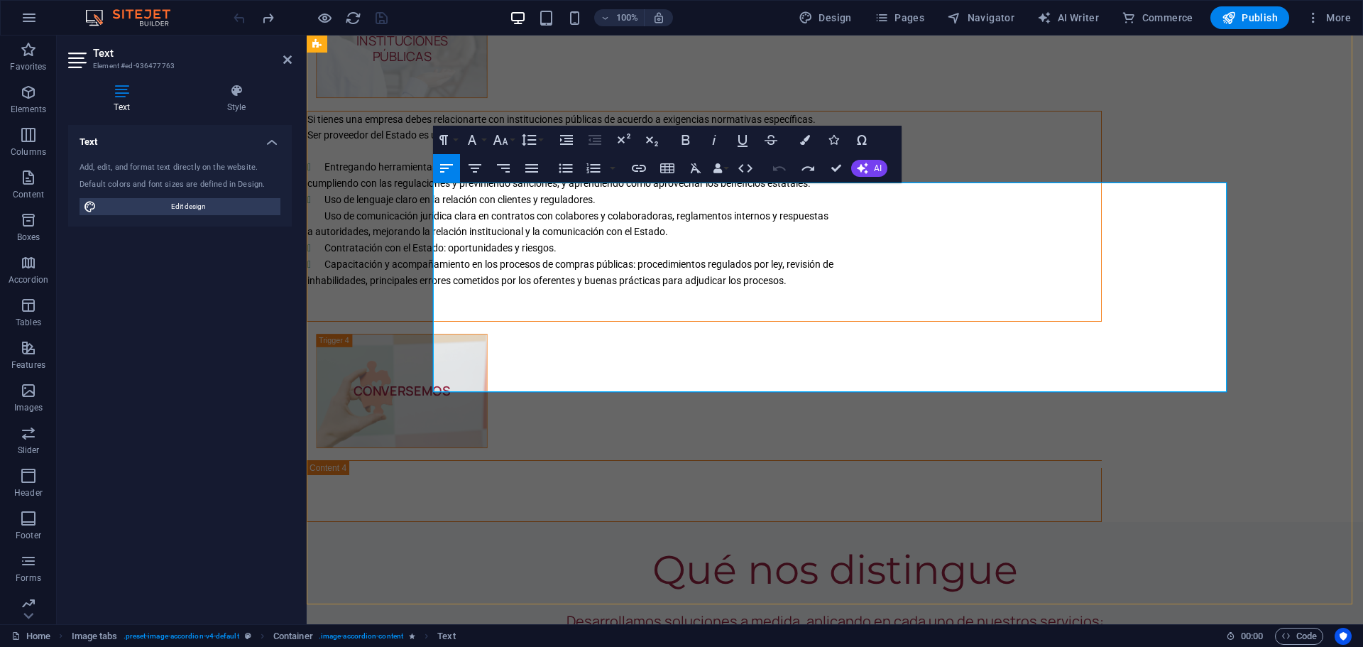
click at [359, 205] on span "Uso de l" at bounding box center [342, 199] width 34 height 11
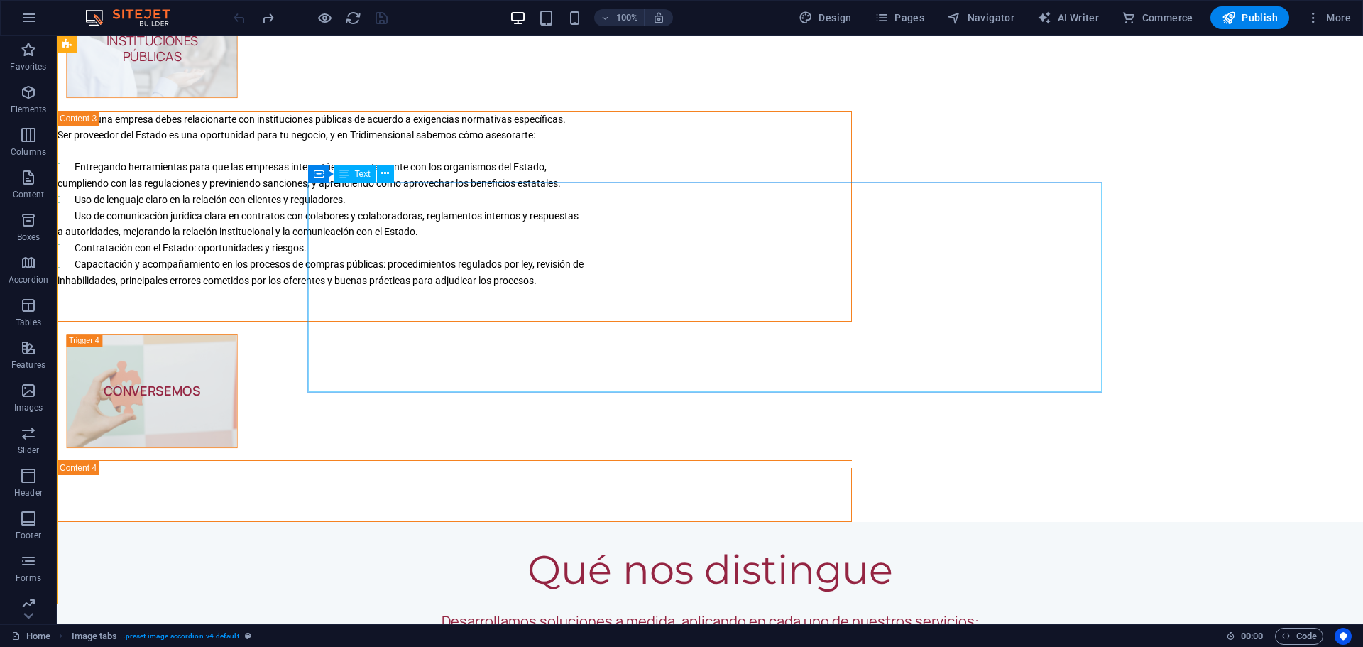
click at [348, 174] on icon at bounding box center [344, 173] width 10 height 17
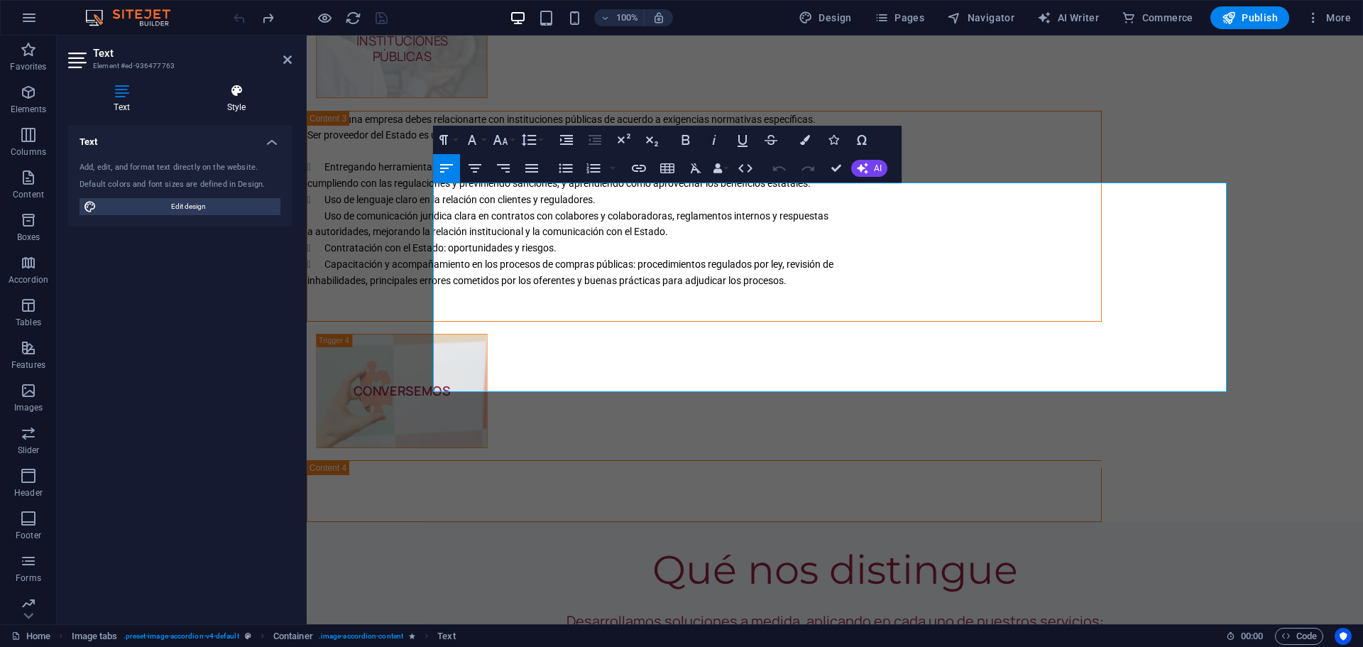
click at [239, 100] on h4 "Style" at bounding box center [236, 99] width 111 height 30
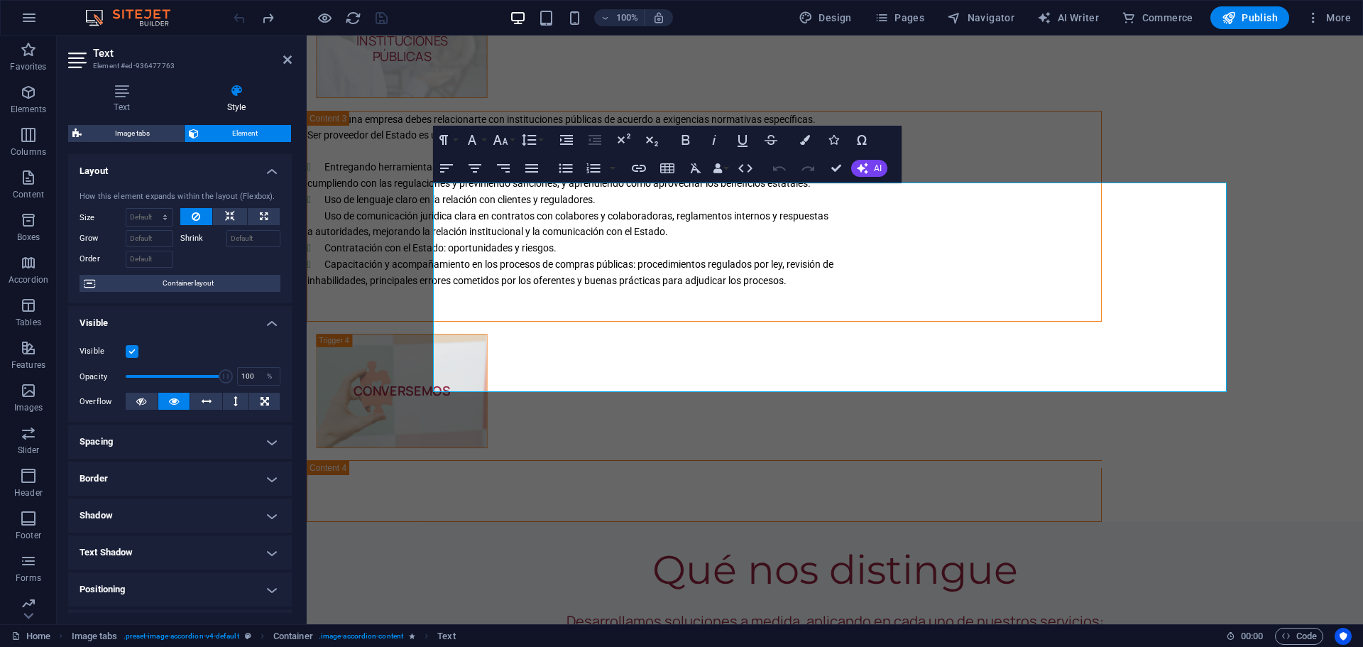
drag, startPoint x: 288, startPoint y: 307, endPoint x: 287, endPoint y: 320, distance: 12.9
click at [287, 320] on h4 "Visible" at bounding box center [180, 319] width 224 height 26
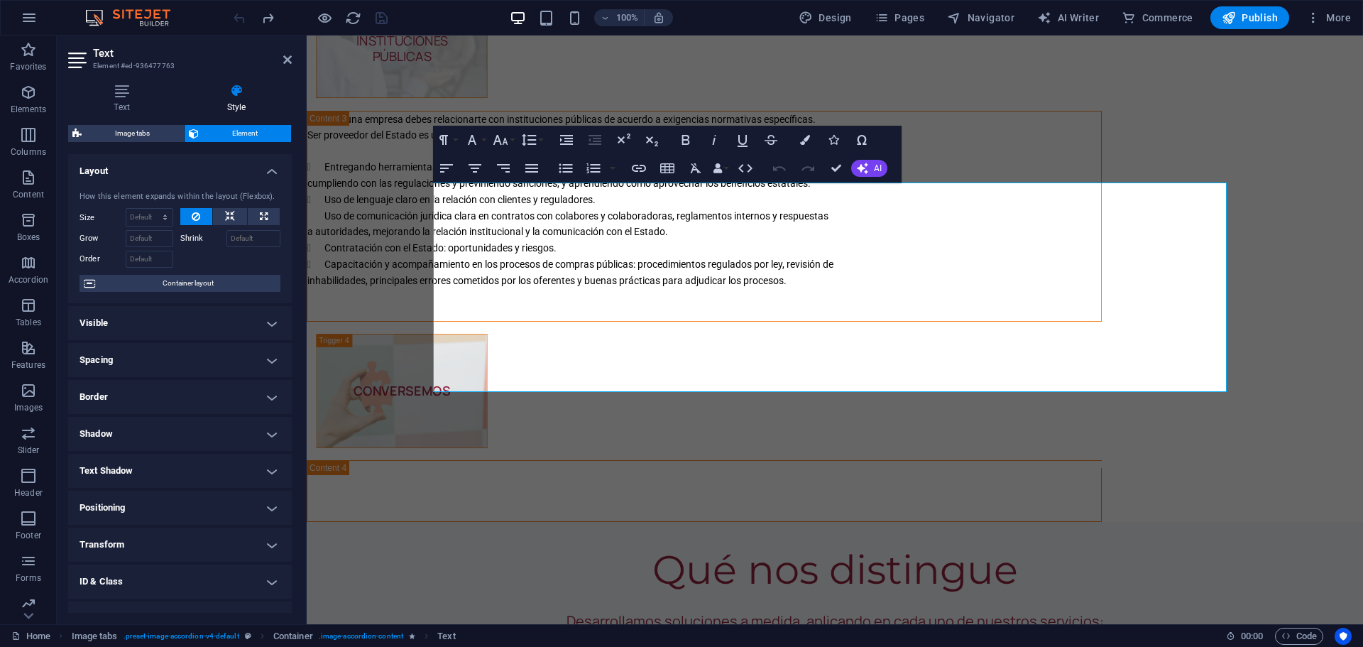
drag, startPoint x: 292, startPoint y: 314, endPoint x: 288, endPoint y: 336, distance: 22.3
click at [288, 342] on div "Text Style Text Add, edit, and format text directly on the website. Default col…" at bounding box center [180, 348] width 246 height 552
drag, startPoint x: 289, startPoint y: 330, endPoint x: 287, endPoint y: 381, distance: 51.9
click at [287, 381] on ul "Layout How this element expands within the layout (Flexbox). Size Default auto …" at bounding box center [180, 413] width 224 height 519
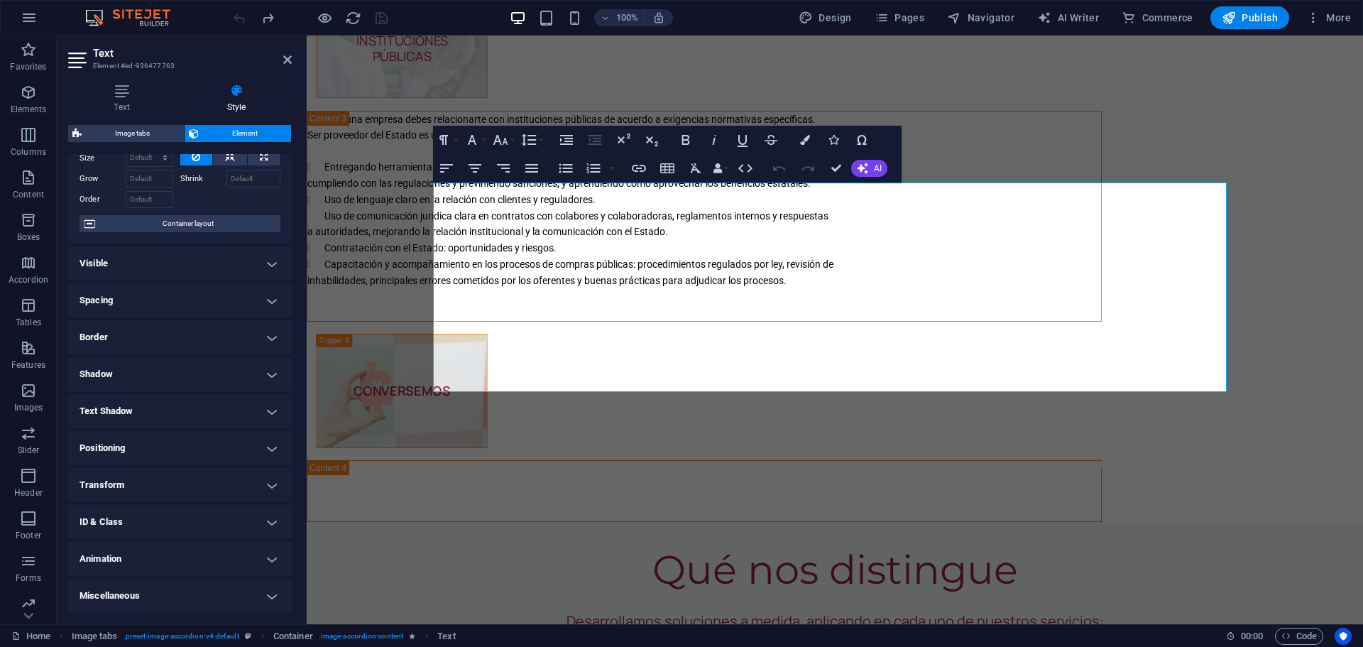
click at [267, 446] on h4 "Positioning" at bounding box center [180, 448] width 224 height 34
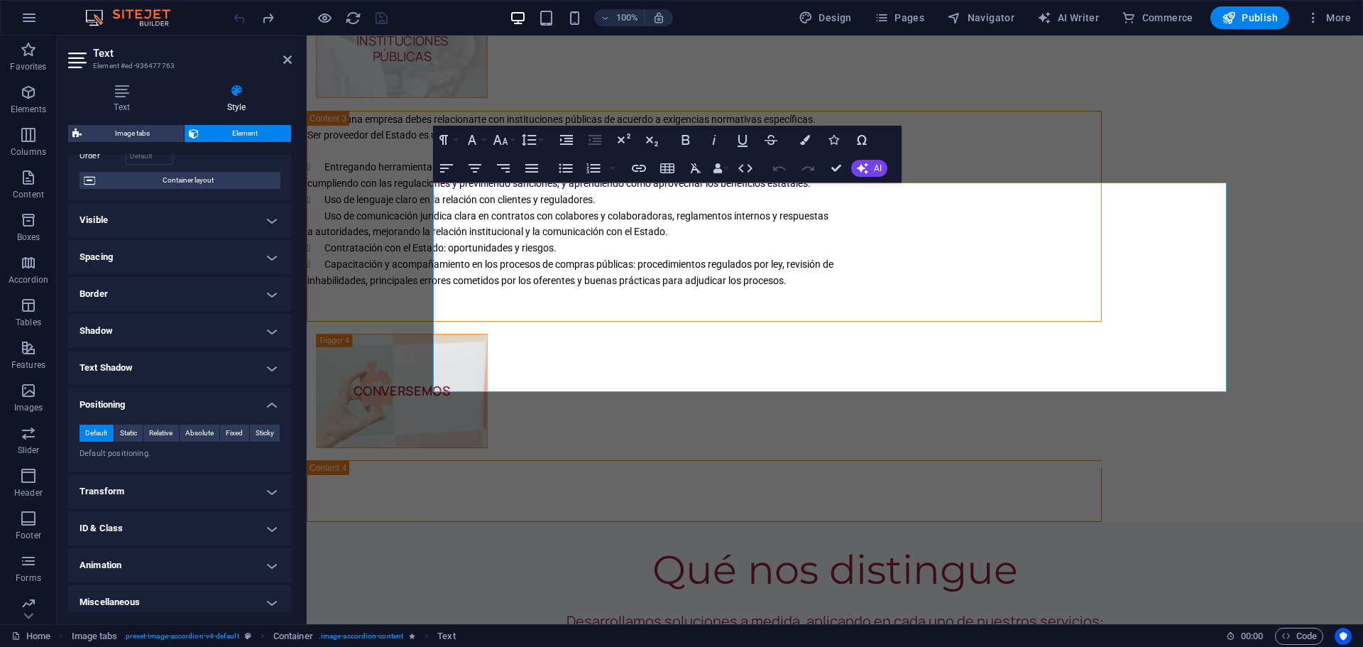
scroll to position [109, 0]
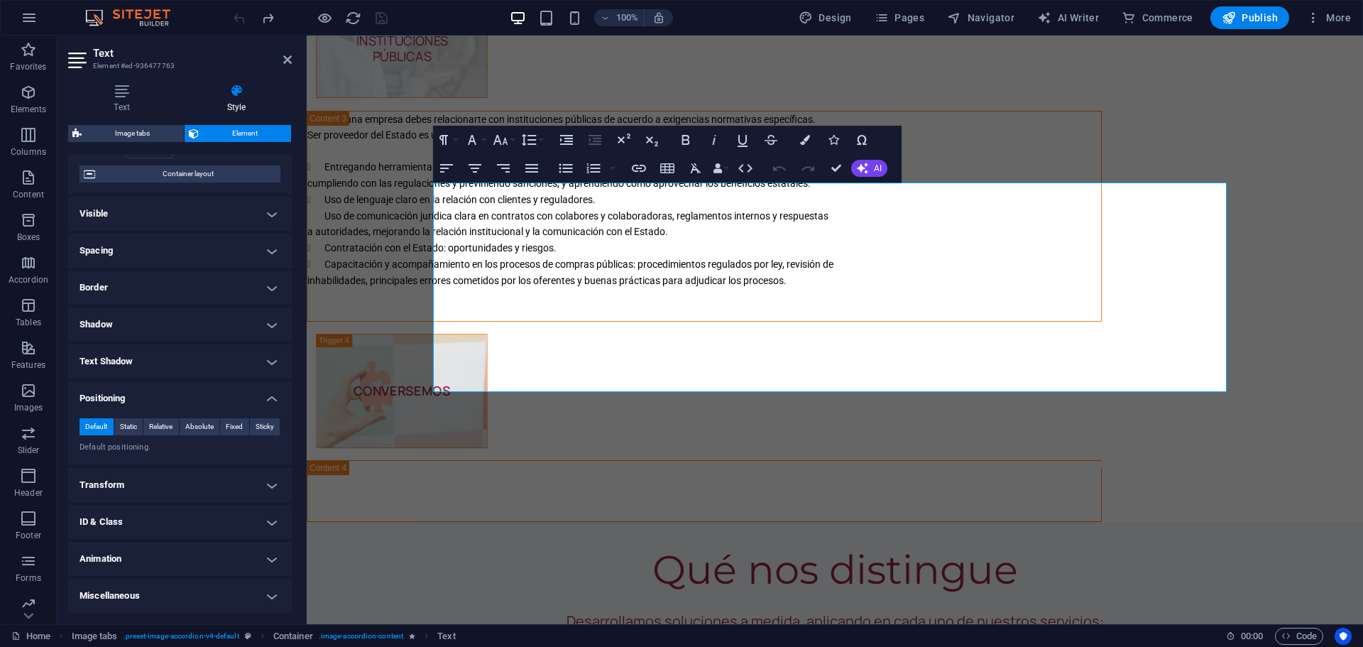
click at [262, 484] on h4 "Transform" at bounding box center [180, 485] width 224 height 34
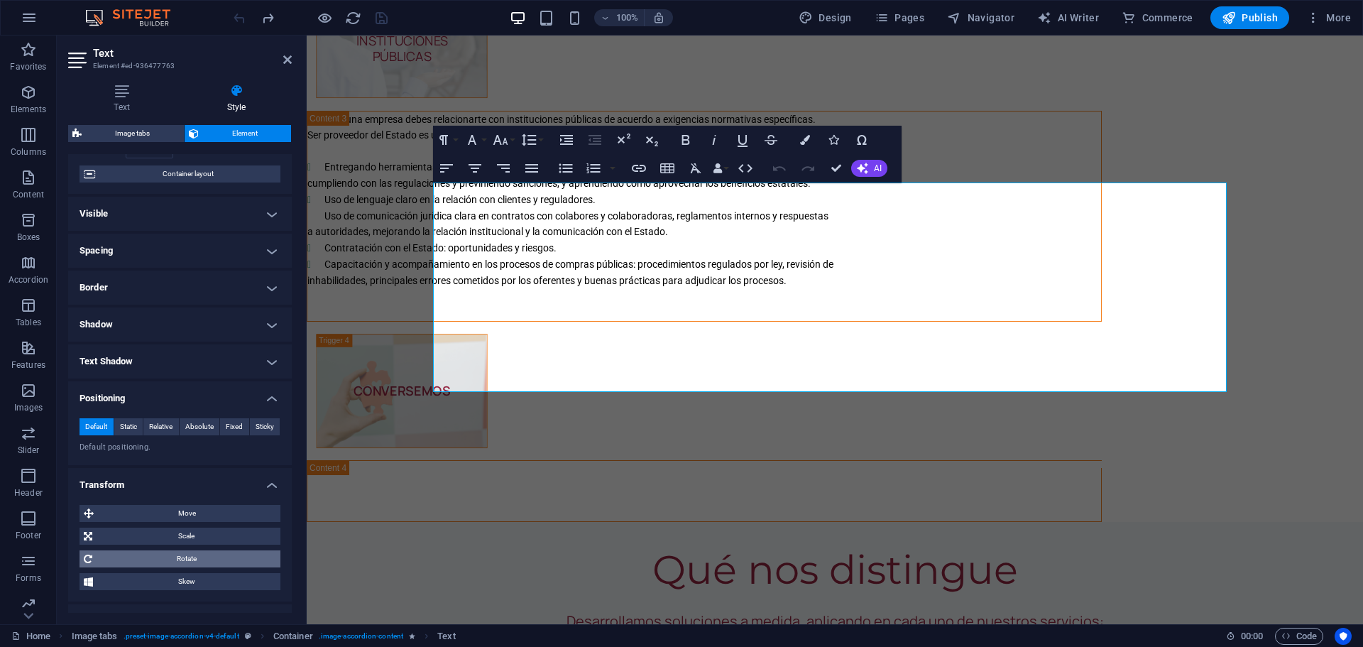
scroll to position [209, 0]
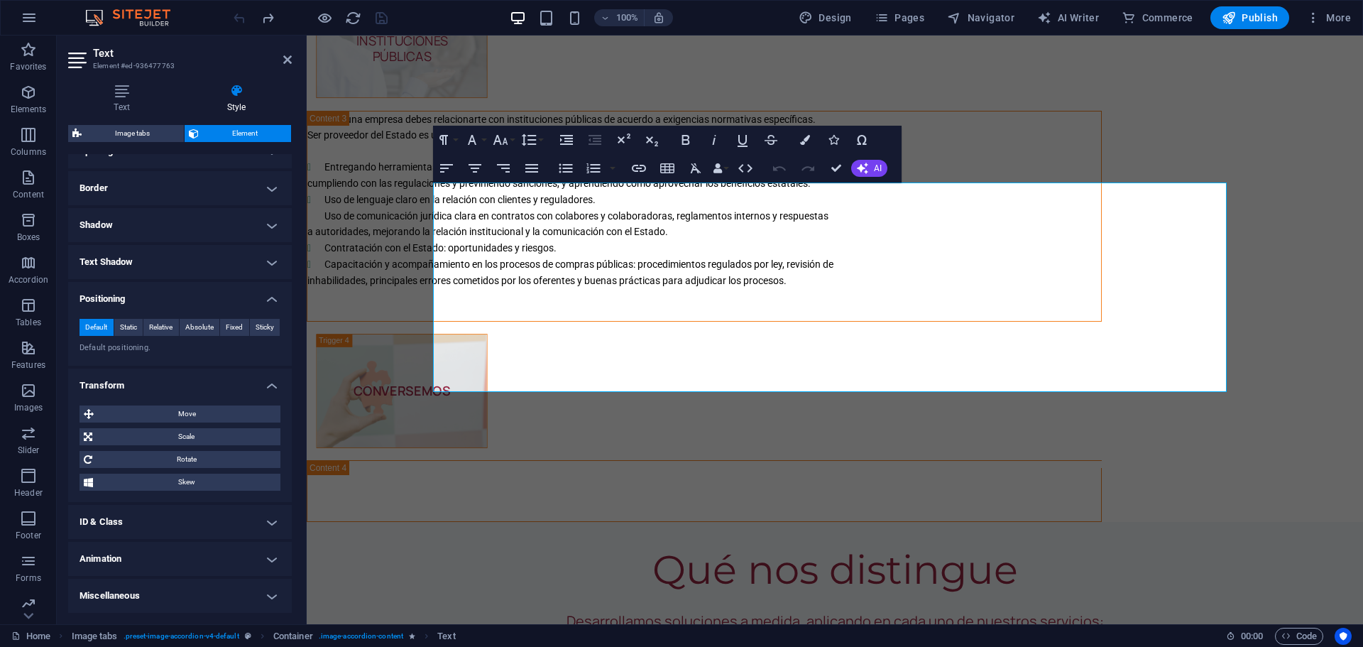
click at [273, 521] on h4 "ID & Class" at bounding box center [180, 522] width 224 height 34
click at [273, 521] on h4 "ID & Class" at bounding box center [180, 518] width 224 height 26
click at [273, 589] on h4 "Miscellaneous" at bounding box center [180, 596] width 224 height 34
click at [273, 589] on h4 "Miscellaneous" at bounding box center [180, 592] width 224 height 26
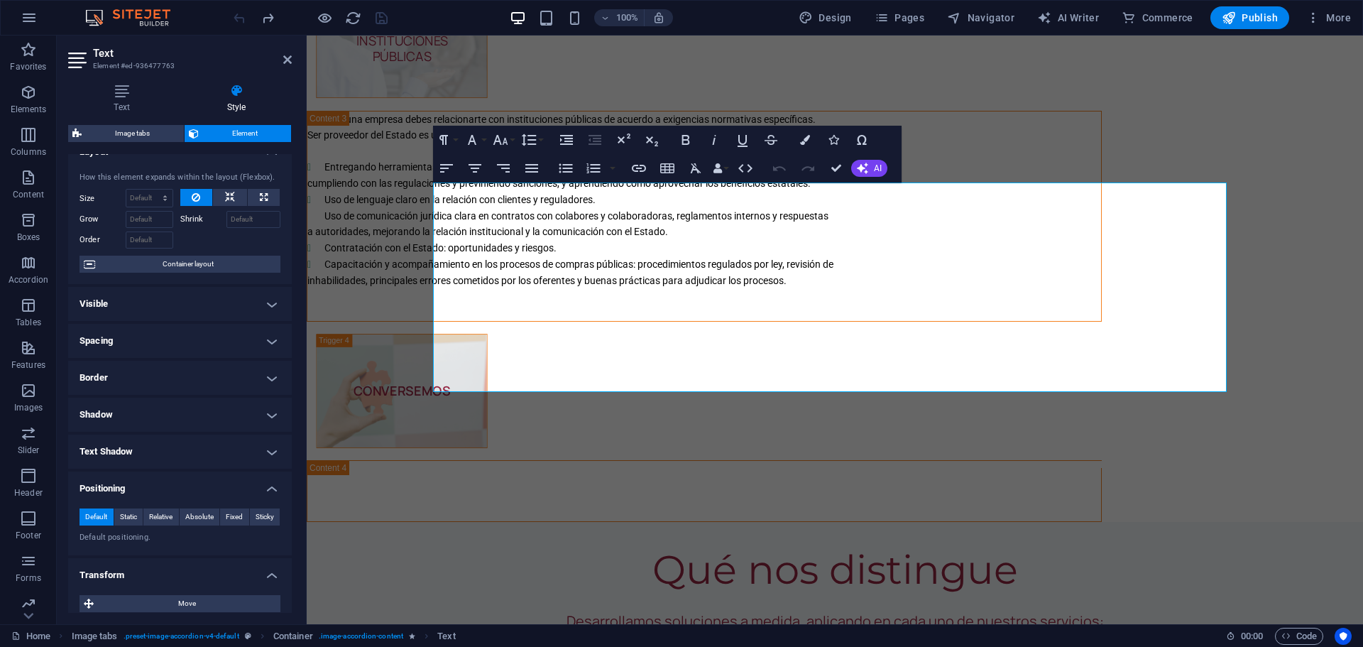
scroll to position [0, 0]
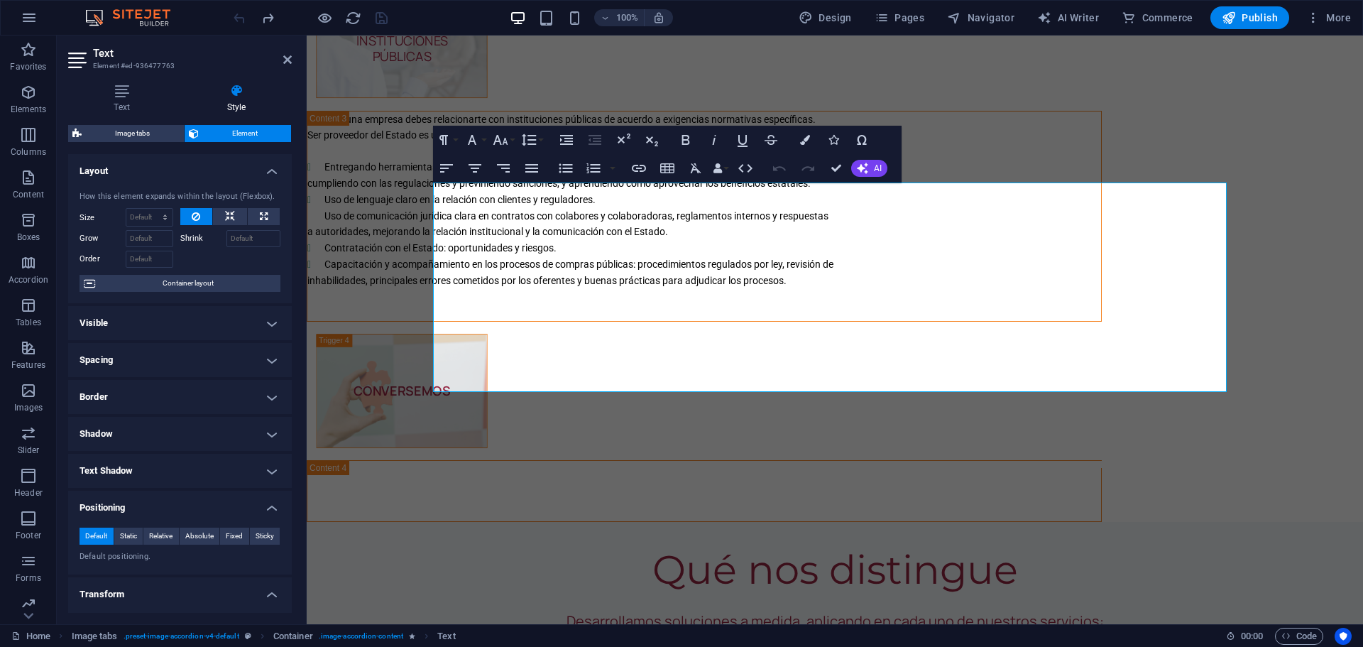
click at [265, 323] on h4 "Visible" at bounding box center [180, 323] width 224 height 34
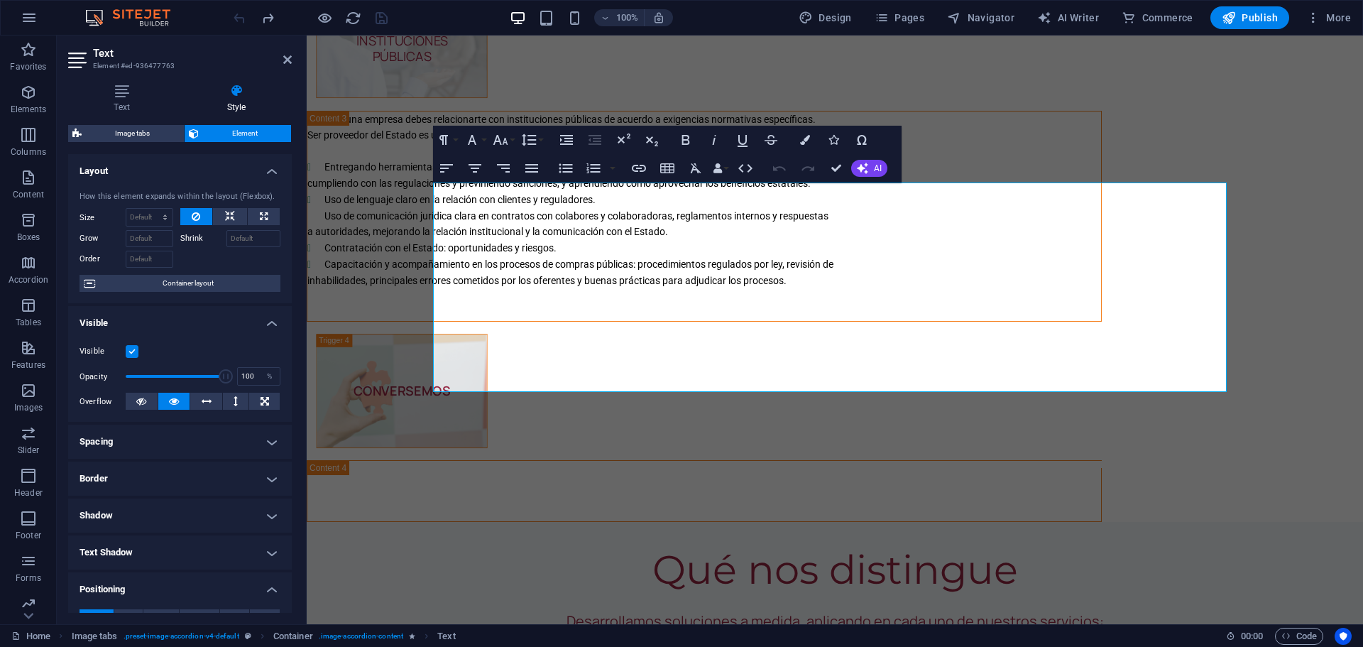
click at [266, 327] on h4 "Visible" at bounding box center [180, 319] width 224 height 26
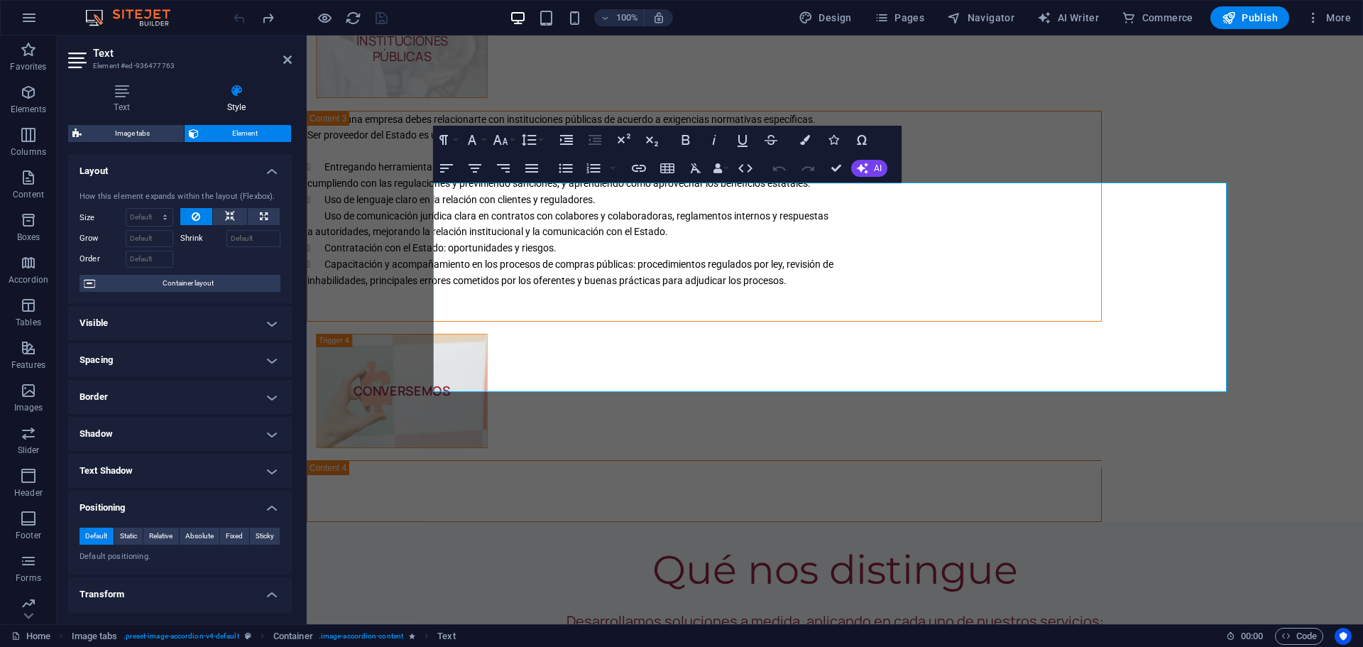
click at [264, 361] on h4 "Spacing" at bounding box center [180, 360] width 224 height 34
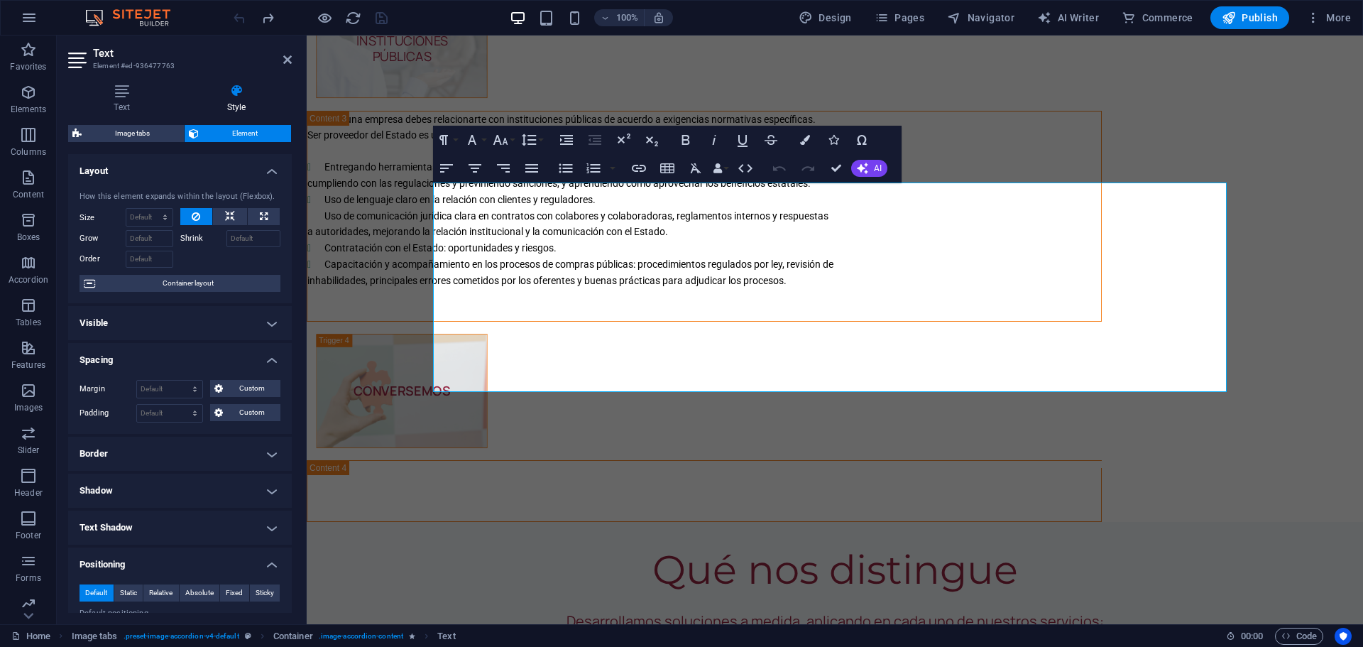
click at [268, 453] on h4 "Border" at bounding box center [180, 454] width 224 height 34
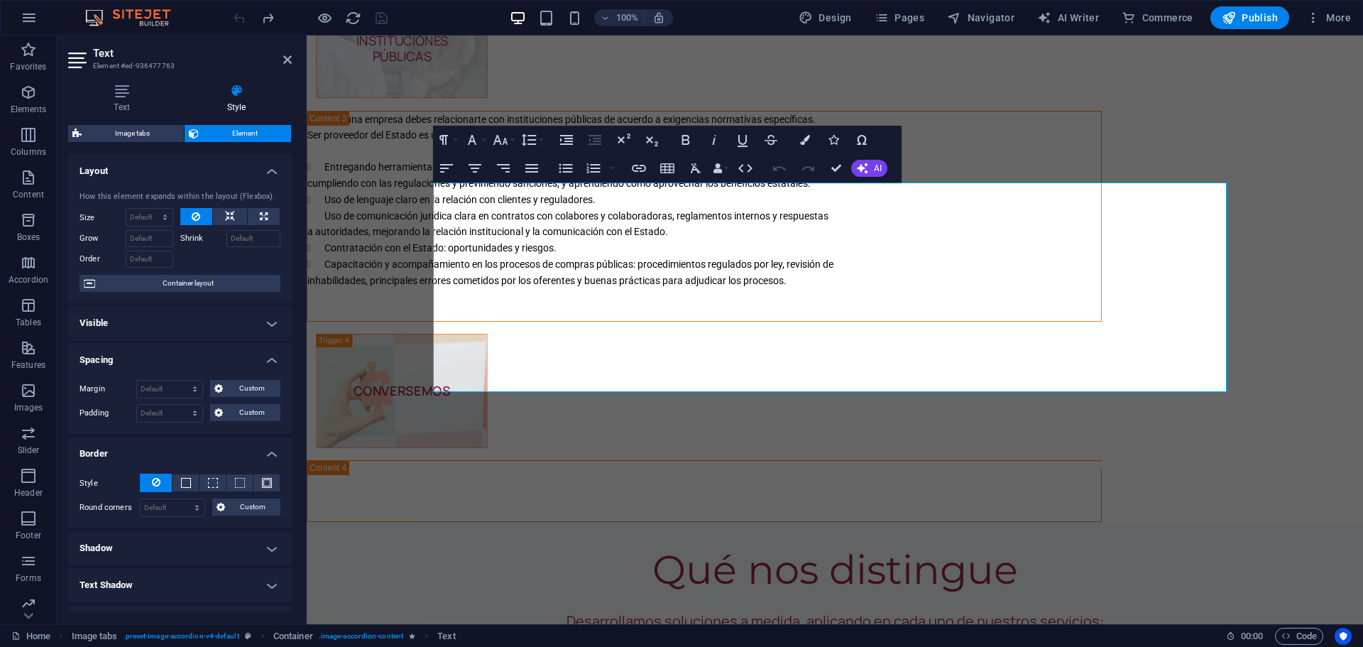
click at [268, 453] on h4 "Border" at bounding box center [180, 450] width 224 height 26
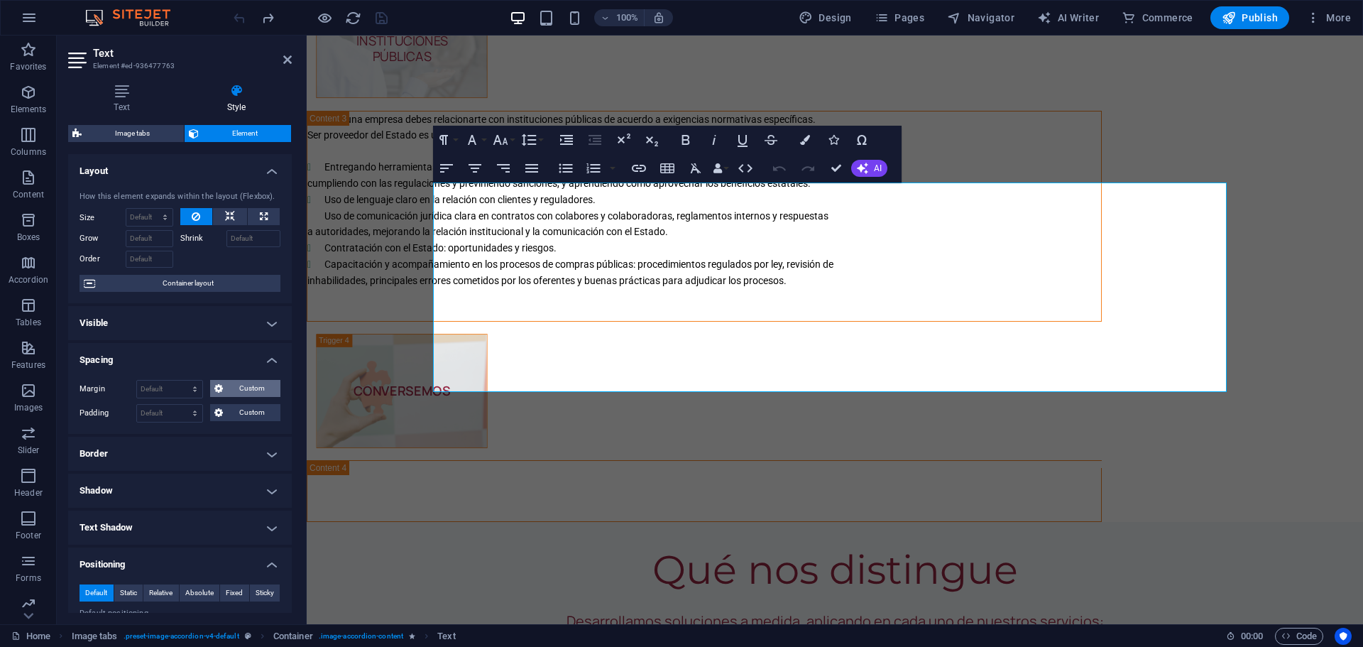
click at [262, 388] on span "Custom" at bounding box center [251, 388] width 49 height 17
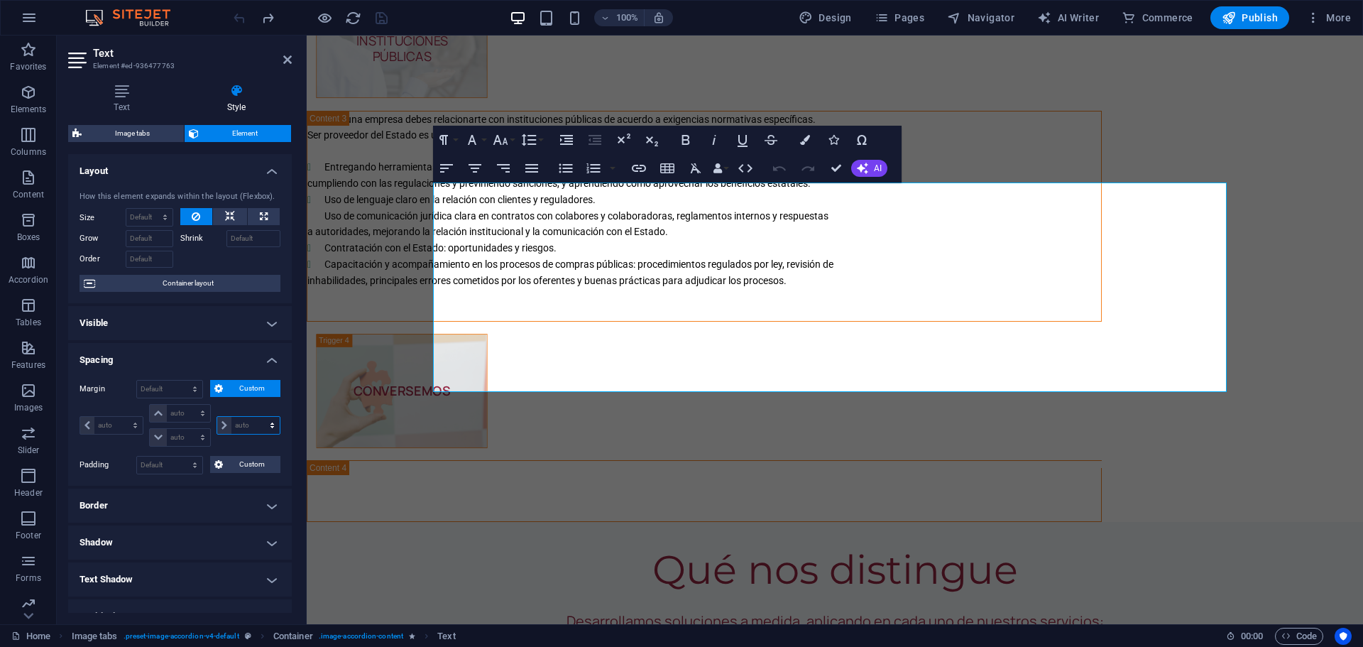
click at [254, 425] on select "auto px % rem vw vh" at bounding box center [248, 425] width 62 height 17
select select "%"
click at [257, 417] on select "auto px % rem vw vh" at bounding box center [248, 425] width 62 height 17
type input "0"
select select "px"
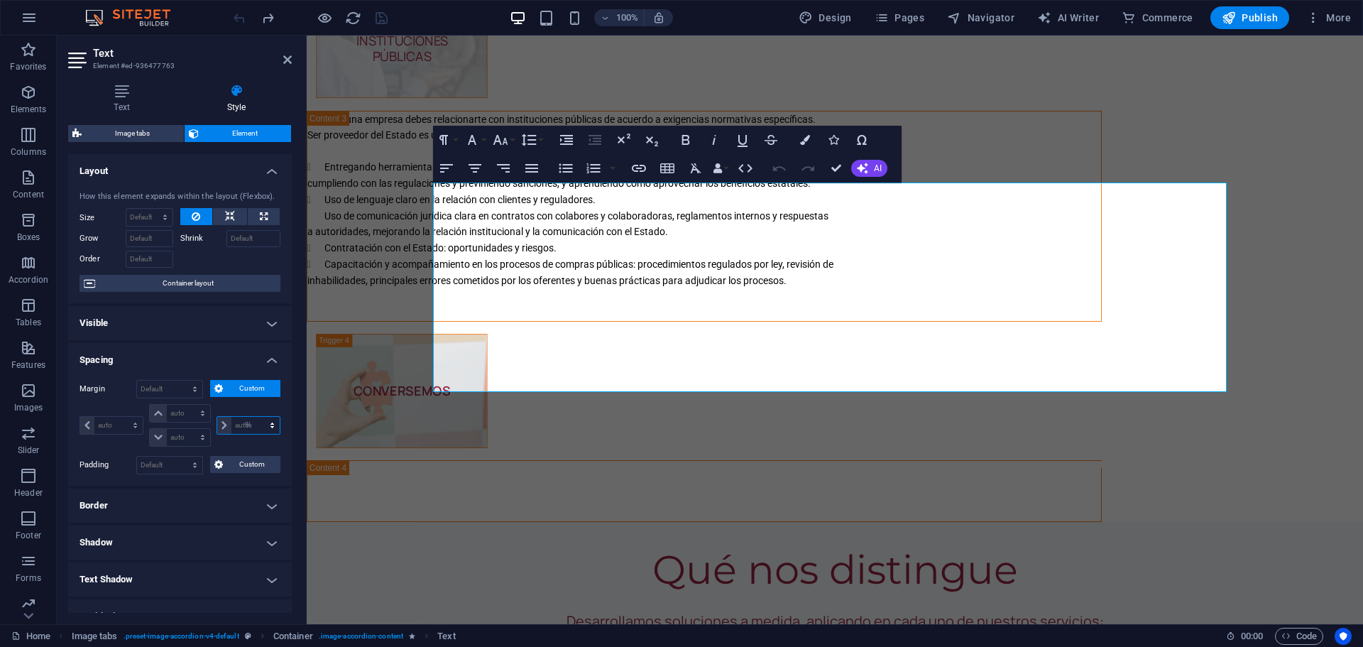
type input "0"
select select "px"
type input "0"
select select "px"
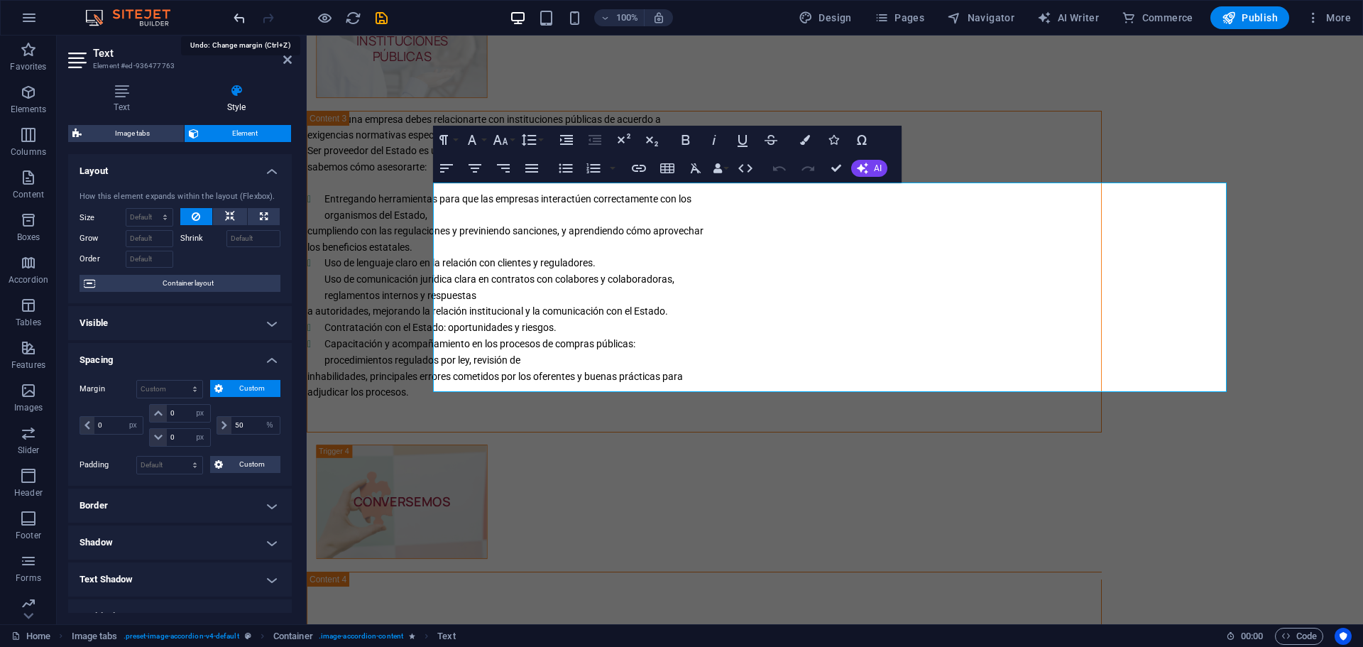
click at [237, 16] on icon "undo" at bounding box center [240, 18] width 16 height 16
type input "100"
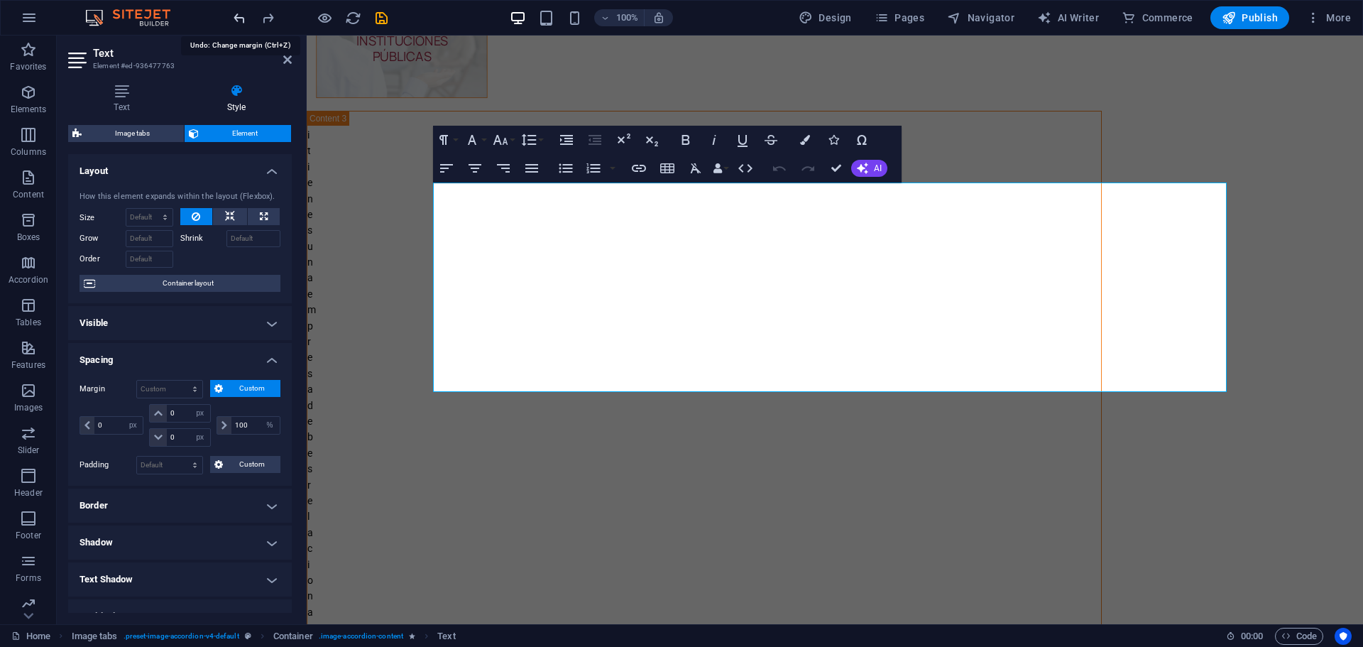
click at [237, 16] on icon "undo" at bounding box center [240, 18] width 16 height 16
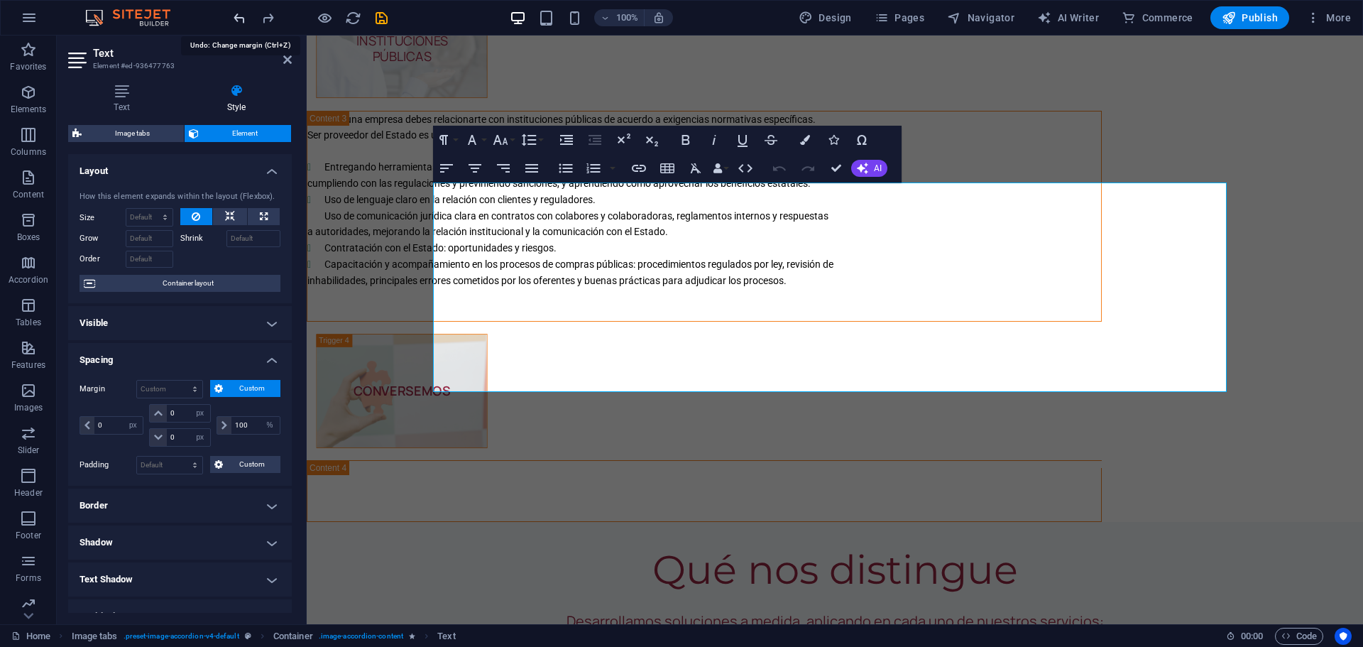
select select "DISABLED_OPTION_VALUE"
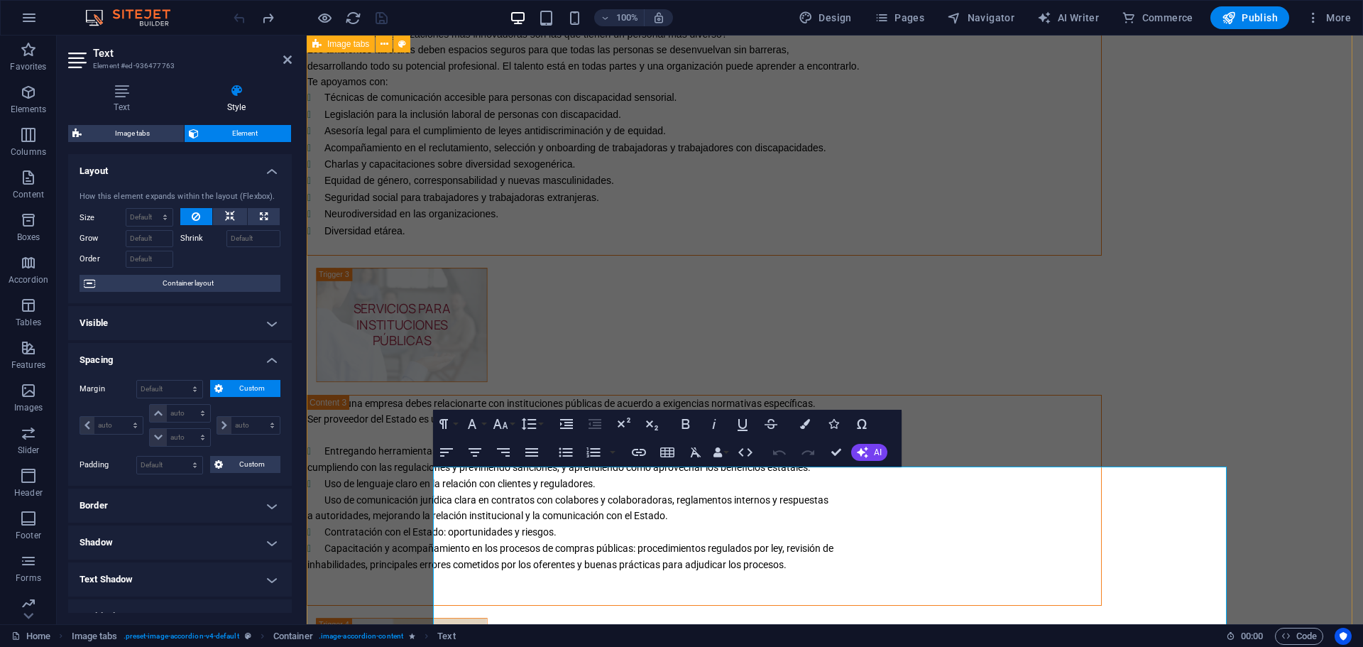
scroll to position [3169, 0]
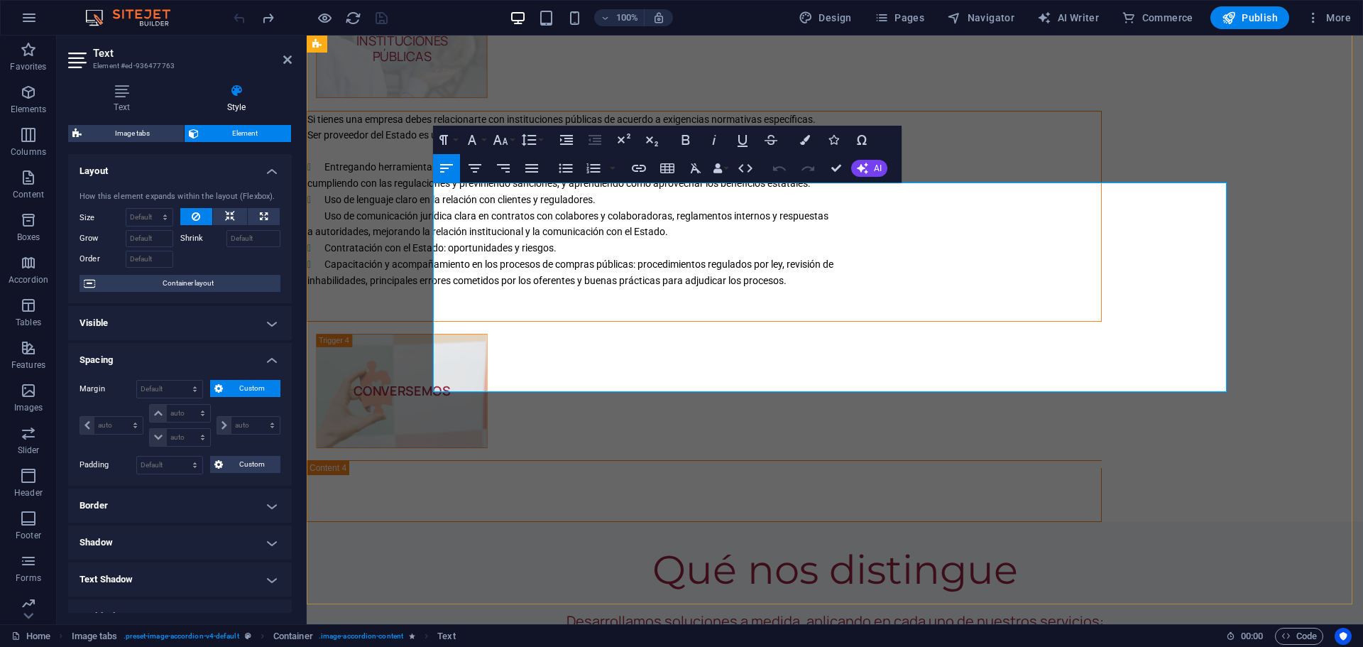
drag, startPoint x: 876, startPoint y: 352, endPoint x: 434, endPoint y: 187, distance: 471.7
click at [434, 187] on div "Si tienes una empresa debes relacionarte con instituciones públicas de acuerdo …" at bounding box center [704, 215] width 794 height 209
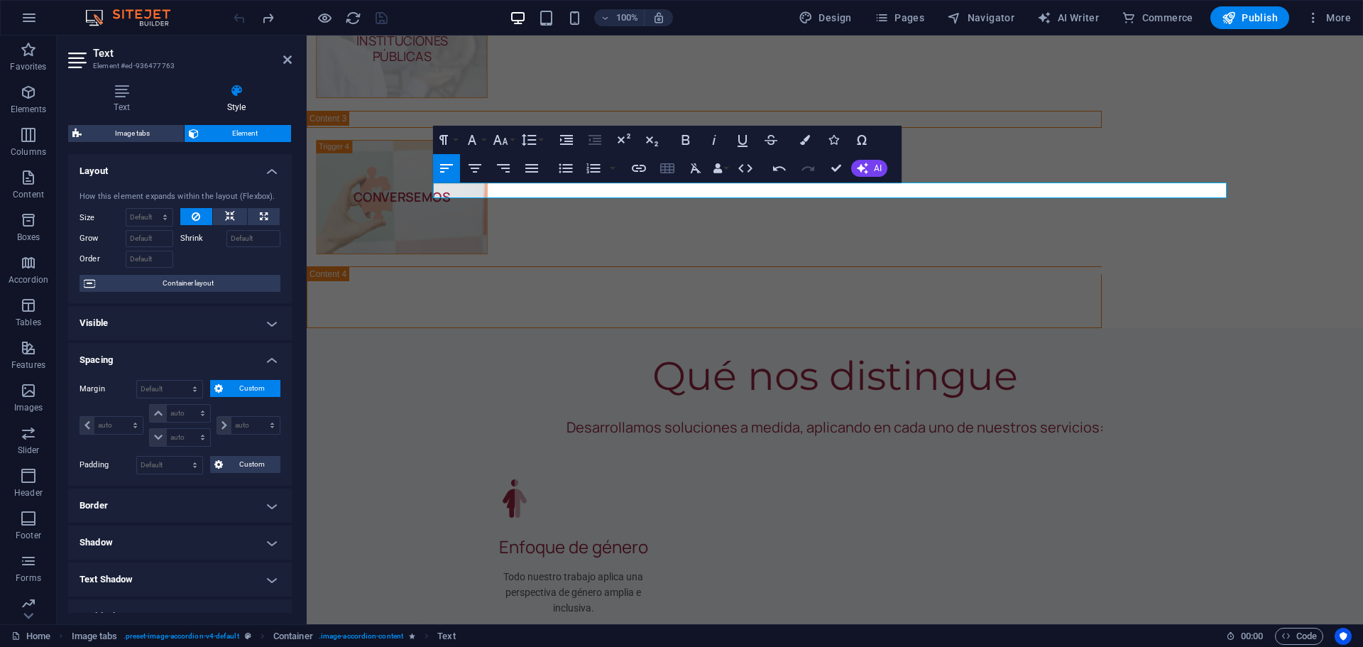
click at [671, 172] on icon "button" at bounding box center [667, 168] width 17 height 17
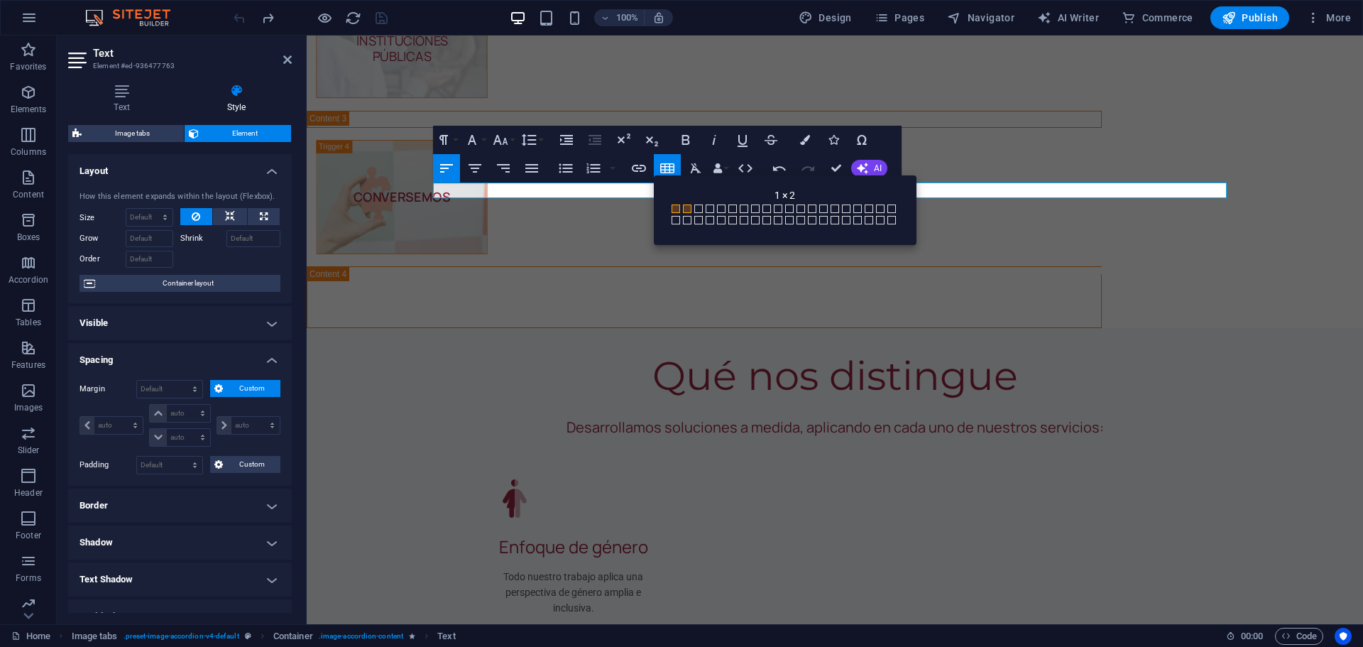
click at [685, 209] on span at bounding box center [687, 209] width 9 height 9
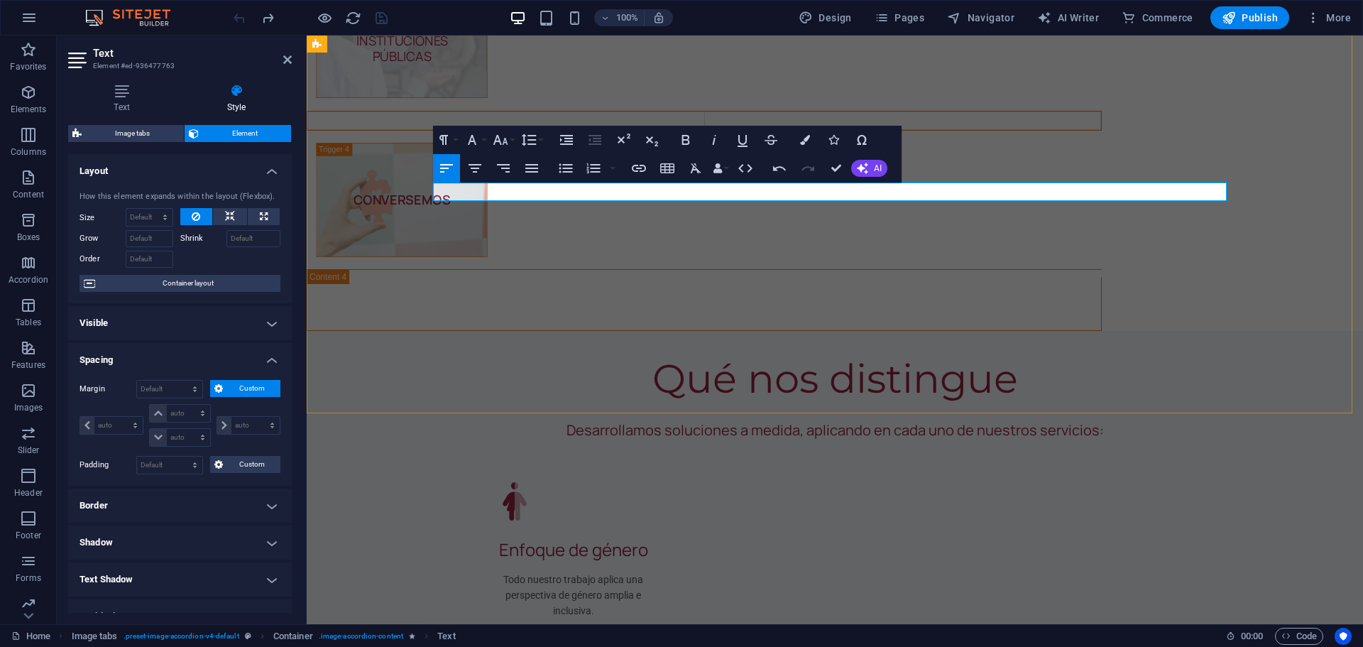
click at [440, 129] on td at bounding box center [506, 120] width 397 height 18
click at [312, 129] on div at bounding box center [308, 120] width 8 height 18
click at [434, 129] on td "​ ​" at bounding box center [506, 120] width 397 height 18
click at [307, 36] on div at bounding box center [307, 36] width 0 height 0
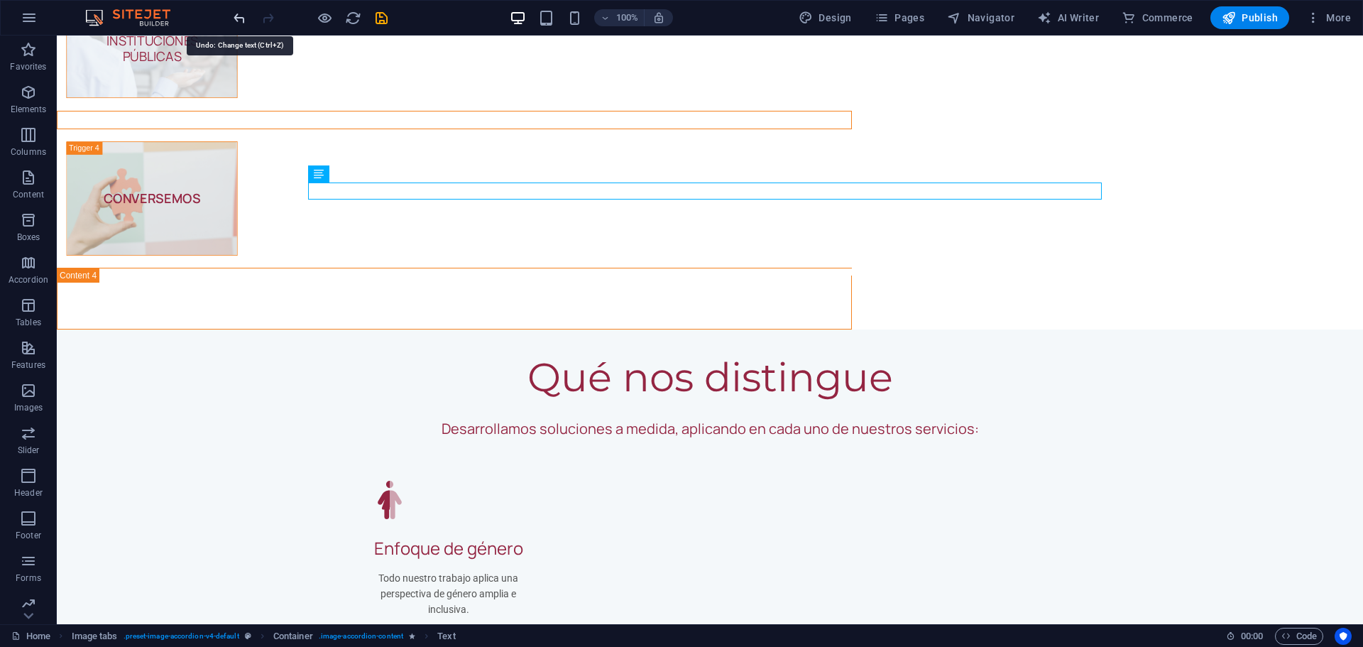
click at [239, 13] on icon "undo" at bounding box center [240, 18] width 16 height 16
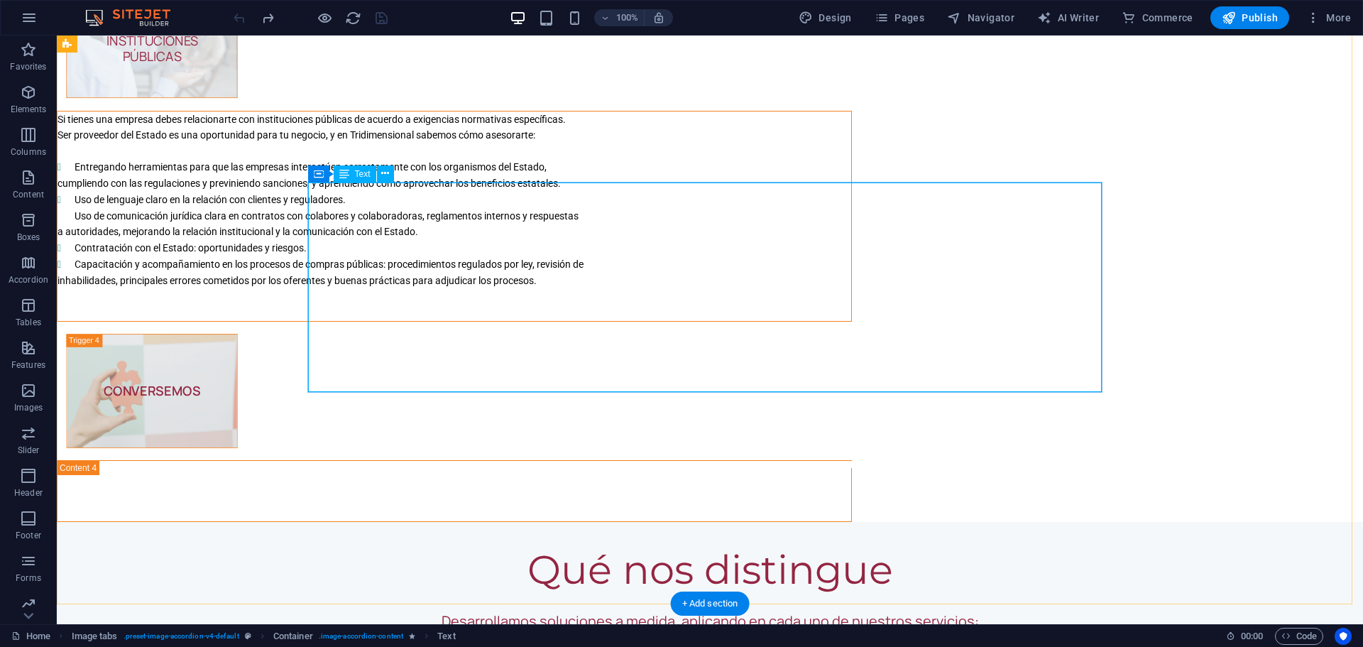
click at [534, 321] on div "Si tienes una empresa debes relacionarte con instituciones públicas de acuerdo …" at bounding box center [455, 215] width 794 height 209
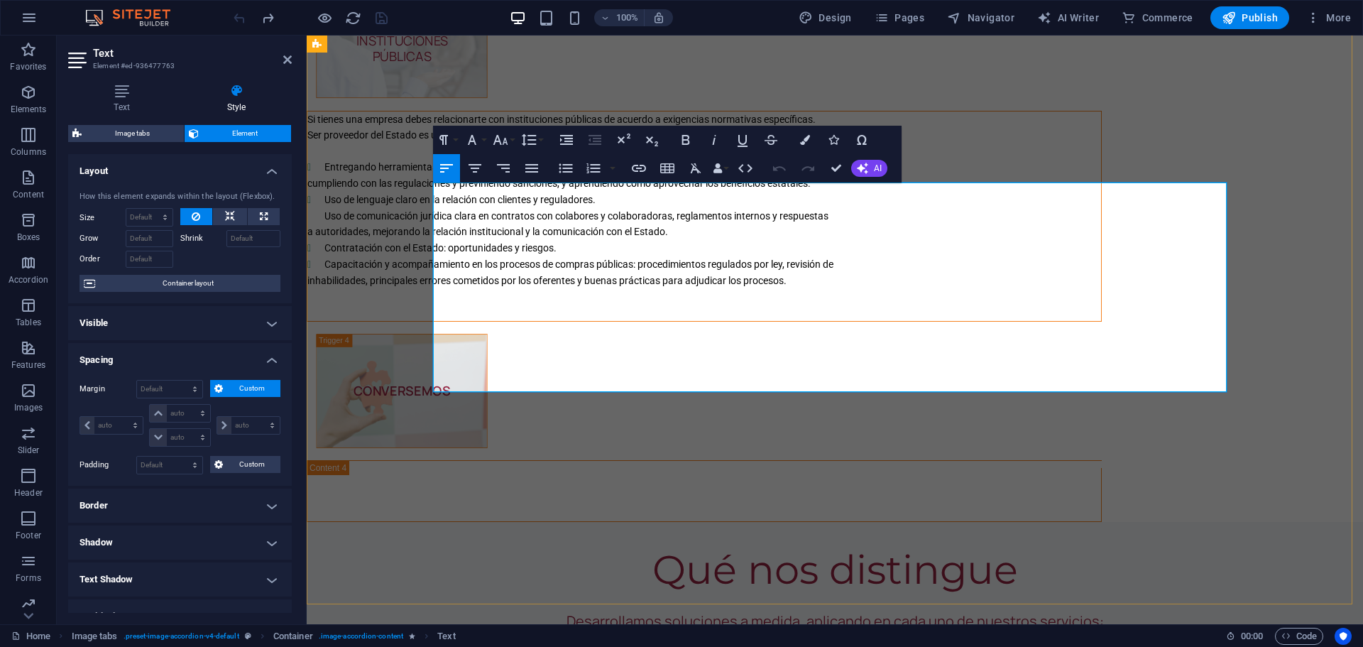
click at [474, 143] on p "Ser proveedor del Estado es una oportunidad para tu negocio, y en Tridimensiona…" at bounding box center [704, 135] width 794 height 16
click at [1001, 175] on li "Entregando herramientas para que las empresas interactúen correctamente con los…" at bounding box center [713, 167] width 777 height 16
click at [1101, 321] on div "Si tienes una empresa debes relacionarte con instituciones públicas de acuerdo …" at bounding box center [704, 215] width 794 height 209
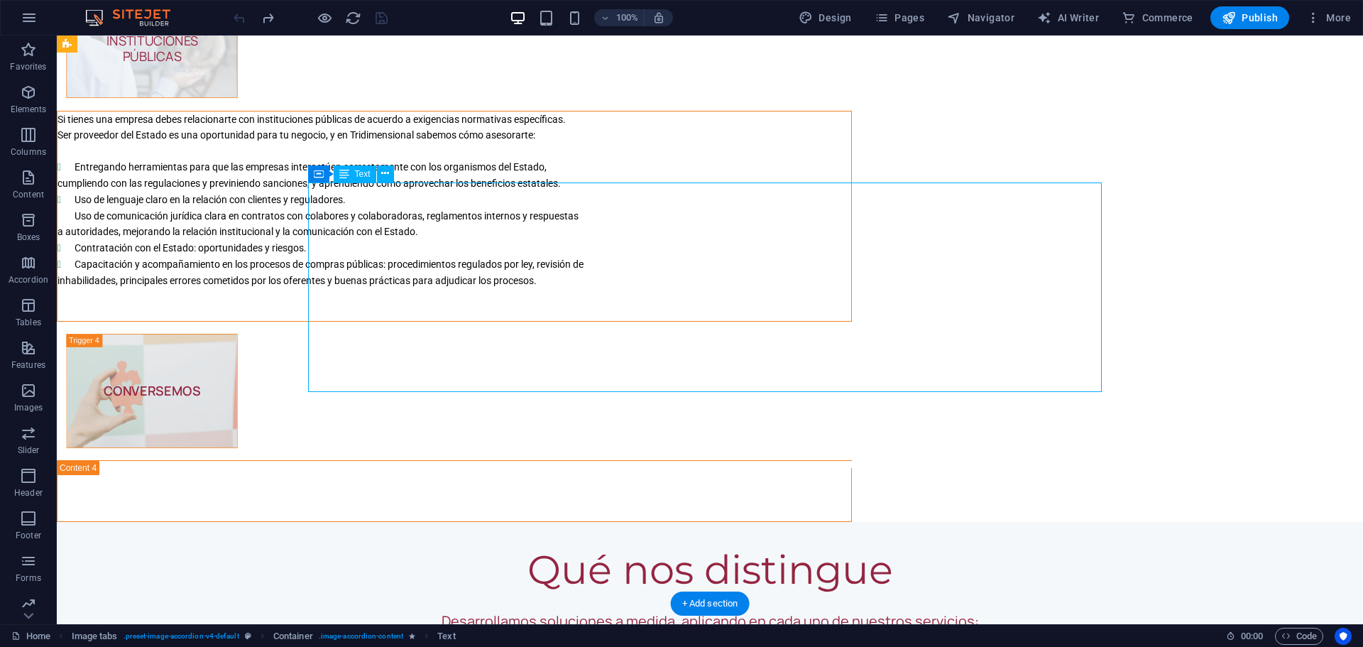
click at [851, 304] on div "Si tienes una empresa debes relacionarte con instituciones públicas de acuerdo …" at bounding box center [455, 215] width 794 height 209
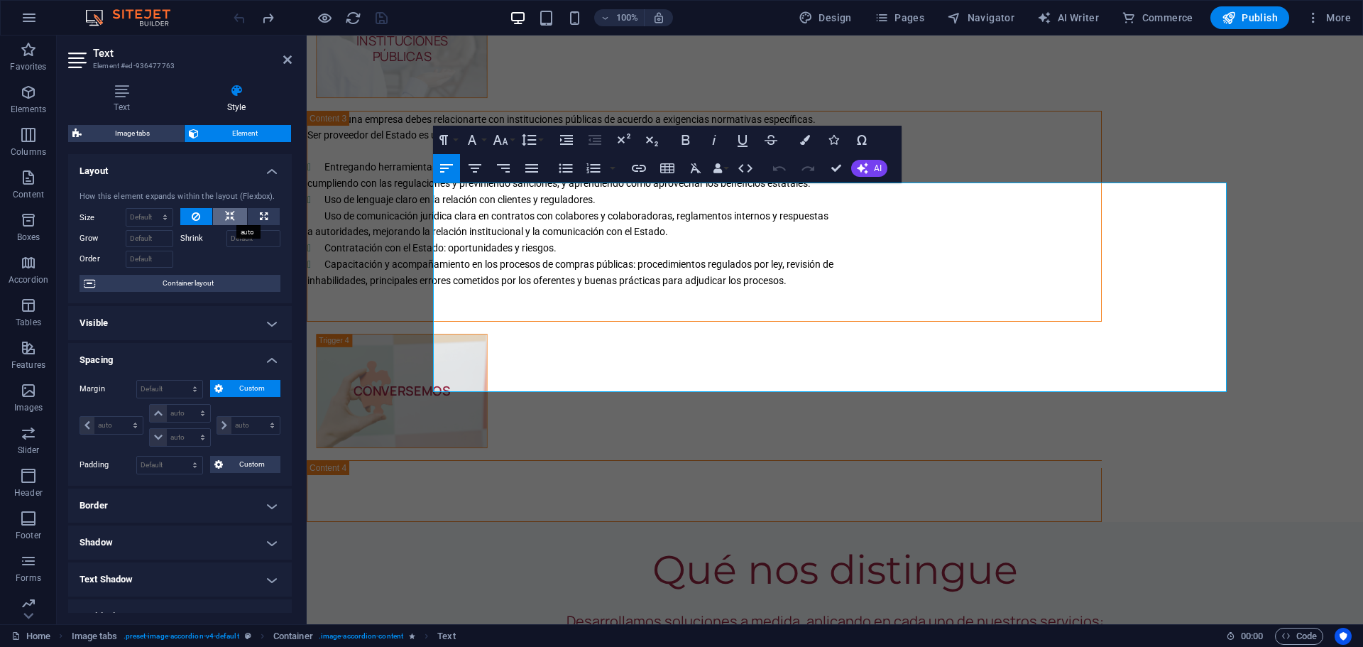
click at [232, 217] on icon at bounding box center [230, 216] width 10 height 17
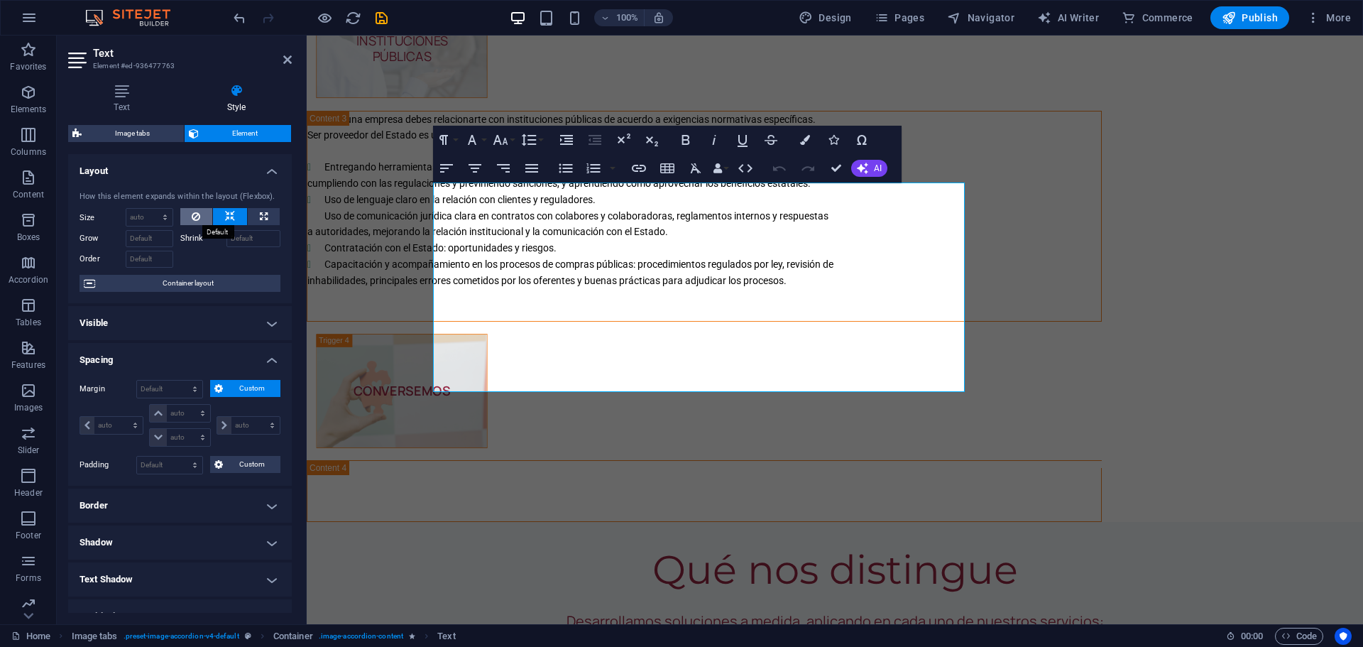
click at [194, 219] on icon at bounding box center [196, 216] width 9 height 17
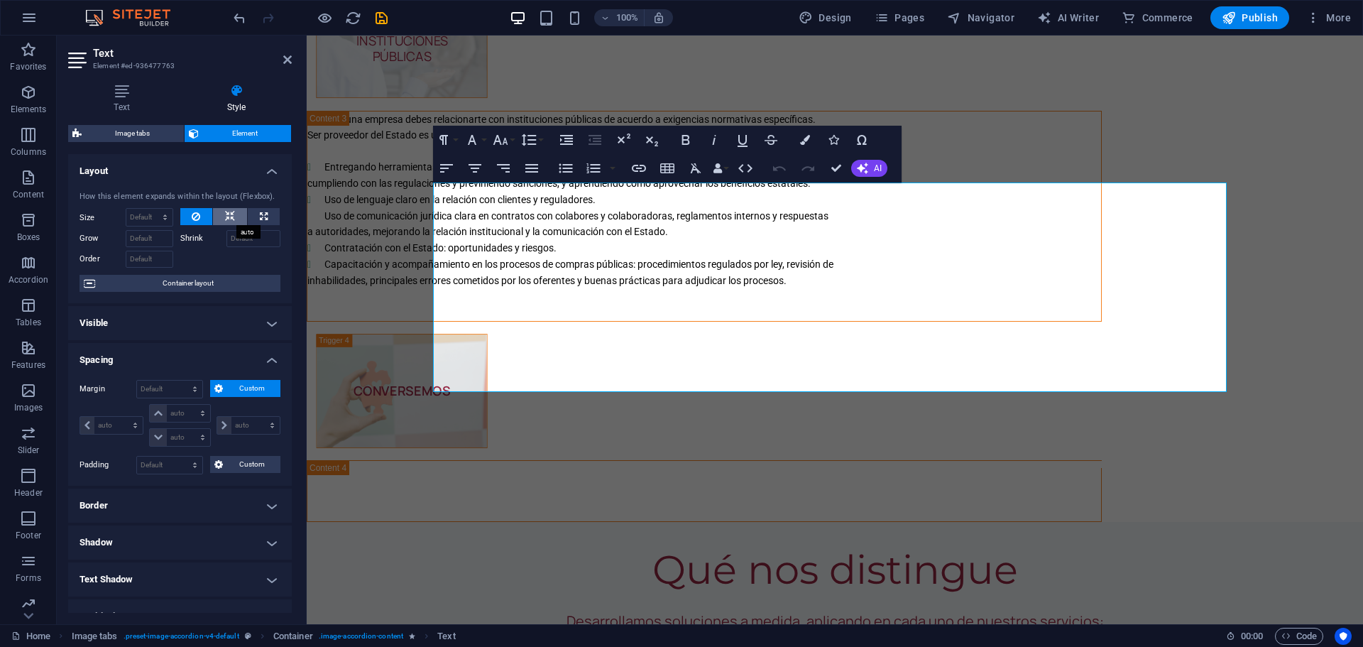
click at [235, 212] on button at bounding box center [230, 216] width 34 height 17
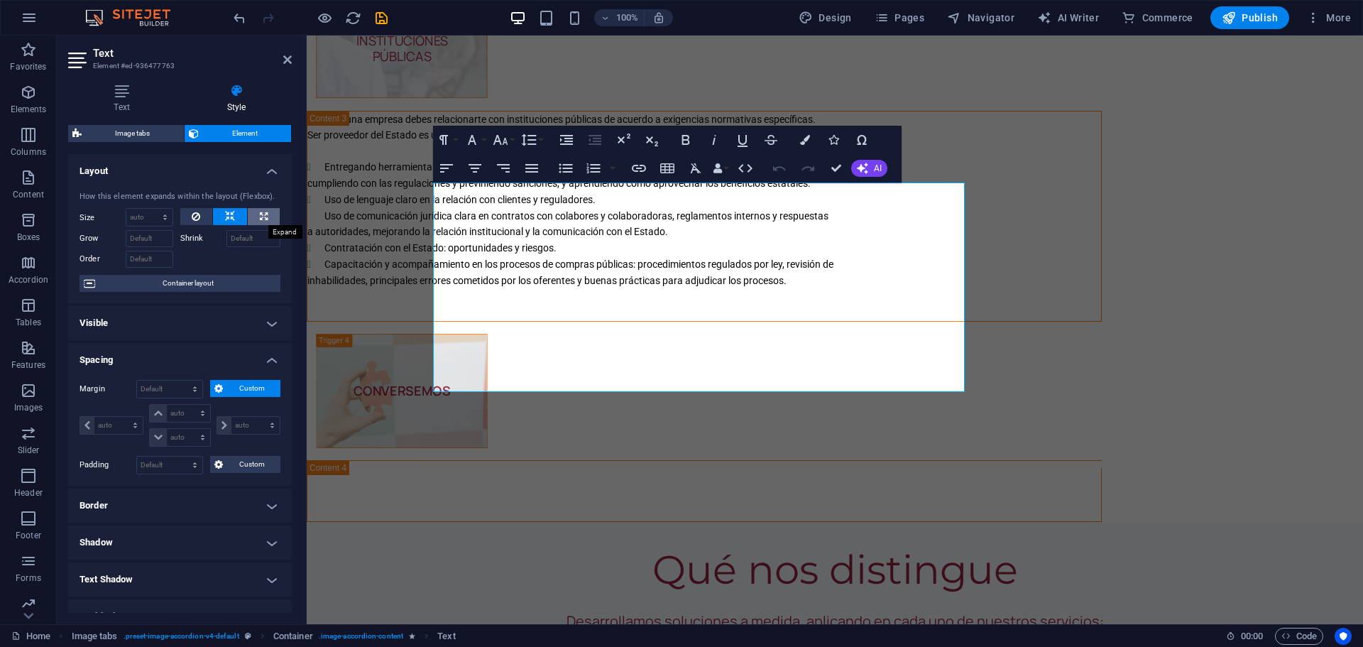
click at [260, 212] on icon at bounding box center [264, 216] width 8 height 17
type input "100"
select select "%"
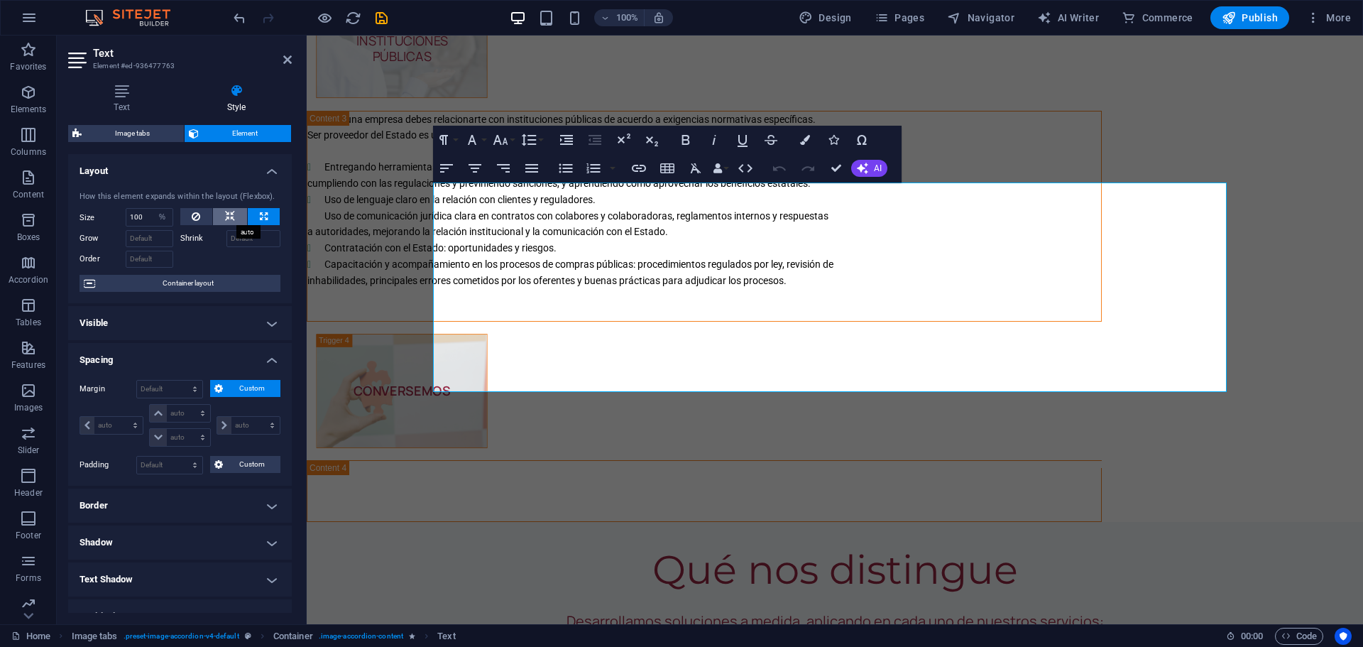
click at [227, 209] on icon at bounding box center [230, 216] width 10 height 17
select select "DISABLED_OPTION_VALUE"
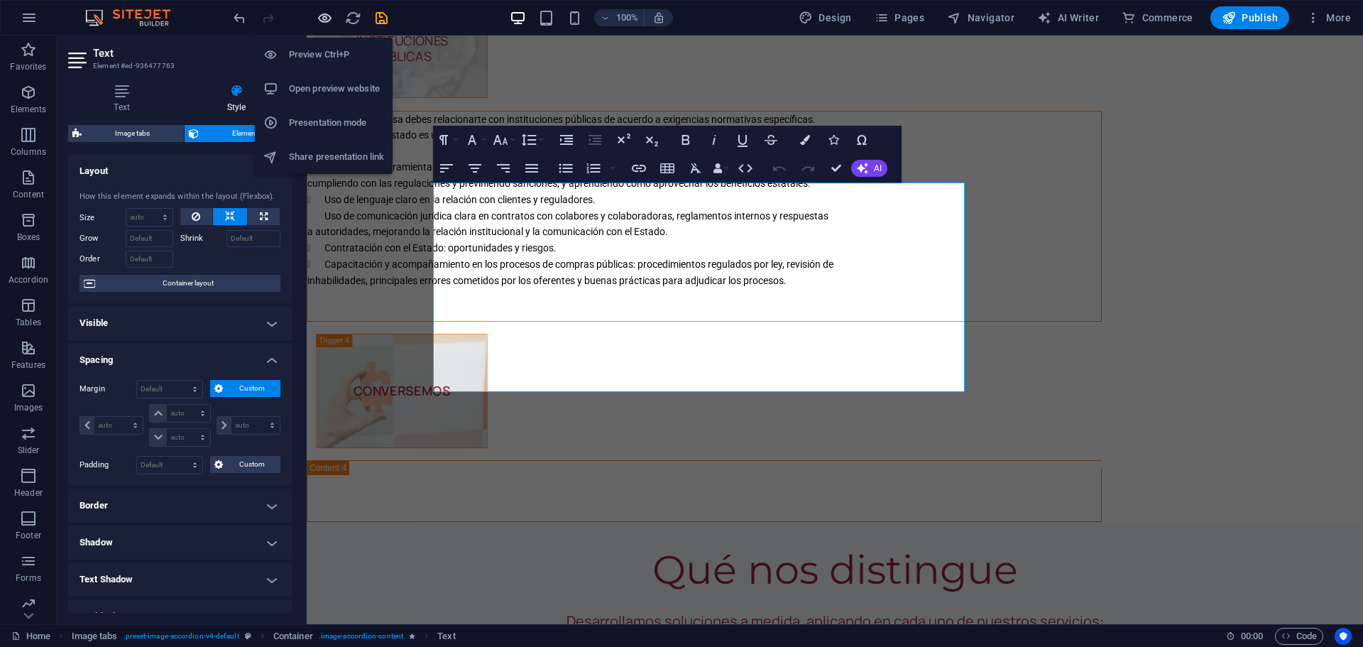
click at [330, 16] on icon "button" at bounding box center [325, 18] width 16 height 16
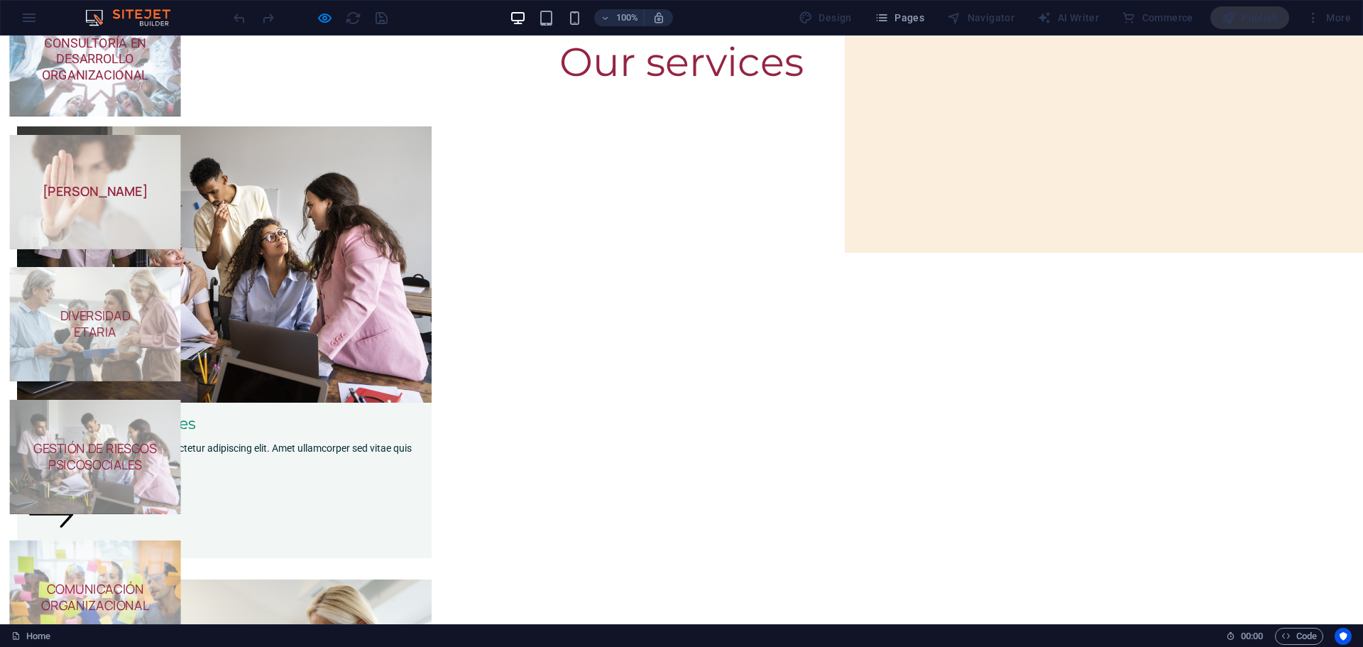
scroll to position [140, 0]
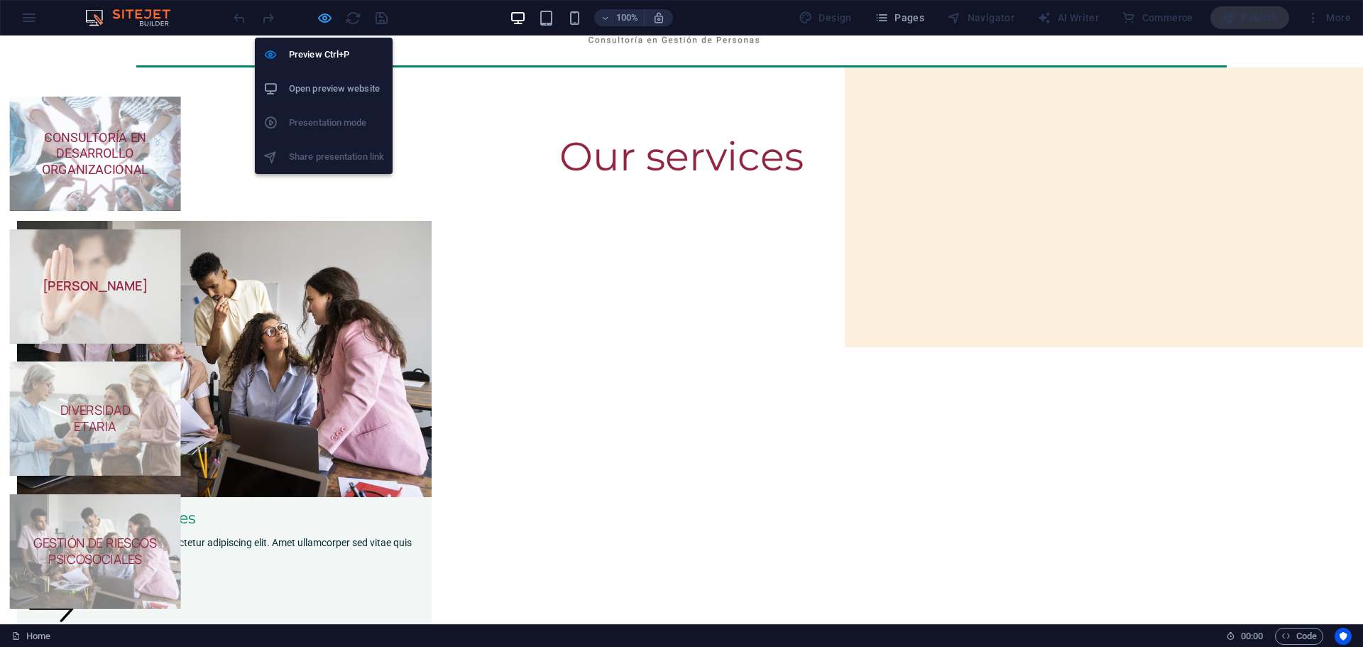
click at [327, 18] on icon "button" at bounding box center [325, 18] width 16 height 16
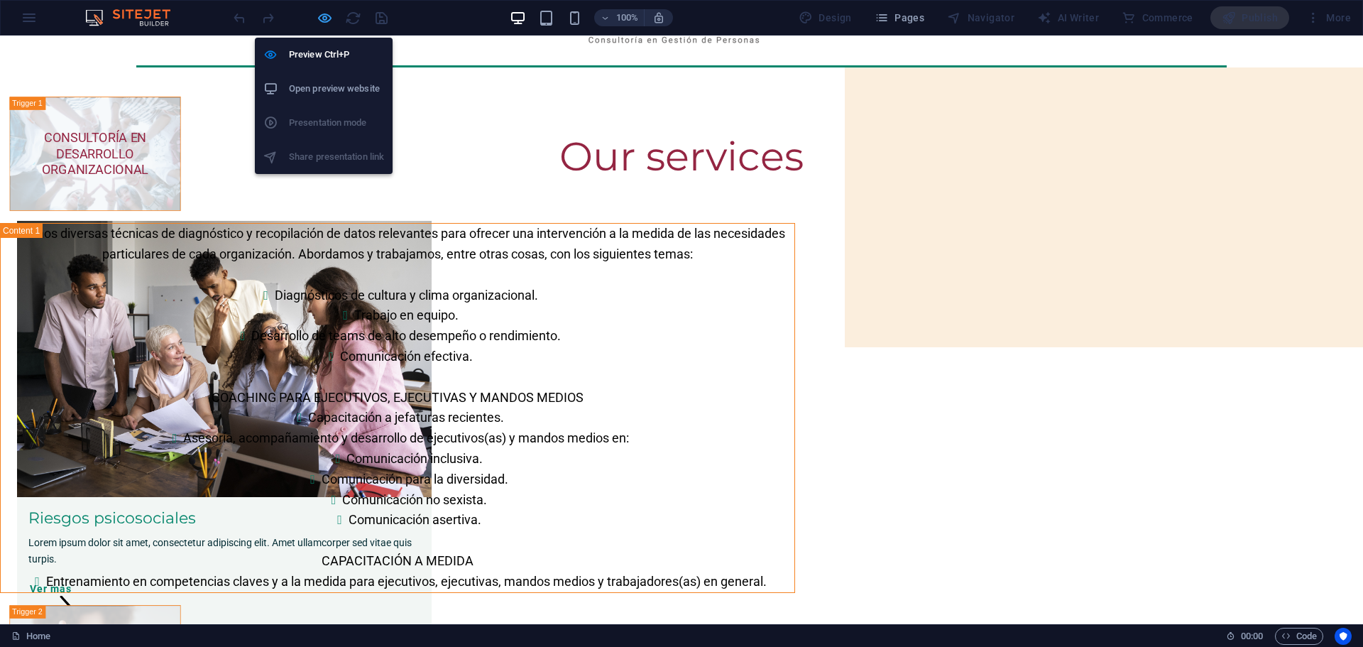
scroll to position [3021, 0]
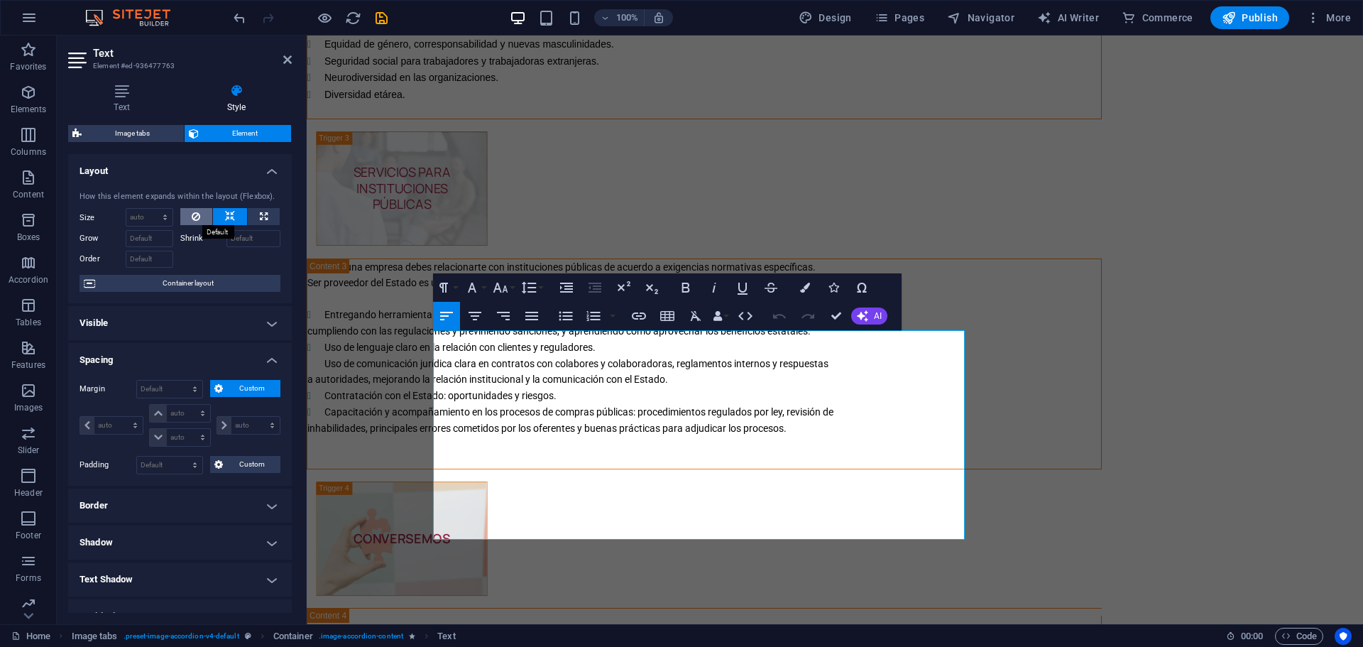
click at [200, 212] on button at bounding box center [196, 216] width 33 height 17
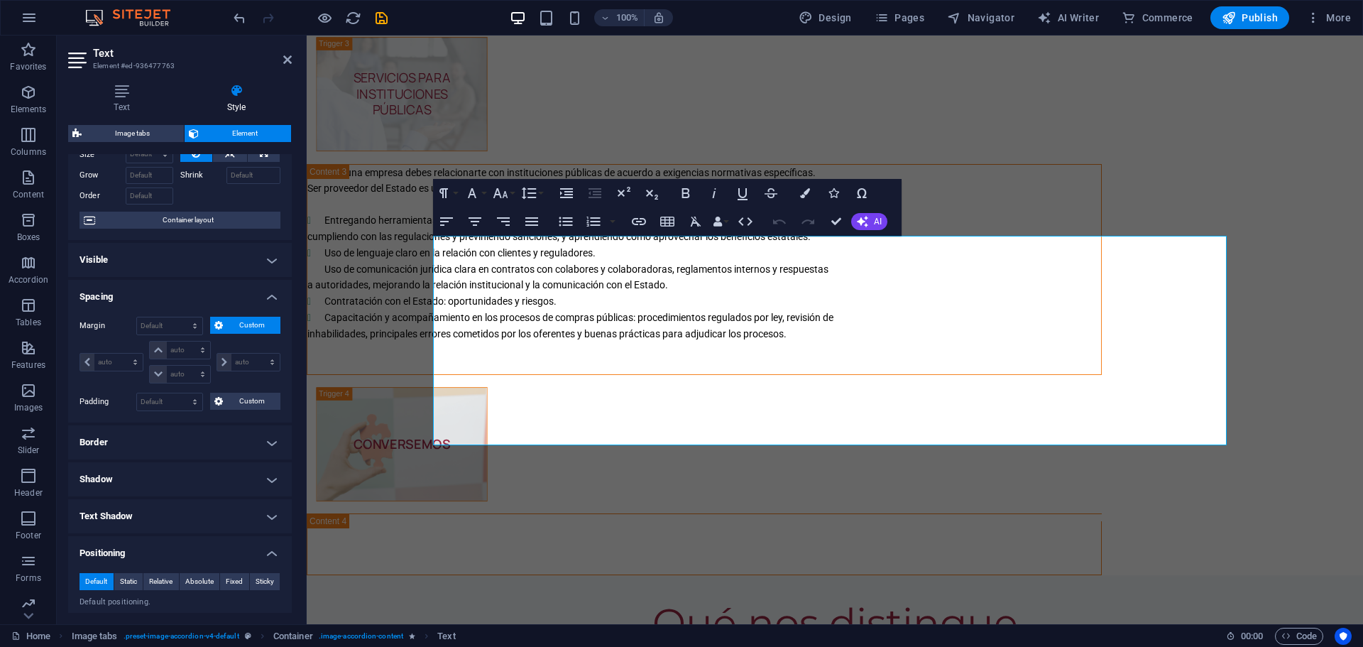
scroll to position [71, 0]
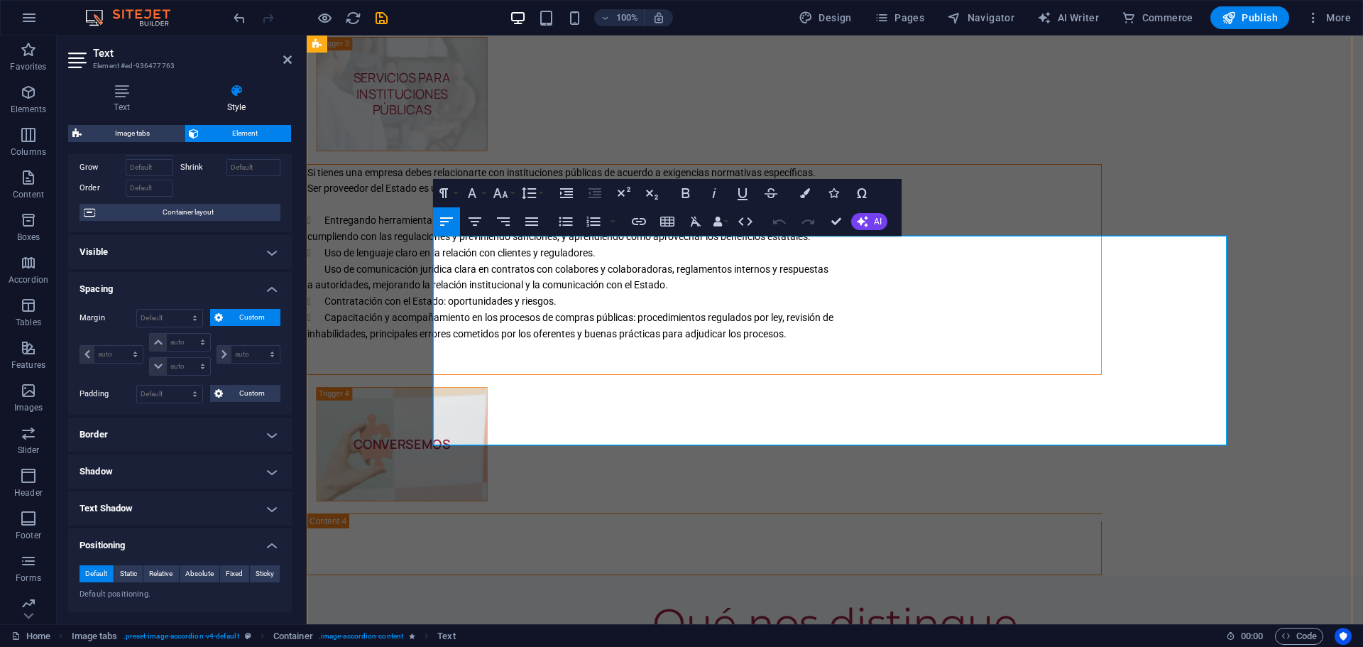
click at [955, 342] on p "inhabilidades, principales errores cometidos por los oferentes y buenas práctic…" at bounding box center [704, 334] width 794 height 16
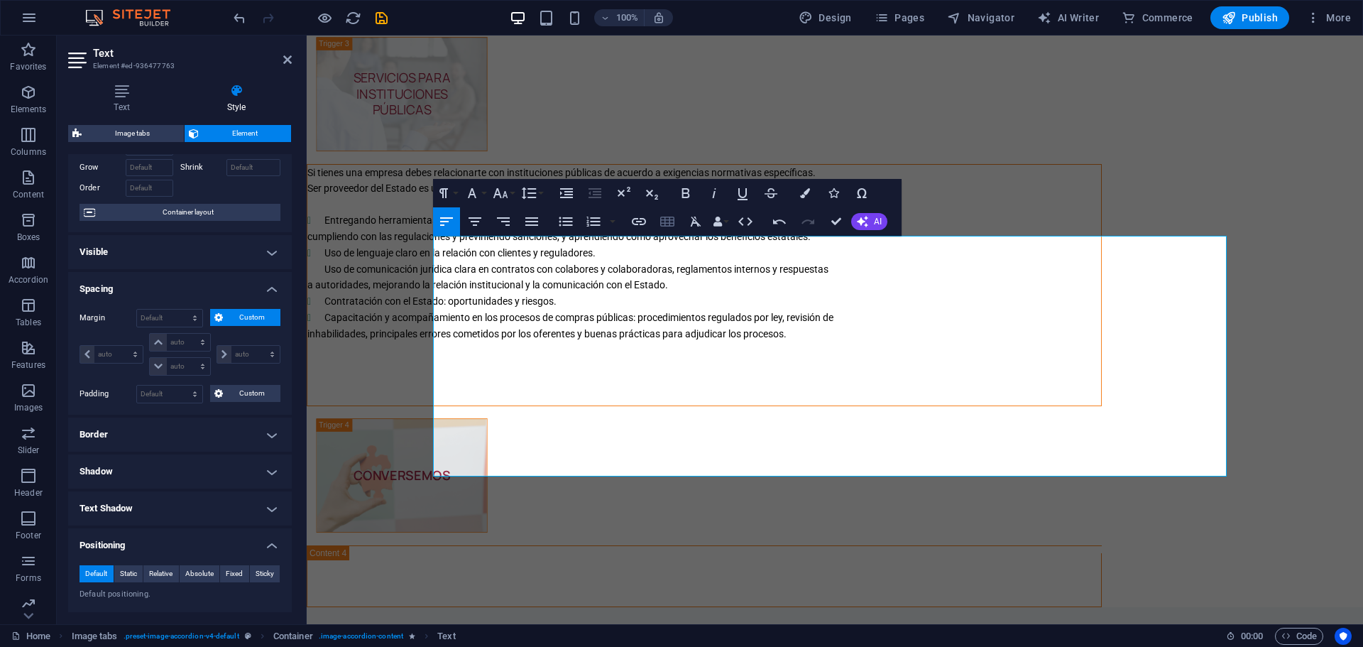
click at [667, 217] on icon "button" at bounding box center [667, 222] width 14 height 10
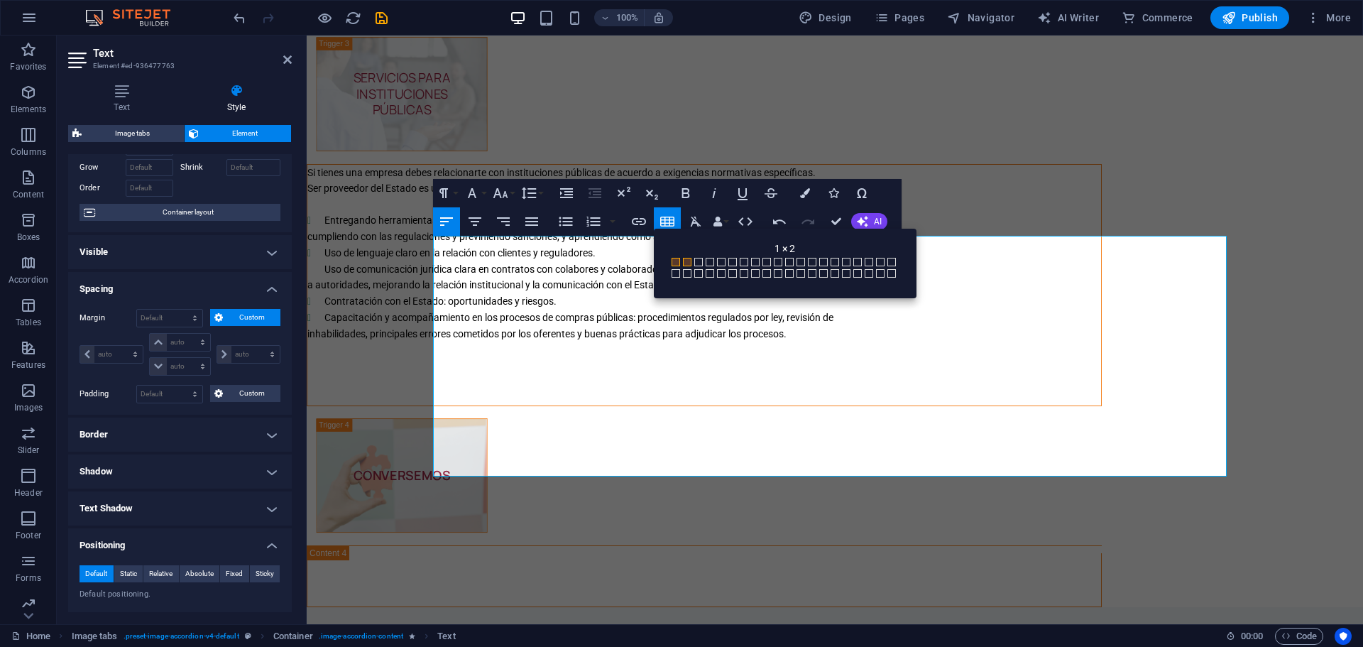
click at [687, 261] on span at bounding box center [687, 262] width 9 height 9
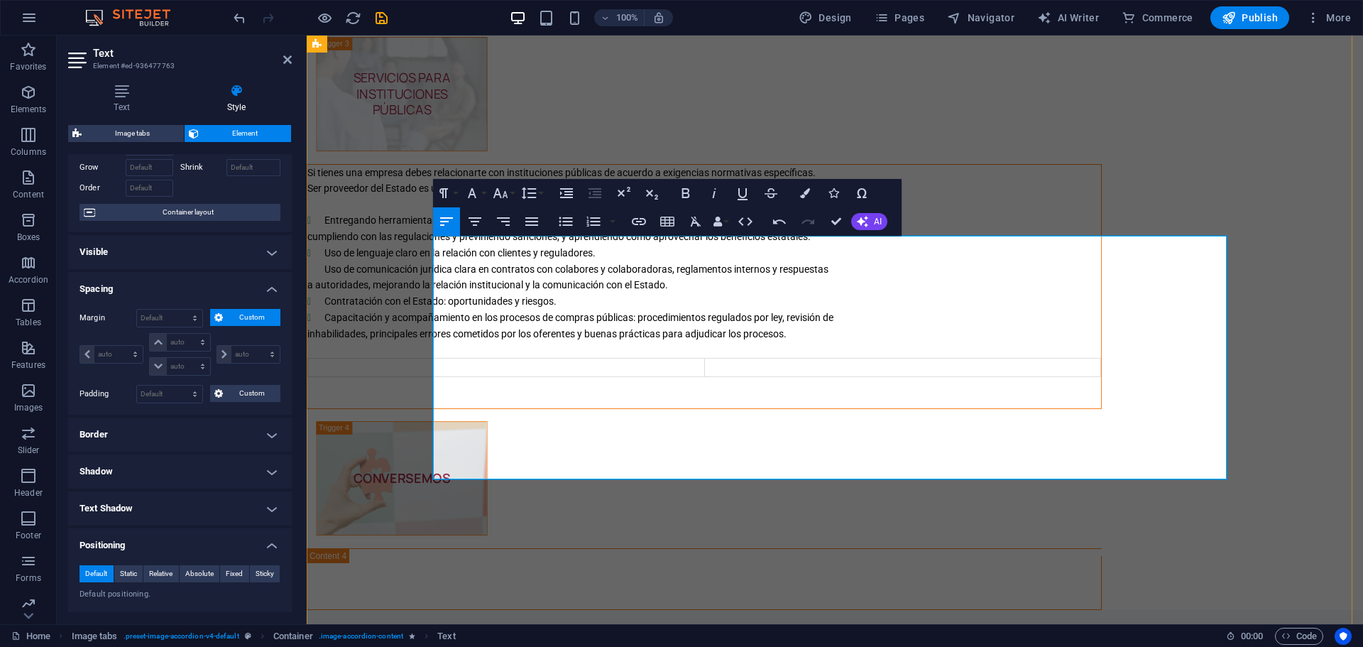
drag, startPoint x: 917, startPoint y: 404, endPoint x: 443, endPoint y: 254, distance: 497.0
click at [432, 249] on div "Si tienes una empresa debes relacionarte con instituciones públicas de acuerdo …" at bounding box center [704, 287] width 794 height 244
copy div "Si tienes una empresa debes relacionarte con instituciones públicas de acuerdo …"
click at [850, 376] on td "Content 7" at bounding box center [902, 368] width 397 height 18
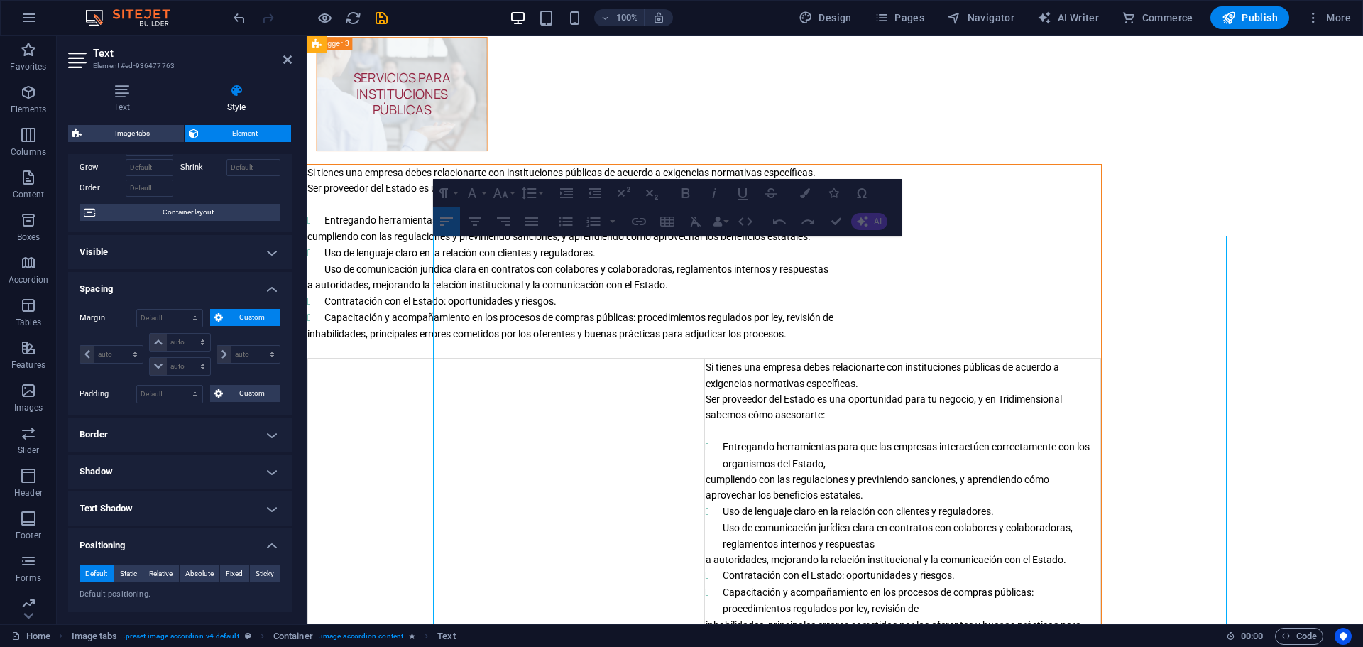
drag, startPoint x: 829, startPoint y: 494, endPoint x: 528, endPoint y: 506, distance: 302.1
click at [403, 506] on div "Content 7" at bounding box center [403, 511] width 1 height 307
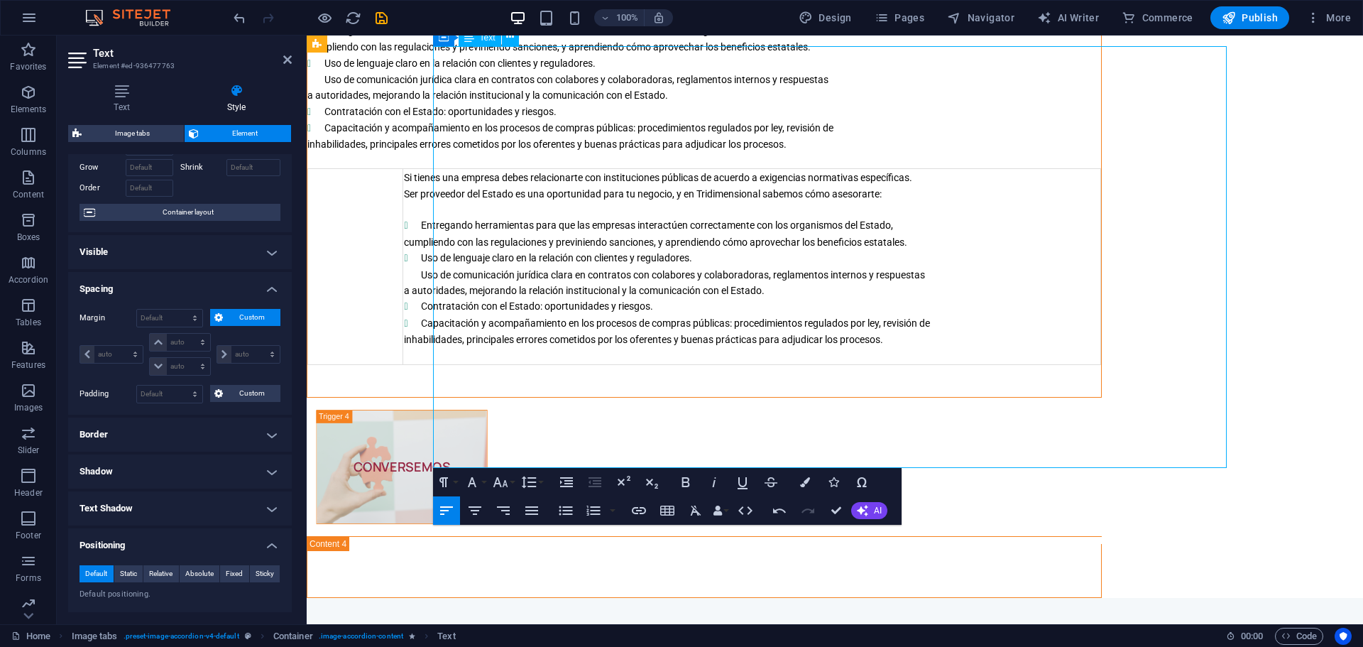
scroll to position [3210, 0]
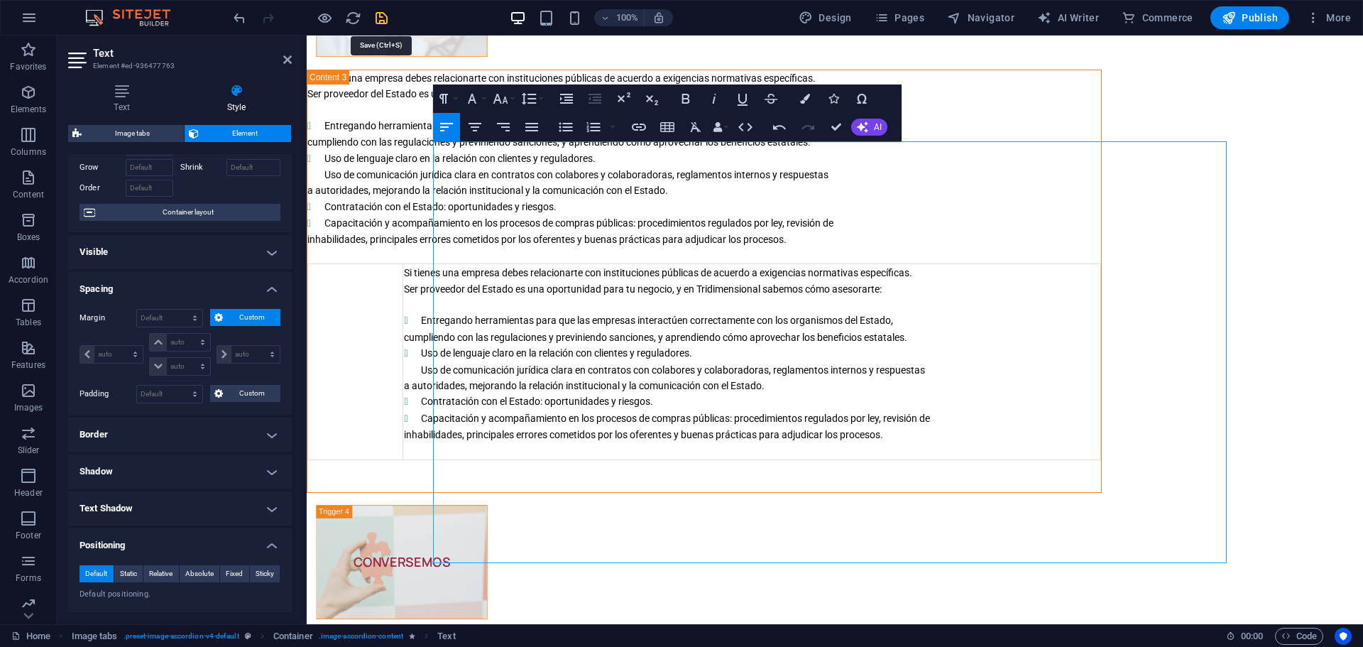
click at [383, 18] on icon "save" at bounding box center [382, 18] width 16 height 16
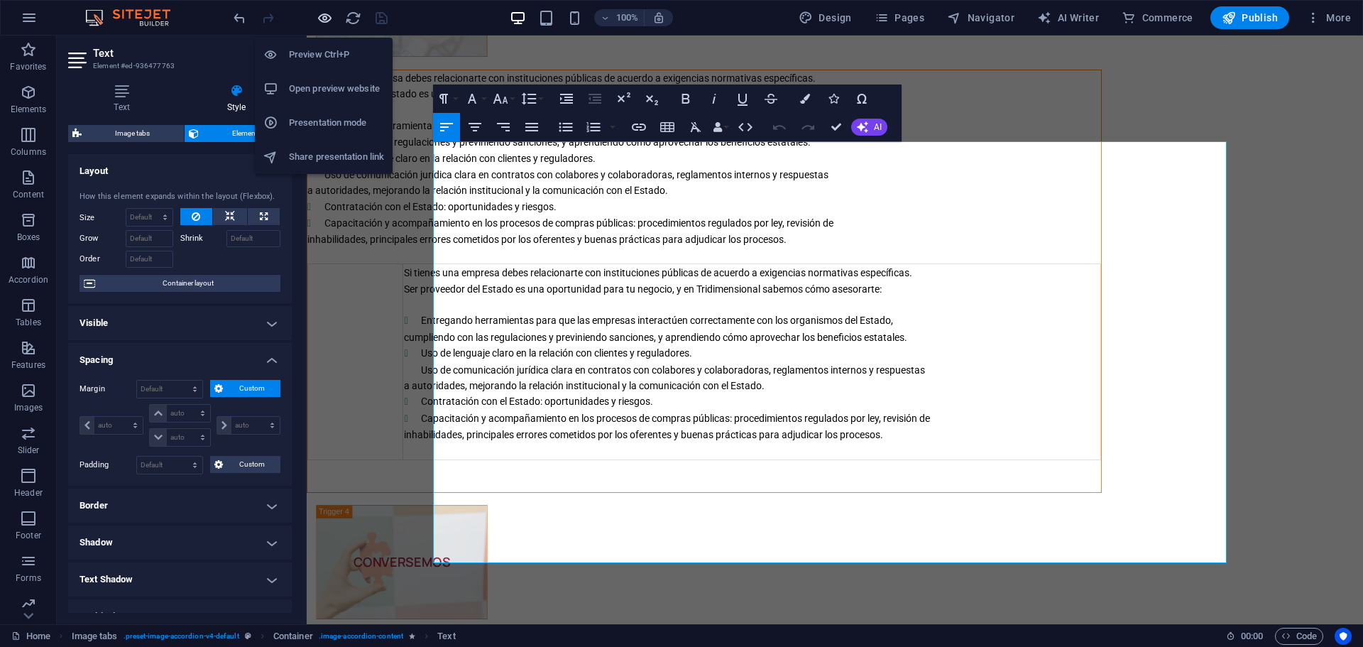
click at [326, 18] on icon "button" at bounding box center [325, 18] width 16 height 16
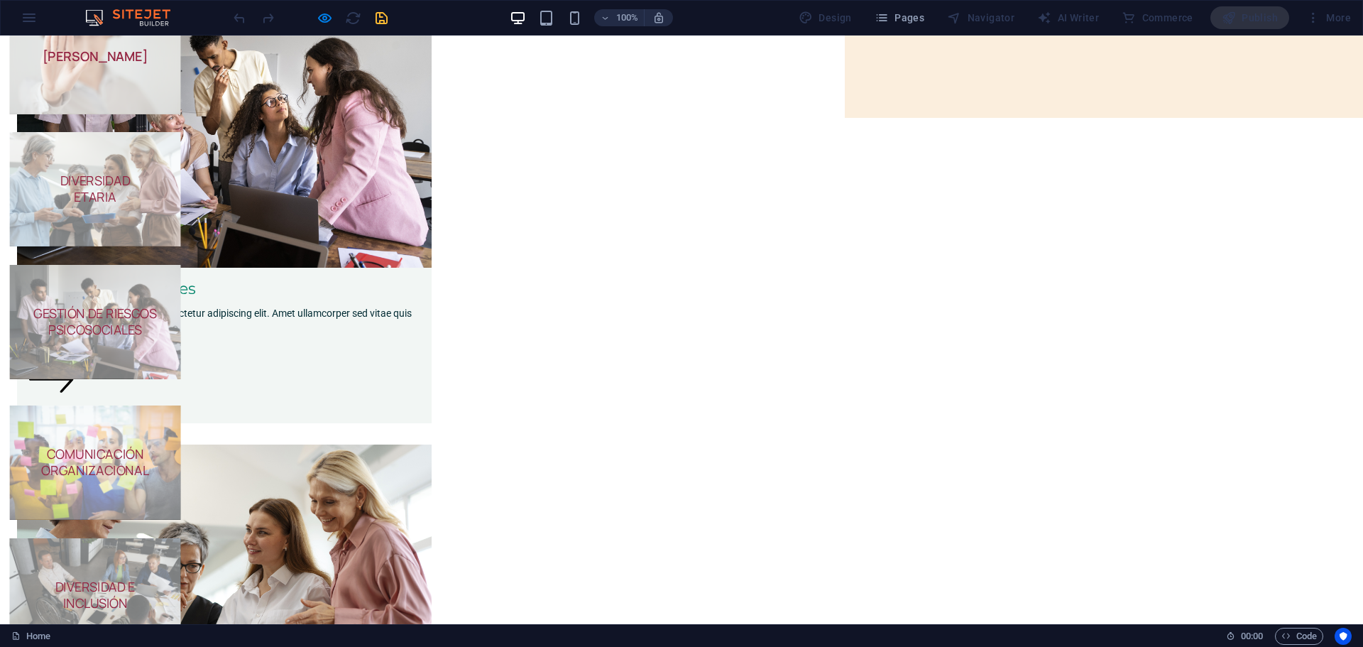
scroll to position [275, 0]
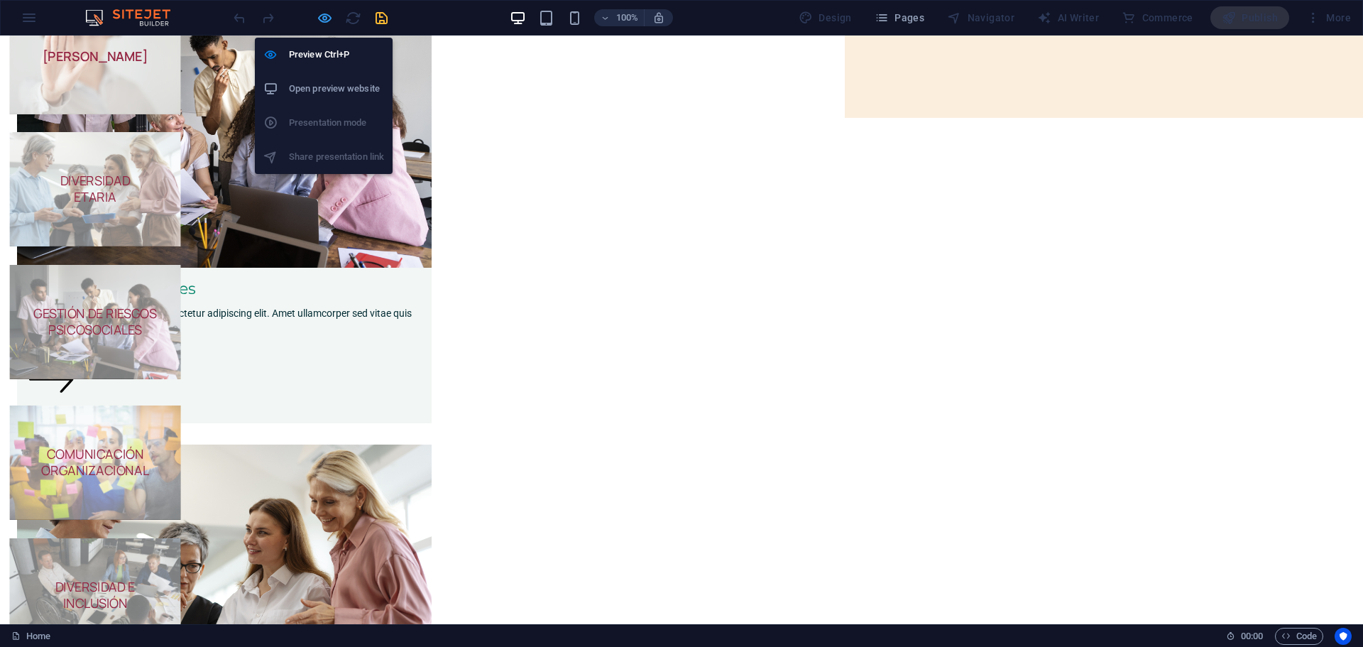
click at [329, 18] on icon "button" at bounding box center [325, 18] width 16 height 16
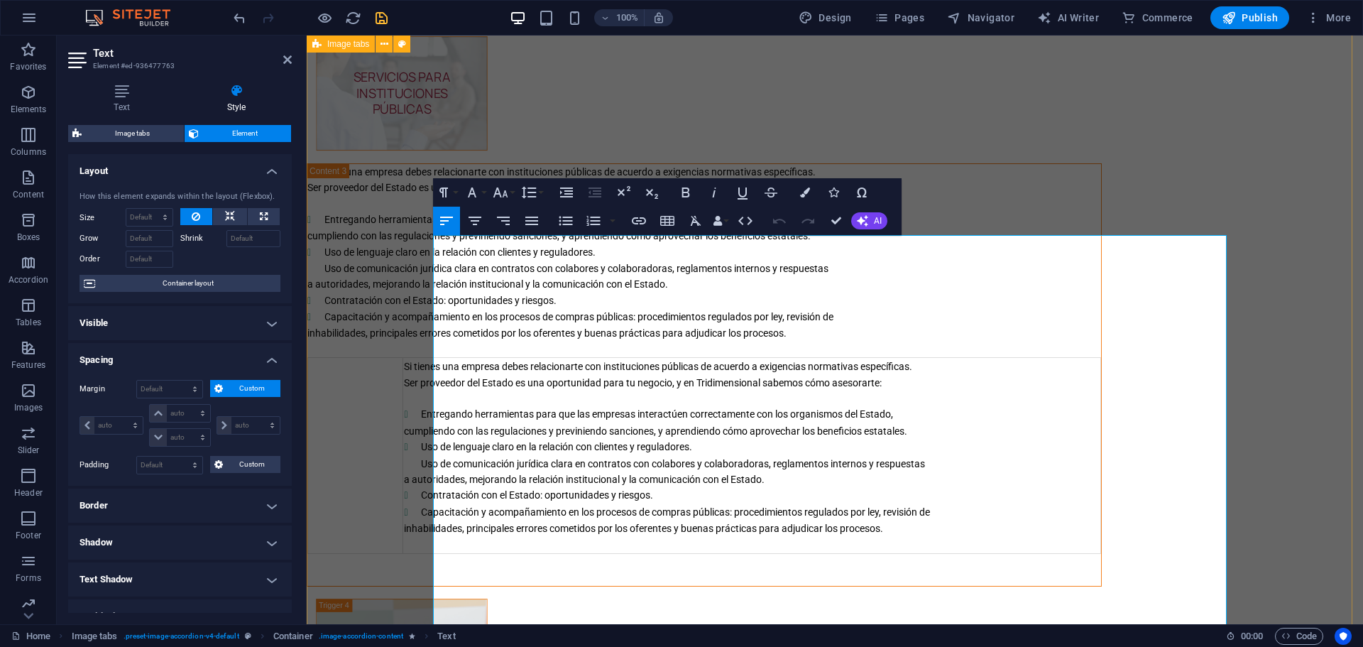
scroll to position [3211, 0]
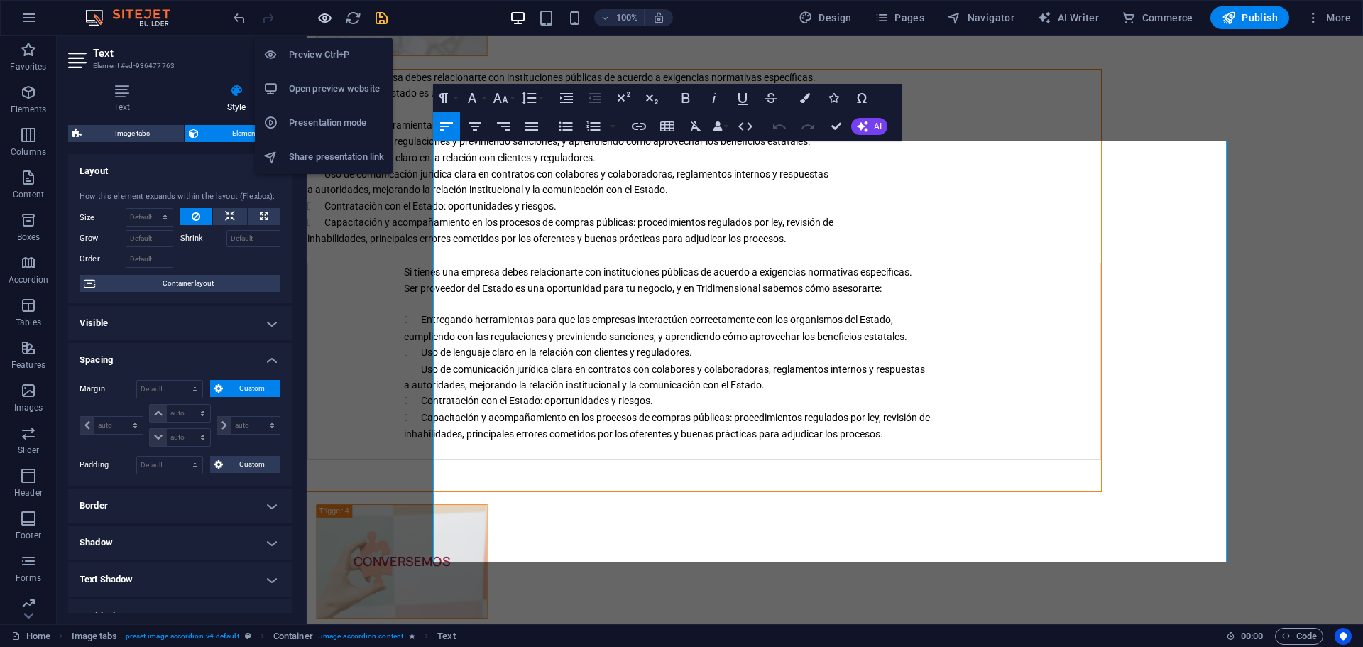
click at [327, 18] on icon "button" at bounding box center [325, 18] width 16 height 16
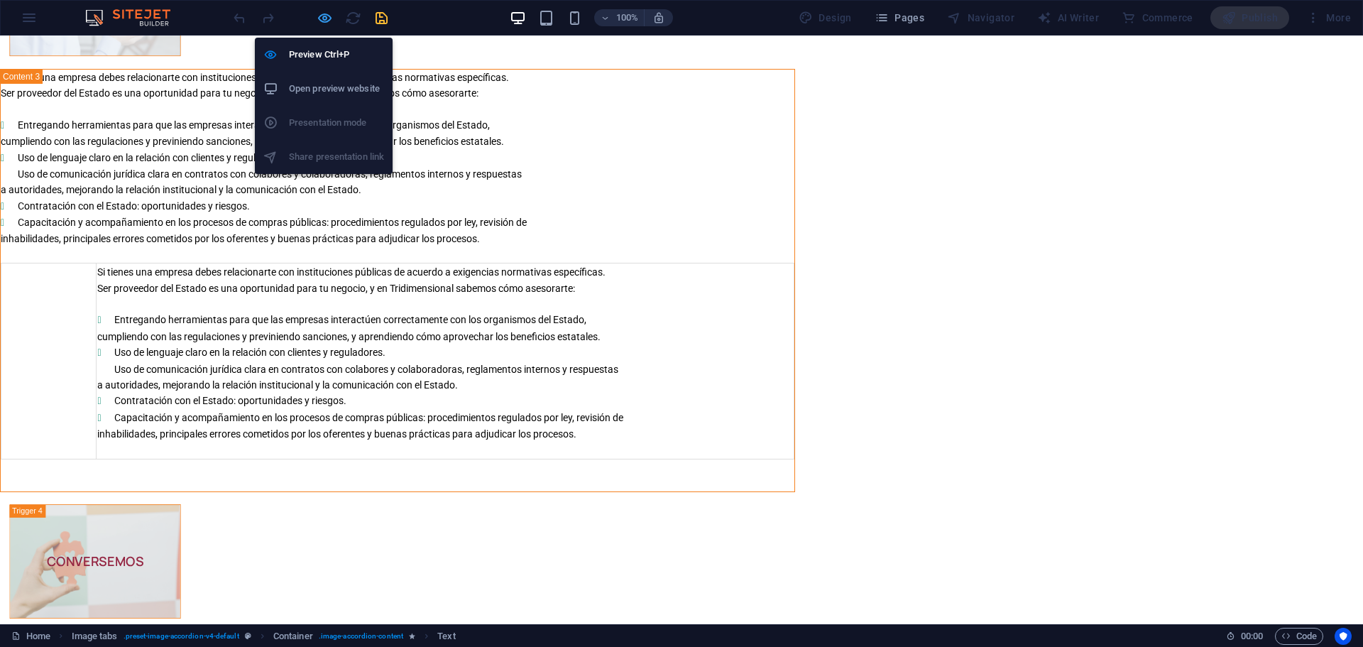
scroll to position [370, 0]
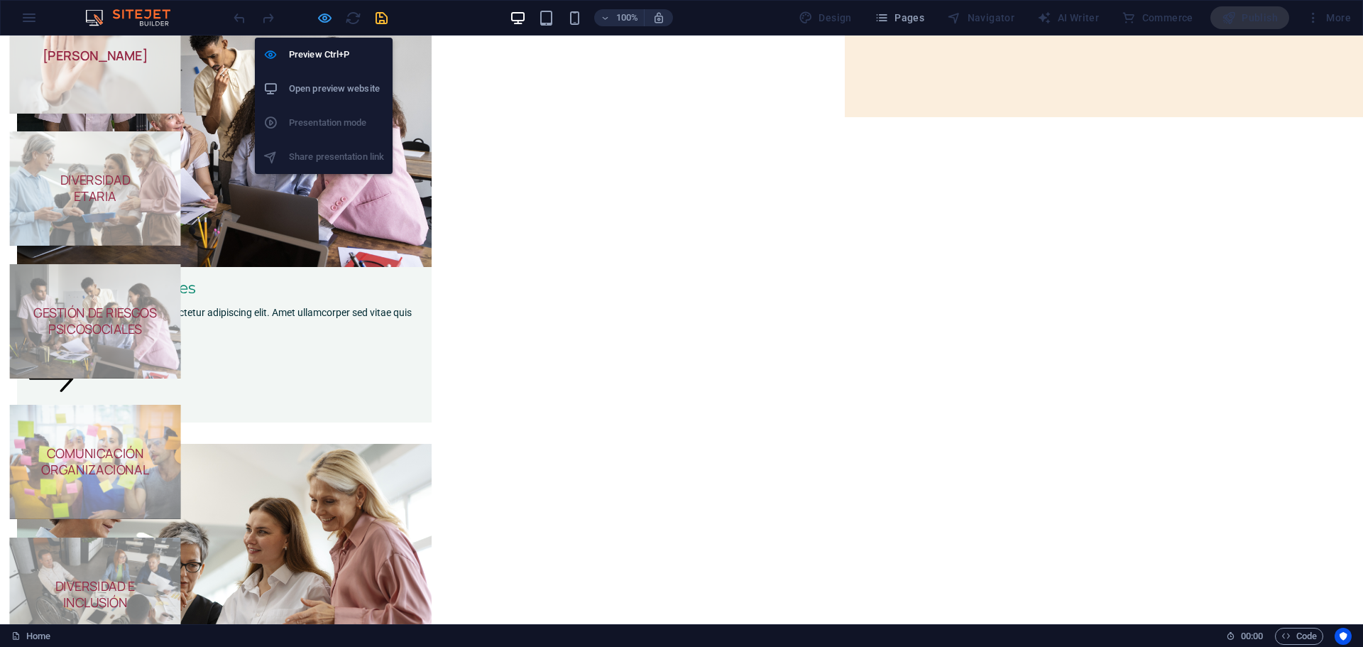
click at [317, 13] on icon "button" at bounding box center [325, 18] width 16 height 16
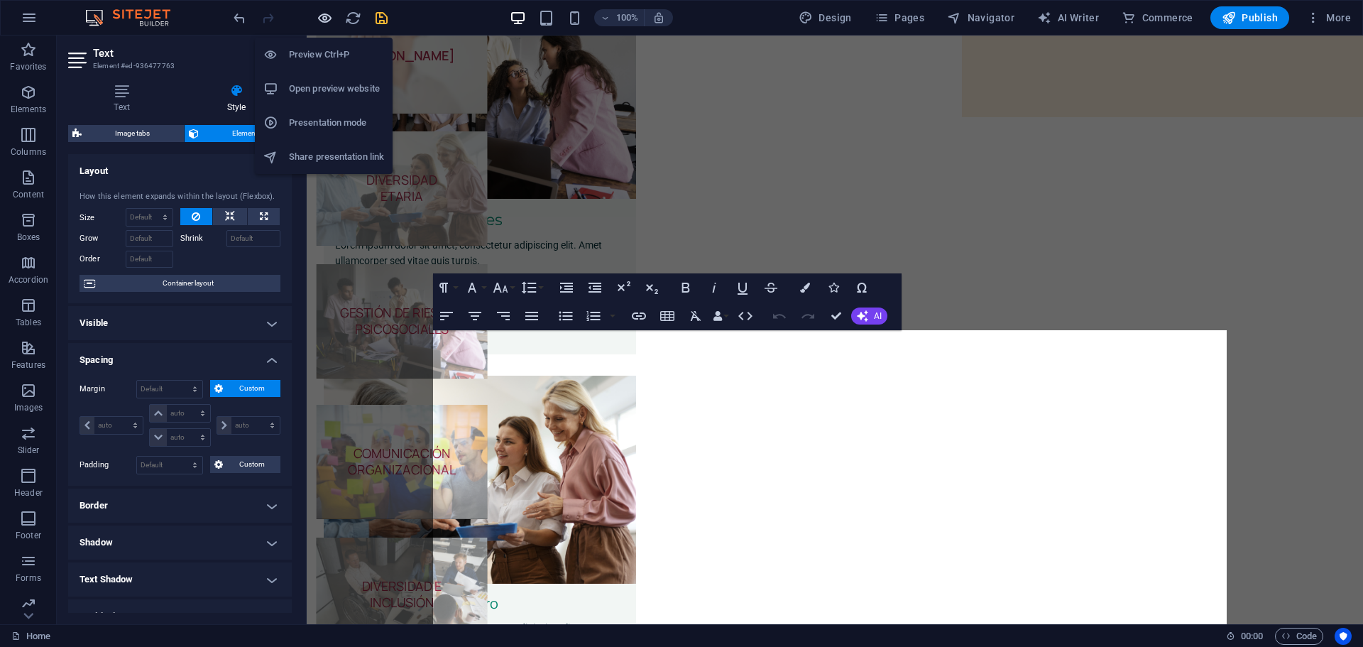
scroll to position [3021, 0]
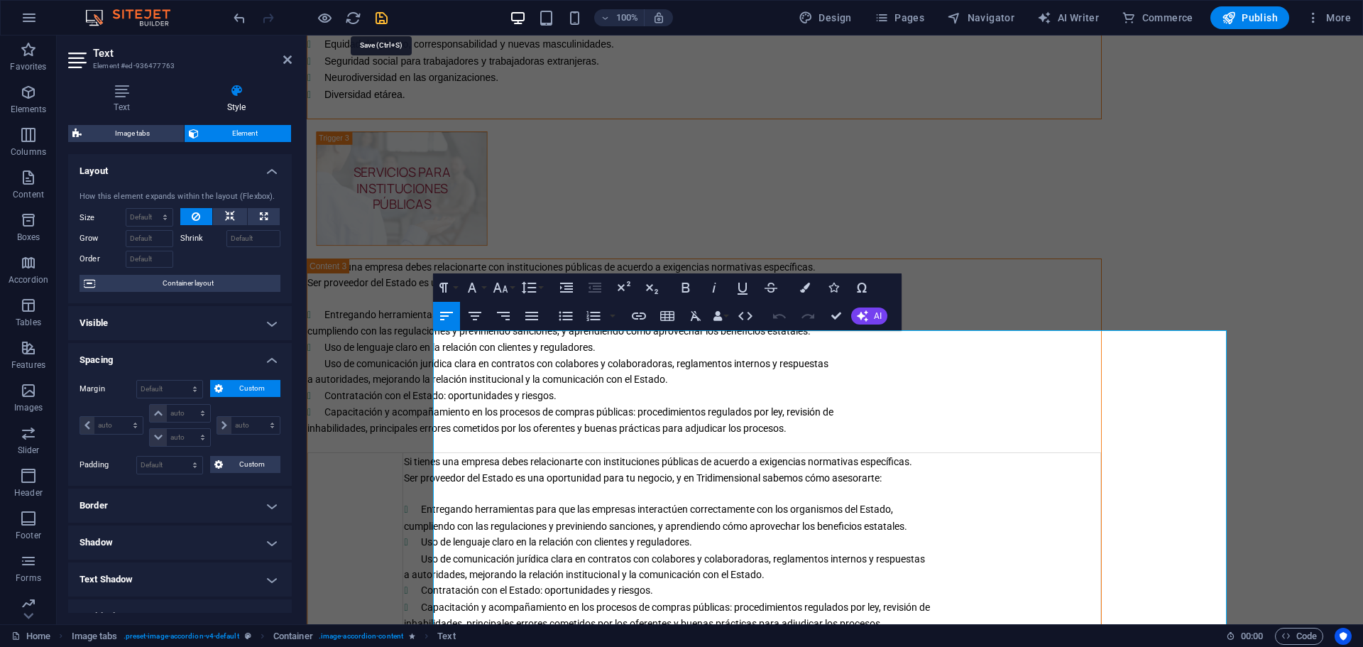
click at [383, 16] on icon "save" at bounding box center [382, 18] width 16 height 16
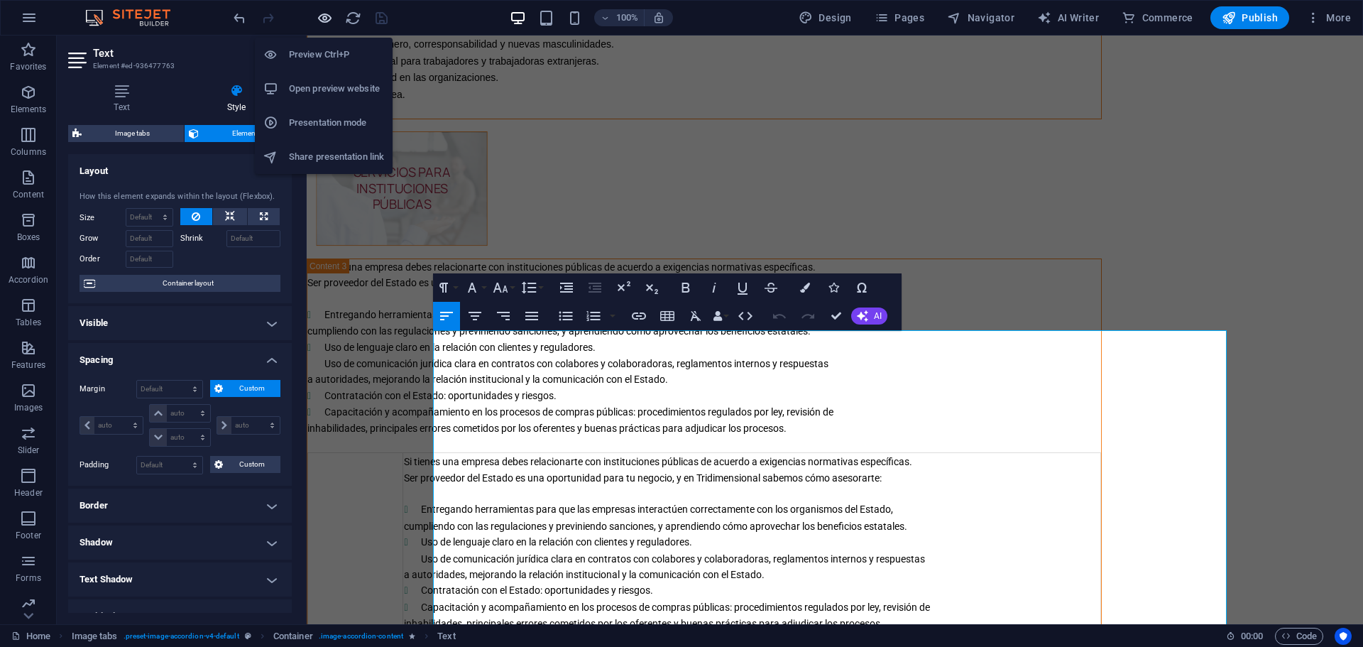
click at [325, 18] on icon "button" at bounding box center [325, 18] width 16 height 16
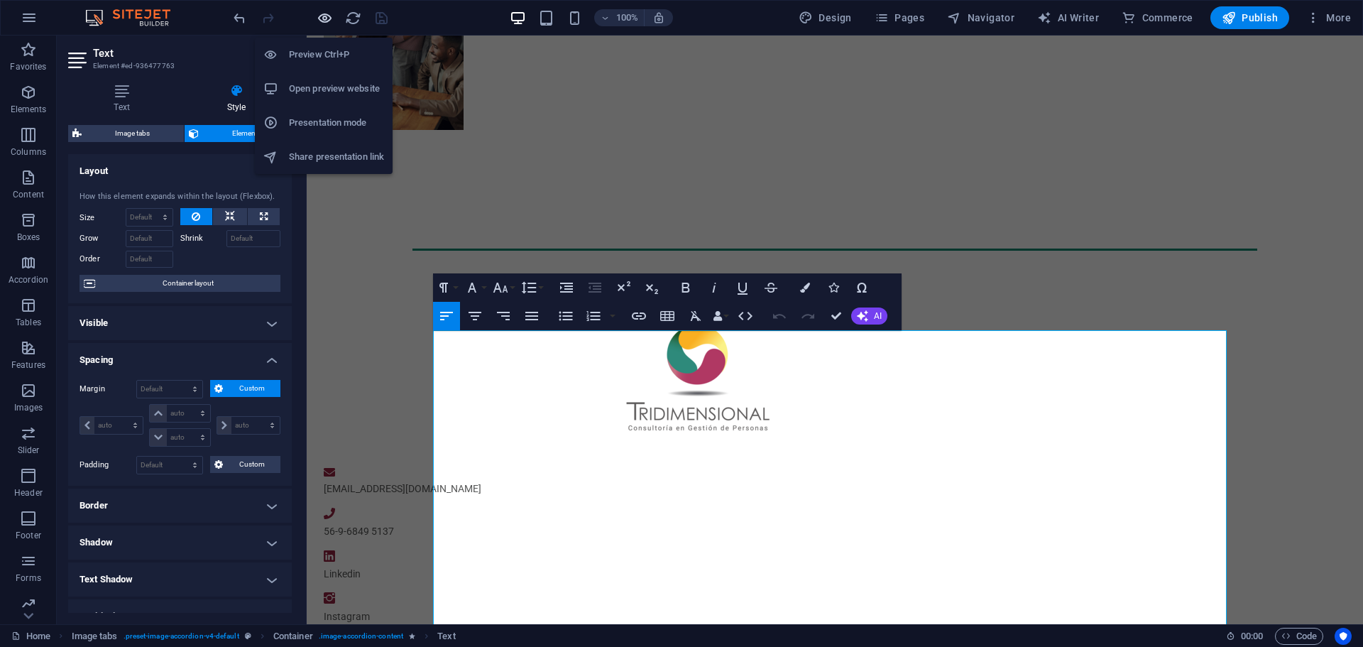
scroll to position [181, 0]
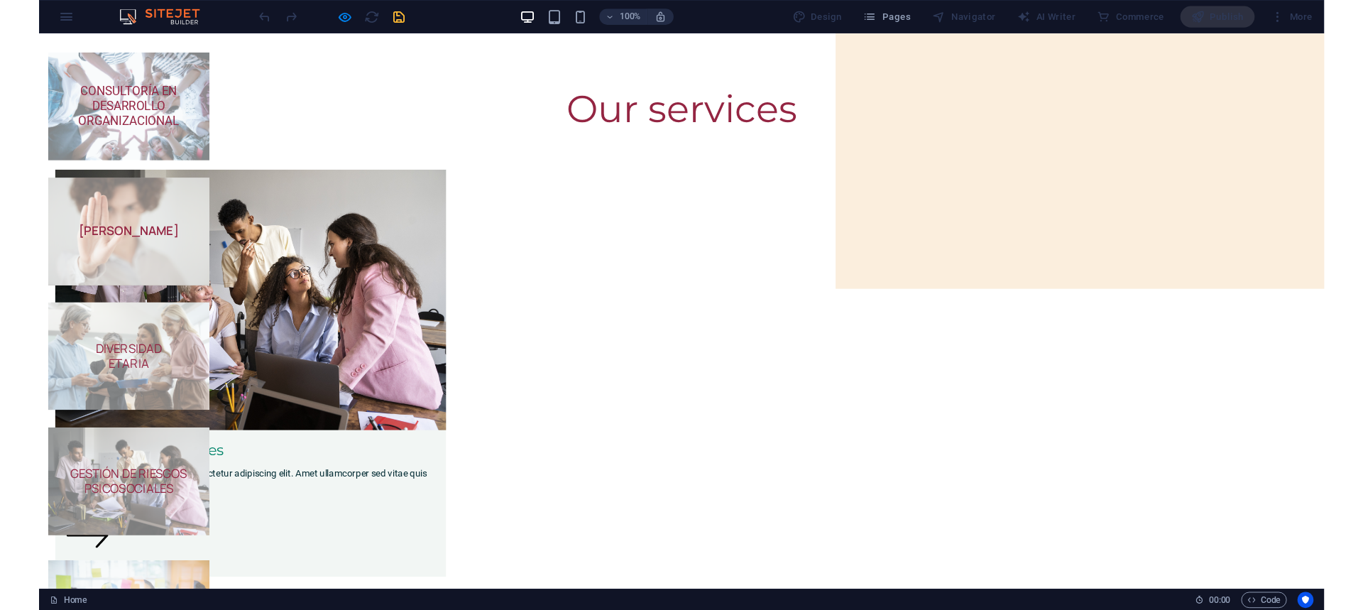
scroll to position [371, 0]
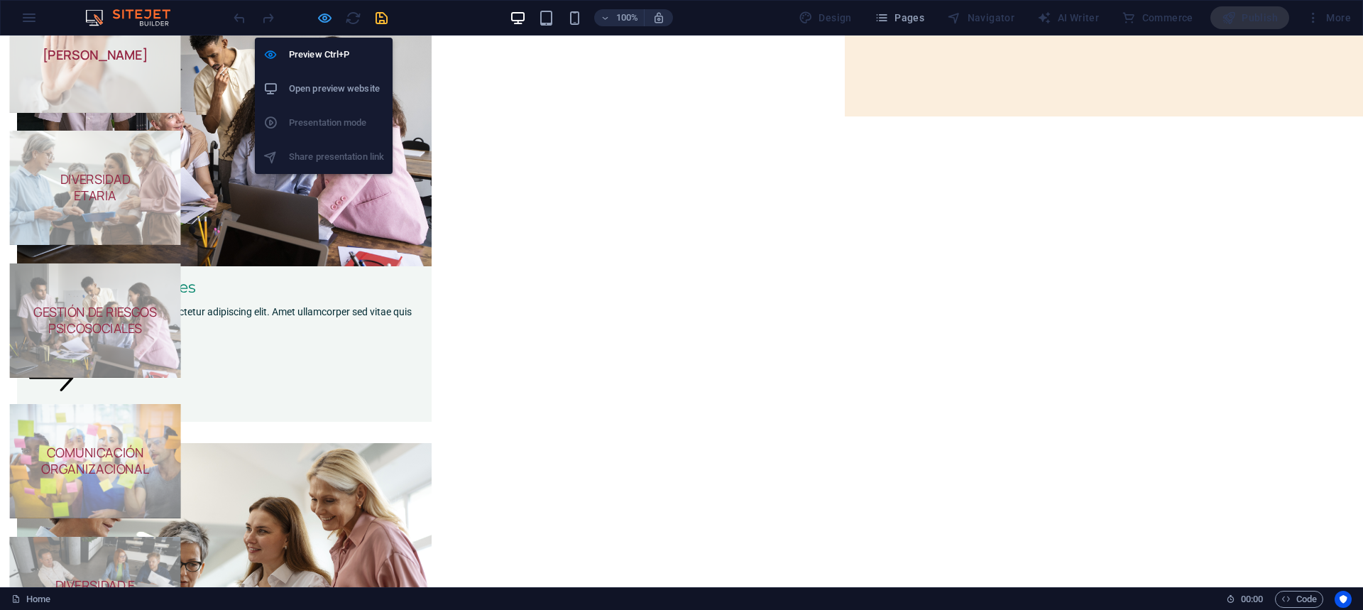
click at [326, 16] on icon "button" at bounding box center [325, 18] width 16 height 16
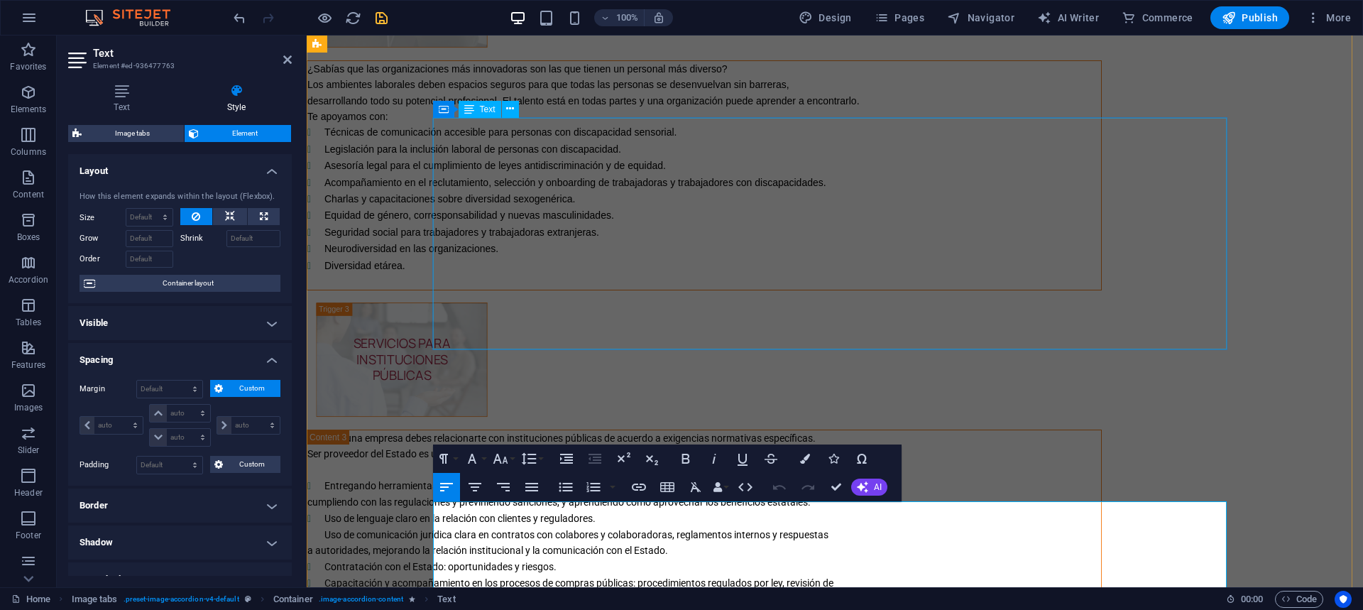
scroll to position [2755, 0]
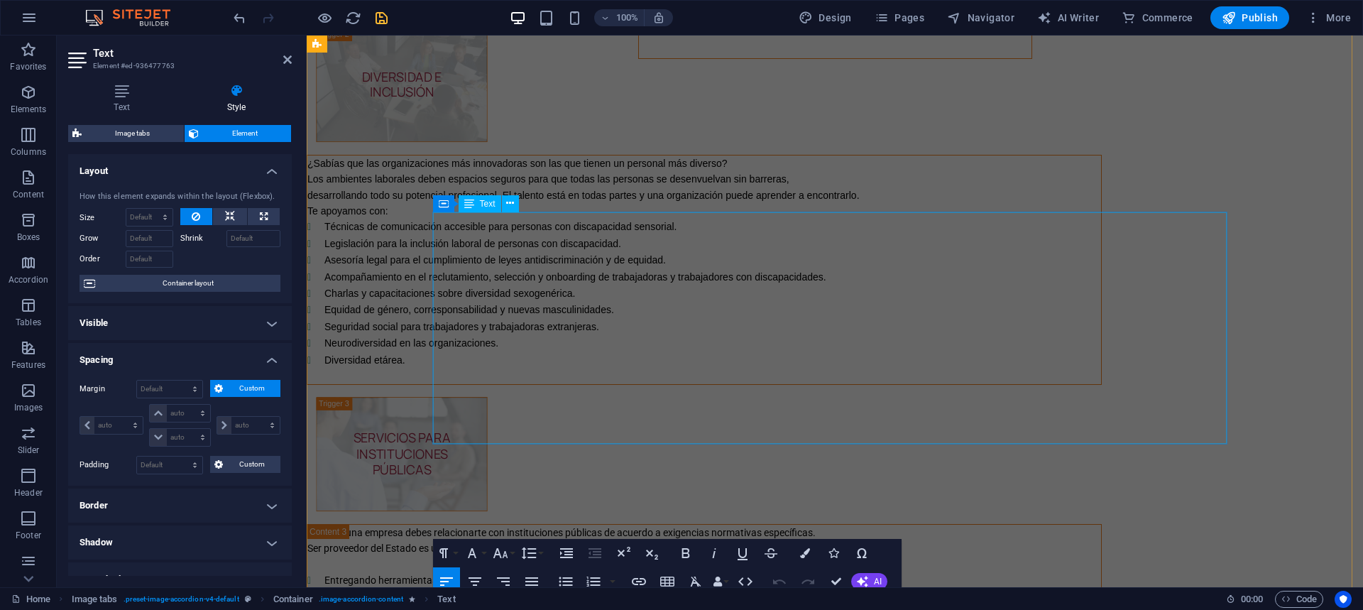
click at [588, 384] on div "¿Sabías que las organizaciones más innovadoras son las que tienen un personal m…" at bounding box center [704, 270] width 794 height 229
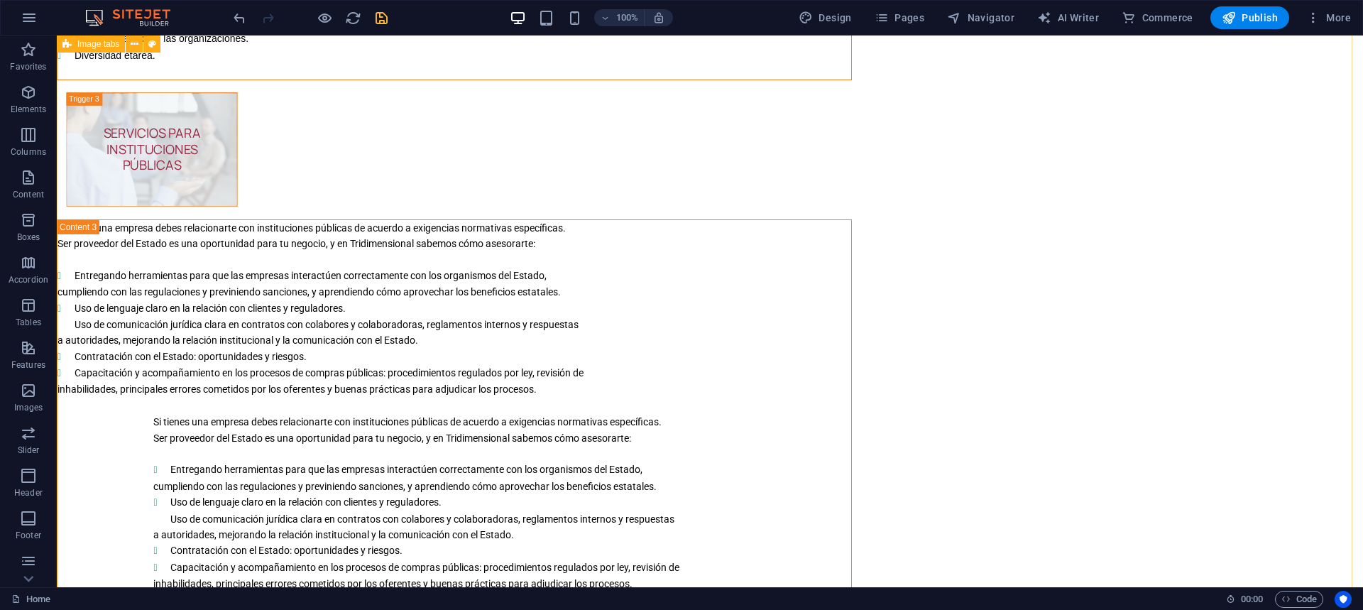
scroll to position [2966, 0]
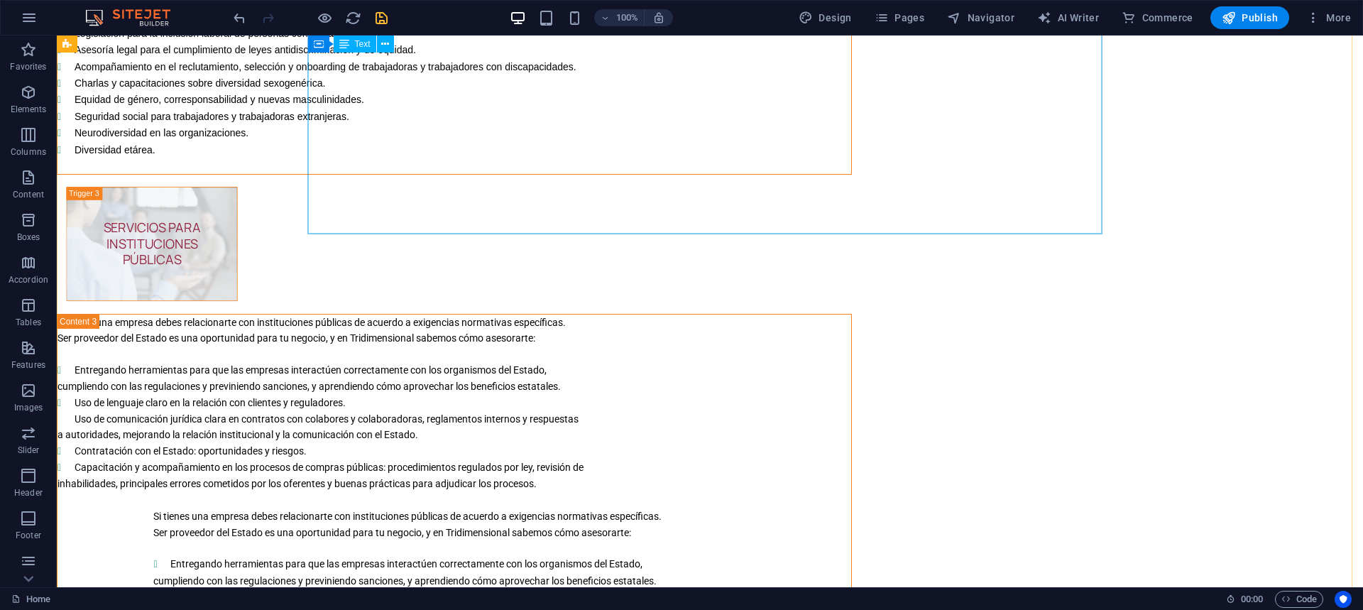
click at [440, 174] on div "¿Sabías que las organizaciones más innovadoras son las que tienen un personal m…" at bounding box center [455, 59] width 794 height 229
click at [428, 174] on div "¿Sabías que las organizaciones más innovadoras son las que tienen un personal m…" at bounding box center [455, 59] width 794 height 229
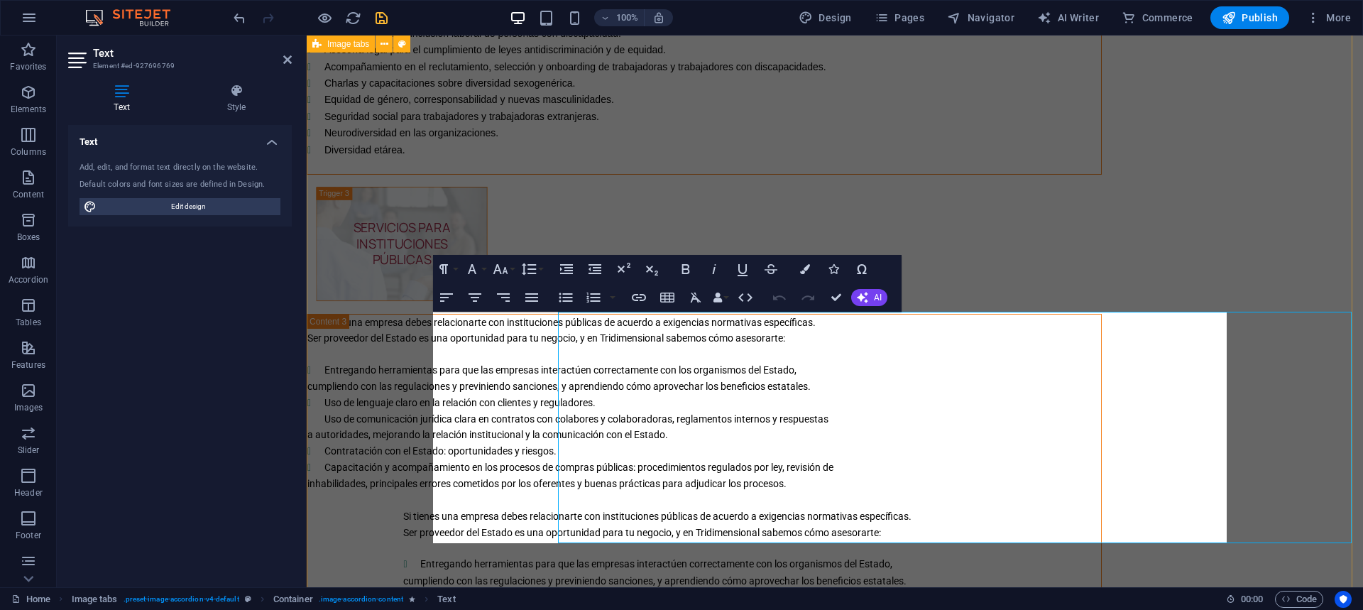
scroll to position [2656, 0]
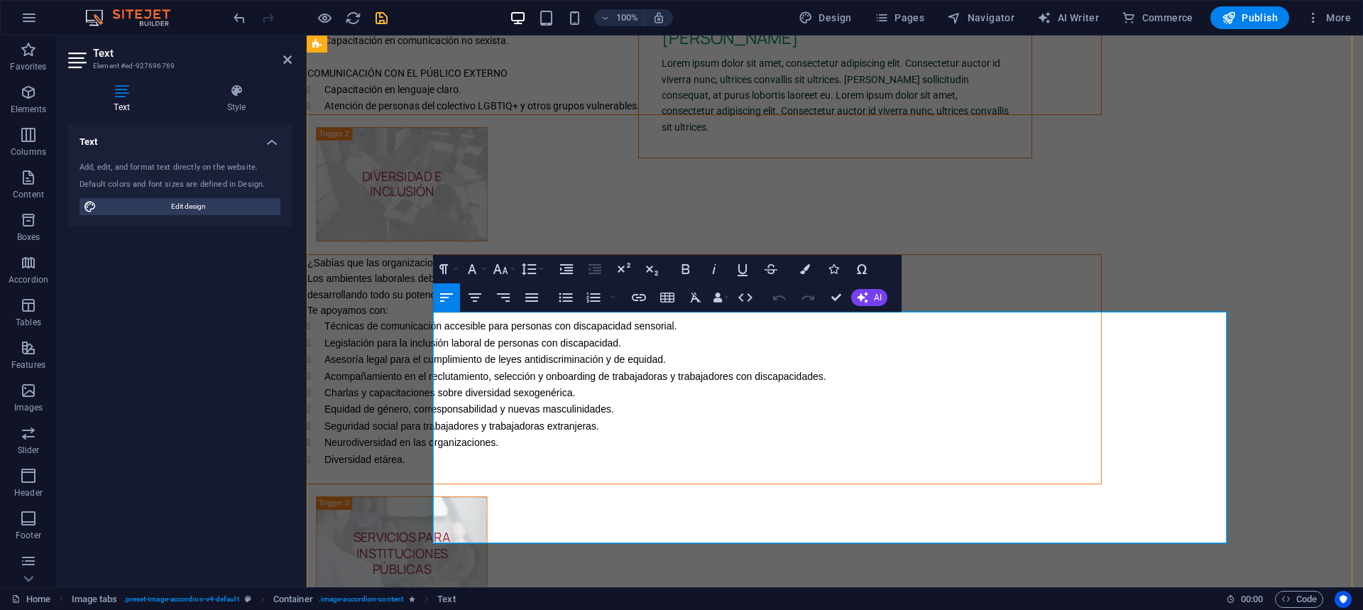
click at [609, 468] on li "Diversidad etárea." at bounding box center [713, 460] width 777 height 16
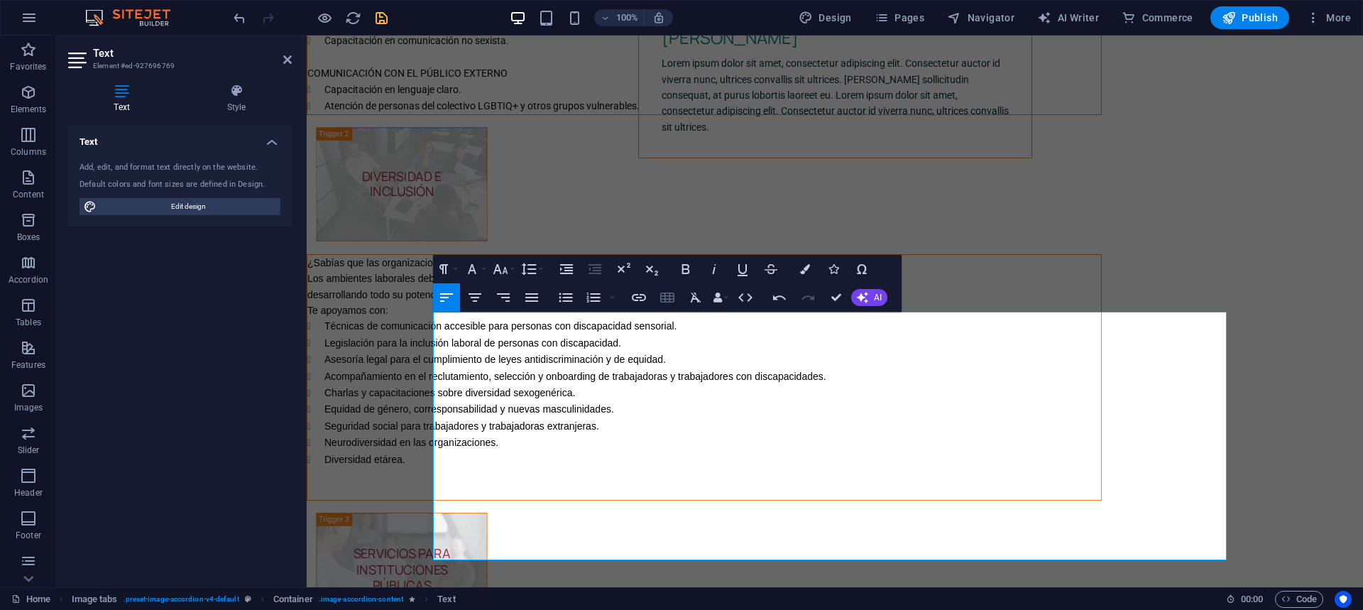
click at [664, 300] on icon "button" at bounding box center [667, 297] width 17 height 17
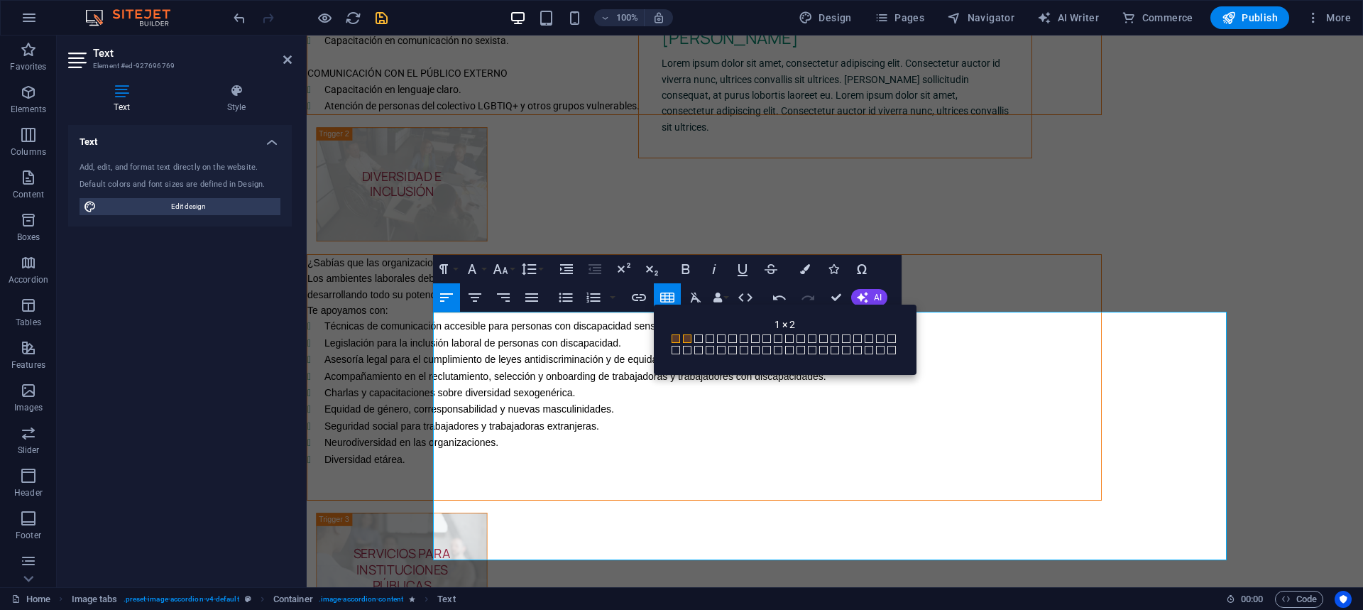
click at [685, 337] on span at bounding box center [687, 338] width 9 height 9
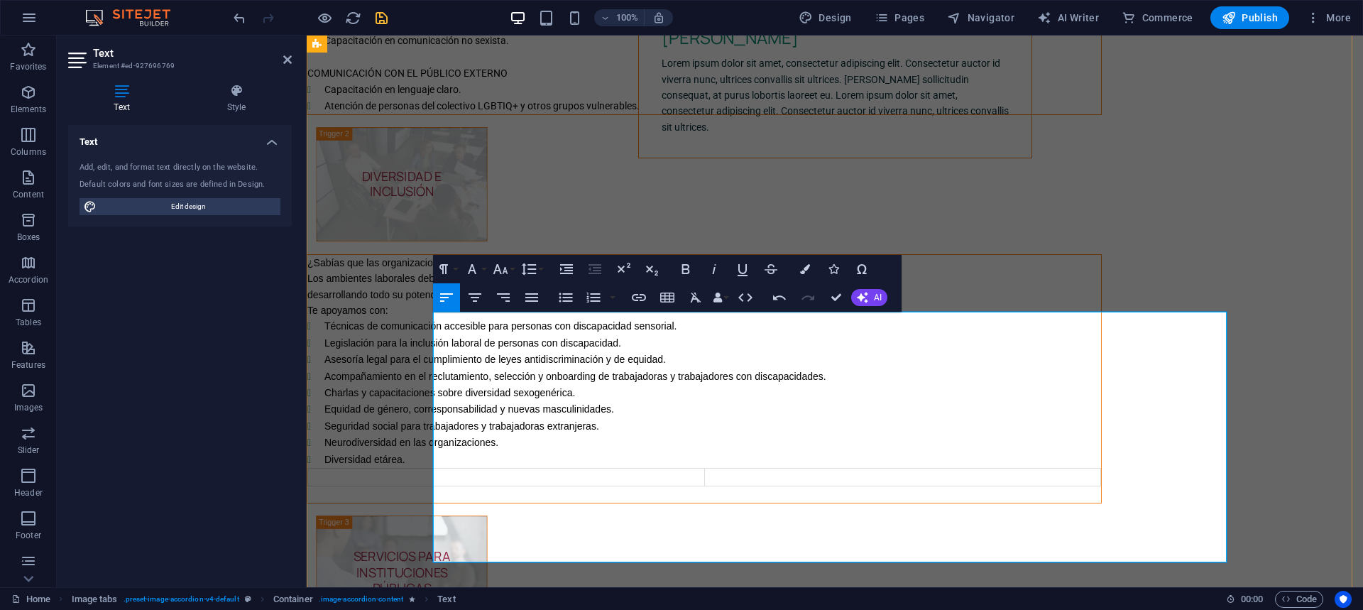
scroll to position [2750, 0]
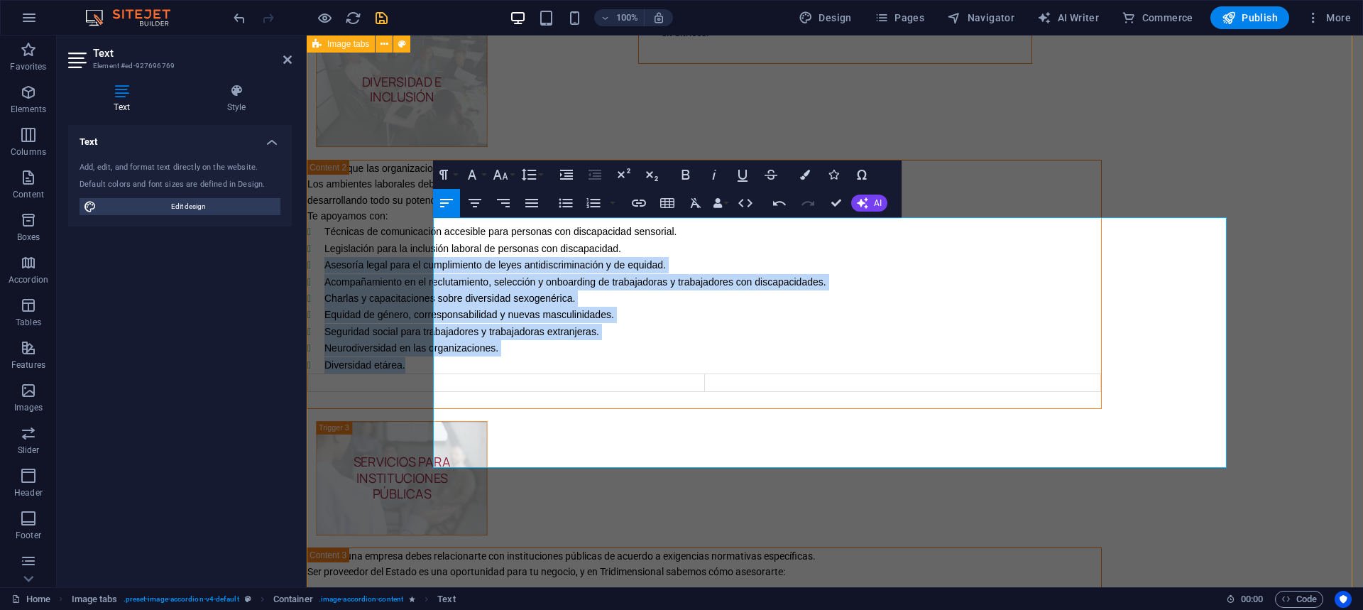
drag, startPoint x: 579, startPoint y: 424, endPoint x: 428, endPoint y: 329, distance: 178.1
click at [428, 329] on div "COMUNICACIÓN ORGANIZACIONAL Ningún proceso de gestión de personas puede prescin…" at bounding box center [835, 359] width 1057 height 1622
copy ul "Asesoría legal para el cumplimiento de leyes antidiscriminación y de equidad. A…"
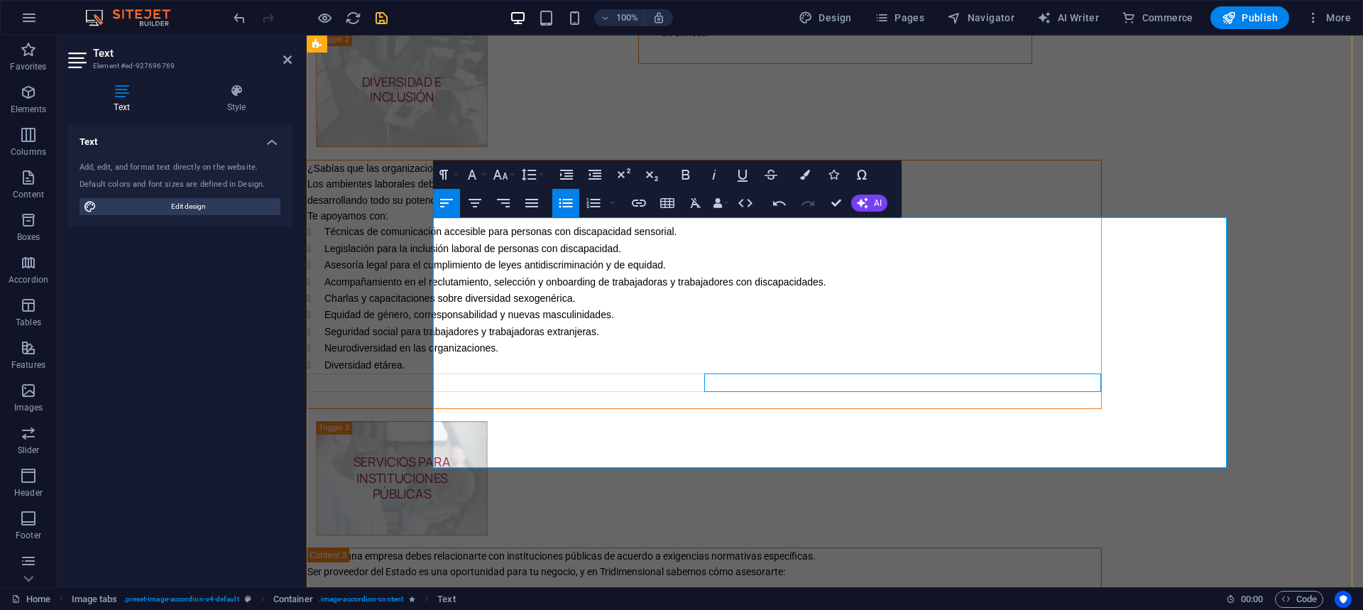
click at [883, 391] on td "Content 6" at bounding box center [902, 383] width 397 height 18
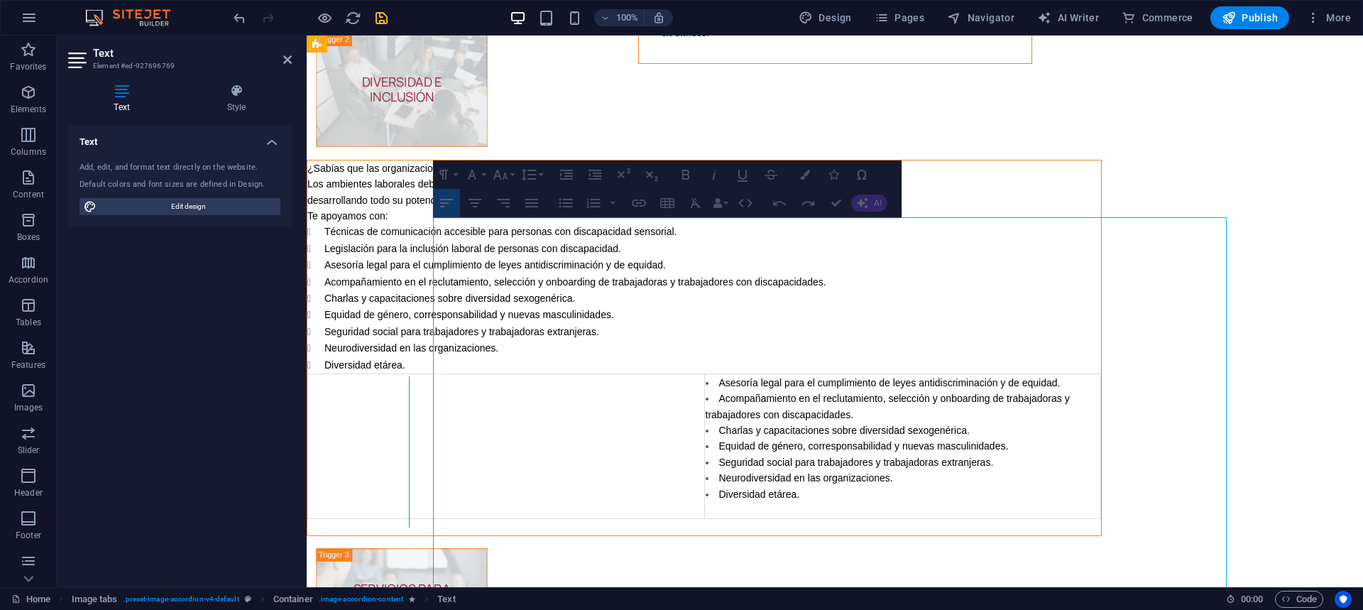
drag, startPoint x: 827, startPoint y: 451, endPoint x: 534, endPoint y: 468, distance: 293.8
click at [413, 468] on div "Content 6" at bounding box center [409, 451] width 8 height 151
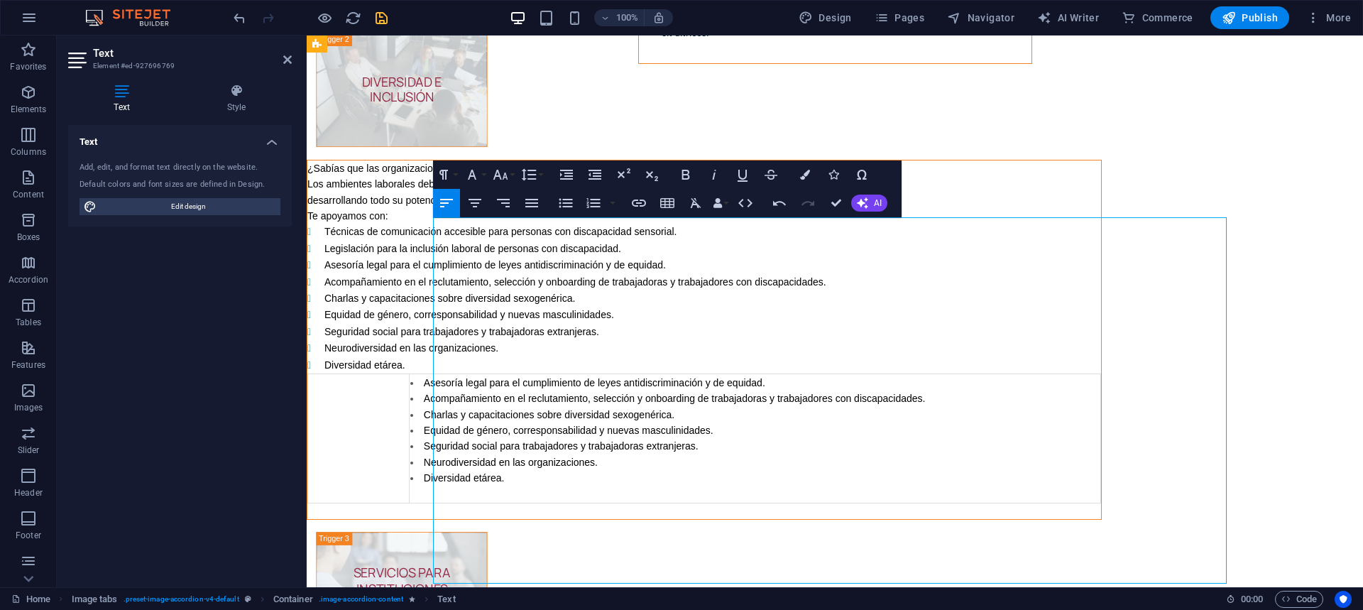
scroll to position [2940, 0]
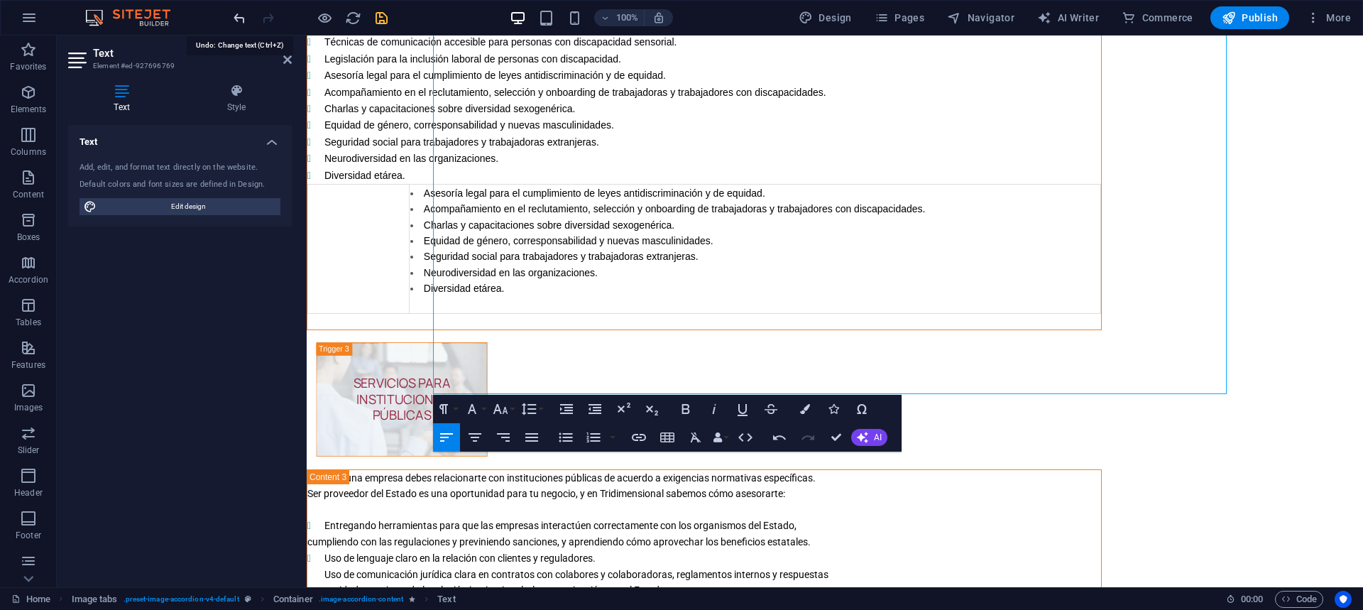
click at [236, 16] on icon "undo" at bounding box center [240, 18] width 16 height 16
click at [236, 19] on icon "undo" at bounding box center [240, 18] width 16 height 16
click at [981, 450] on div "COMUNICACIÓN ORGANIZACIONAL Ningún proceso de gestión de personas puede prescin…" at bounding box center [835, 224] width 1057 height 1733
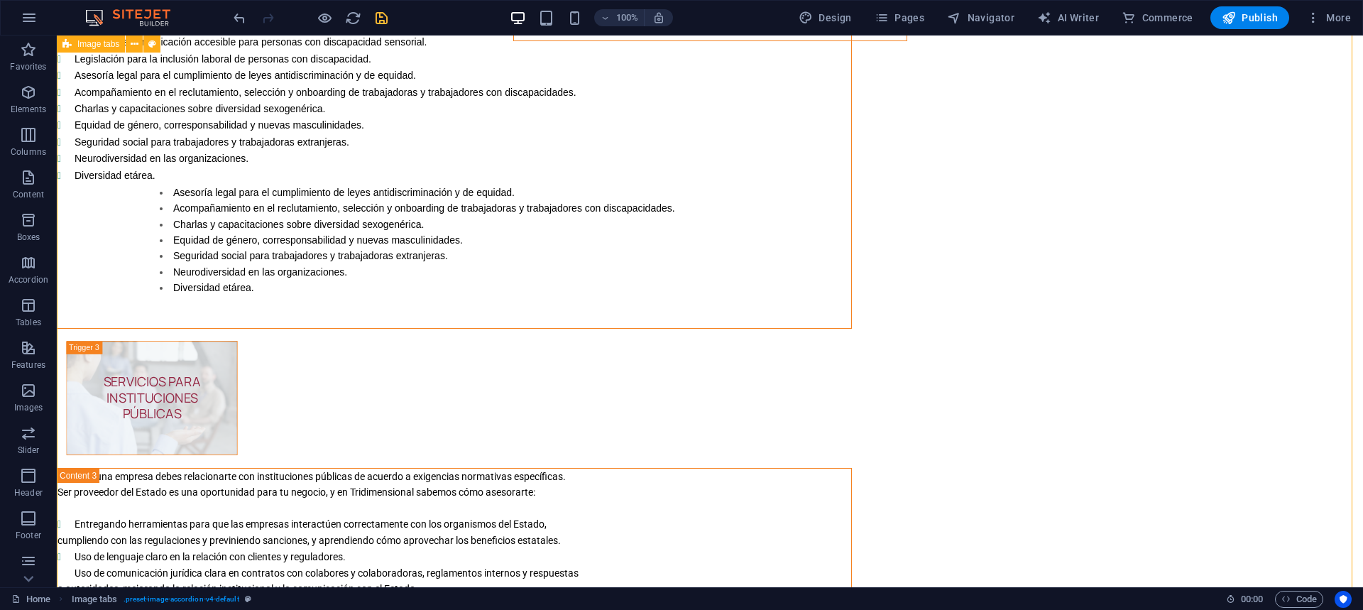
scroll to position [3129, 0]
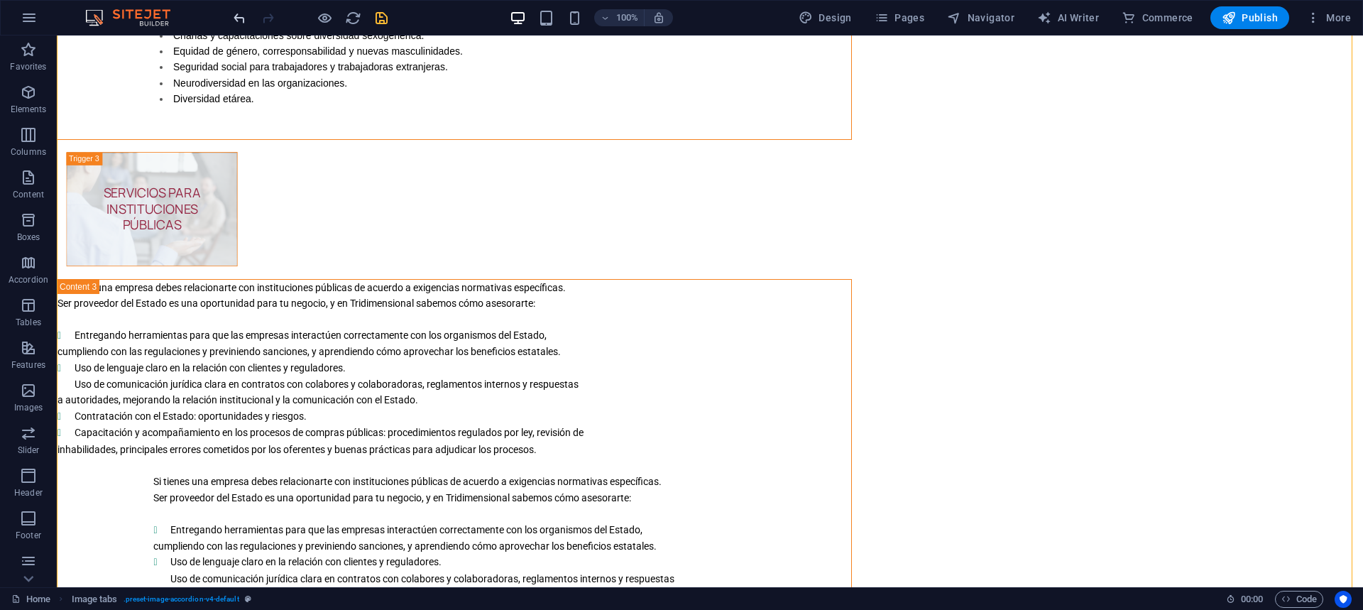
click at [237, 12] on icon "undo" at bounding box center [240, 18] width 16 height 16
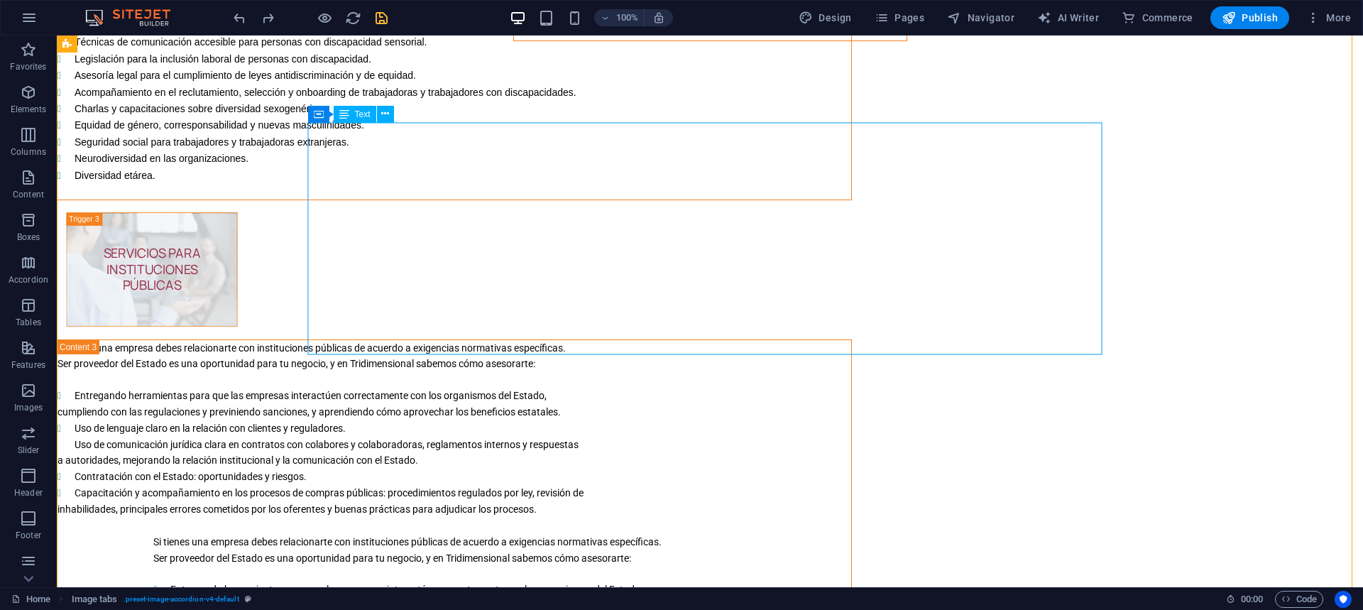
scroll to position [2845, 0]
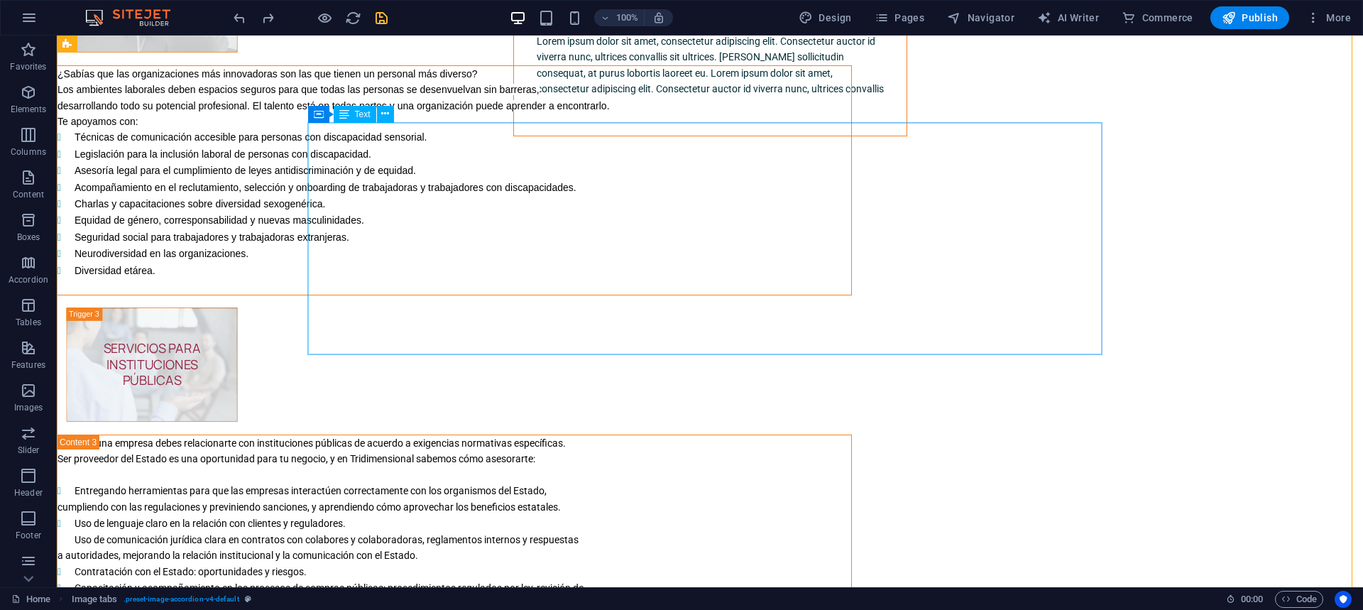
click at [440, 295] on div "¿Sabías que las organizaciones más innovadoras son las que tienen un personal m…" at bounding box center [455, 180] width 794 height 229
click at [430, 295] on div "¿Sabías que las organizaciones más innovadoras son las que tienen un personal m…" at bounding box center [455, 180] width 794 height 229
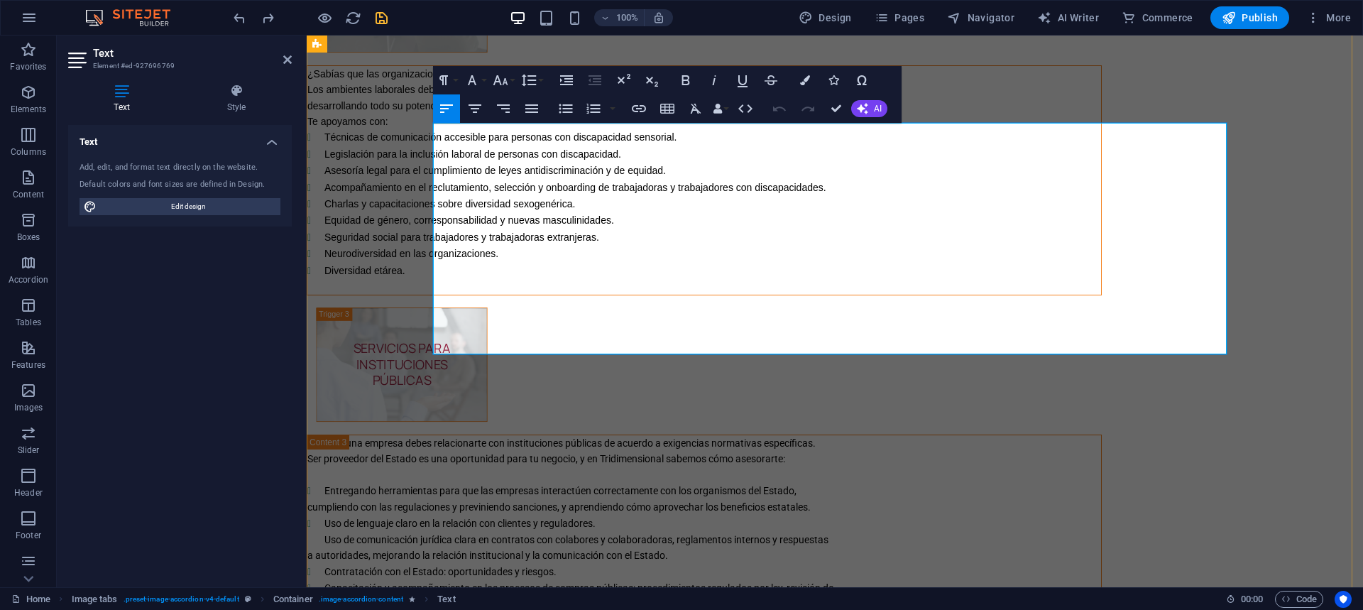
click at [655, 279] on li "Diversidad etárea." at bounding box center [713, 271] width 777 height 16
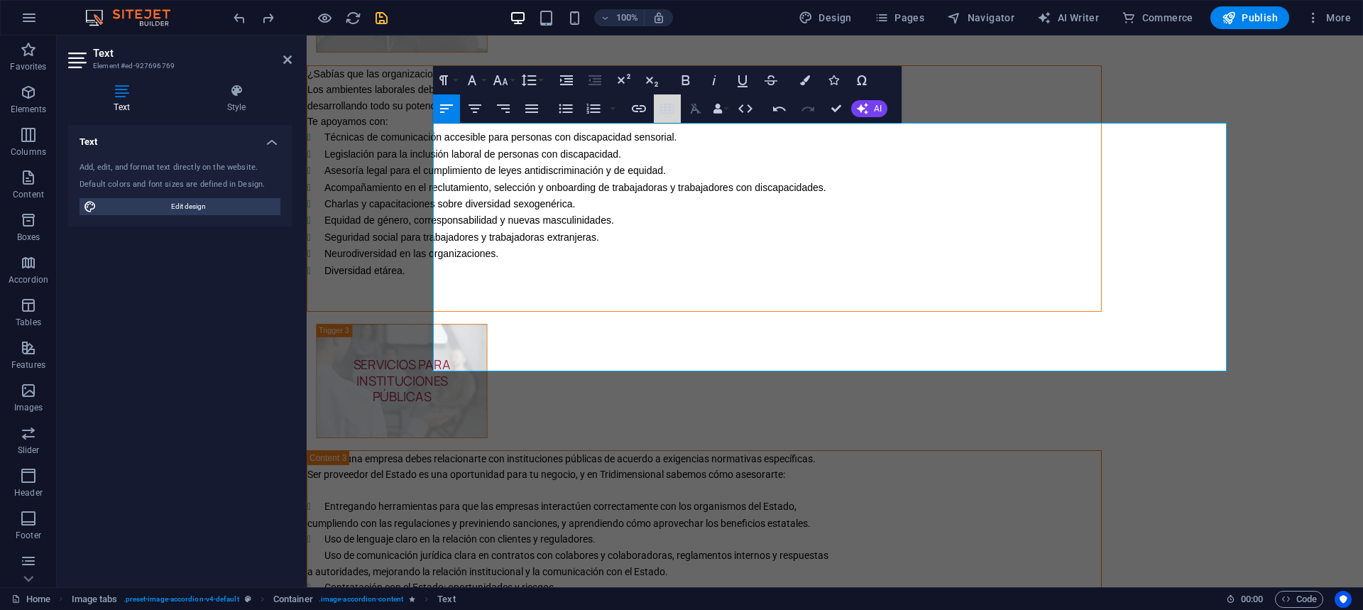
drag, startPoint x: 668, startPoint y: 104, endPoint x: 682, endPoint y: 116, distance: 18.2
click at [682, 116] on div "Insert Link Insert Table Clear Formatting Data Bindings Company First name Last…" at bounding box center [693, 108] width 134 height 28
click at [667, 107] on icon "button" at bounding box center [667, 109] width 14 height 10
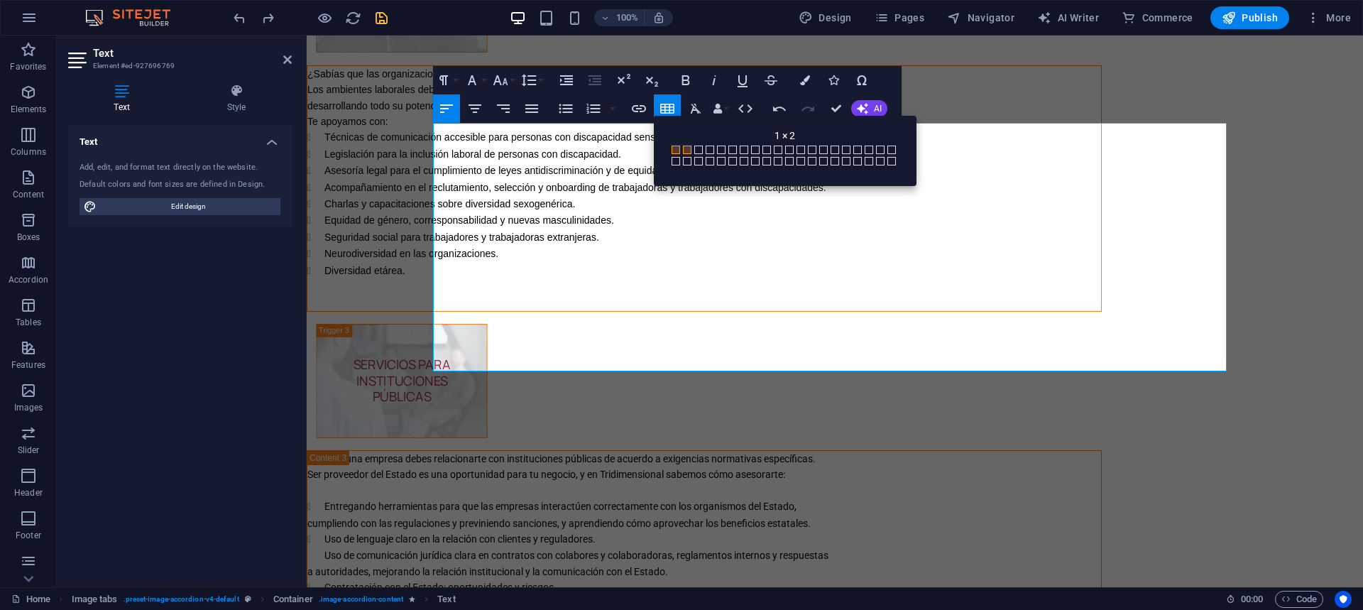
click at [687, 146] on span at bounding box center [687, 150] width 9 height 9
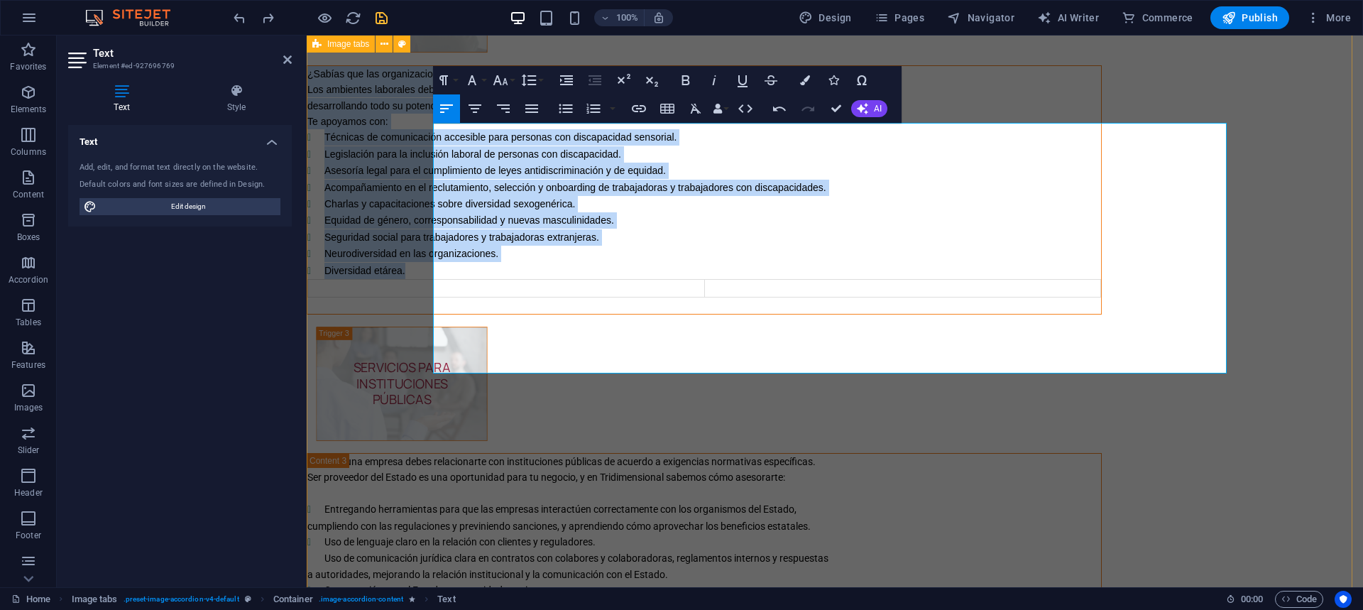
drag, startPoint x: 537, startPoint y: 327, endPoint x: 396, endPoint y: 97, distance: 270.3
click at [396, 97] on div "COMUNICACIÓN ORGANIZACIONAL Ningún proceso de gestión de personas puede prescin…" at bounding box center [835, 264] width 1057 height 1622
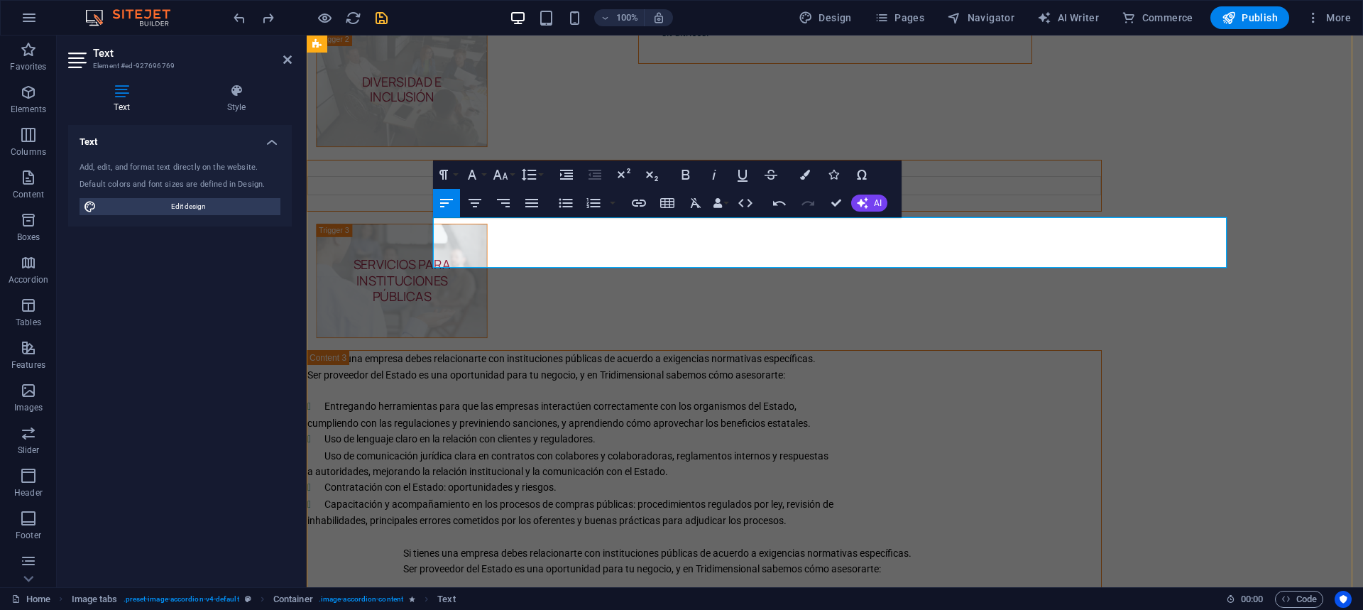
click at [876, 195] on td "Content 6" at bounding box center [902, 186] width 397 height 18
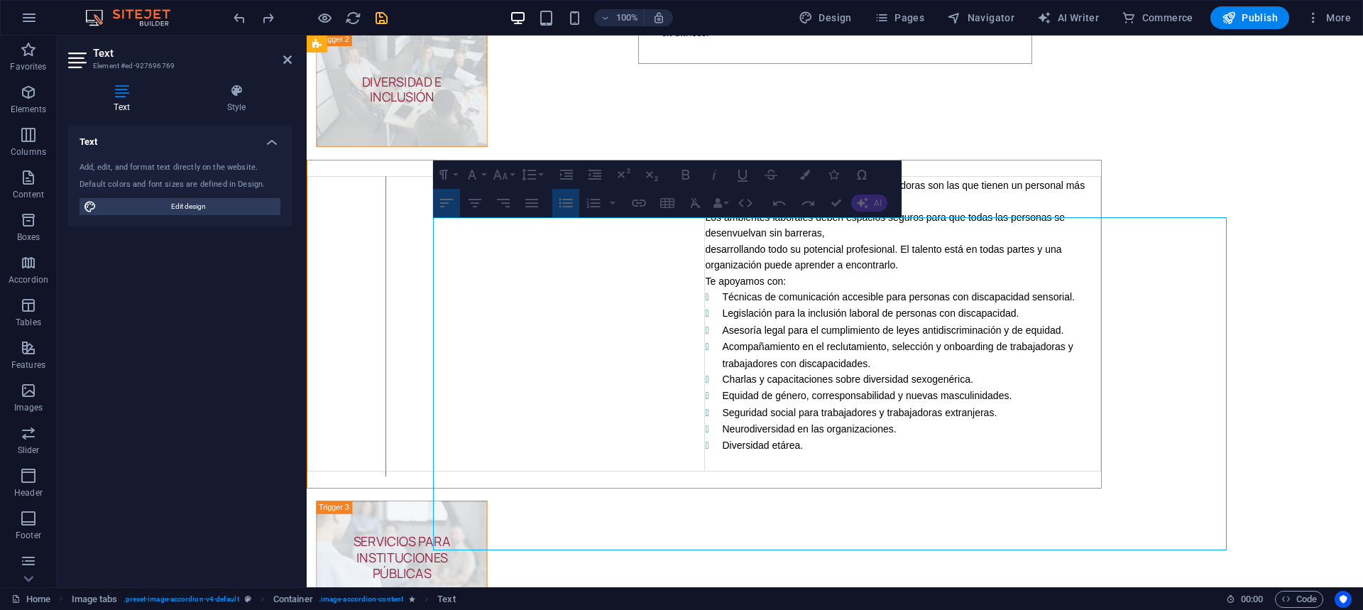
drag, startPoint x: 828, startPoint y: 256, endPoint x: 511, endPoint y: 270, distance: 317.7
click at [390, 270] on div "Content 6" at bounding box center [386, 326] width 8 height 300
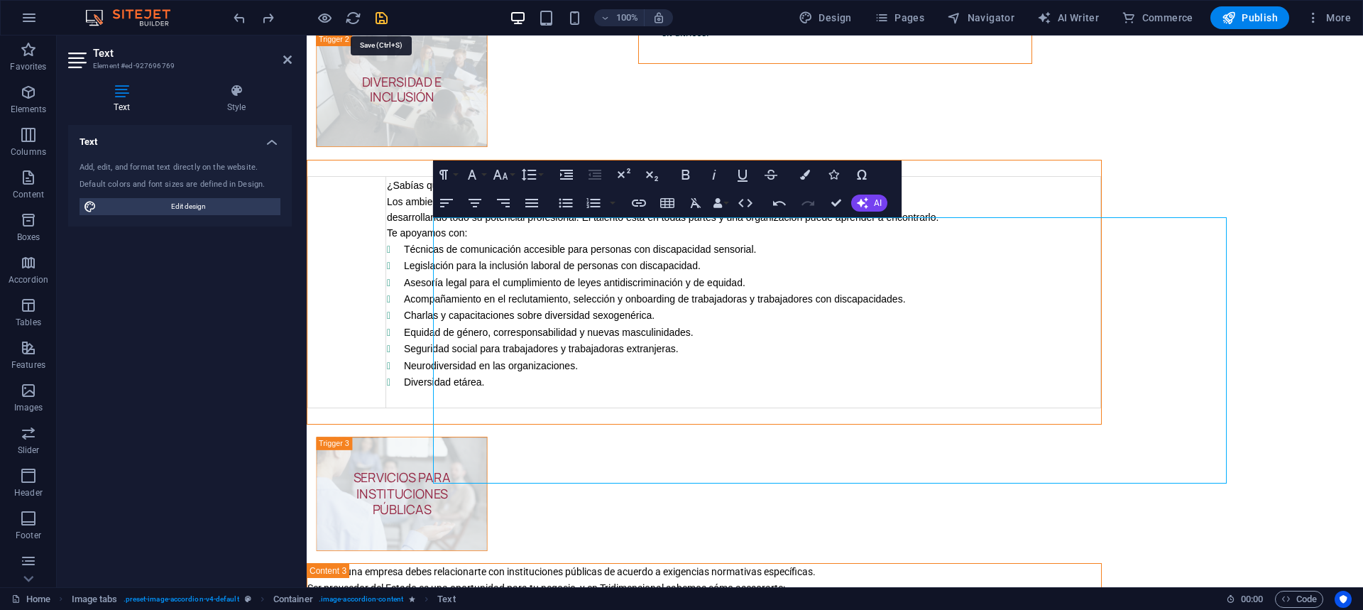
click at [382, 16] on icon "save" at bounding box center [382, 18] width 16 height 16
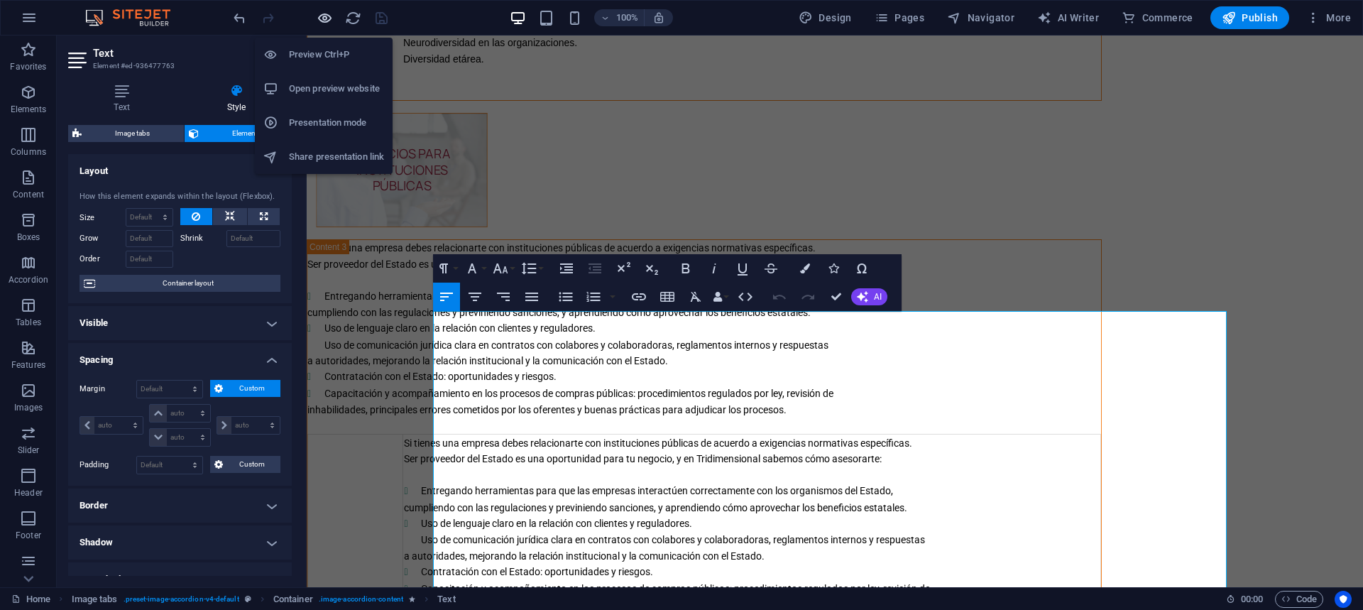
click at [320, 21] on icon "button" at bounding box center [325, 18] width 16 height 16
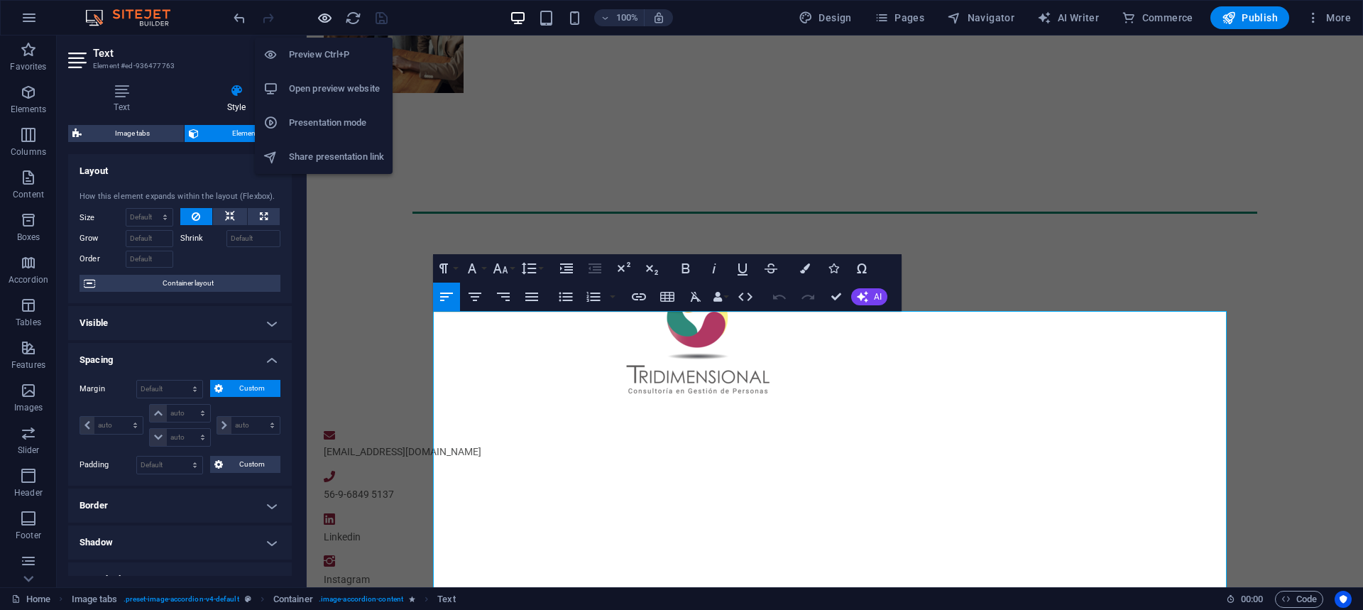
scroll to position [200, 0]
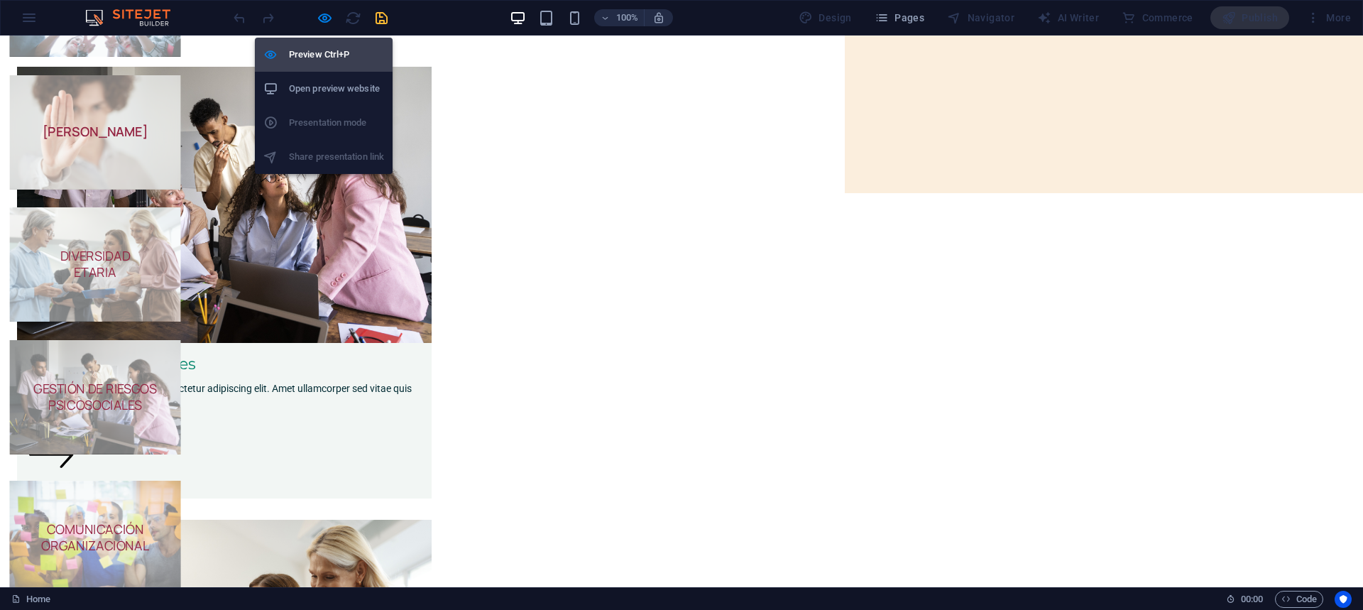
click at [326, 54] on h6 "Preview Ctrl+P" at bounding box center [336, 54] width 95 height 17
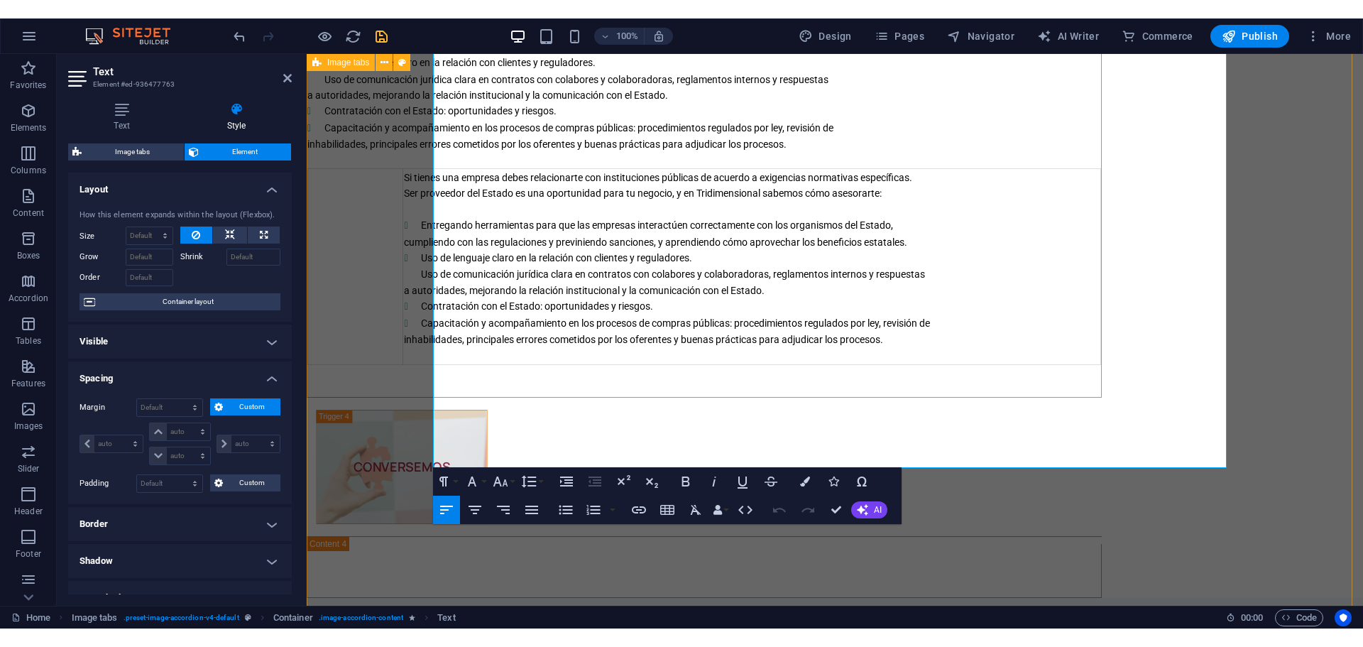
scroll to position [3262, 0]
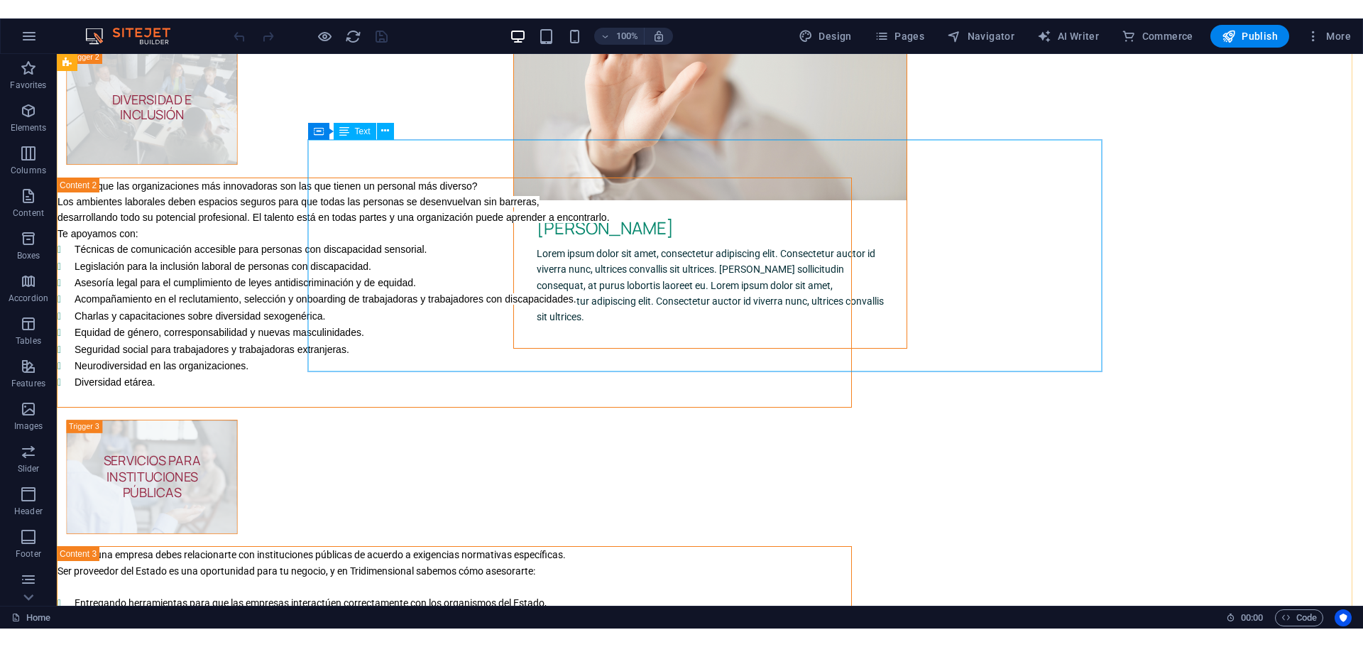
scroll to position [2462, 0]
